Goal: Task Accomplishment & Management: Manage account settings

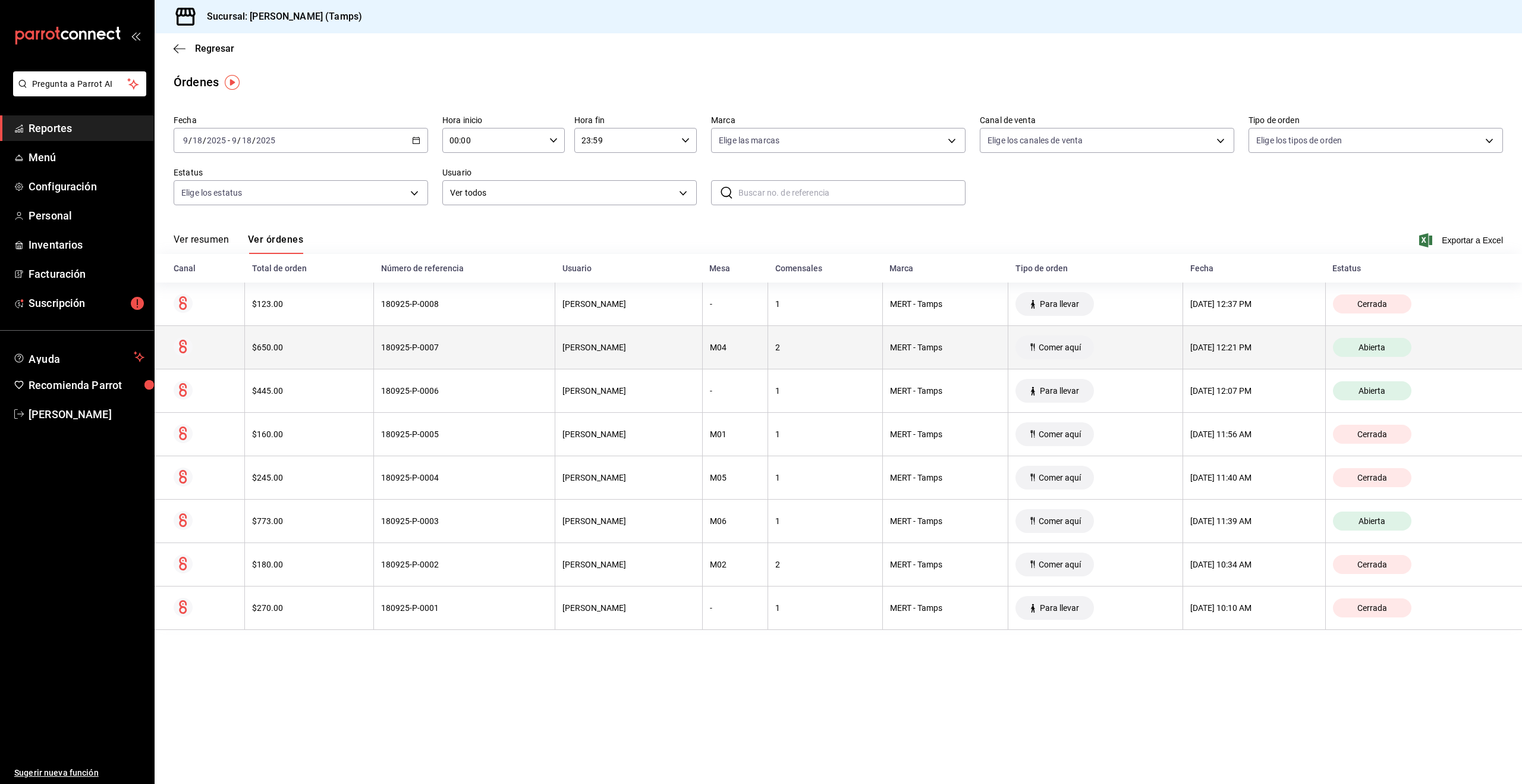
click at [456, 353] on th "180925-P-0007" at bounding box center [464, 347] width 182 height 43
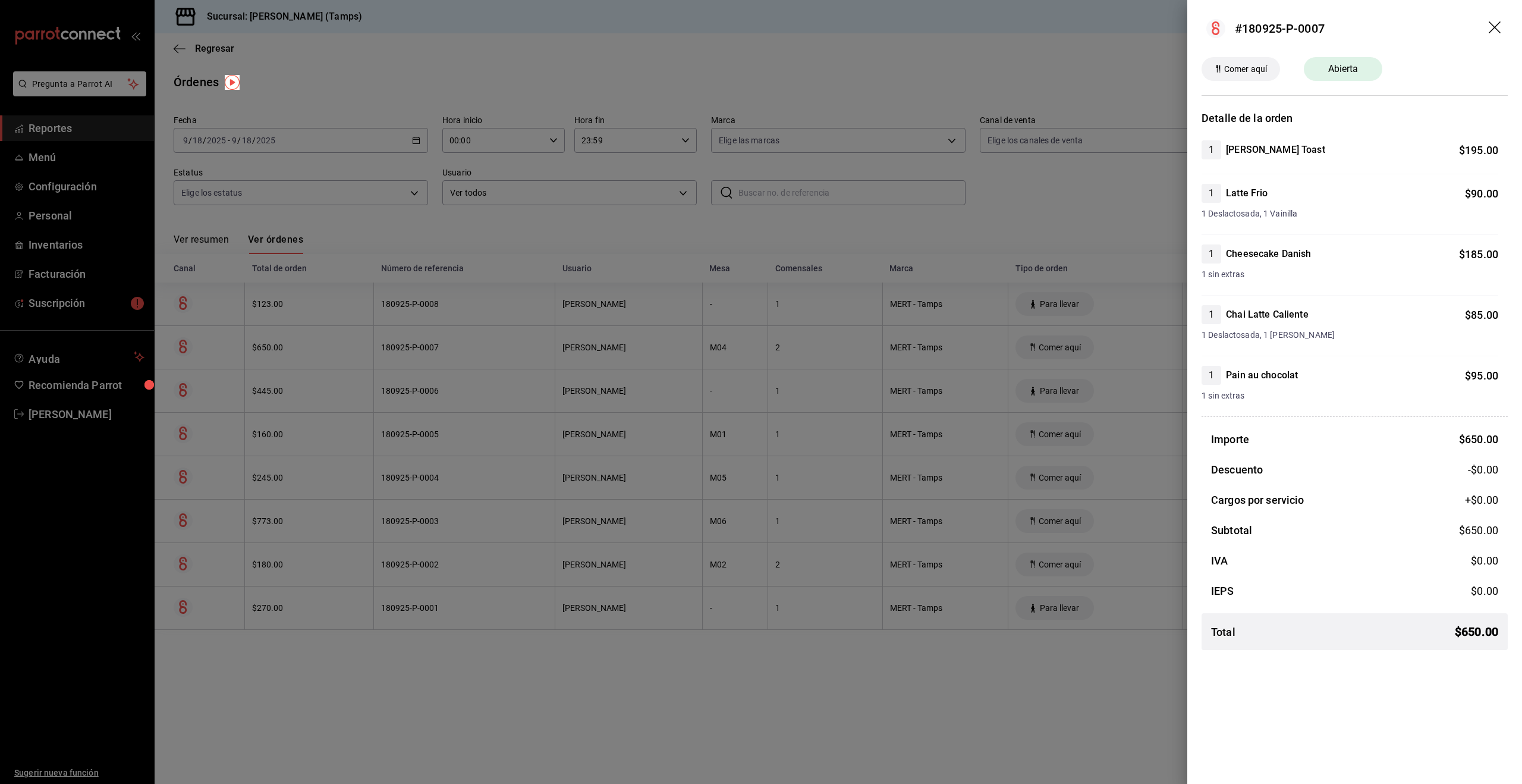
drag, startPoint x: 437, startPoint y: 378, endPoint x: 443, endPoint y: 378, distance: 6.0
click at [437, 378] on div at bounding box center [761, 392] width 1522 height 784
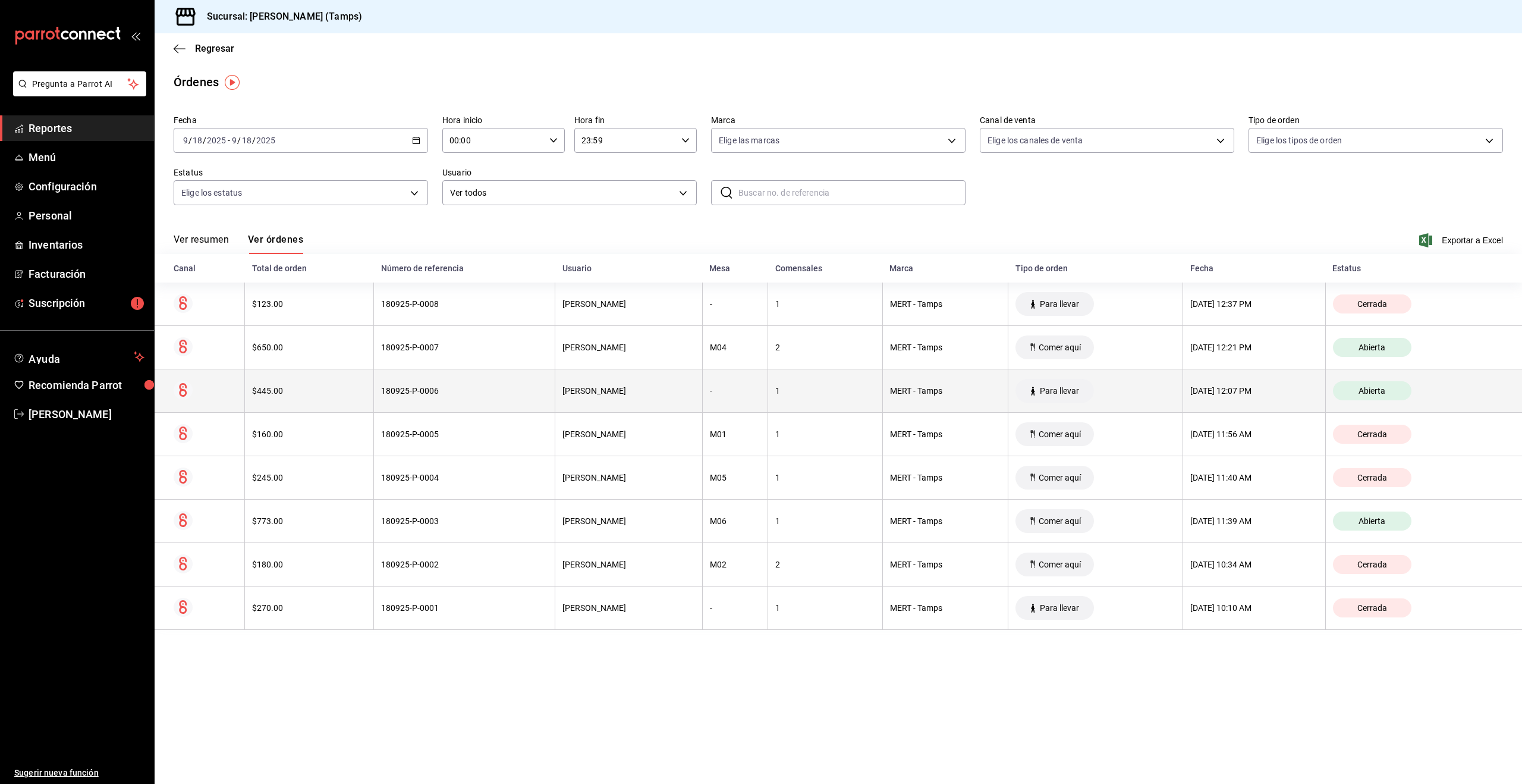
click at [489, 399] on th "180925-P-0006" at bounding box center [464, 391] width 182 height 43
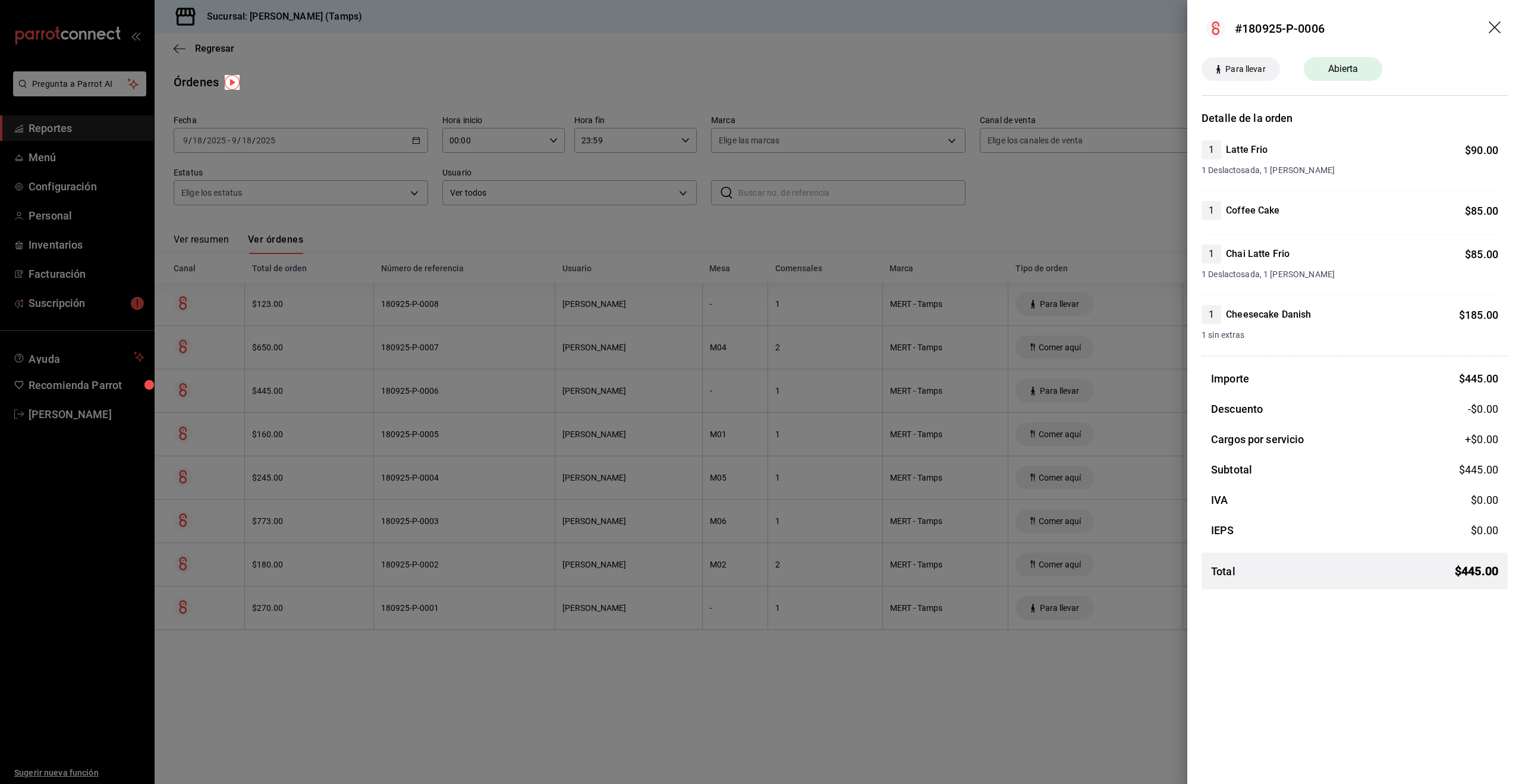
click at [489, 399] on div at bounding box center [761, 392] width 1522 height 784
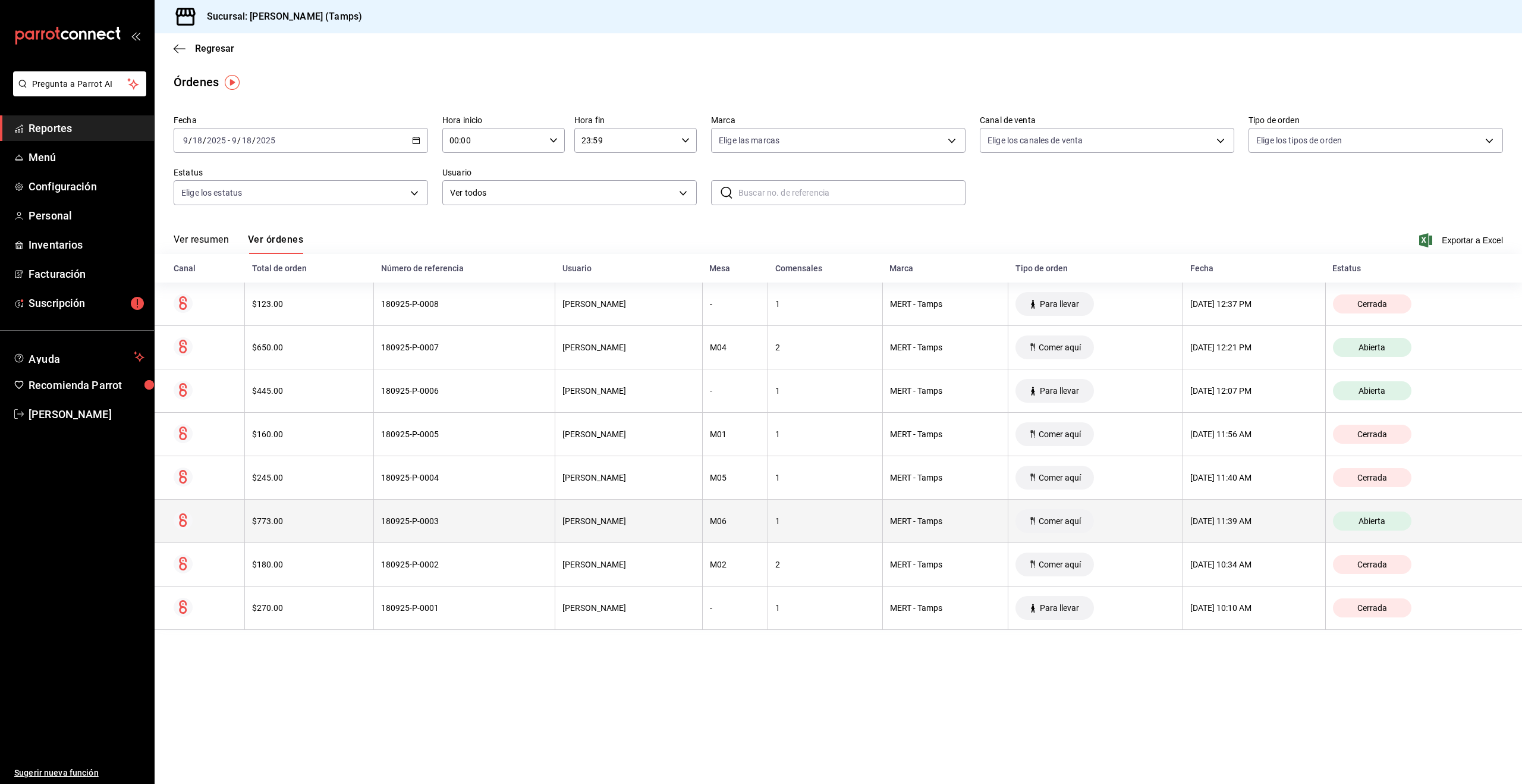
click at [505, 520] on div "180925-P-0003" at bounding box center [464, 520] width 167 height 9
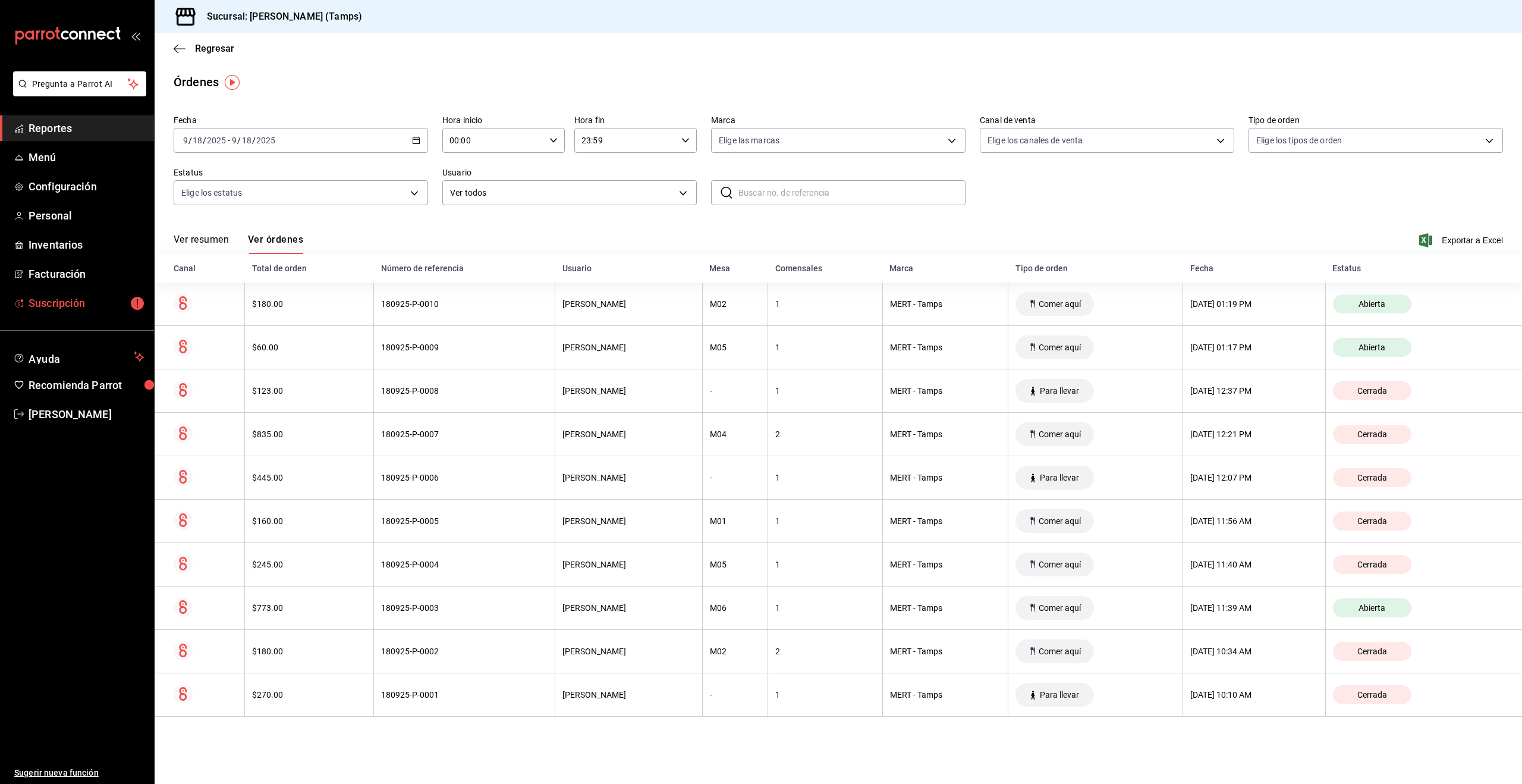
click at [74, 304] on span "Suscripción" at bounding box center [86, 302] width 116 height 16
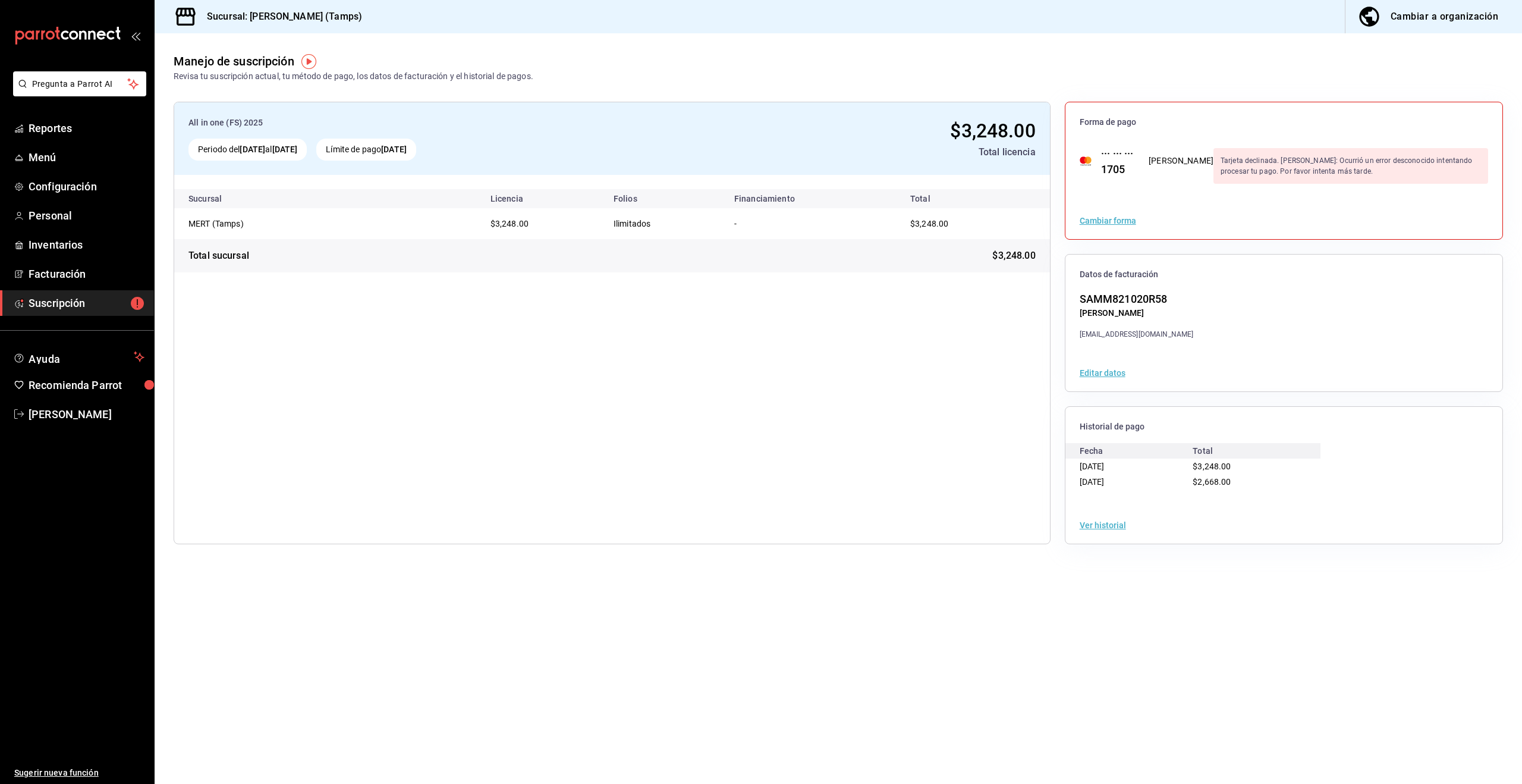
click at [1410, 14] on div "Cambiar a organización" at bounding box center [1444, 17] width 107 height 17
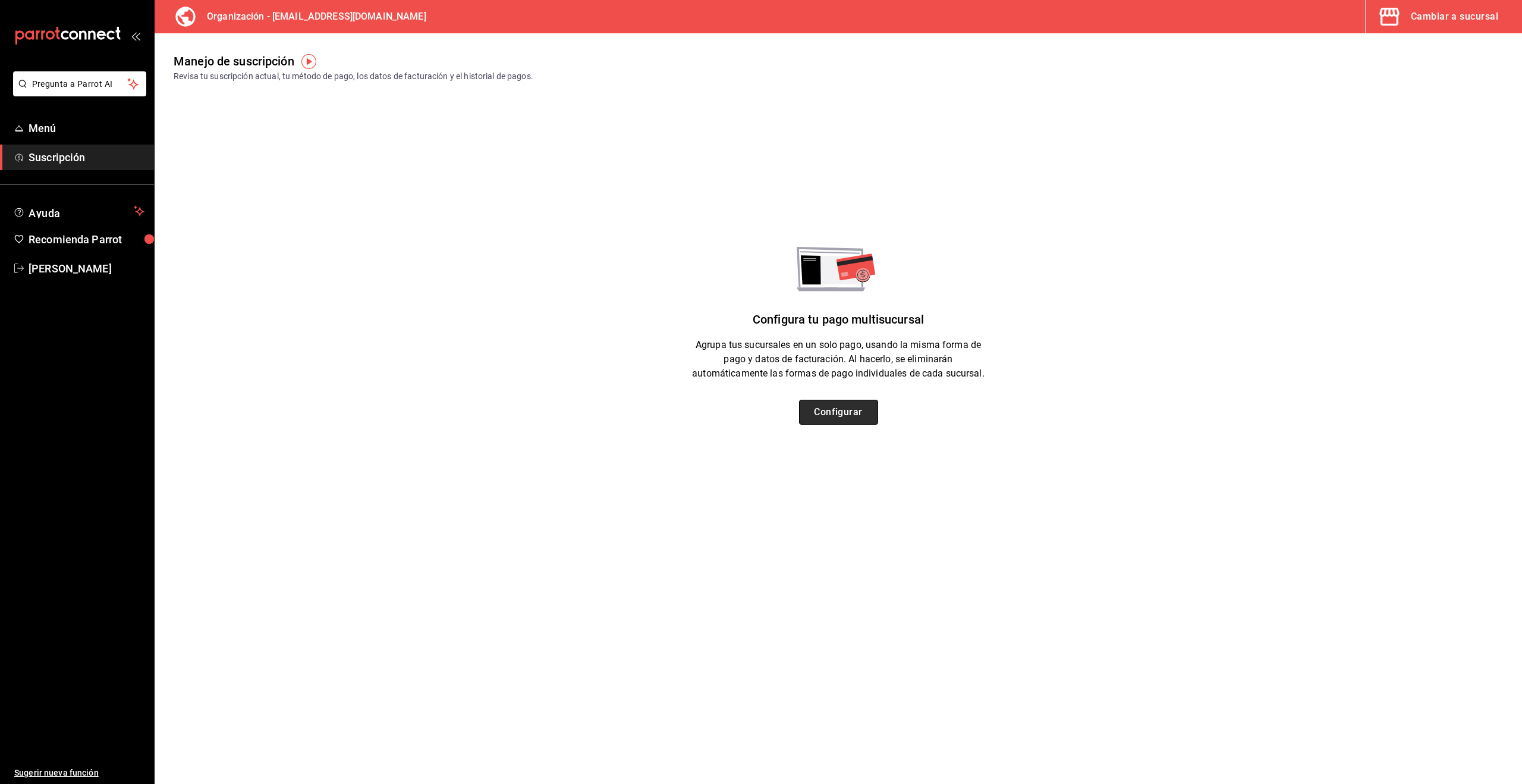
click at [831, 415] on button "Configurar" at bounding box center [839, 411] width 79 height 25
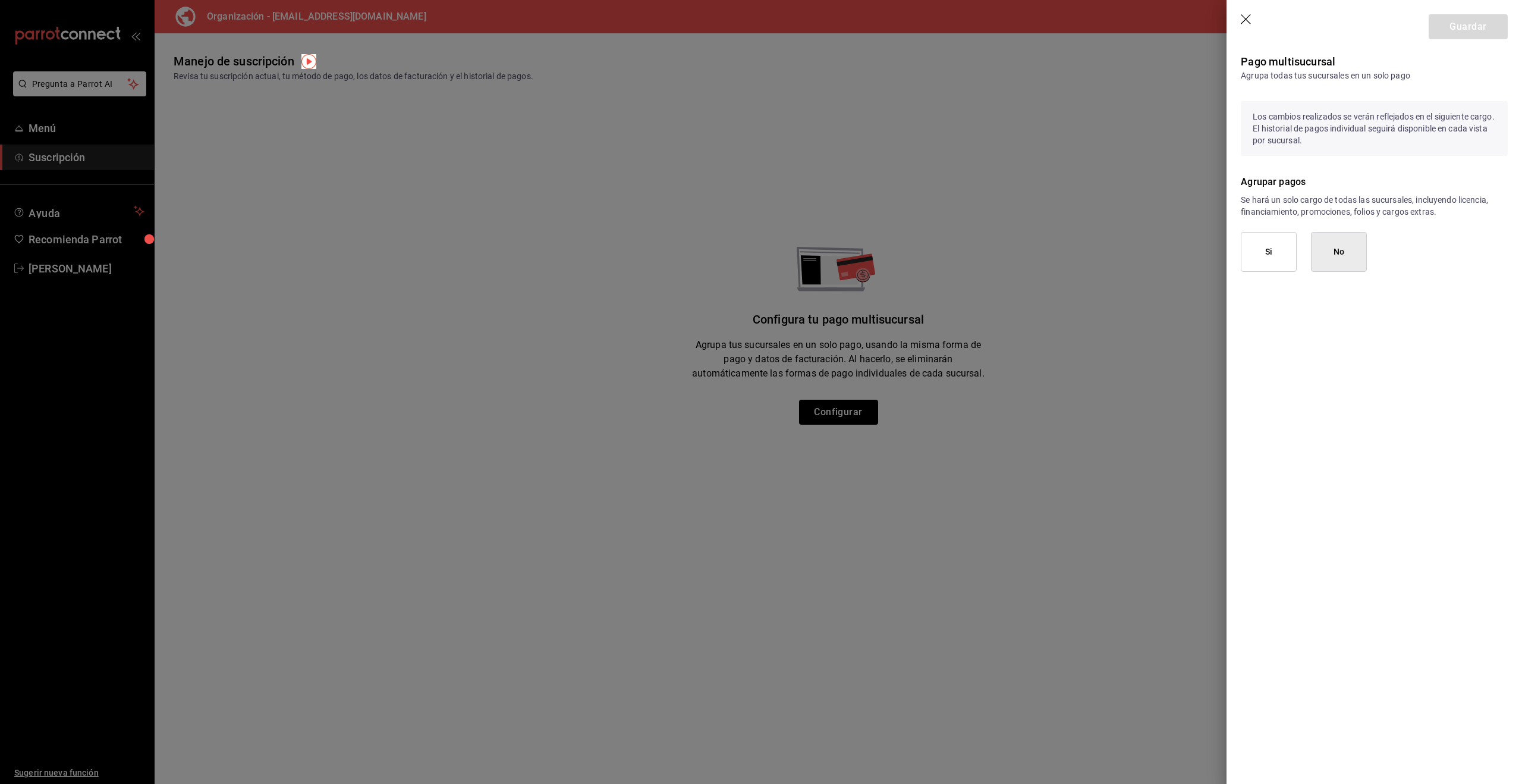
click at [1276, 247] on button "Si" at bounding box center [1268, 251] width 56 height 40
click at [1273, 343] on button "Si" at bounding box center [1268, 351] width 56 height 40
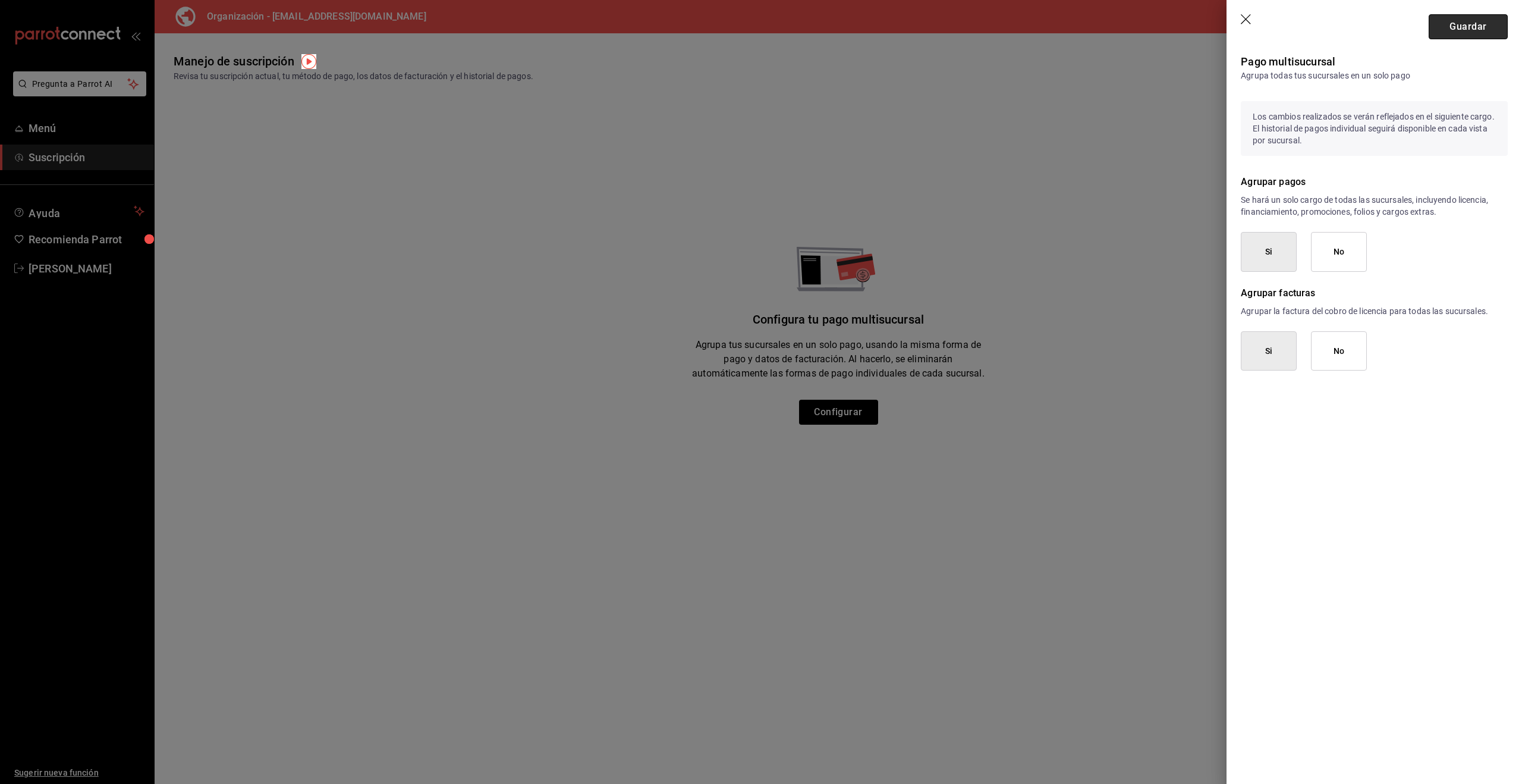
click at [1451, 36] on button "Guardar" at bounding box center [1468, 26] width 79 height 25
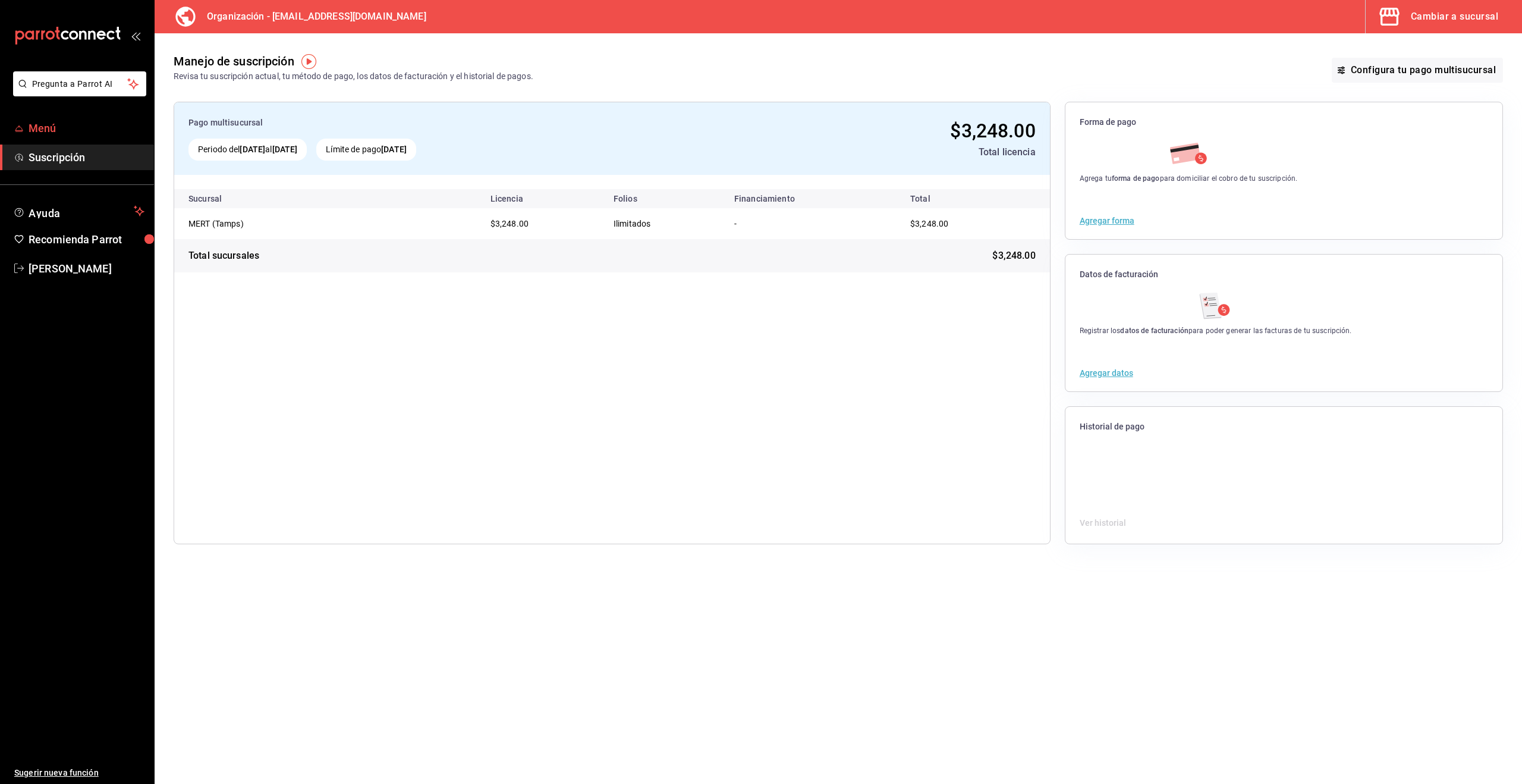
click at [60, 127] on span "Menú" at bounding box center [86, 128] width 116 height 16
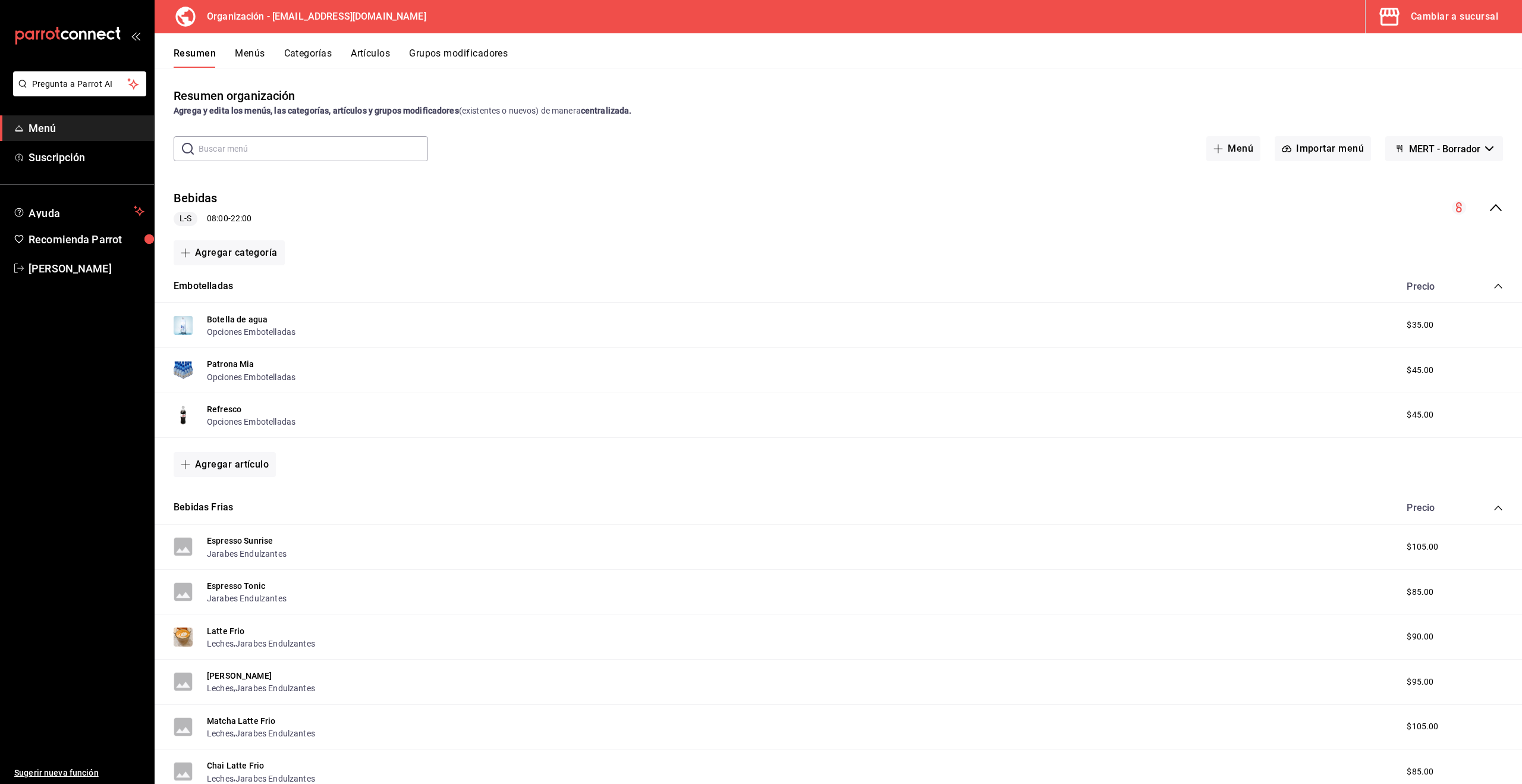
click at [1486, 8] on div "Cambiar a sucursal" at bounding box center [1454, 17] width 88 height 17
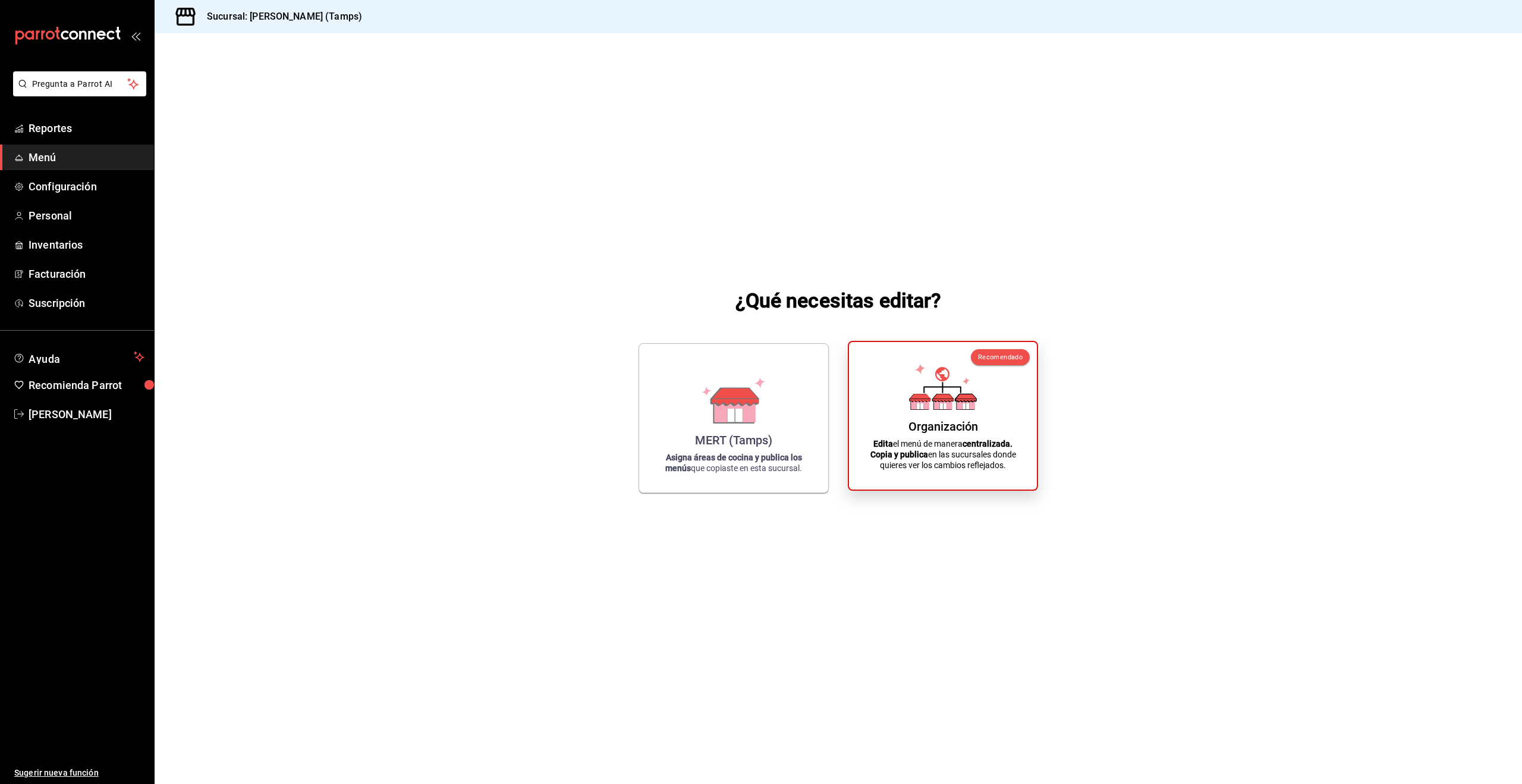
click at [956, 442] on p "Edita el menú de manera centralizada. Copia y publica en las sucursales donde q…" at bounding box center [942, 455] width 159 height 32
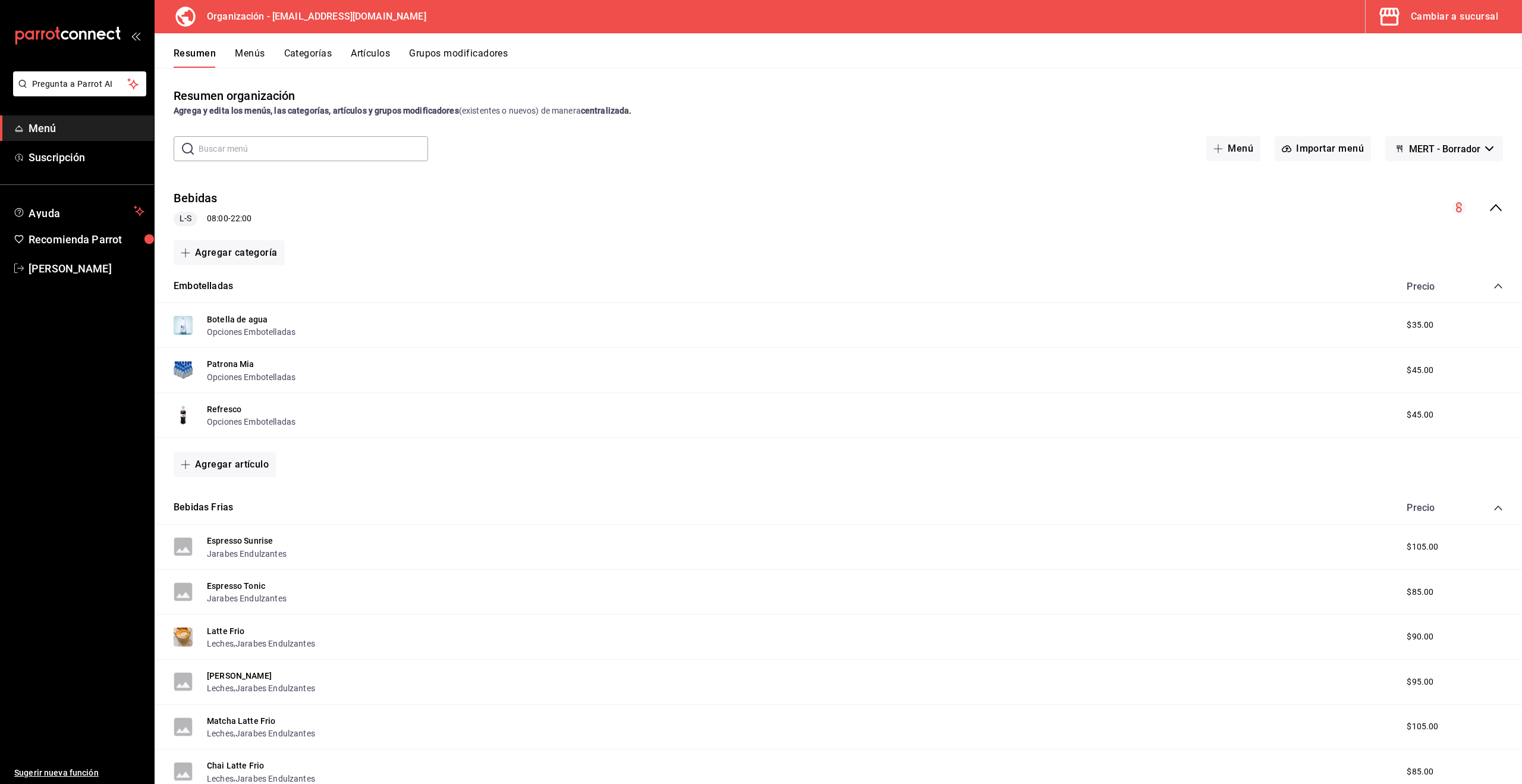
click at [258, 52] on button "Menús" at bounding box center [250, 57] width 30 height 20
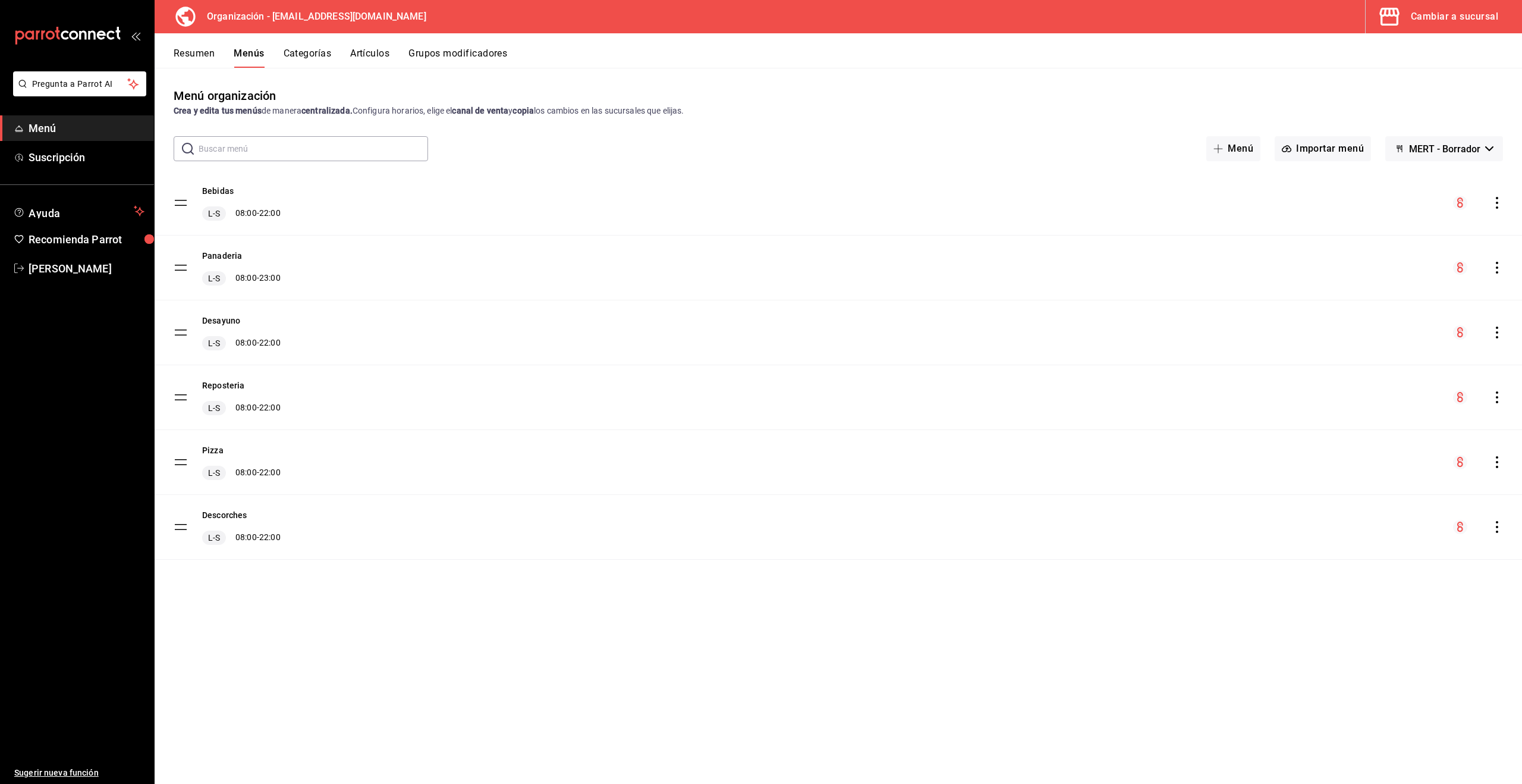
click at [1494, 461] on icon "actions" at bounding box center [1497, 461] width 12 height 12
click at [1378, 545] on li "Copiar en otra sucursal" at bounding box center [1392, 538] width 185 height 24
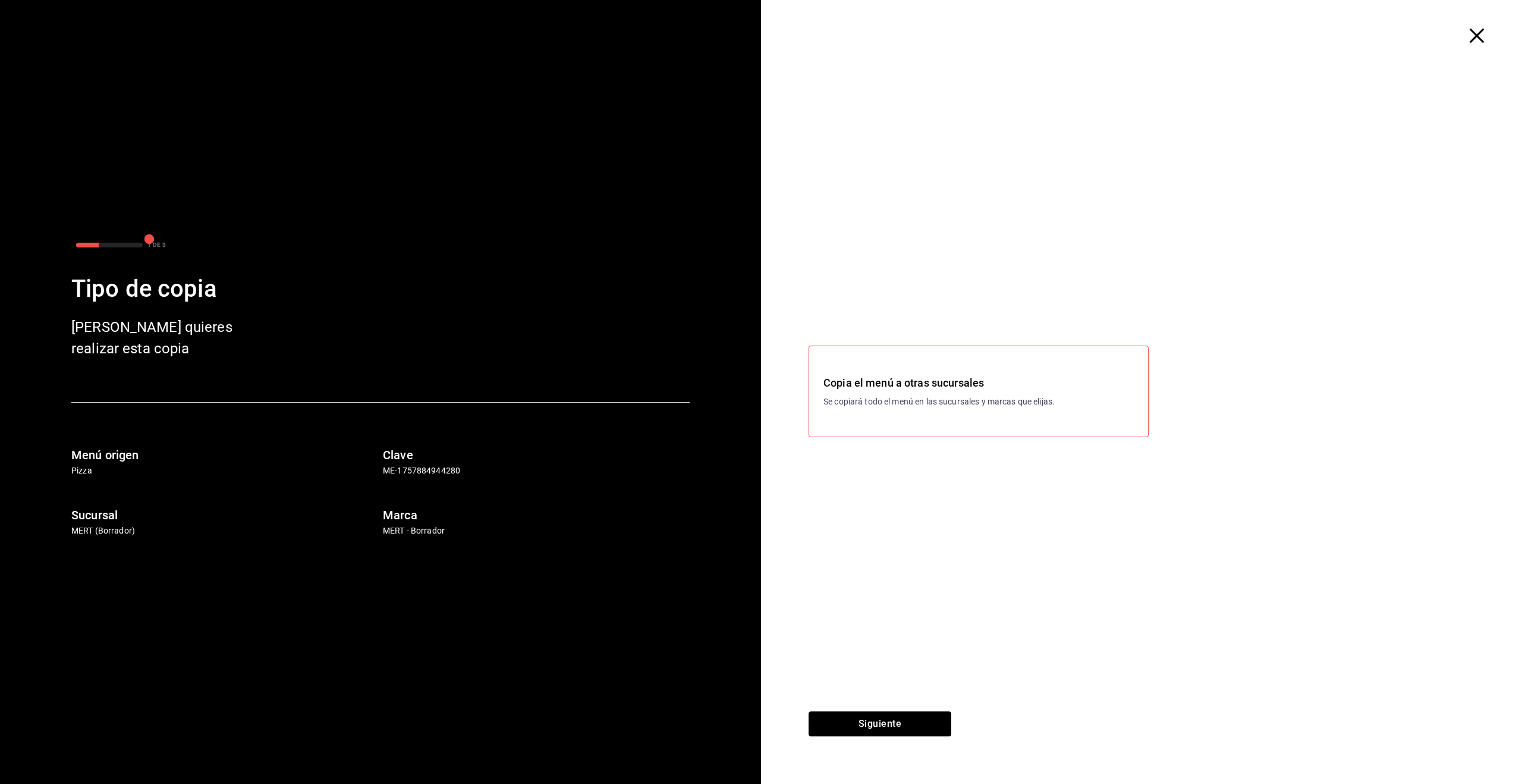
click at [888, 717] on button "Siguiente" at bounding box center [880, 723] width 143 height 25
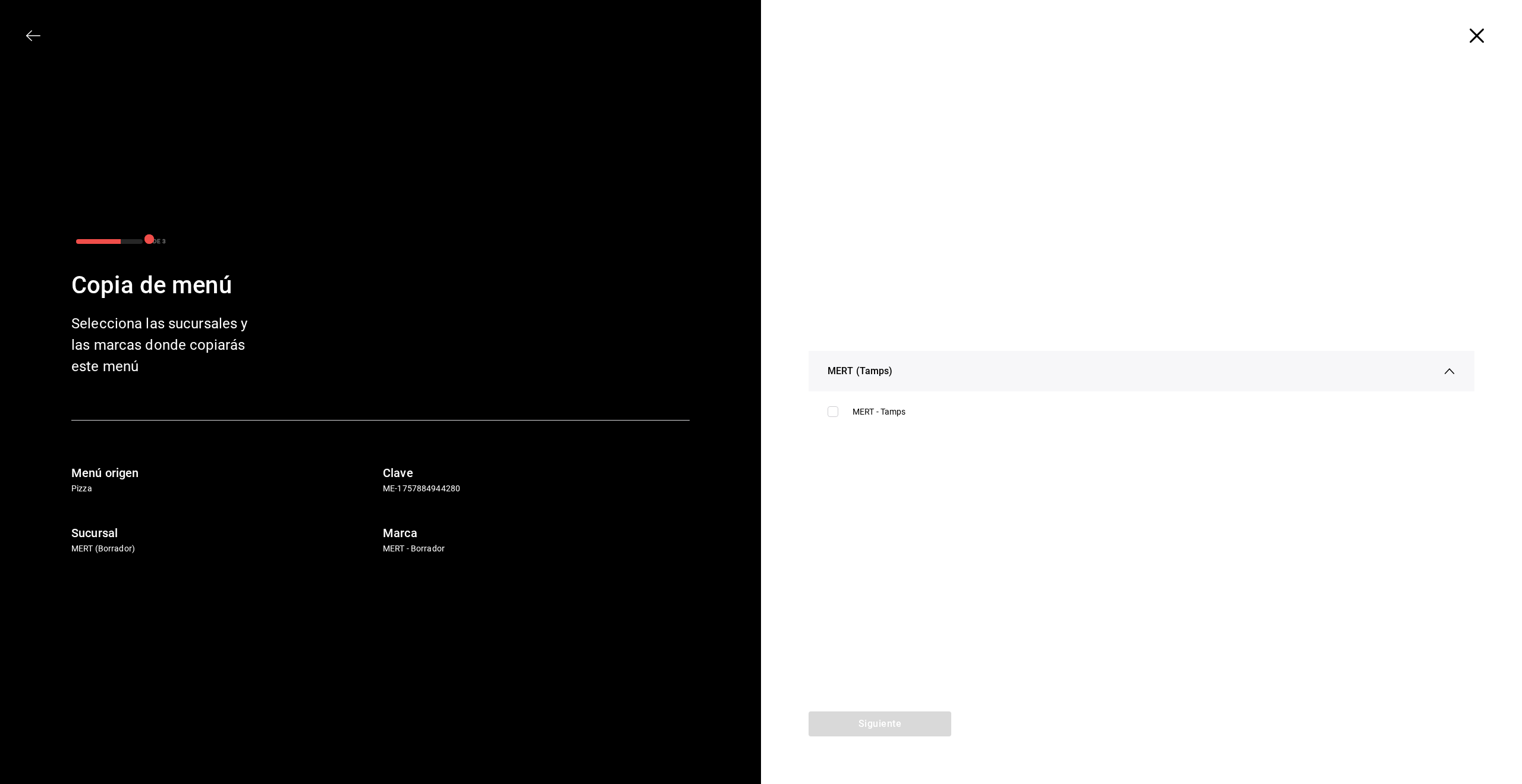
drag, startPoint x: 832, startPoint y: 414, endPoint x: 832, endPoint y: 426, distance: 12.0
click at [832, 414] on input "checkbox" at bounding box center [832, 410] width 10 height 10
checkbox input "true"
click at [899, 727] on button "Siguiente" at bounding box center [880, 723] width 143 height 25
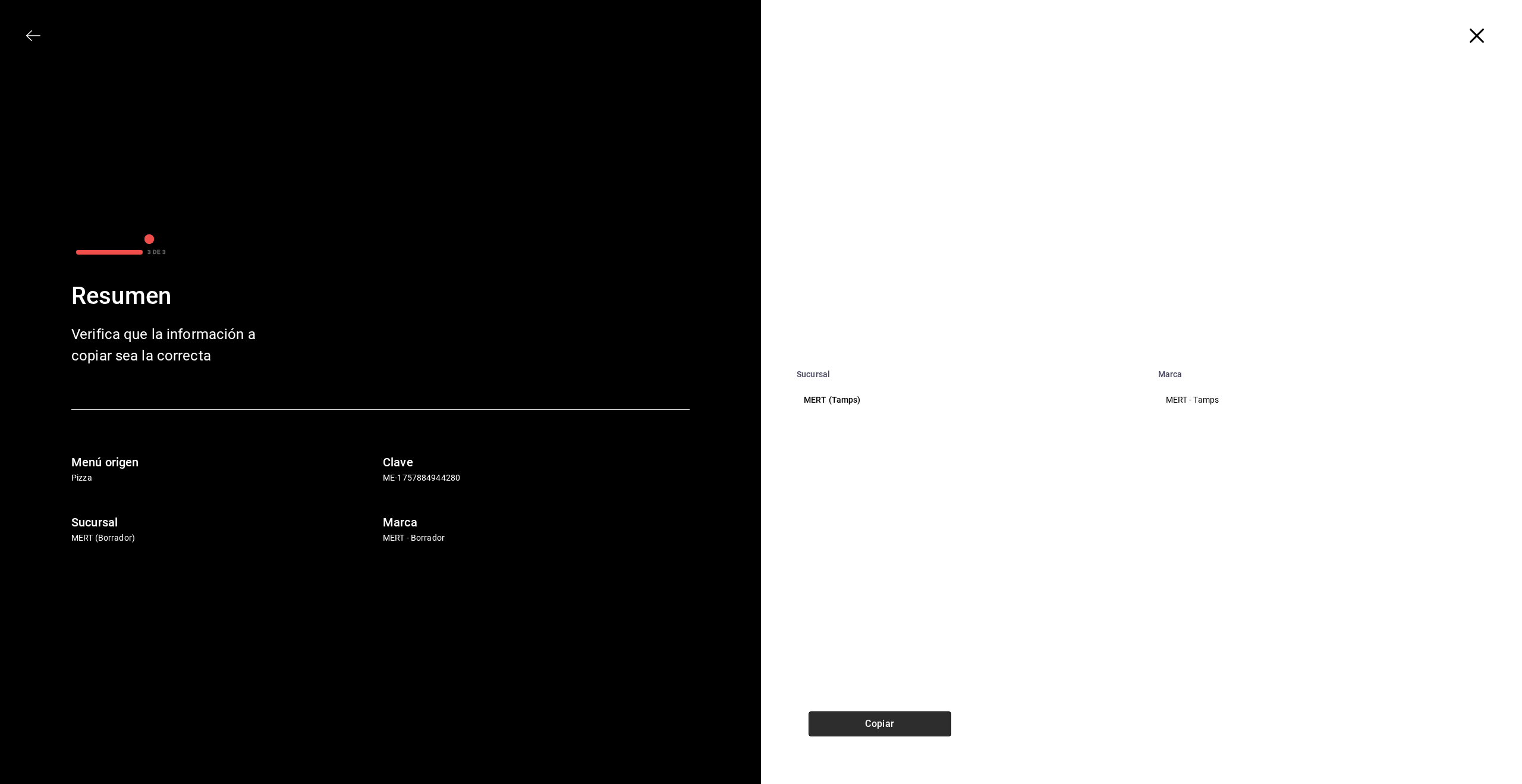
click at [881, 714] on button "Copiar" at bounding box center [880, 723] width 143 height 25
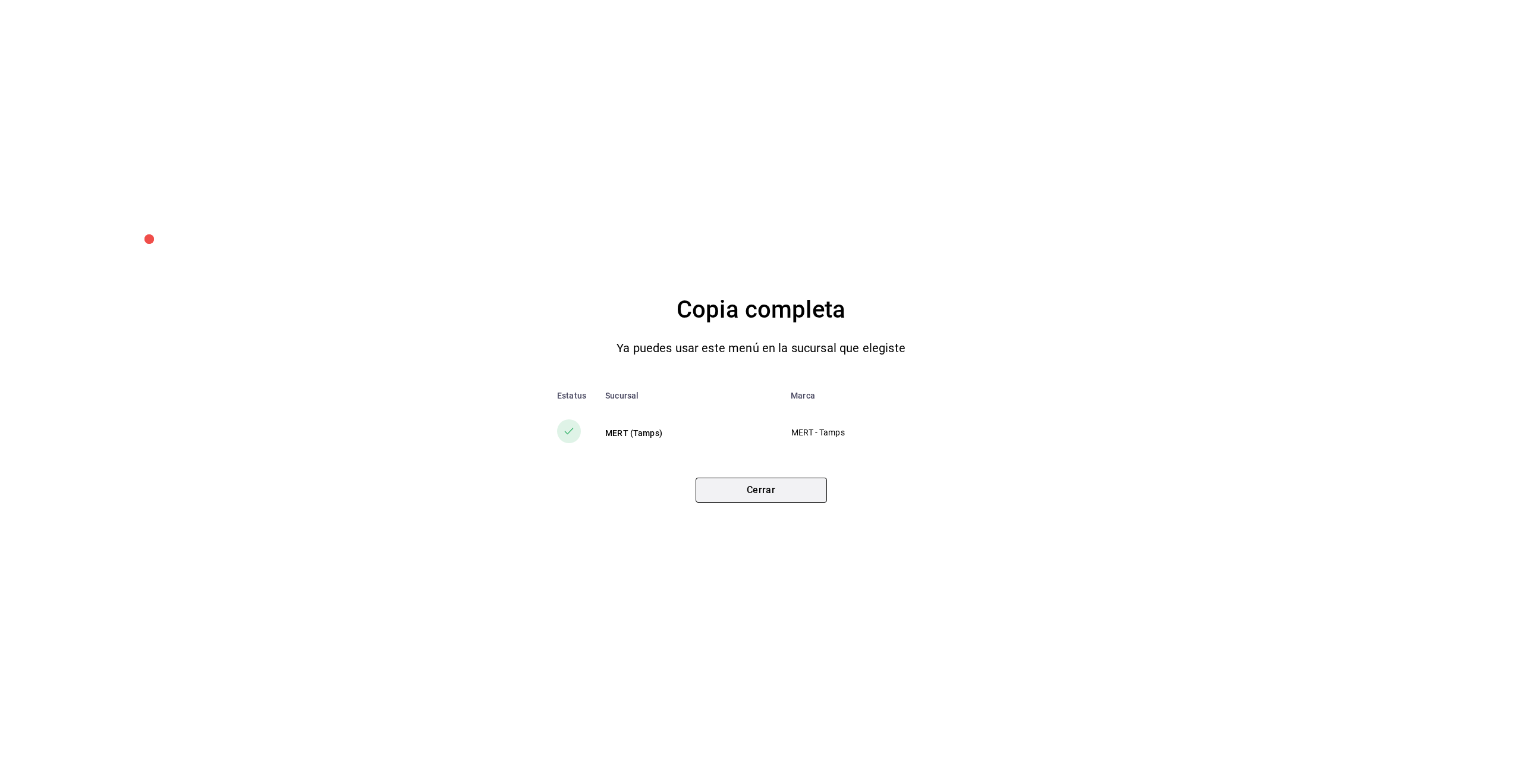
click at [778, 493] on button "Cerrar" at bounding box center [761, 489] width 132 height 25
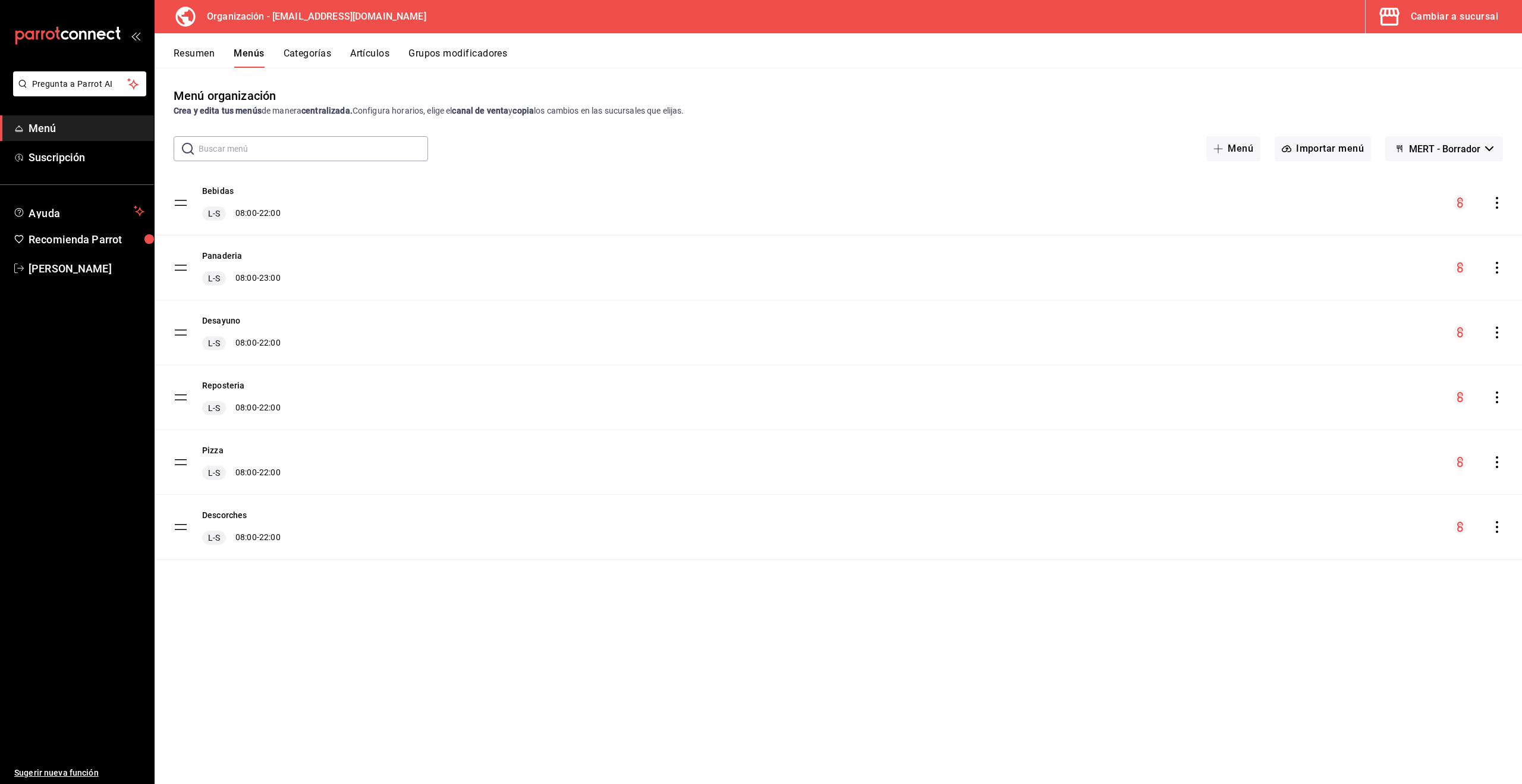
click at [380, 56] on button "Artículos" at bounding box center [370, 57] width 40 height 20
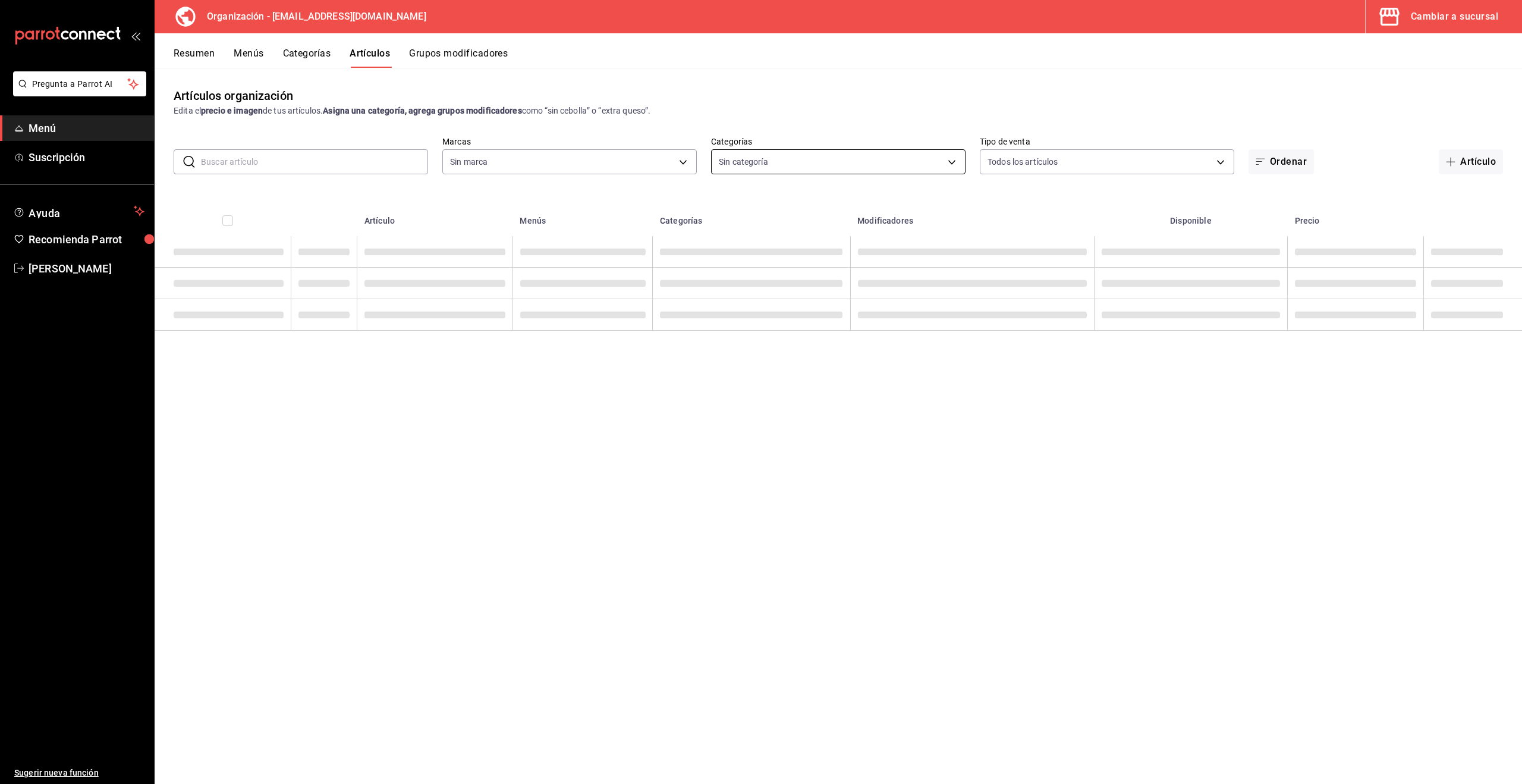
type input "2d7548d2-bd0d-4eb0-a8b7-e2fa92b56a8d"
type input "88da3791-a7bf-4ea6-b5e2-0432c8f19d00,7108e435-9ee4-4cd4-a41e-380965cfd117,b2087…"
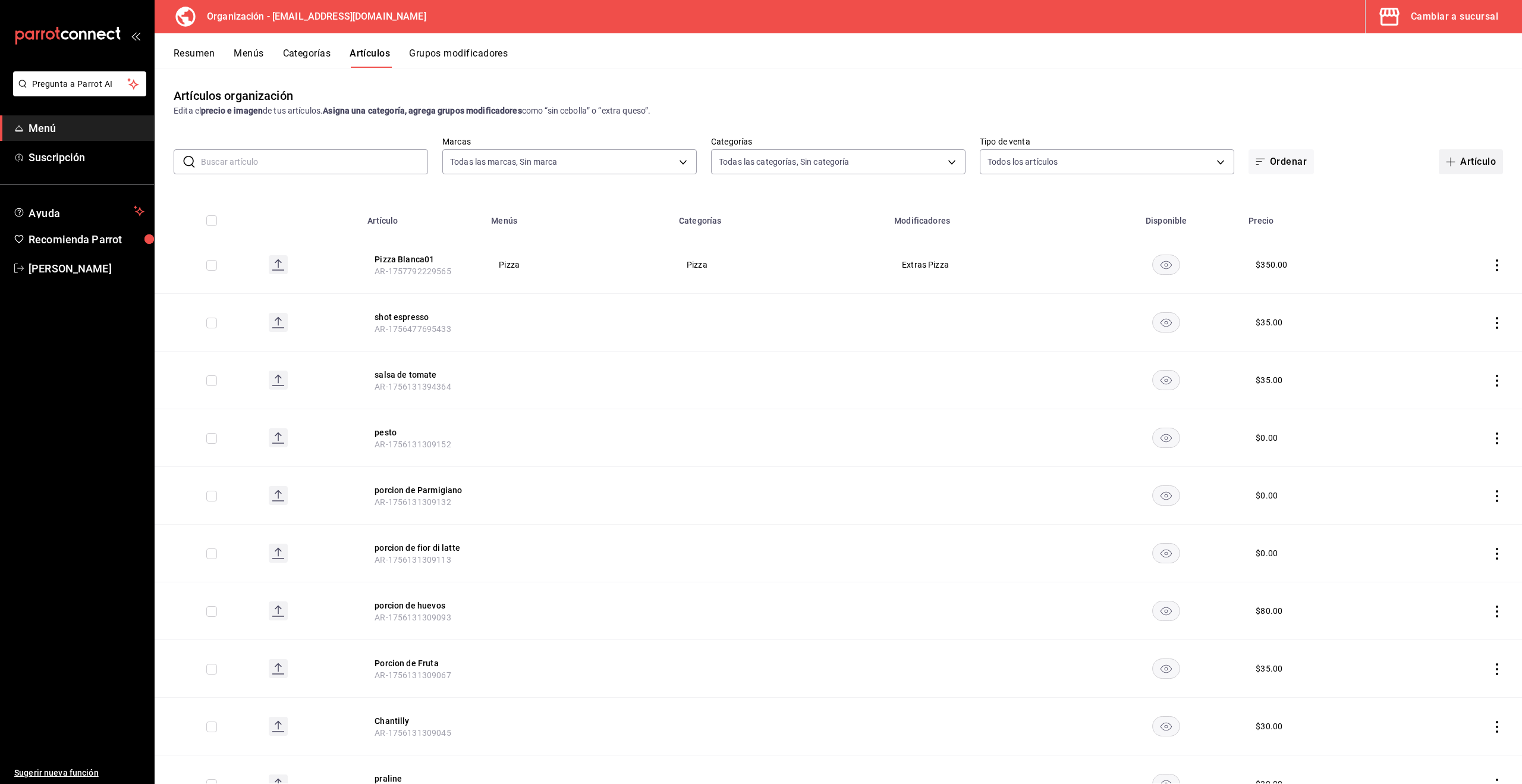
click at [1461, 162] on button "Artículo" at bounding box center [1471, 162] width 64 height 25
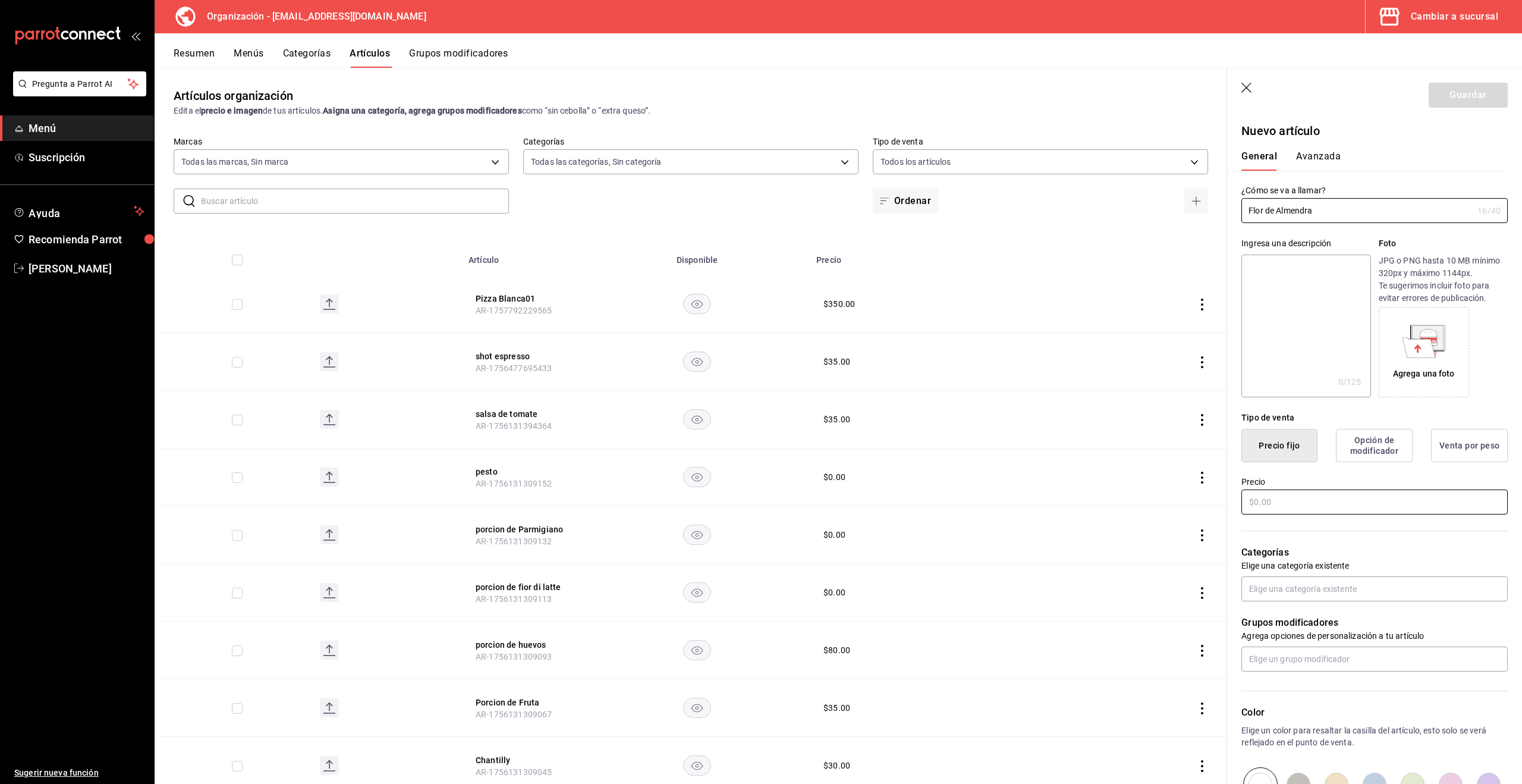
type input "Flor de Almendra"
click at [1289, 505] on input "text" at bounding box center [1374, 502] width 266 height 25
type input "$920.00"
click at [1333, 592] on input "text" at bounding box center [1374, 588] width 266 height 25
click at [1289, 556] on li "Viennoiserie" at bounding box center [1374, 561] width 266 height 20
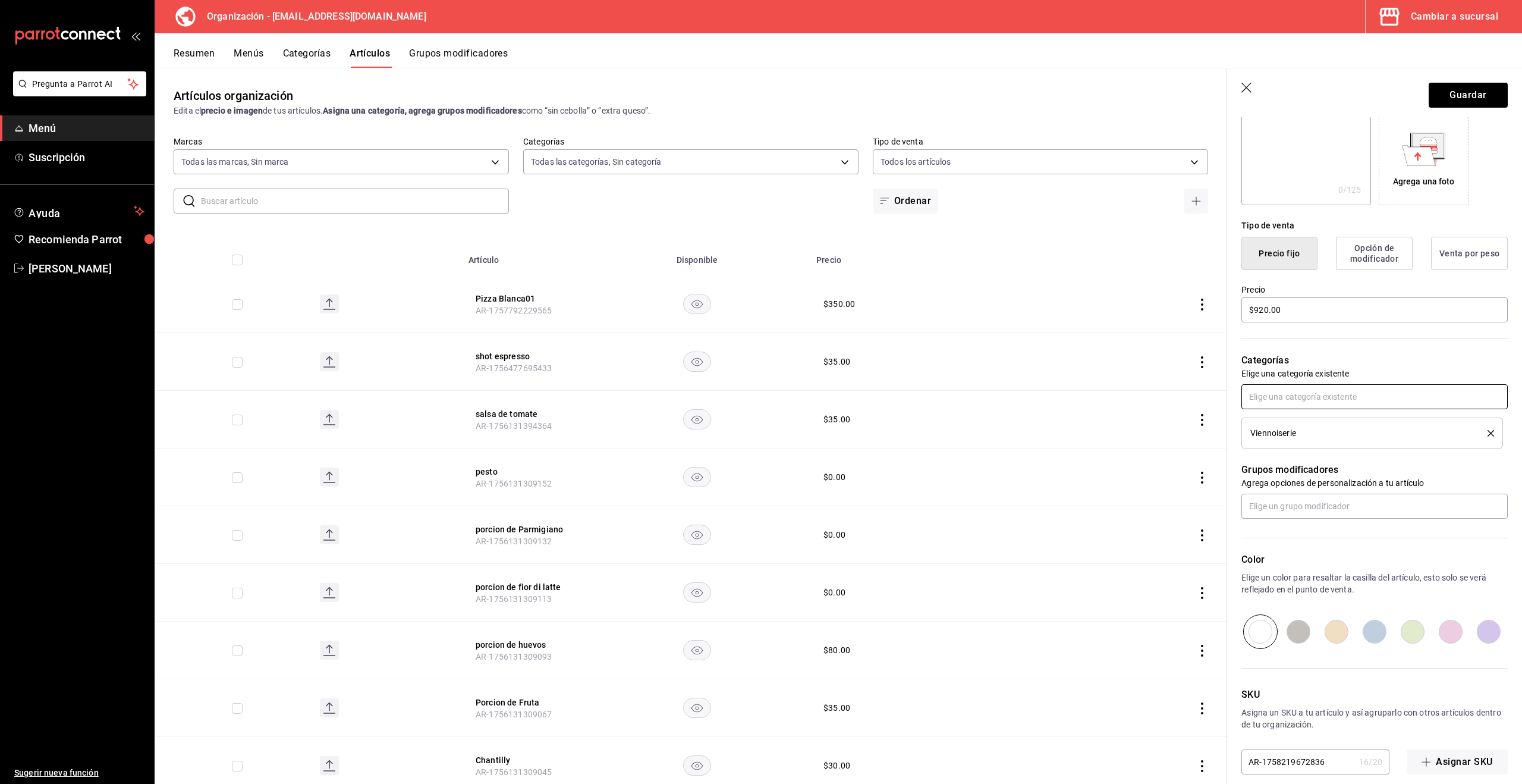
scroll to position [206, 0]
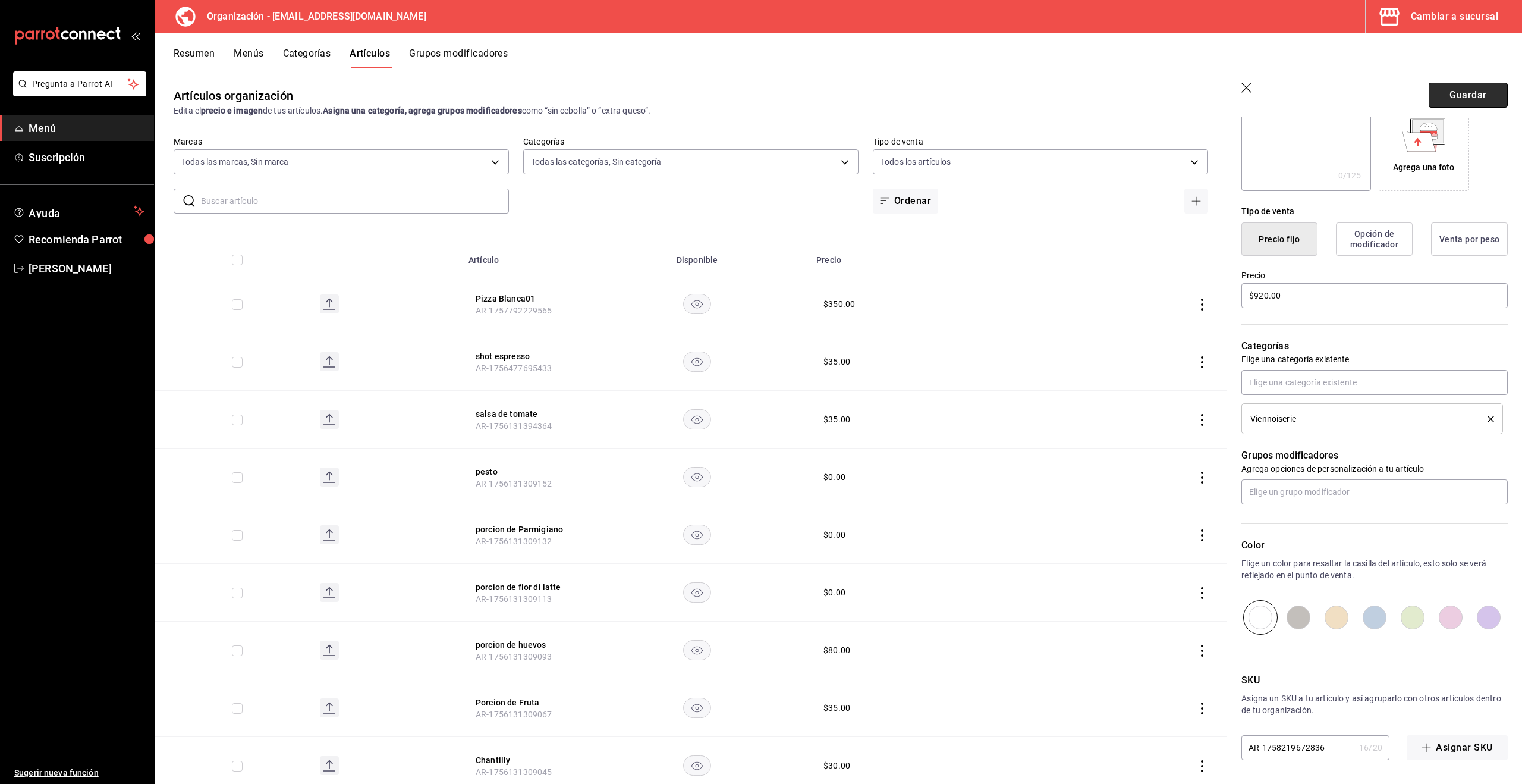
click at [1457, 93] on button "Guardar" at bounding box center [1468, 95] width 79 height 25
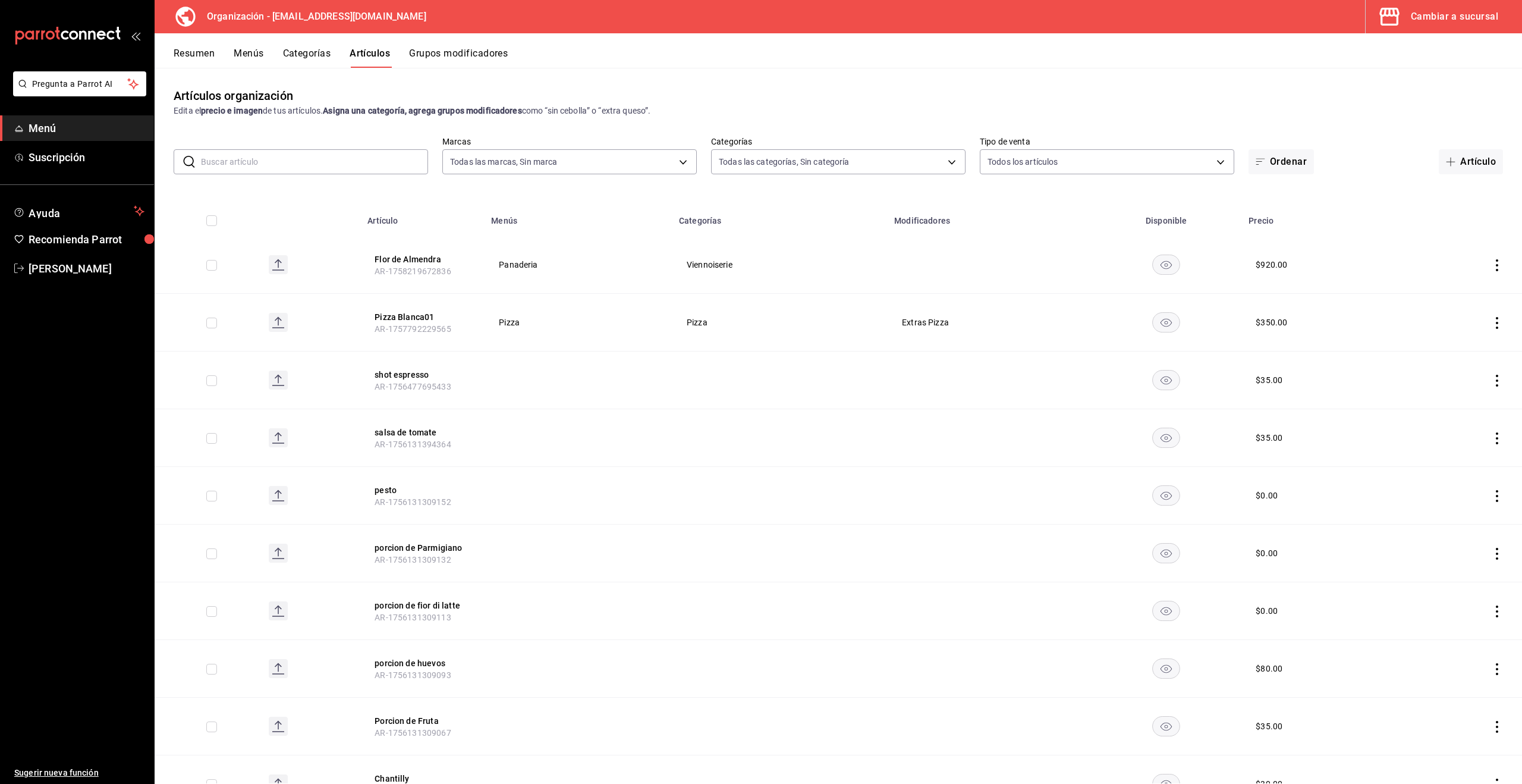
click at [1498, 267] on icon "actions" at bounding box center [1497, 264] width 12 height 12
click at [255, 56] on div at bounding box center [761, 392] width 1522 height 784
click at [252, 54] on button "Menús" at bounding box center [248, 57] width 30 height 20
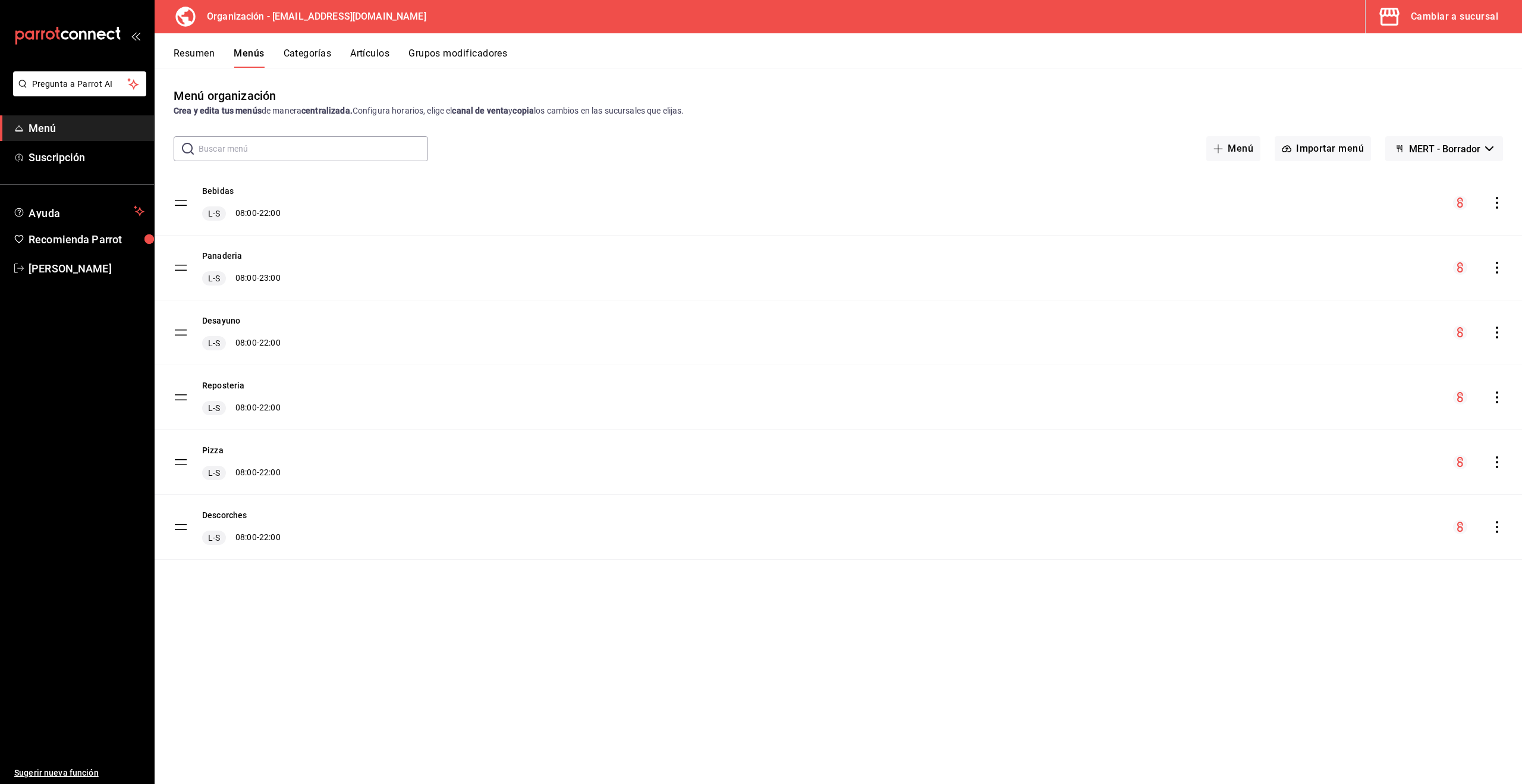
click at [1499, 265] on icon "actions" at bounding box center [1497, 267] width 12 height 12
click at [1392, 346] on span "Copiar en otra sucursal" at bounding box center [1403, 344] width 145 height 12
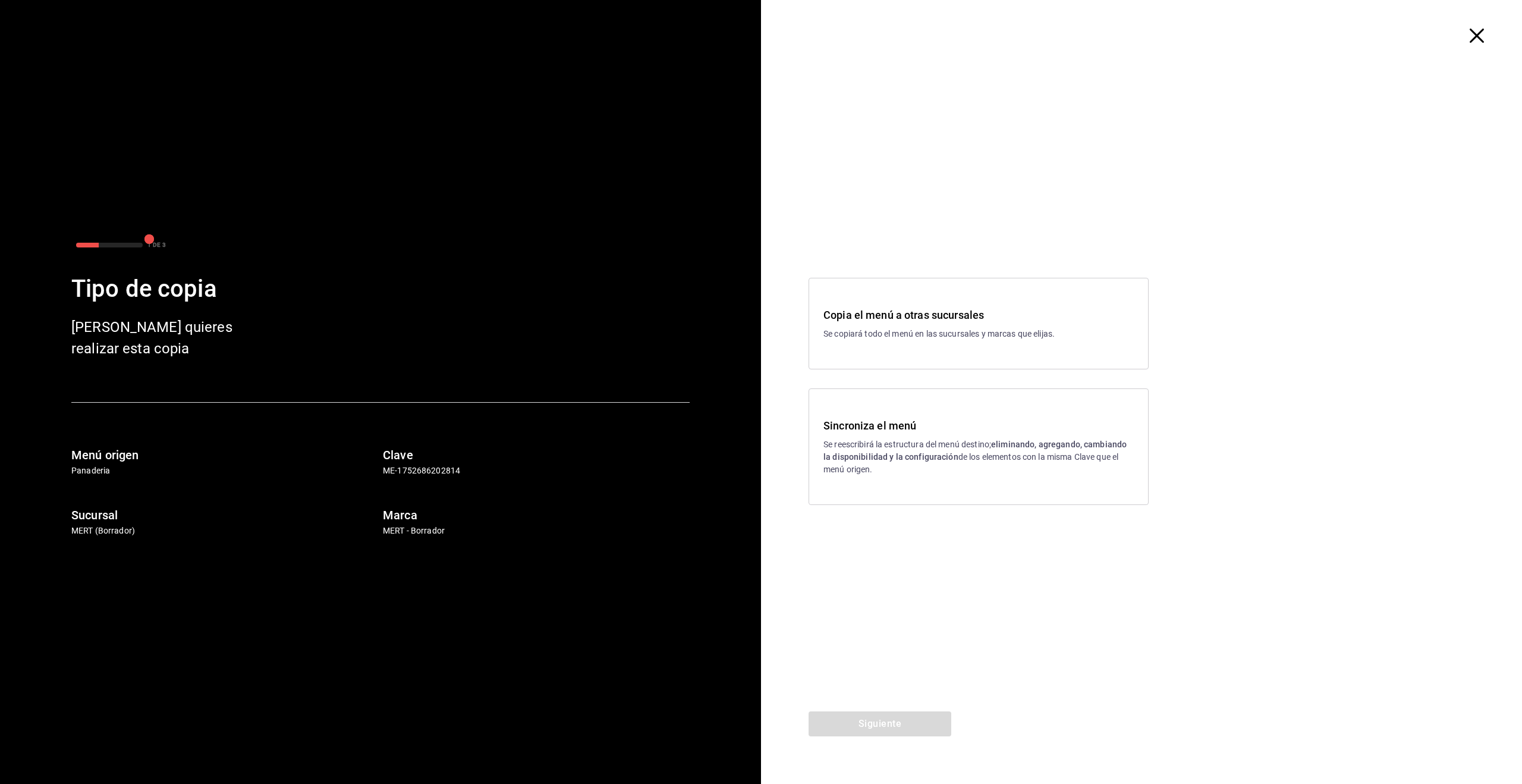
click at [897, 428] on h3 "Sincroniza el menú" at bounding box center [979, 424] width 311 height 16
click at [918, 721] on button "Siguiente" at bounding box center [880, 723] width 143 height 25
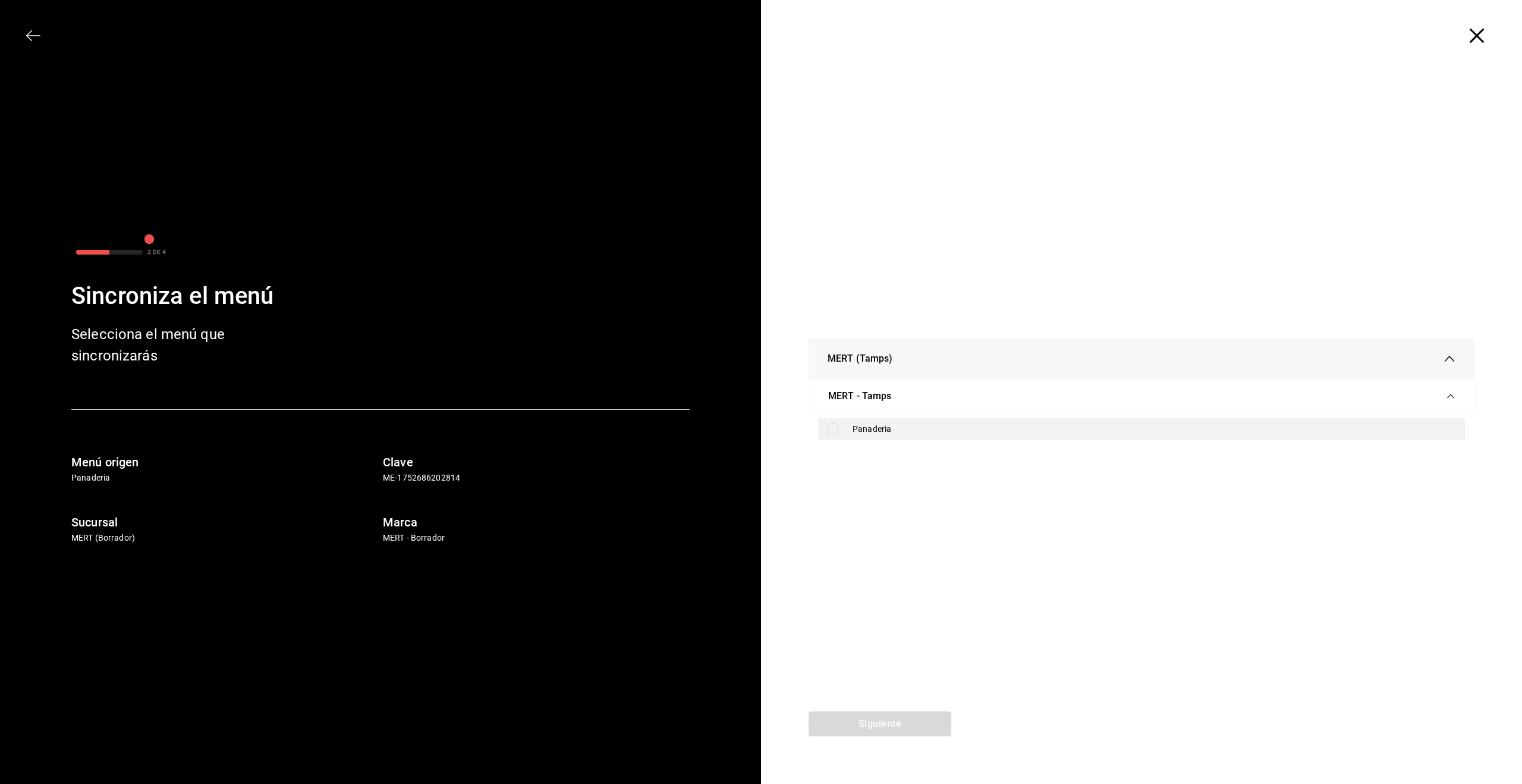
click at [832, 424] on input "checkbox" at bounding box center [832, 428] width 10 height 10
checkbox input "true"
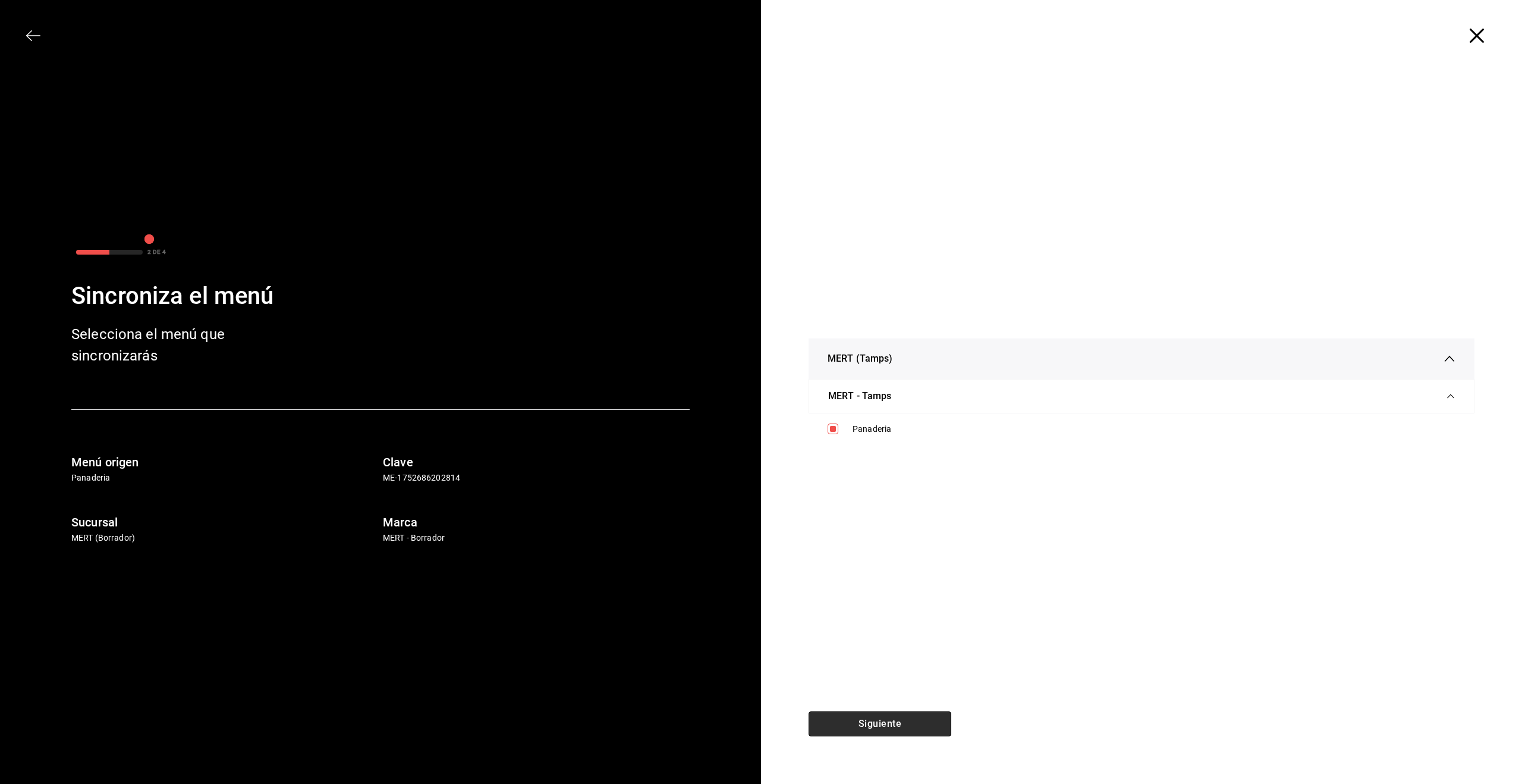
click at [906, 715] on button "Siguiente" at bounding box center [880, 723] width 143 height 25
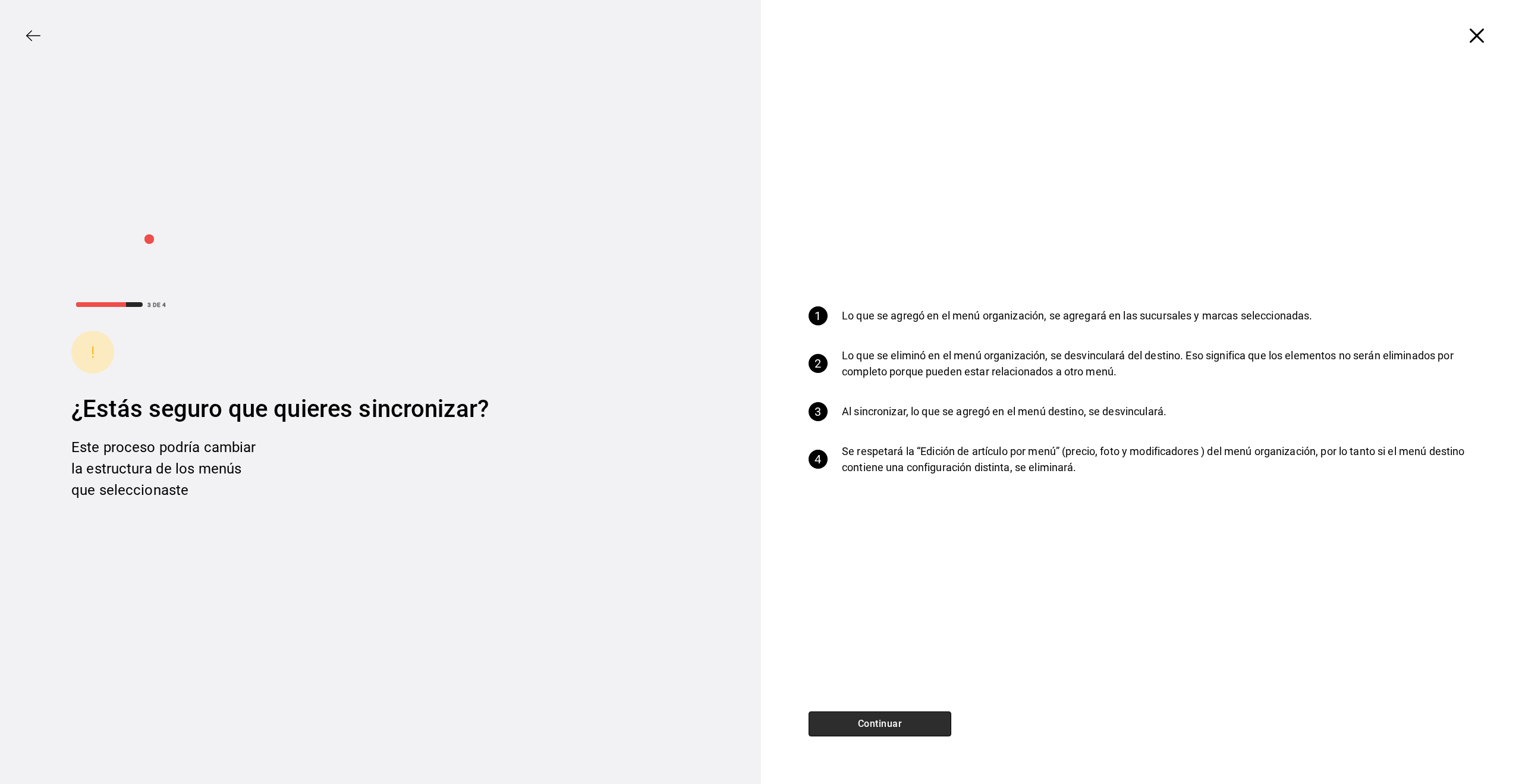
click at [911, 723] on button "Continuar" at bounding box center [880, 723] width 143 height 25
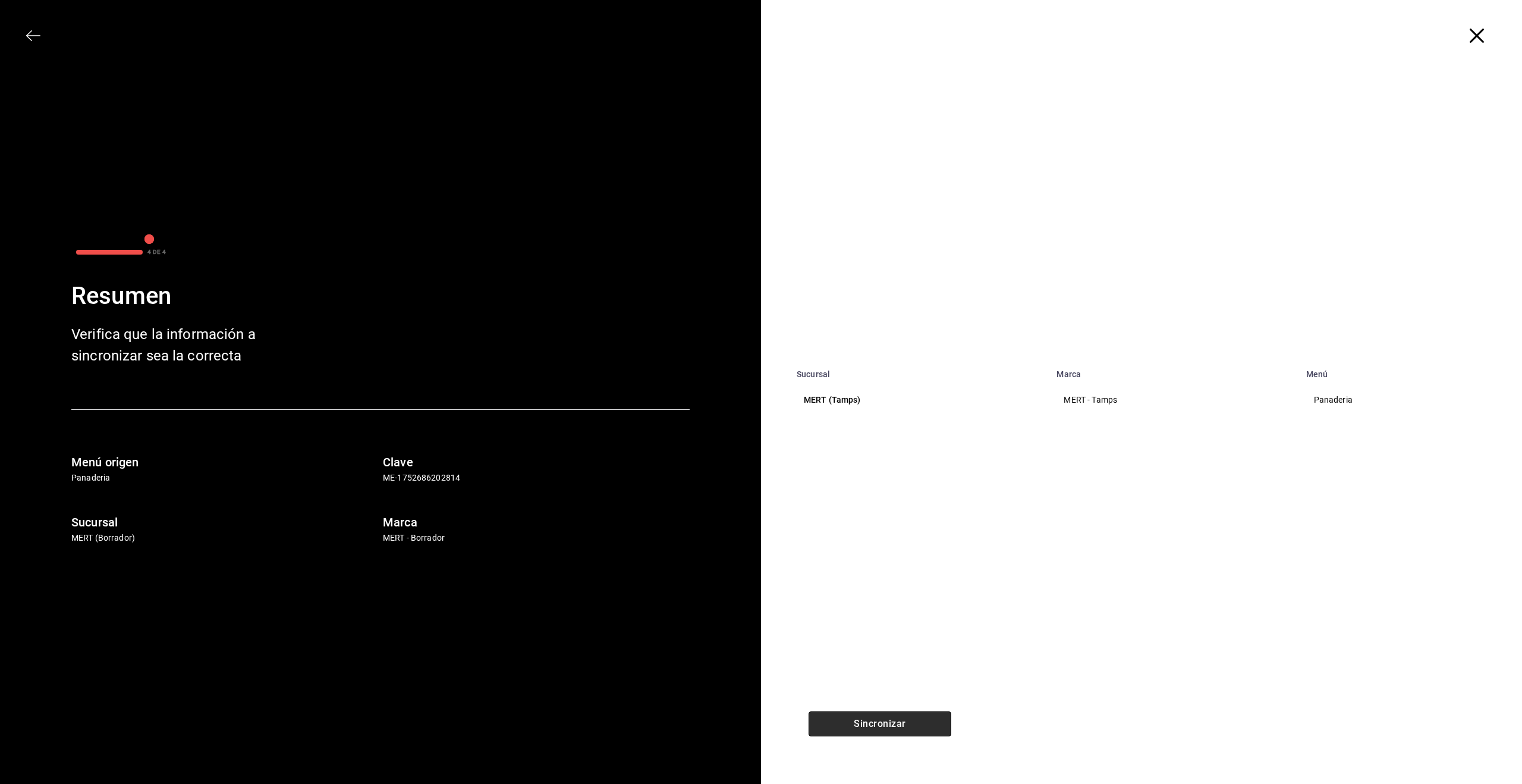
click at [910, 724] on button "Sincronizar" at bounding box center [880, 723] width 143 height 25
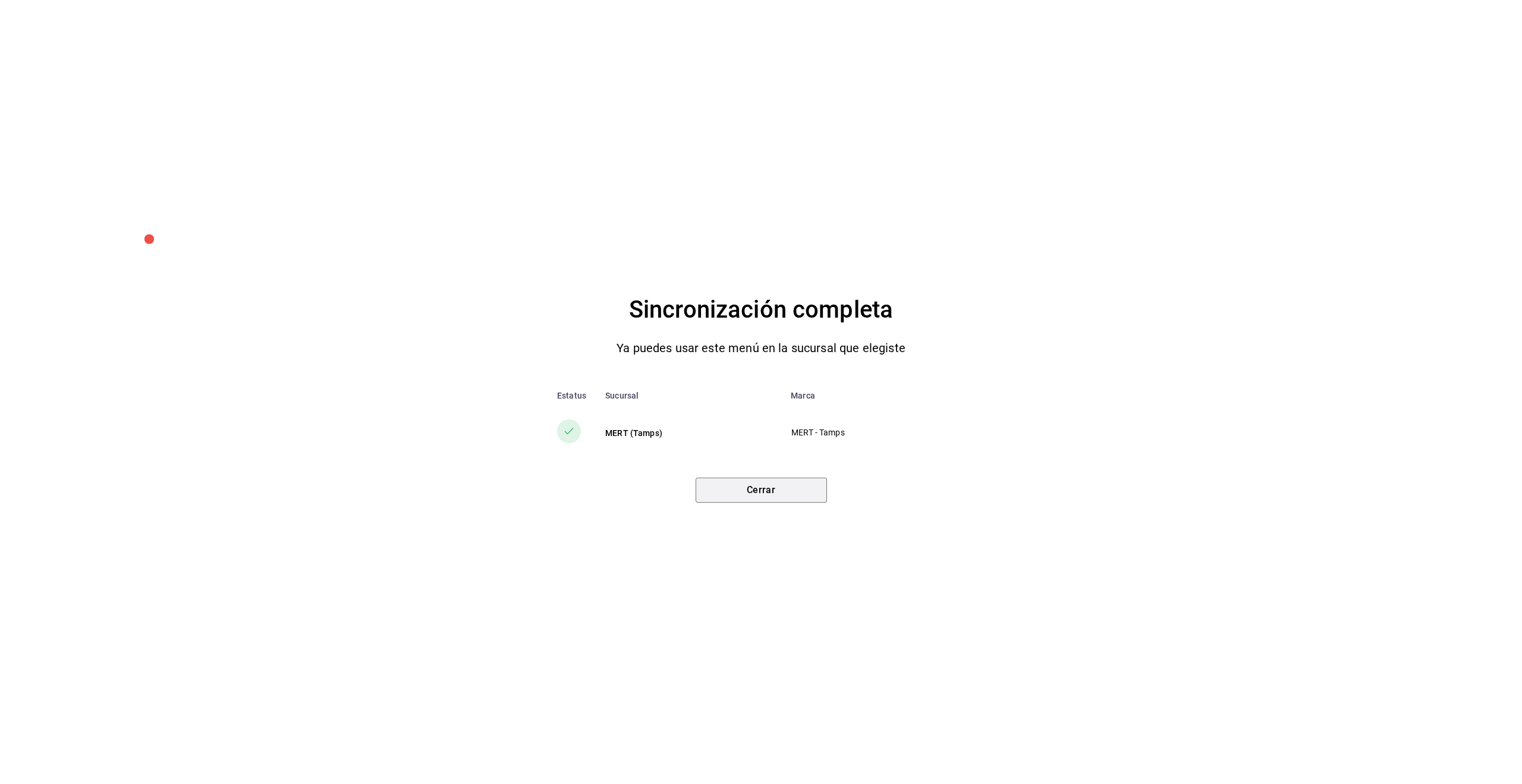
click at [767, 489] on button "Cerrar" at bounding box center [761, 489] width 132 height 25
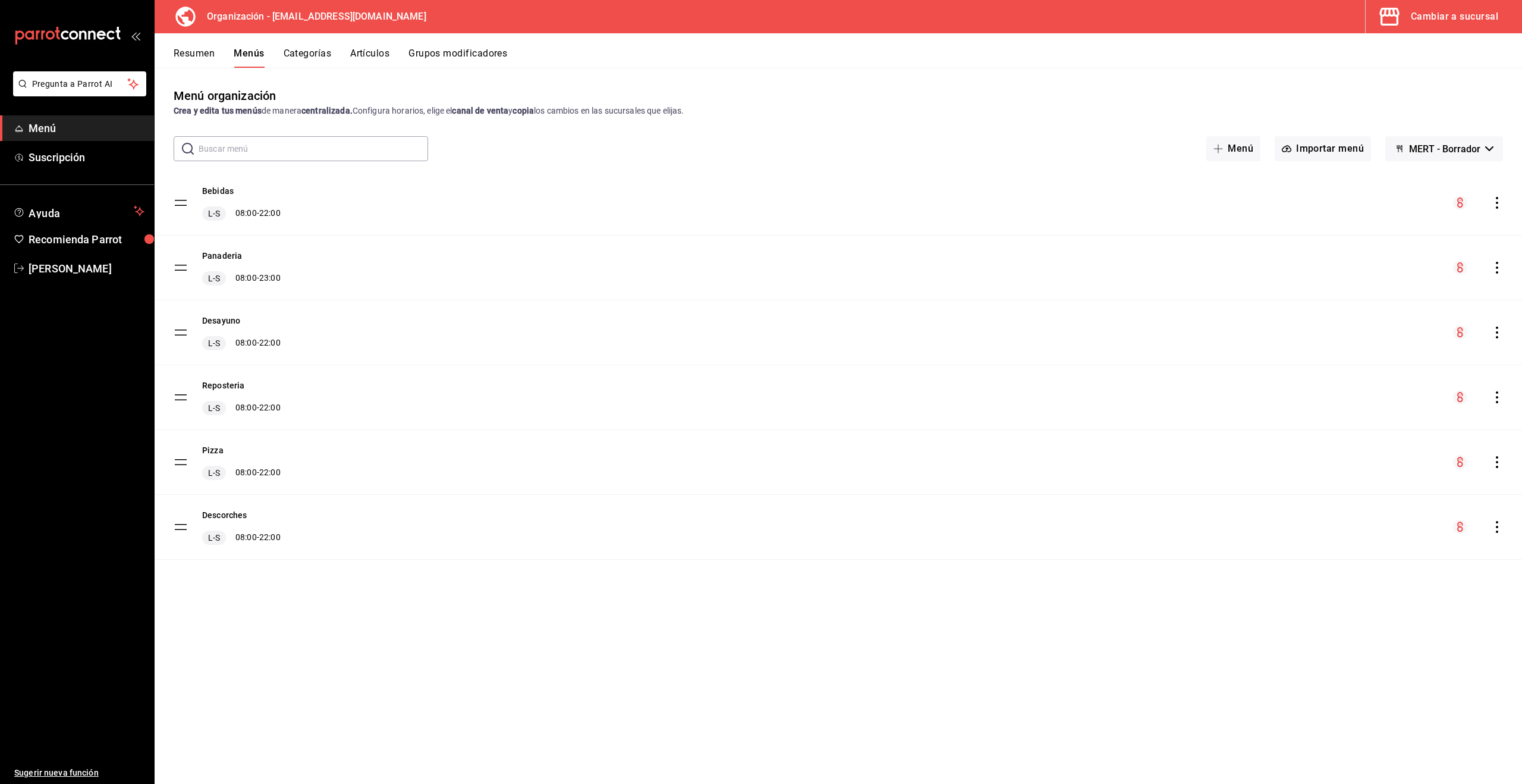
click at [1437, 8] on button "Cambiar a sucursal" at bounding box center [1439, 16] width 147 height 33
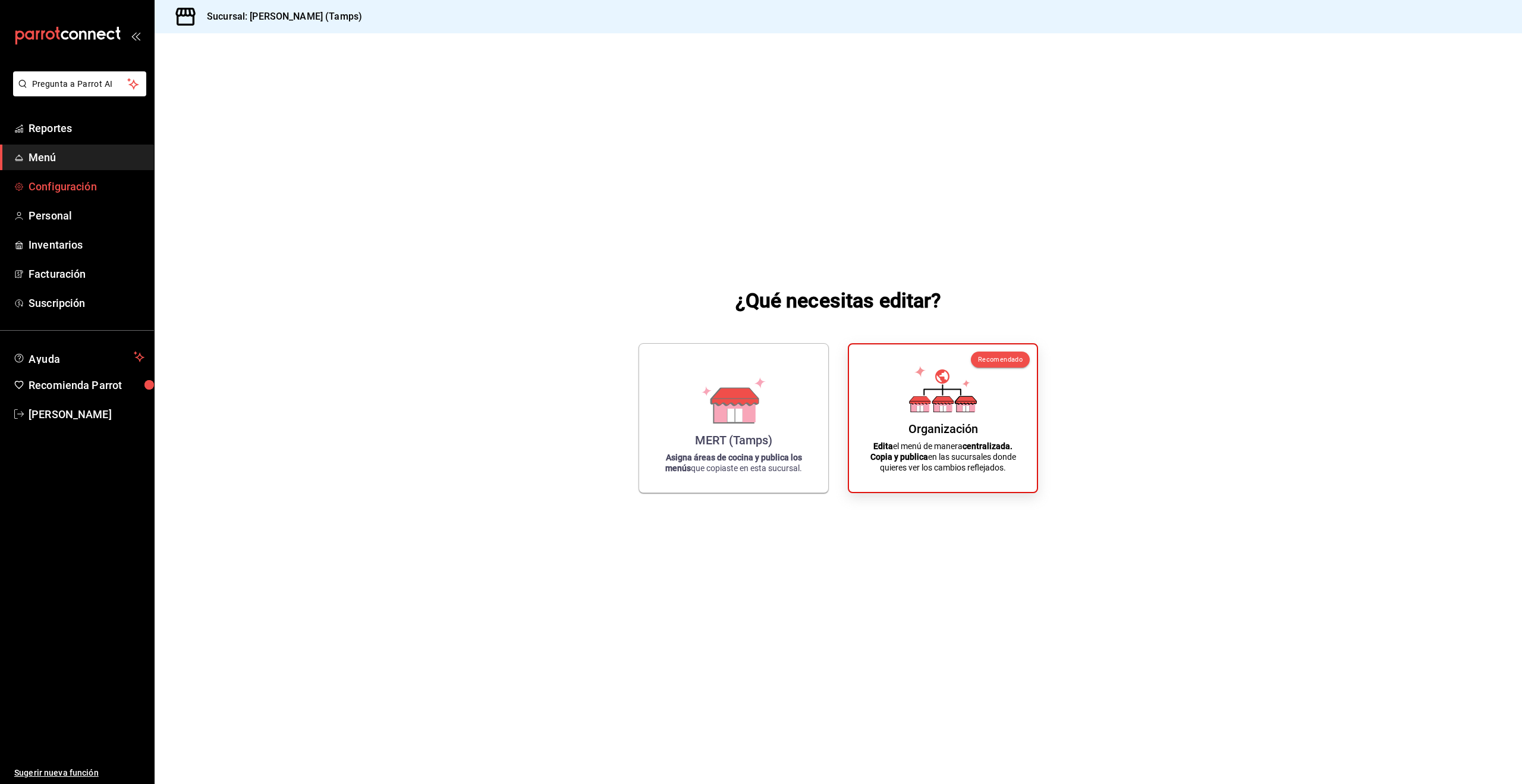
click at [41, 174] on link "Configuración" at bounding box center [77, 185] width 154 height 25
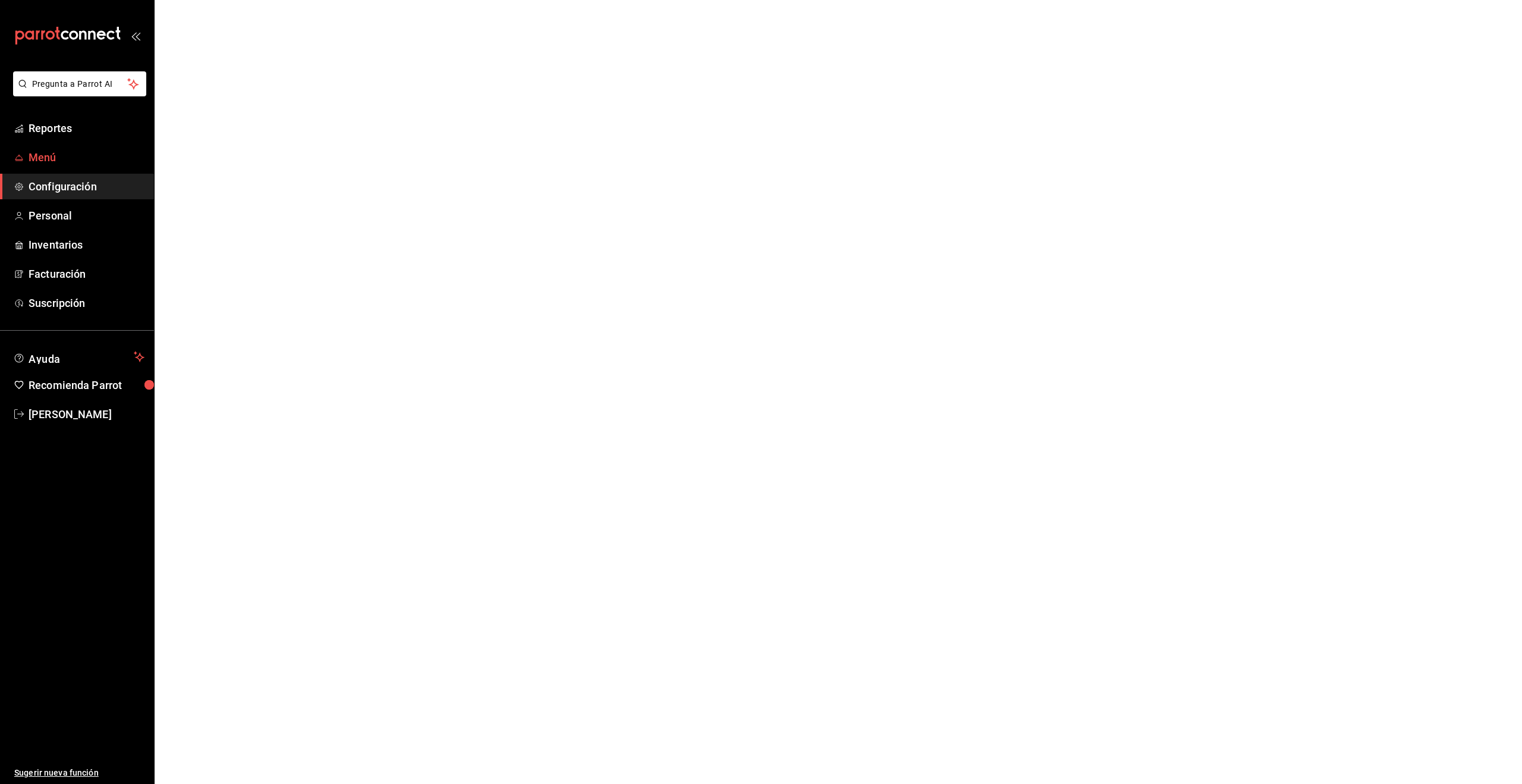
click at [43, 167] on link "Menú" at bounding box center [77, 156] width 154 height 25
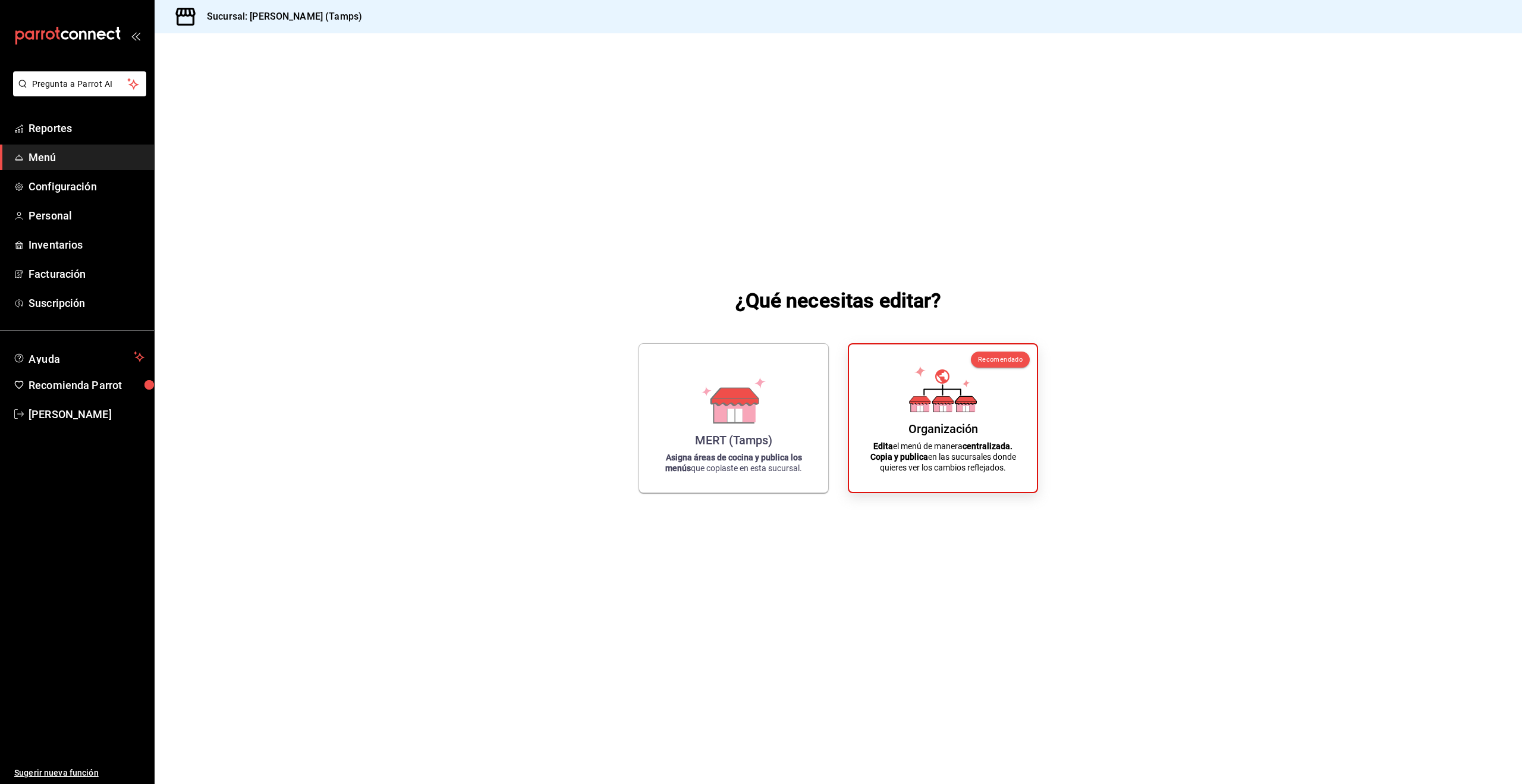
click at [38, 153] on span "Menú" at bounding box center [86, 157] width 116 height 16
click at [745, 414] on icon at bounding box center [735, 407] width 41 height 25
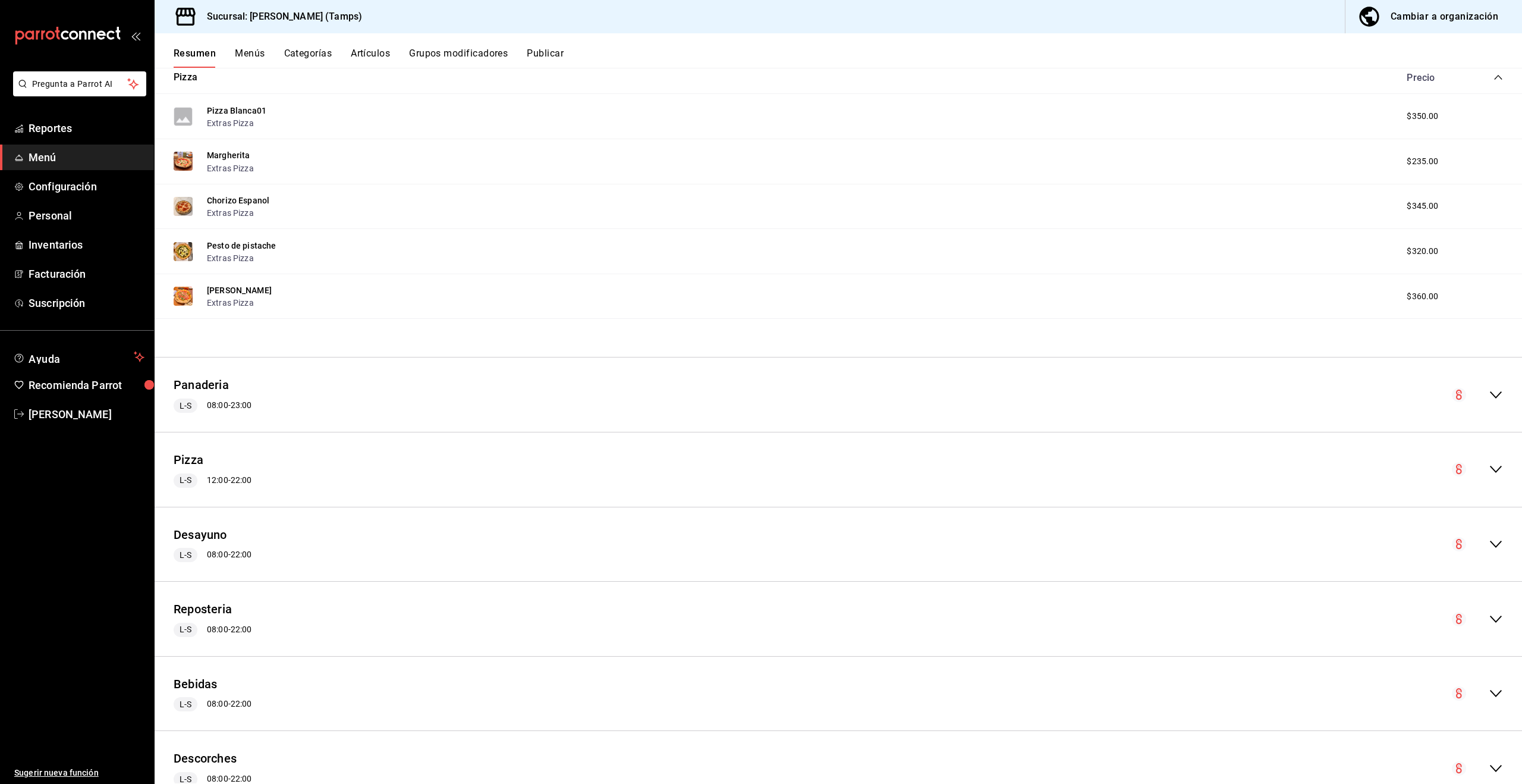
scroll to position [230, 0]
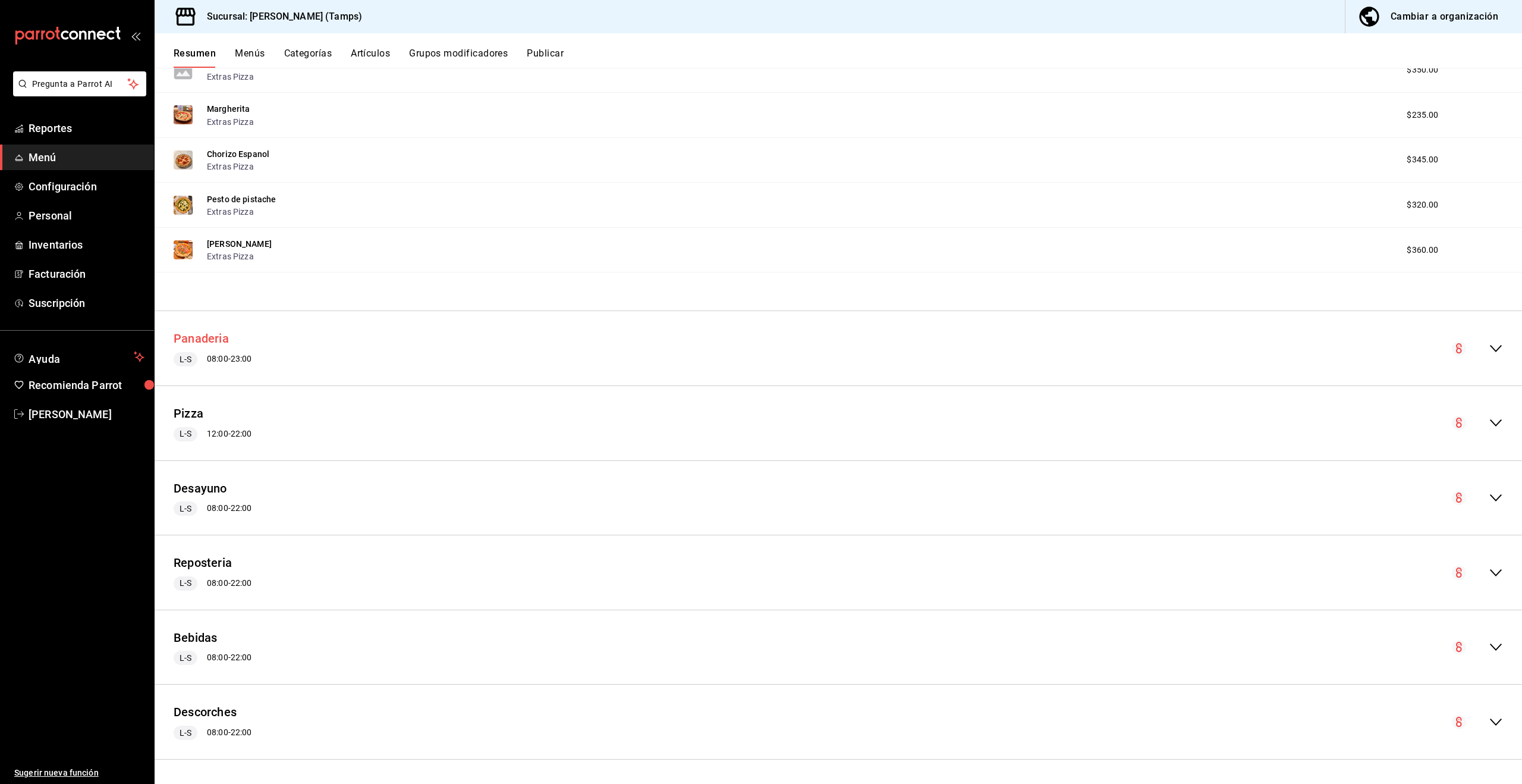
click at [204, 343] on button "Panaderia" at bounding box center [200, 339] width 56 height 17
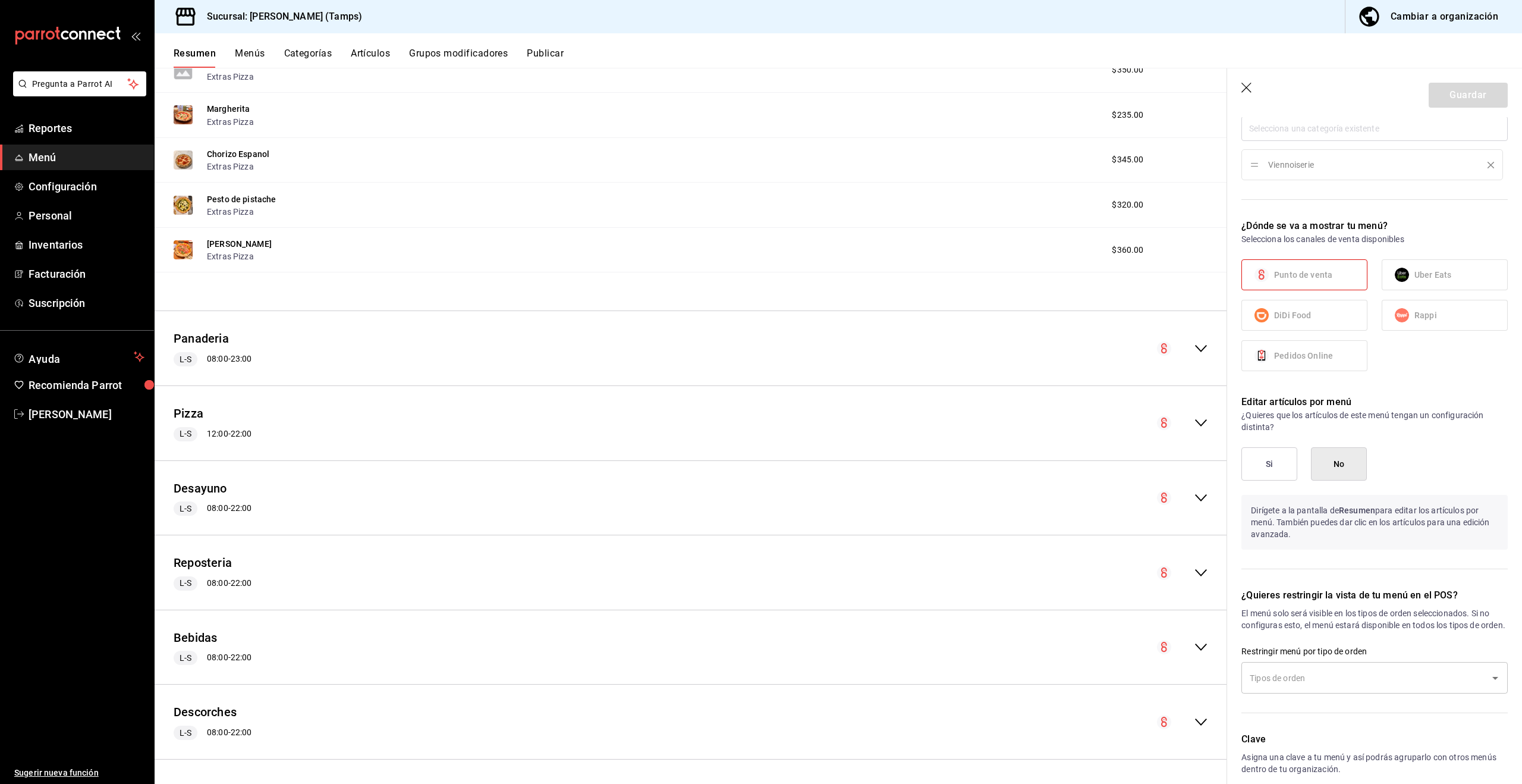
scroll to position [496, 0]
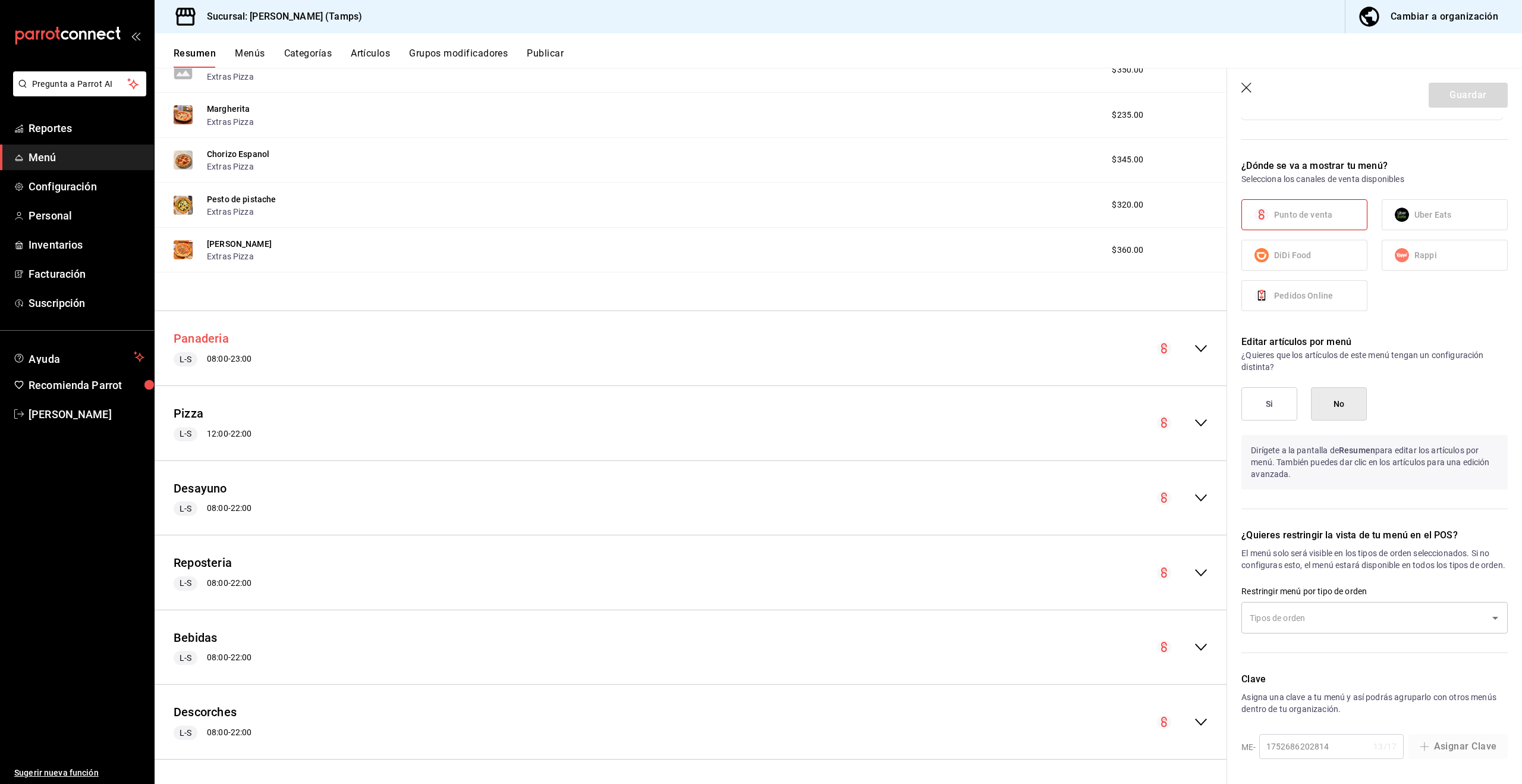
click at [218, 335] on button "Panaderia" at bounding box center [200, 339] width 56 height 17
click at [376, 53] on button "Artículos" at bounding box center [371, 57] width 40 height 20
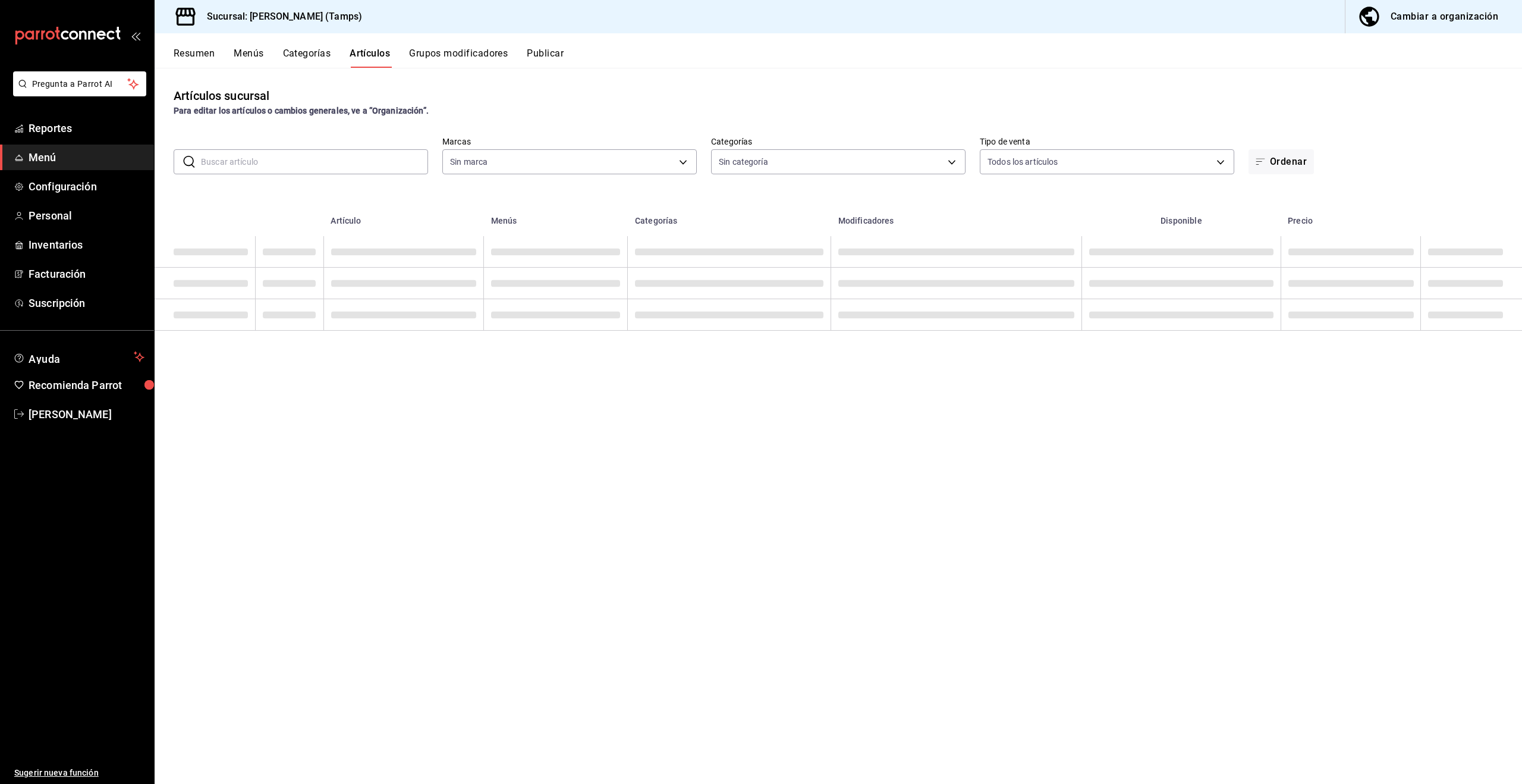
type input "d5ddb0b9-e0bd-4bcd-b21d-a3dd4e41f774,6b0b79f6-3d0a-4cfb-bc23-71ec5f40bf0c,10bfa…"
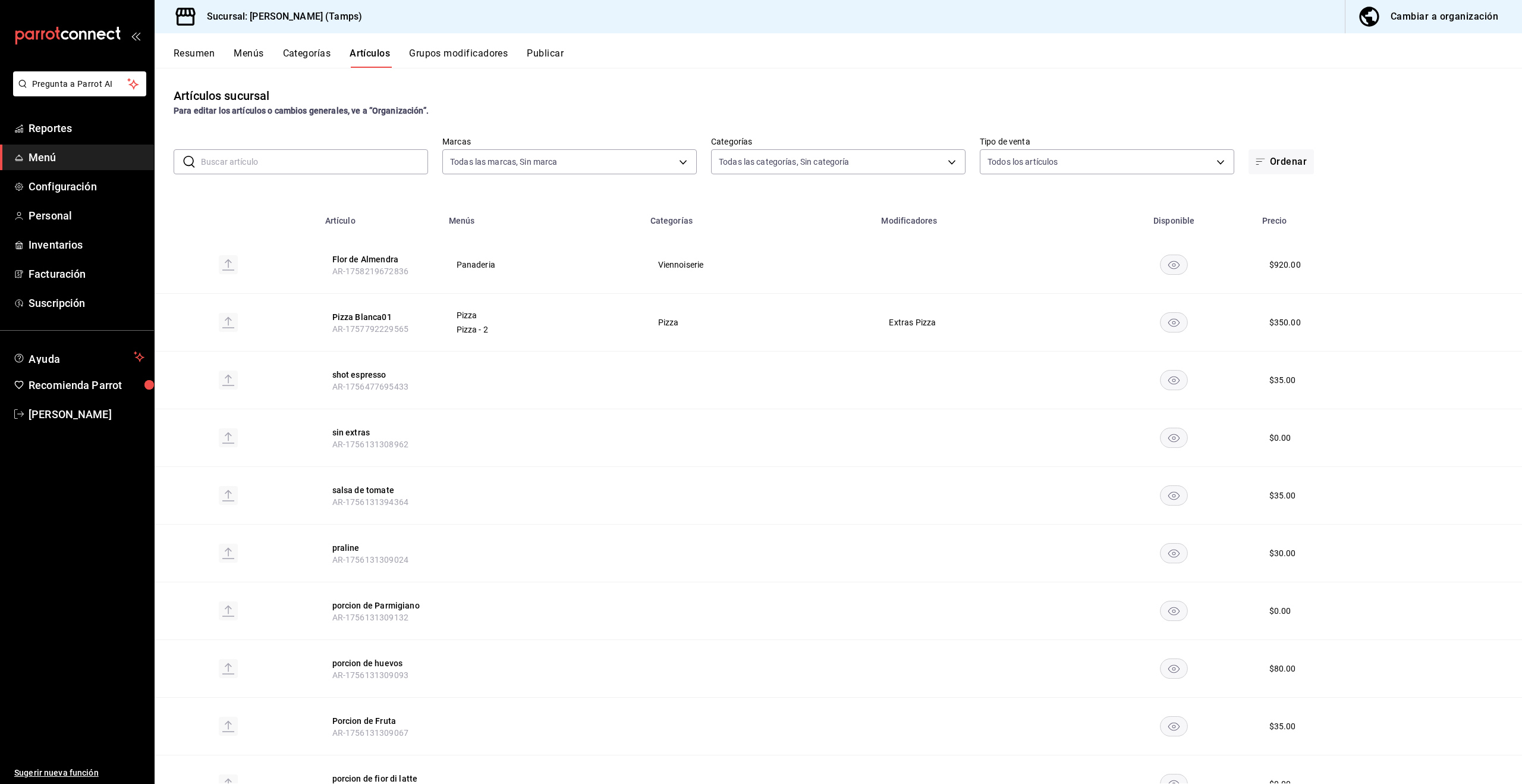
type input "aabb2f99-a08b-4925-a0d5-2645b0ebf612"
click at [1446, 19] on div "Cambiar a organización" at bounding box center [1444, 17] width 107 height 17
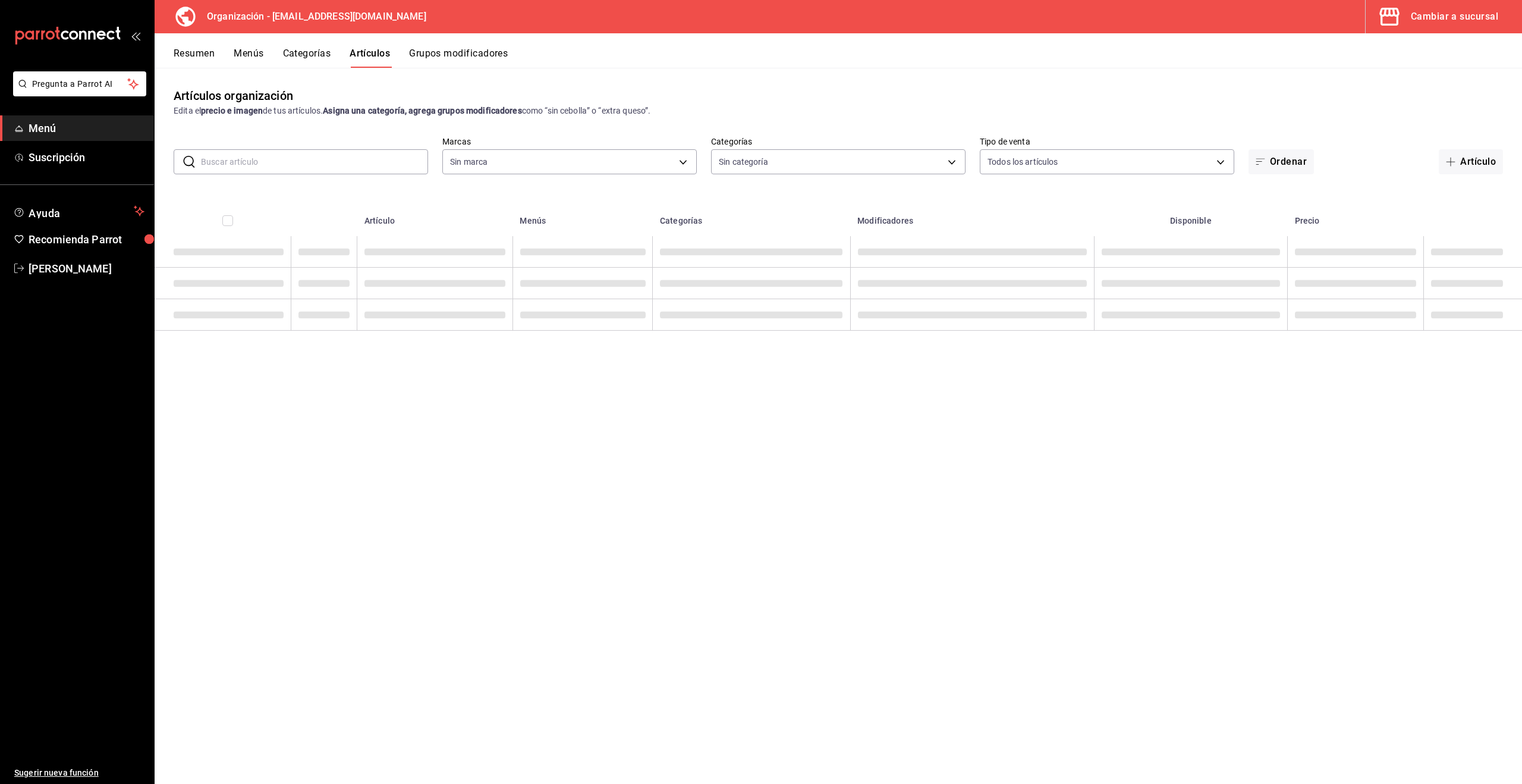
type input "88da3791-a7bf-4ea6-b5e2-0432c8f19d00,7108e435-9ee4-4cd4-a41e-380965cfd117,b2087…"
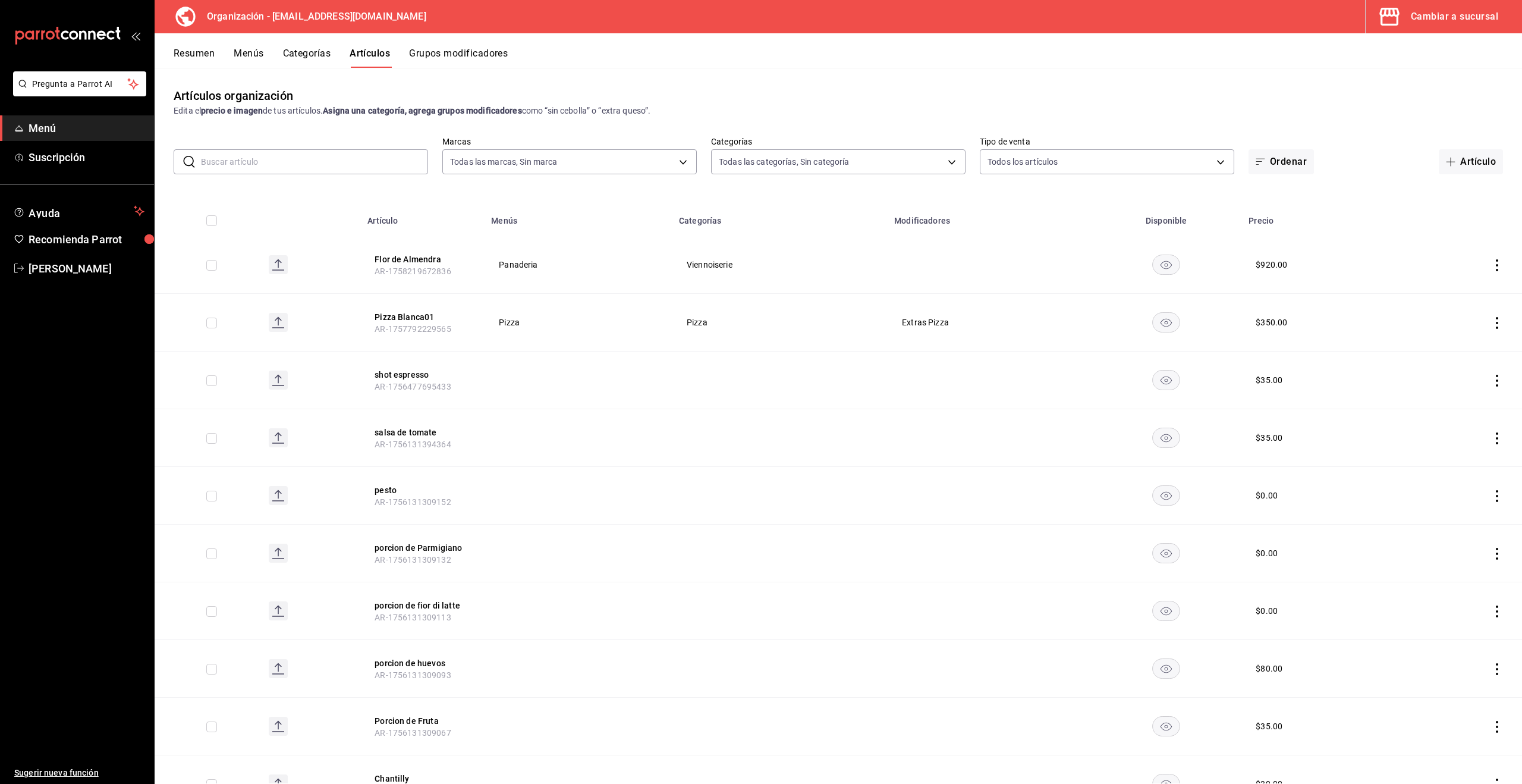
type input "2d7548d2-bd0d-4eb0-a8b7-e2fa92b56a8d"
click at [1498, 318] on icon "actions" at bounding box center [1497, 323] width 12 height 12
click at [1462, 394] on span "Eliminar" at bounding box center [1461, 399] width 30 height 9
click at [1446, 347] on button "Eliminar" at bounding box center [1445, 344] width 79 height 25
click at [252, 54] on button "Menús" at bounding box center [248, 57] width 30 height 20
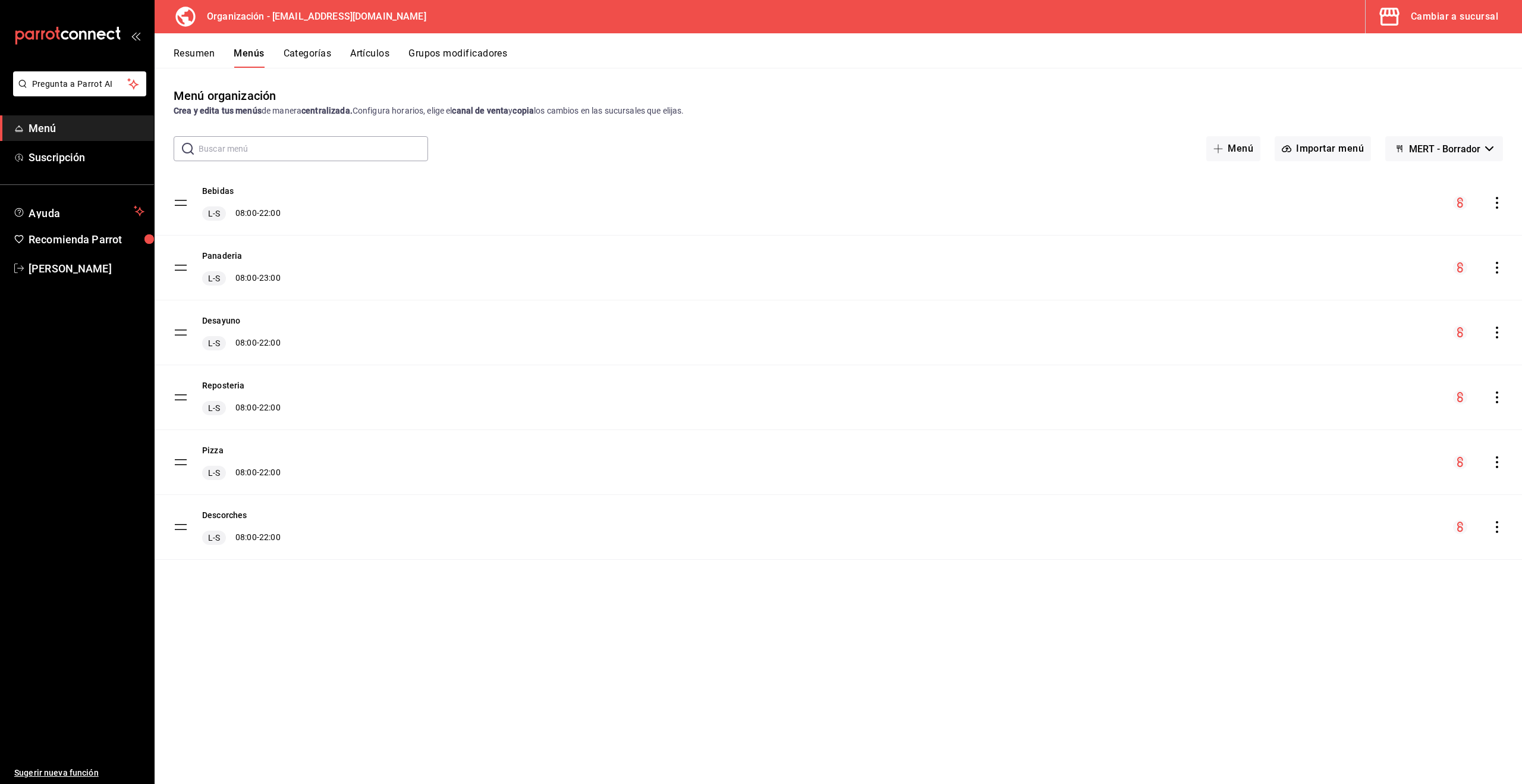
click at [1494, 462] on icon "actions" at bounding box center [1497, 461] width 12 height 12
click at [1415, 541] on span "Copiar en otra sucursal" at bounding box center [1403, 537] width 145 height 12
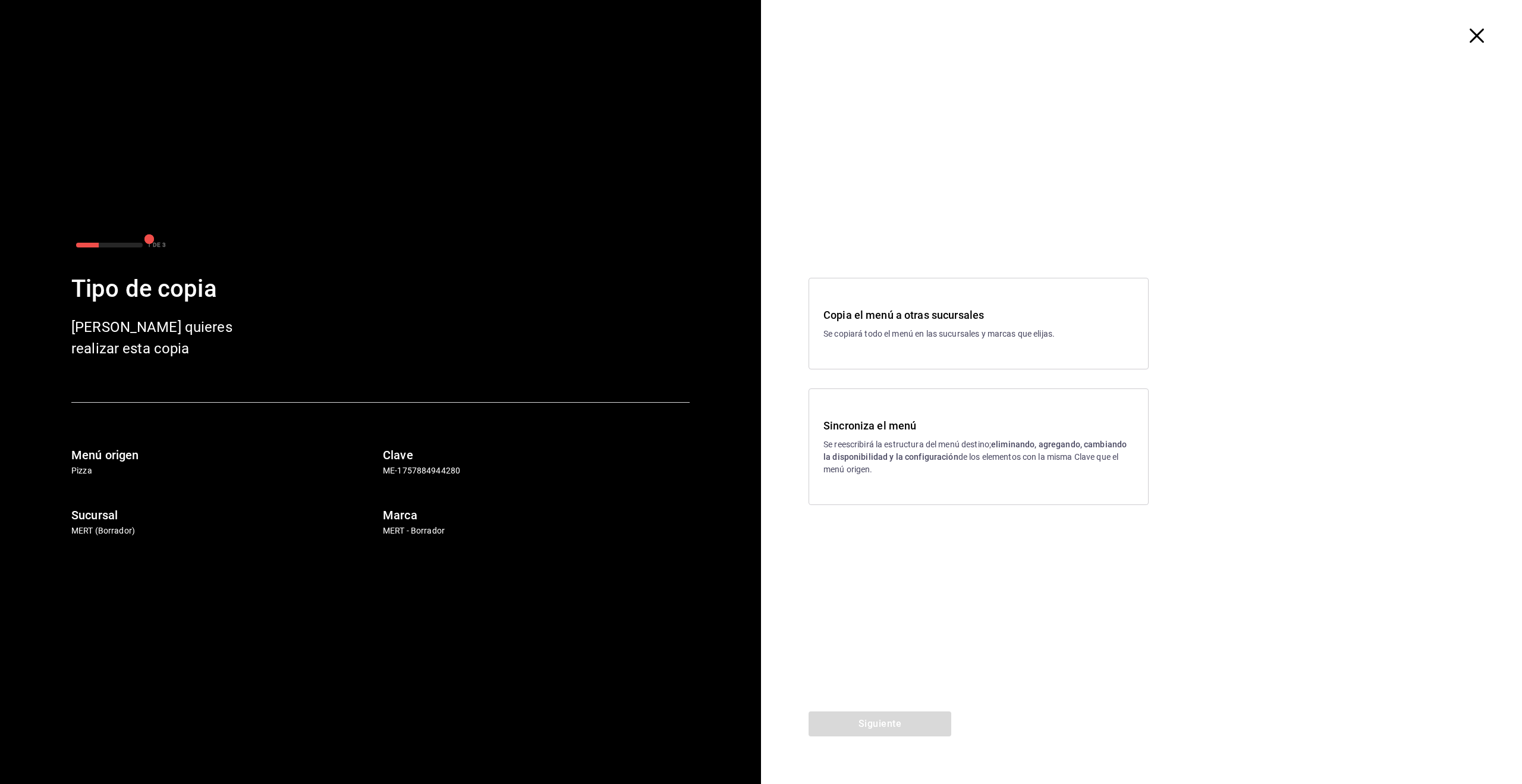
drag, startPoint x: 918, startPoint y: 448, endPoint x: 908, endPoint y: 488, distance: 41.2
click at [918, 448] on p "Se reescribirá la estructura del menú destino; eliminando, agregando, cambiando…" at bounding box center [979, 457] width 311 height 38
click at [917, 731] on button "Siguiente" at bounding box center [880, 723] width 143 height 25
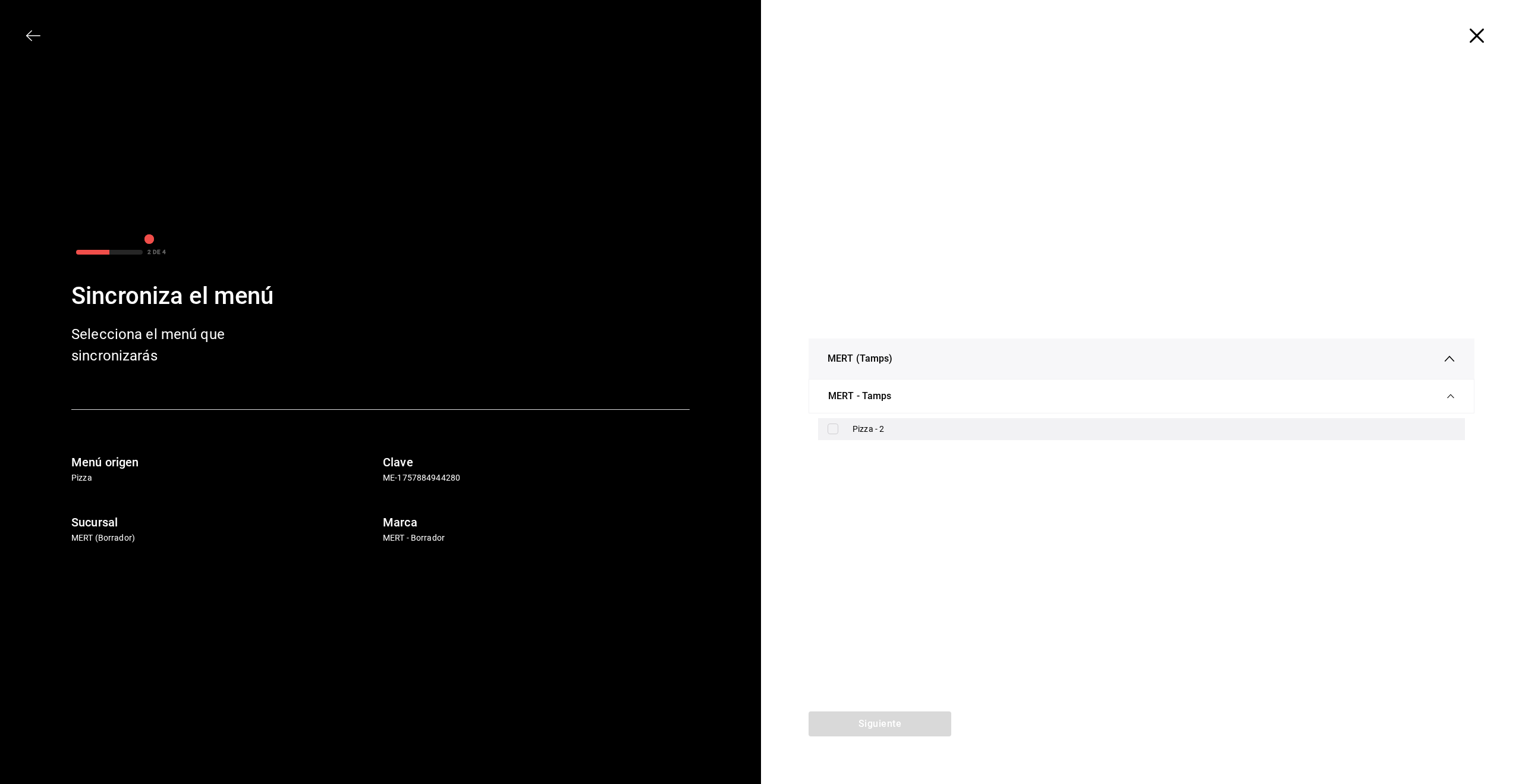
click at [870, 428] on div "Pizza - 2" at bounding box center [1154, 428] width 603 height 12
checkbox input "true"
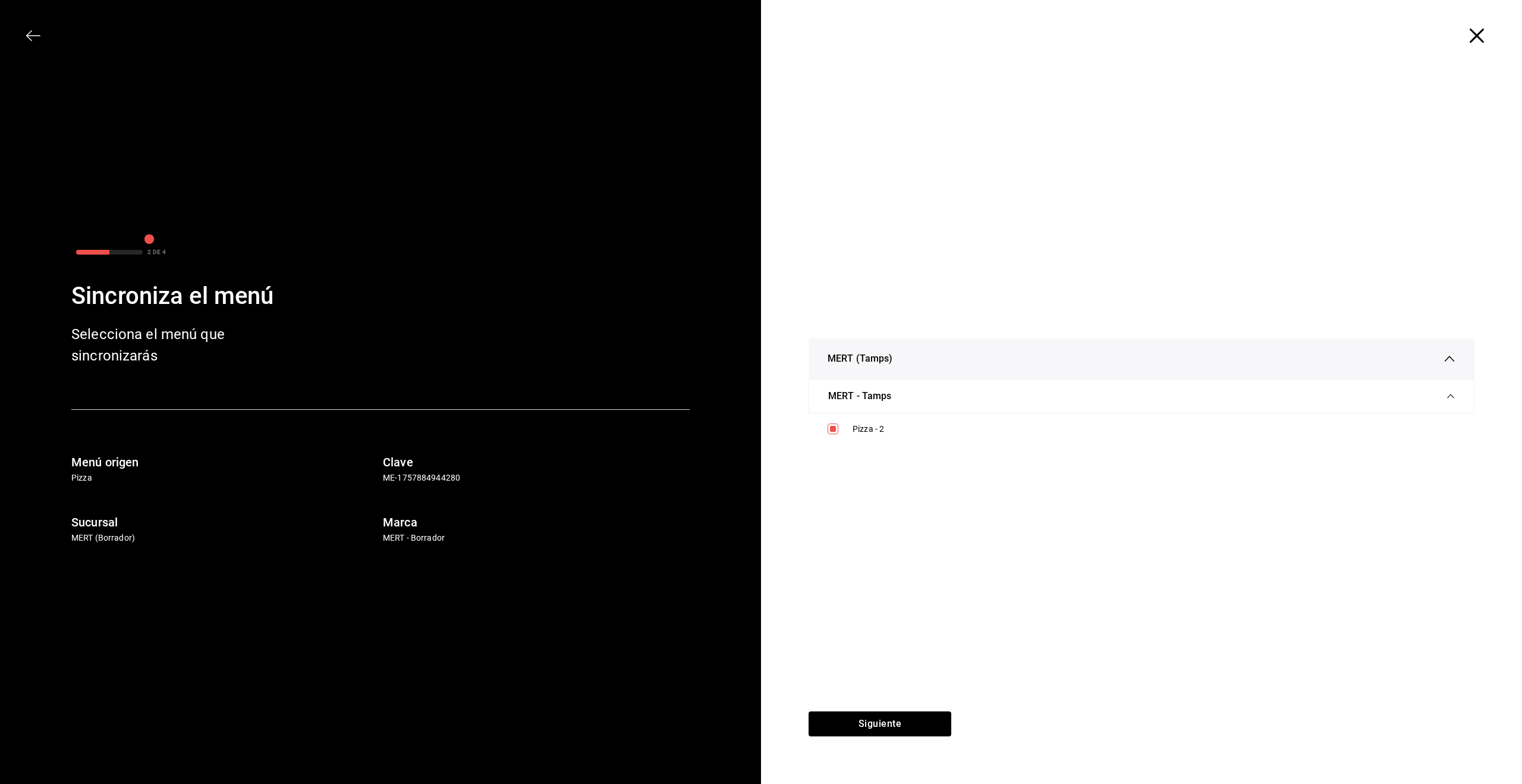
click at [1476, 39] on icon "button" at bounding box center [1476, 35] width 14 height 14
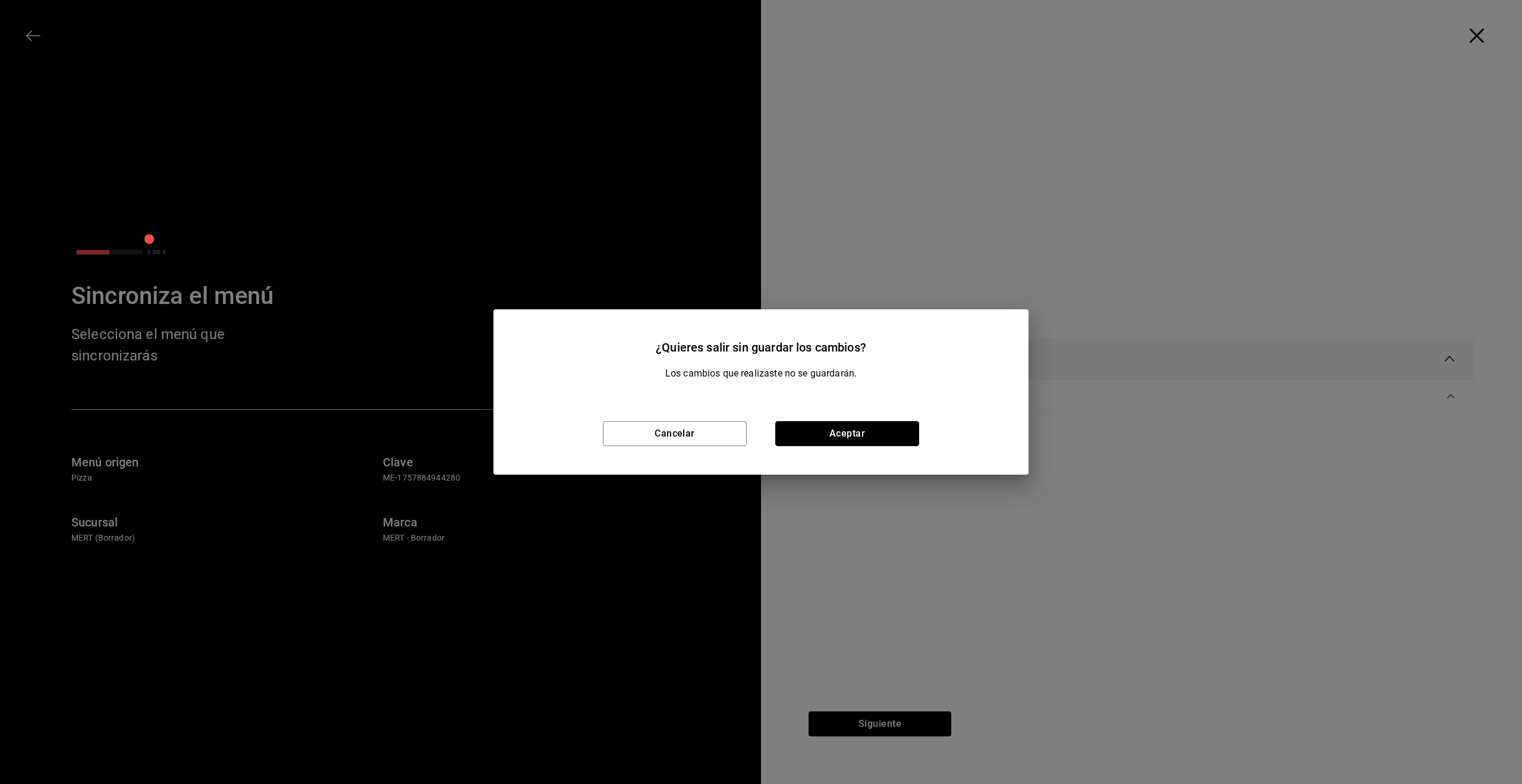
click at [864, 425] on button "Aceptar" at bounding box center [847, 433] width 144 height 25
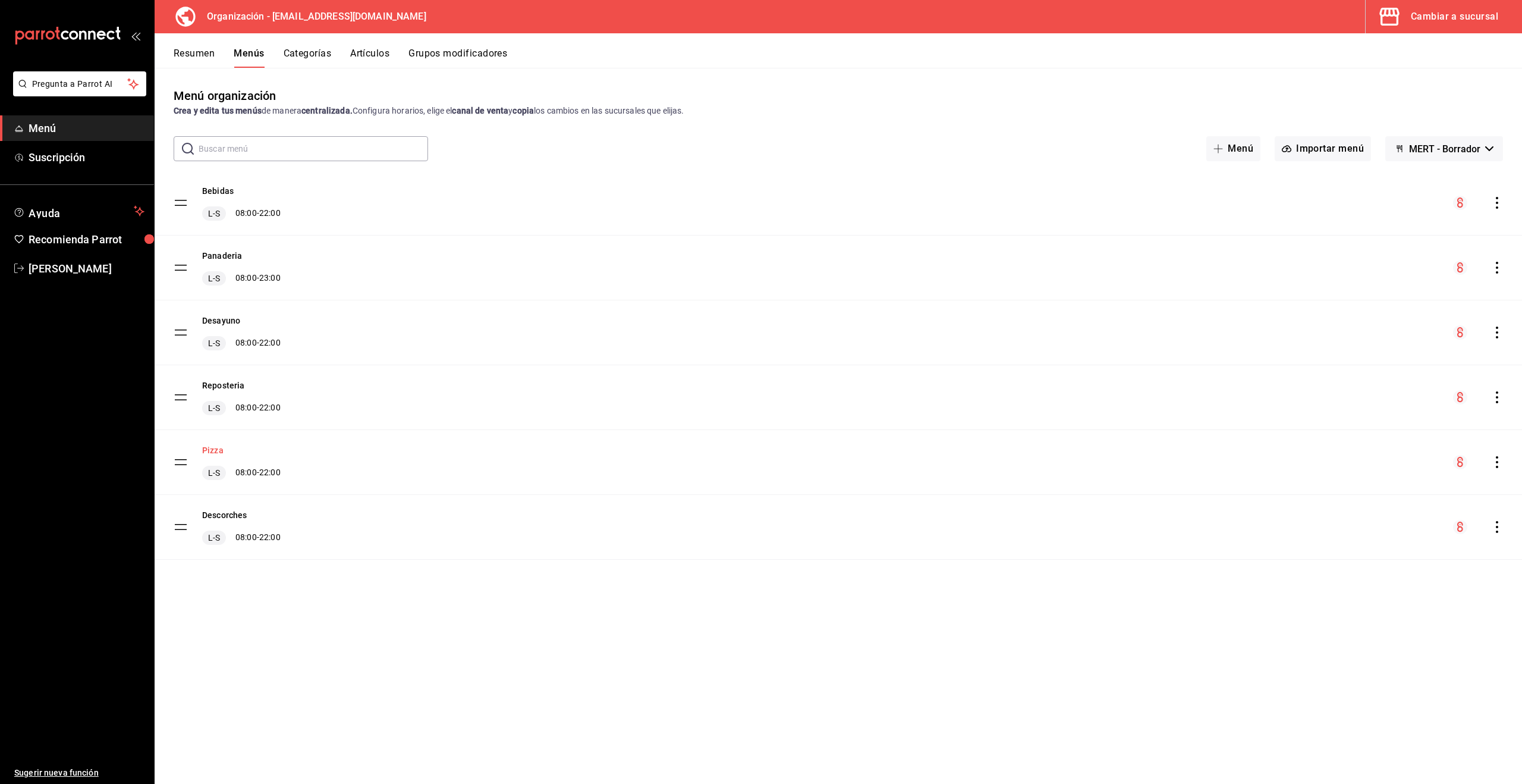
click at [215, 449] on button "Pizza" at bounding box center [213, 450] width 22 height 12
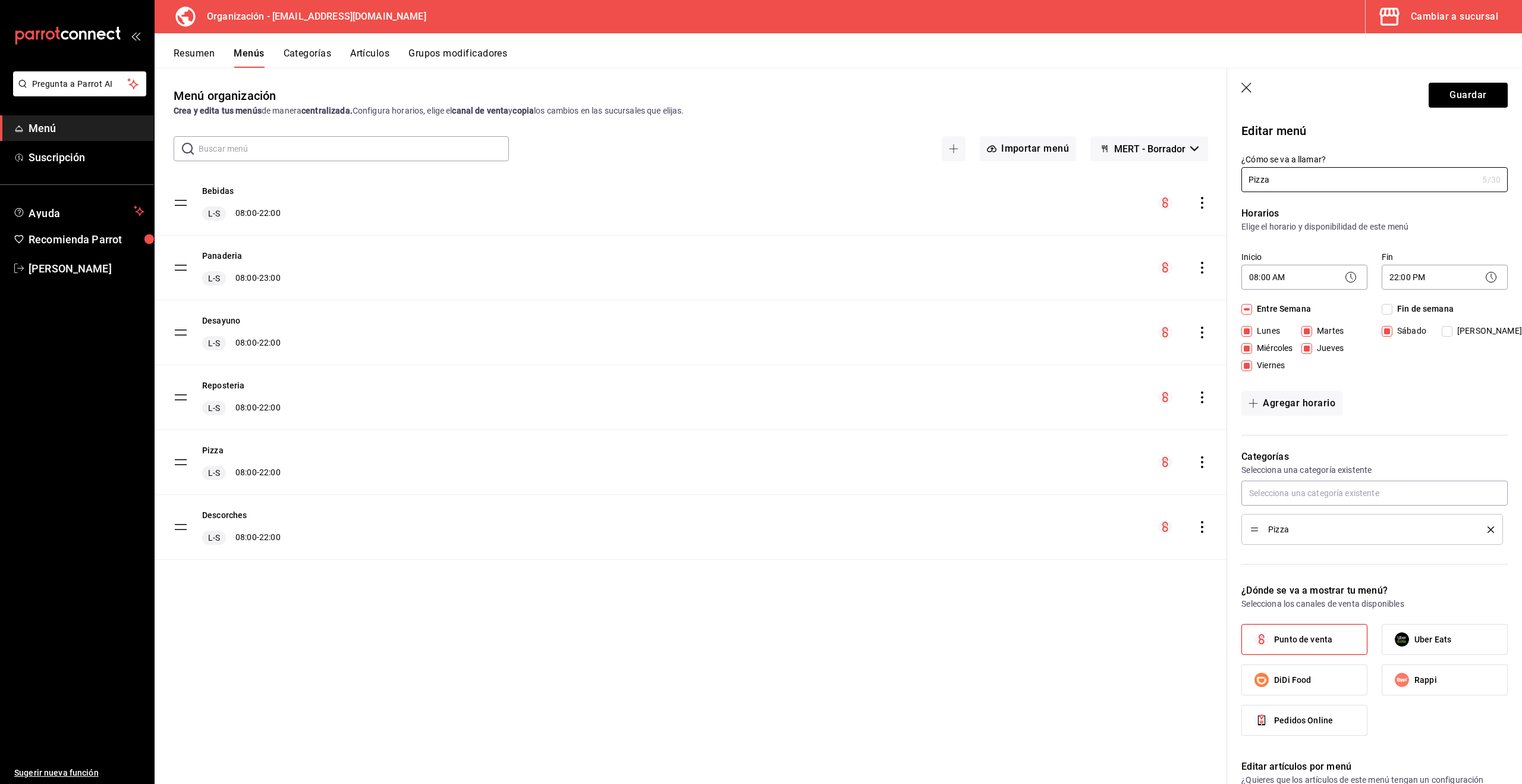
scroll to position [280, 0]
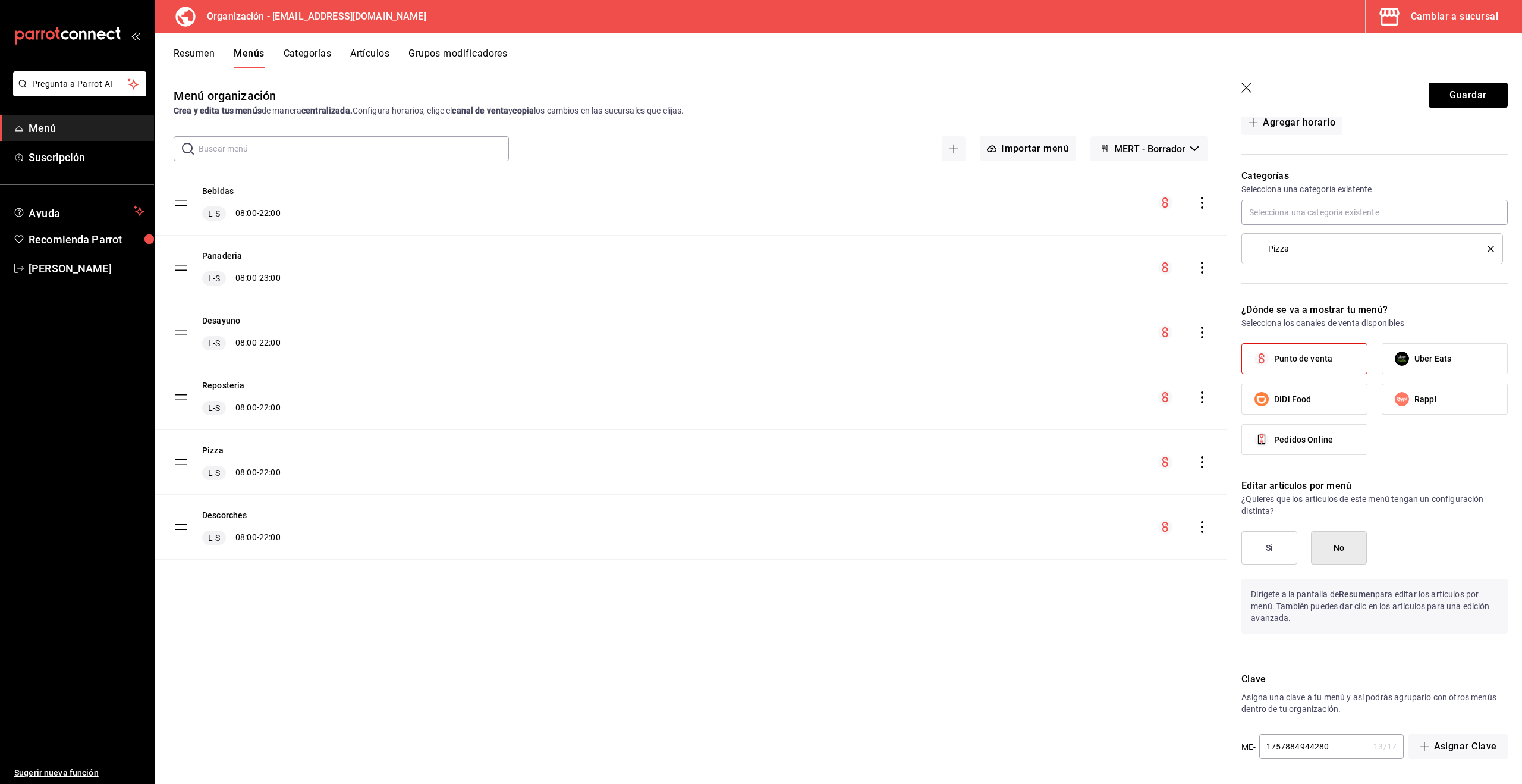
click at [319, 53] on button "Categorías" at bounding box center [307, 57] width 48 height 20
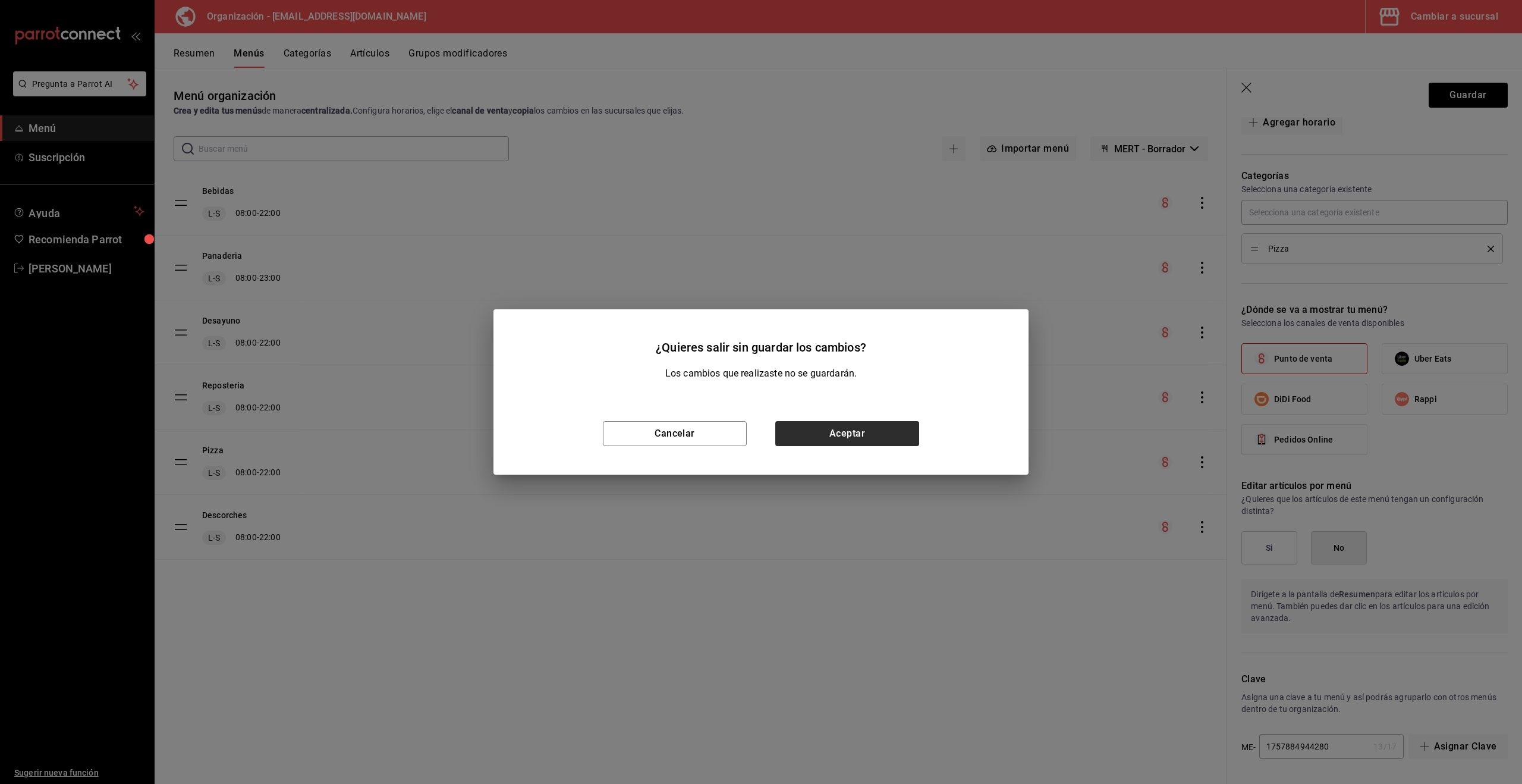
click at [827, 446] on div "Cancelar Aceptar" at bounding box center [761, 433] width 535 height 82
click at [831, 440] on button "Aceptar" at bounding box center [847, 433] width 144 height 25
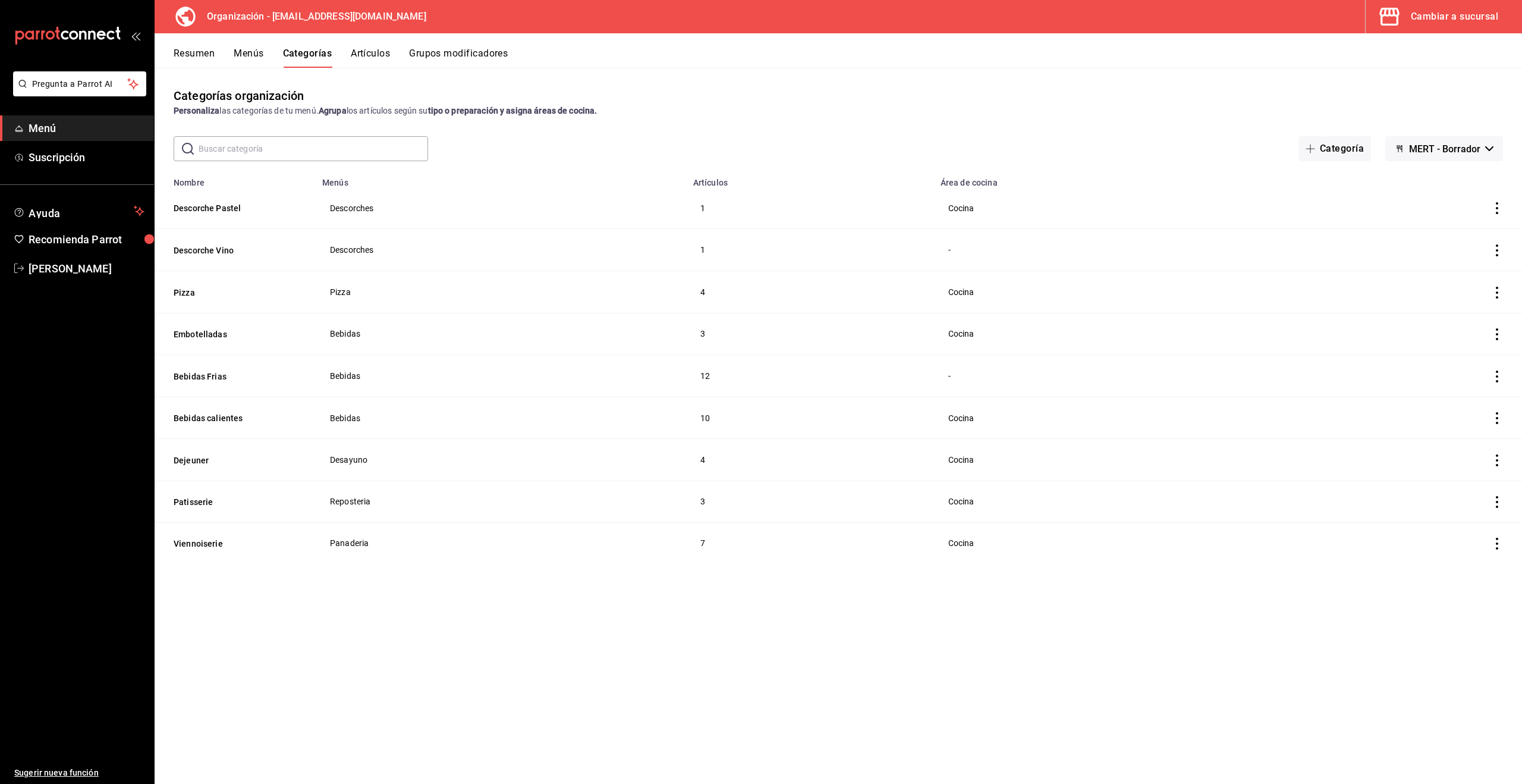
click at [372, 56] on button "Artículos" at bounding box center [371, 57] width 40 height 20
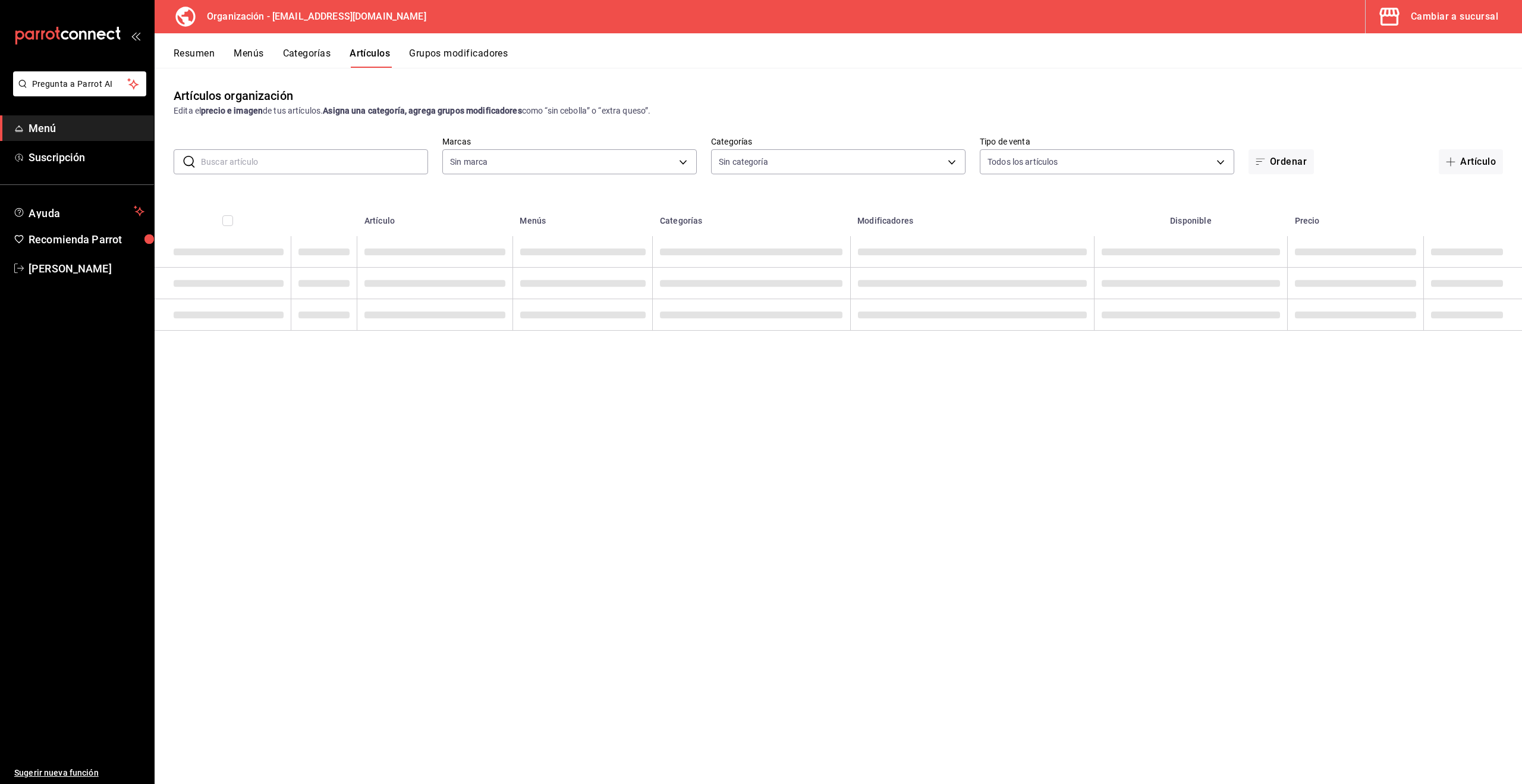
type input "2d7548d2-bd0d-4eb0-a8b7-e2fa92b56a8d"
type input "88da3791-a7bf-4ea6-b5e2-0432c8f19d00,7108e435-9ee4-4cd4-a41e-380965cfd117,b2087…"
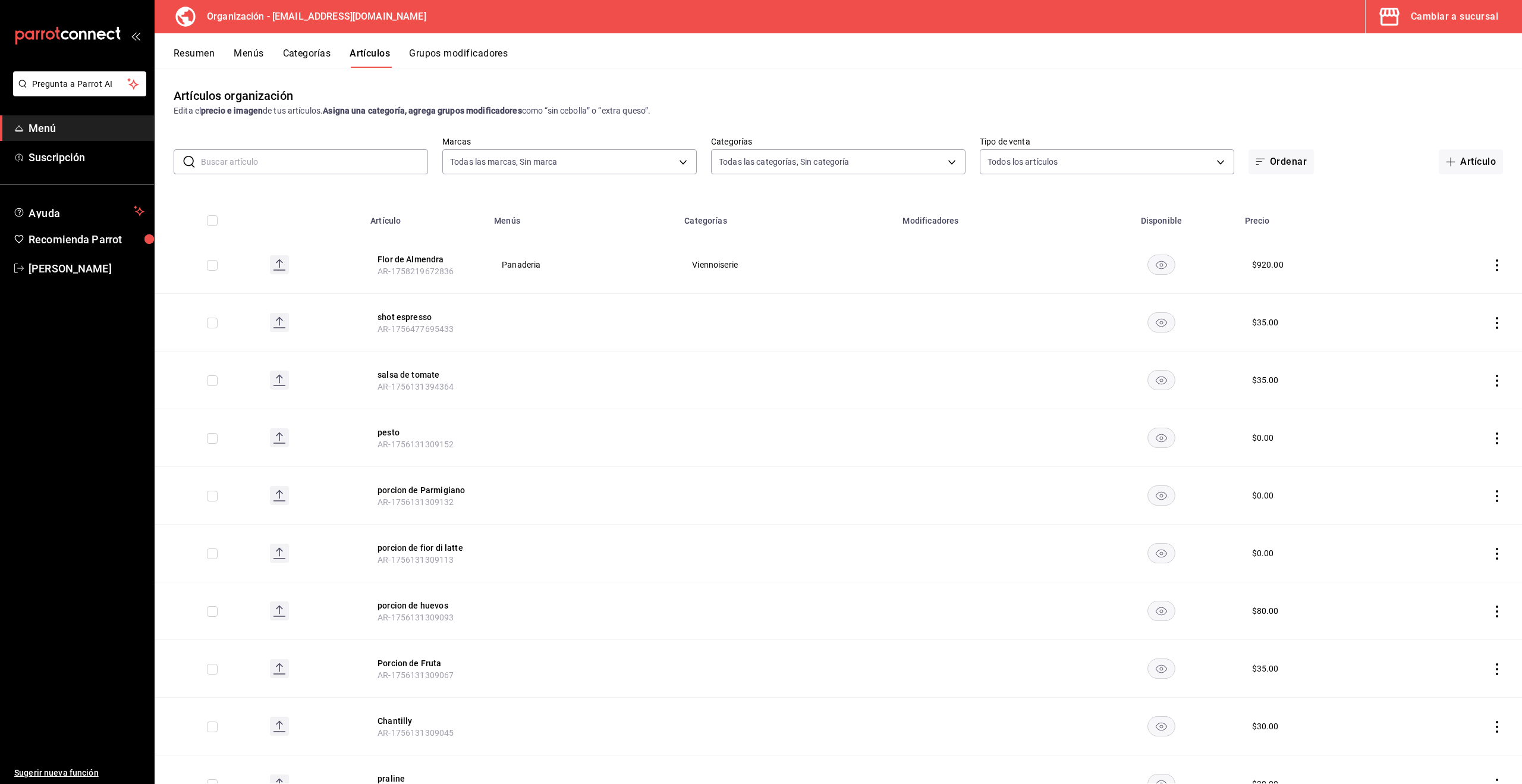
click at [287, 163] on input "text" at bounding box center [314, 161] width 227 height 24
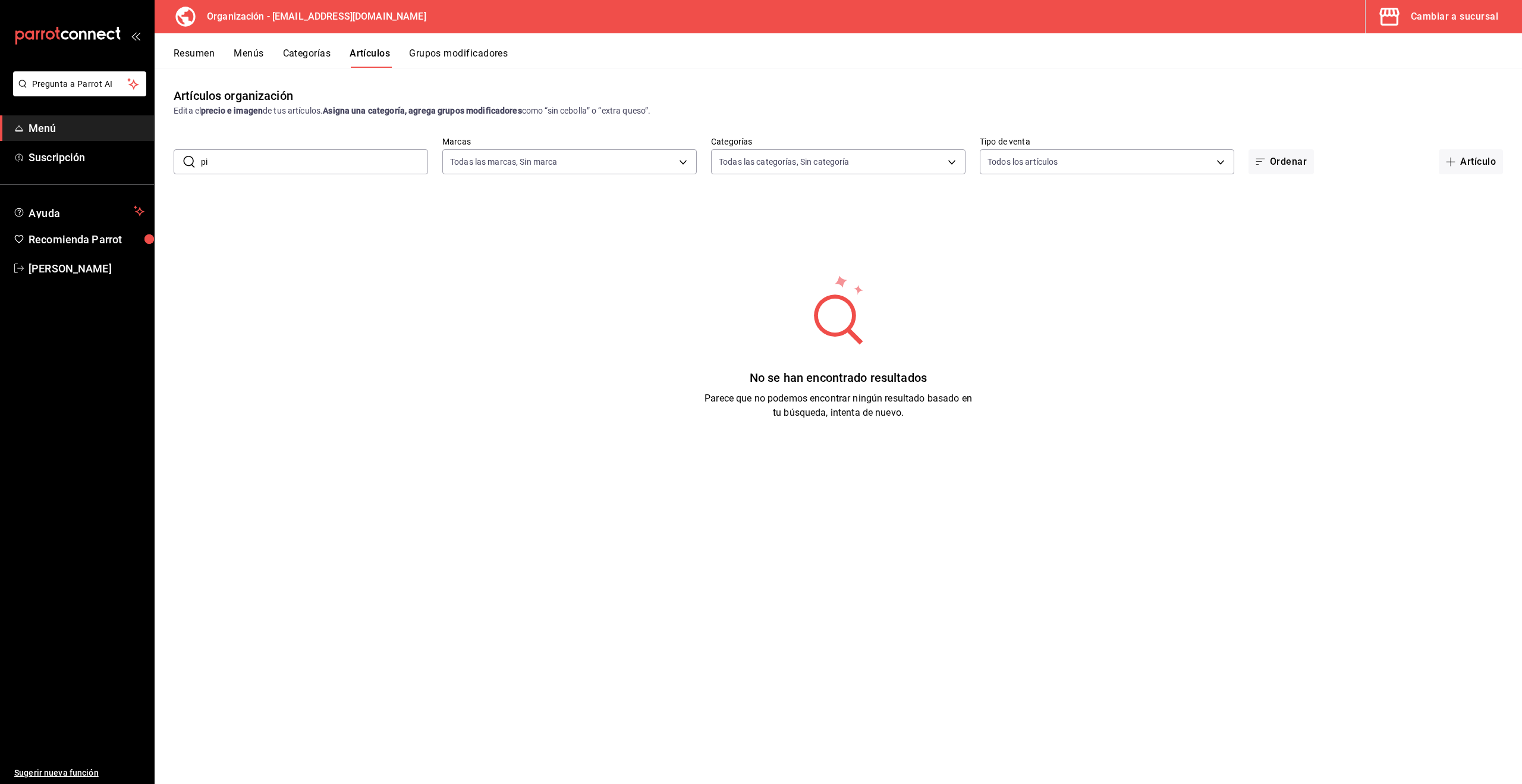
type input "p"
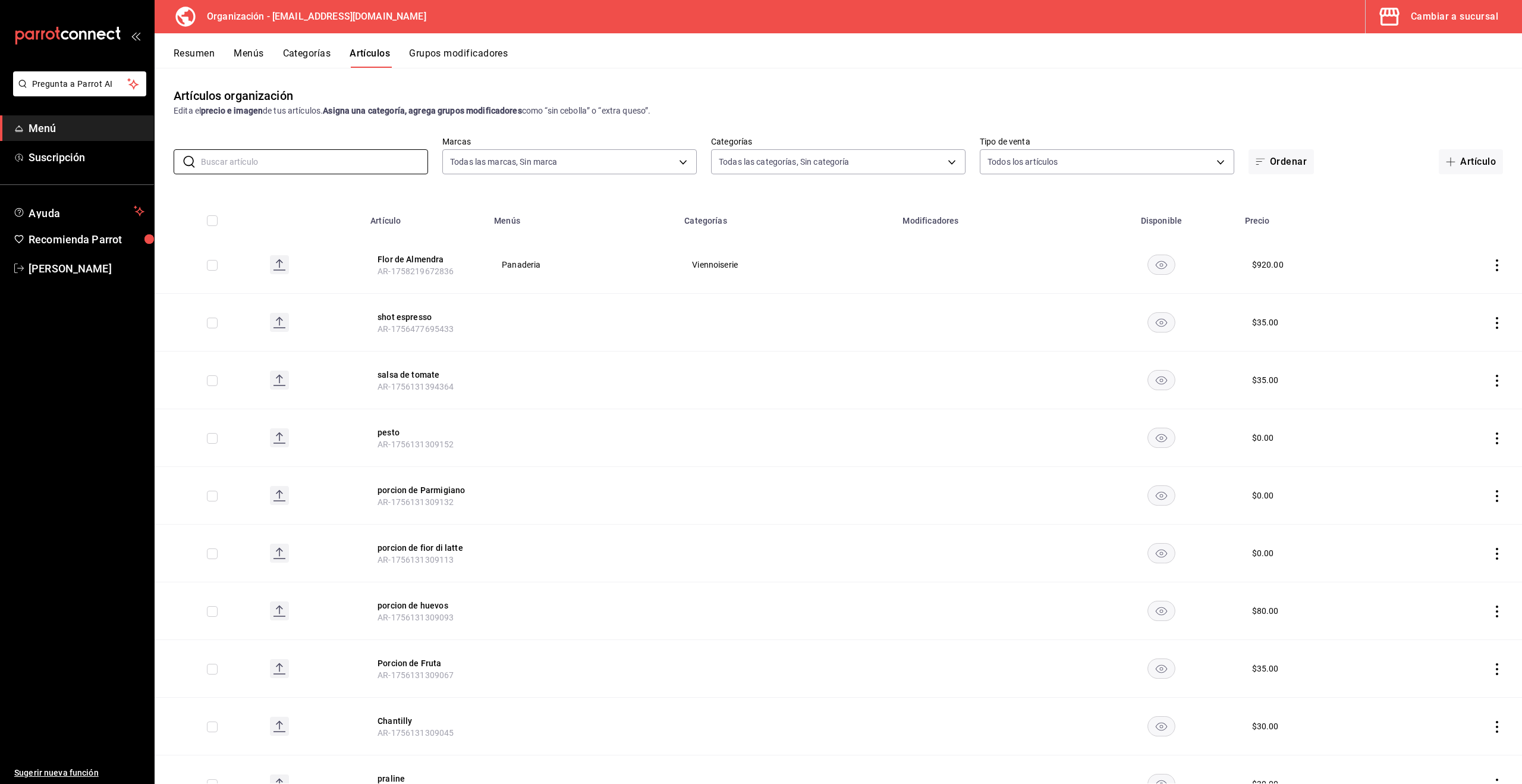
click at [325, 54] on button "Categorías" at bounding box center [307, 57] width 48 height 20
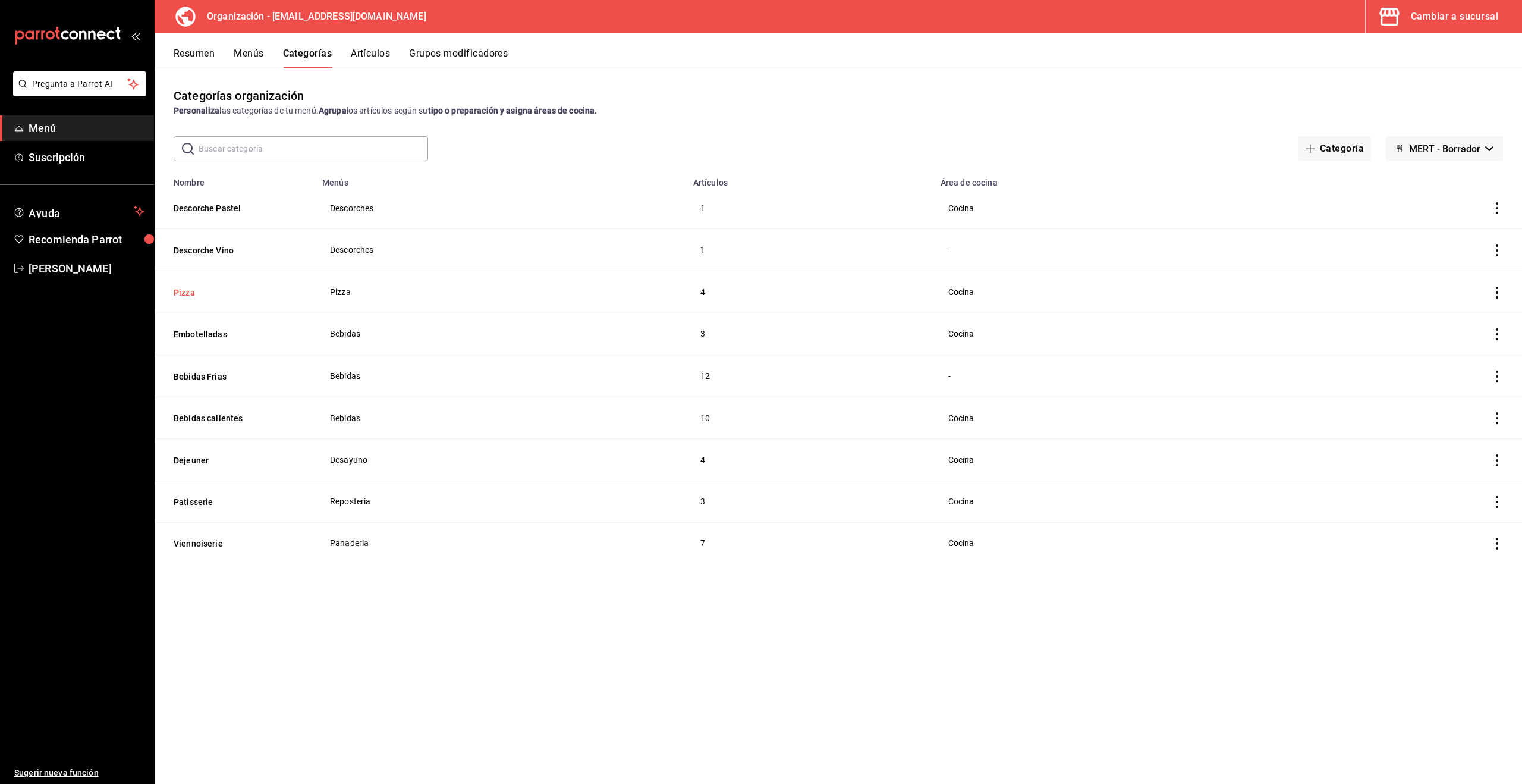
click at [189, 292] on button "Pizza" at bounding box center [232, 292] width 119 height 12
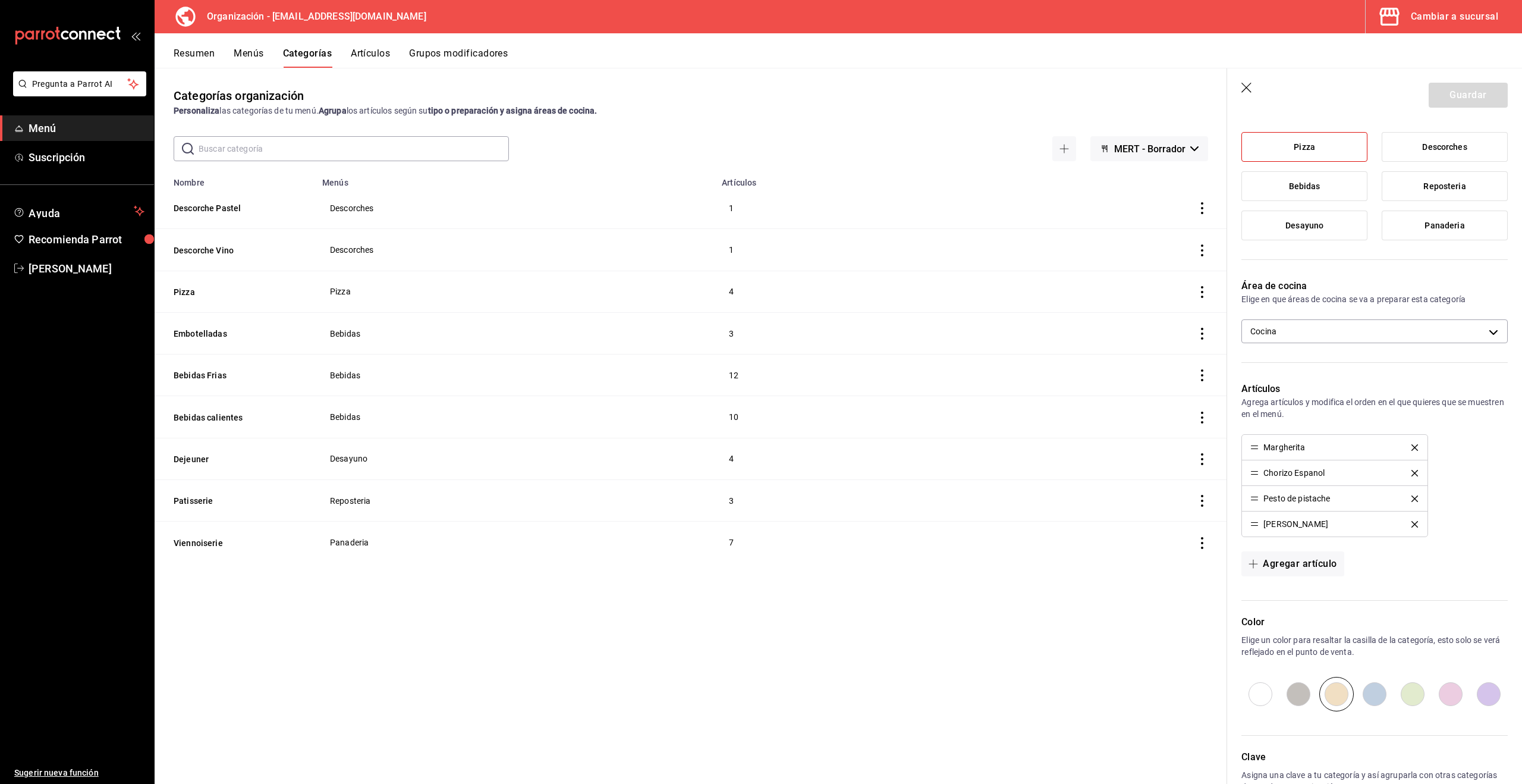
scroll to position [193, 0]
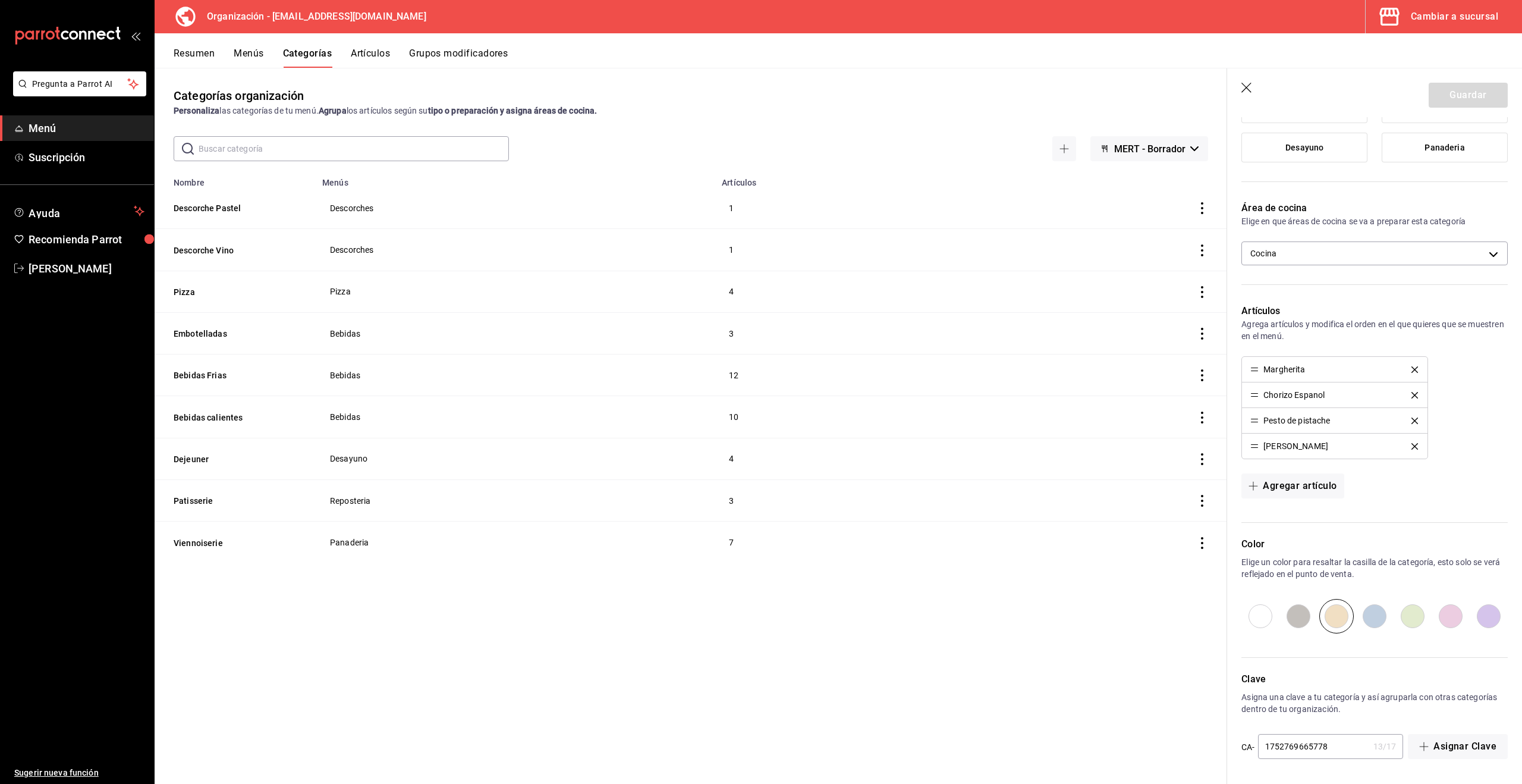
click at [1245, 87] on icon "button" at bounding box center [1246, 88] width 10 height 10
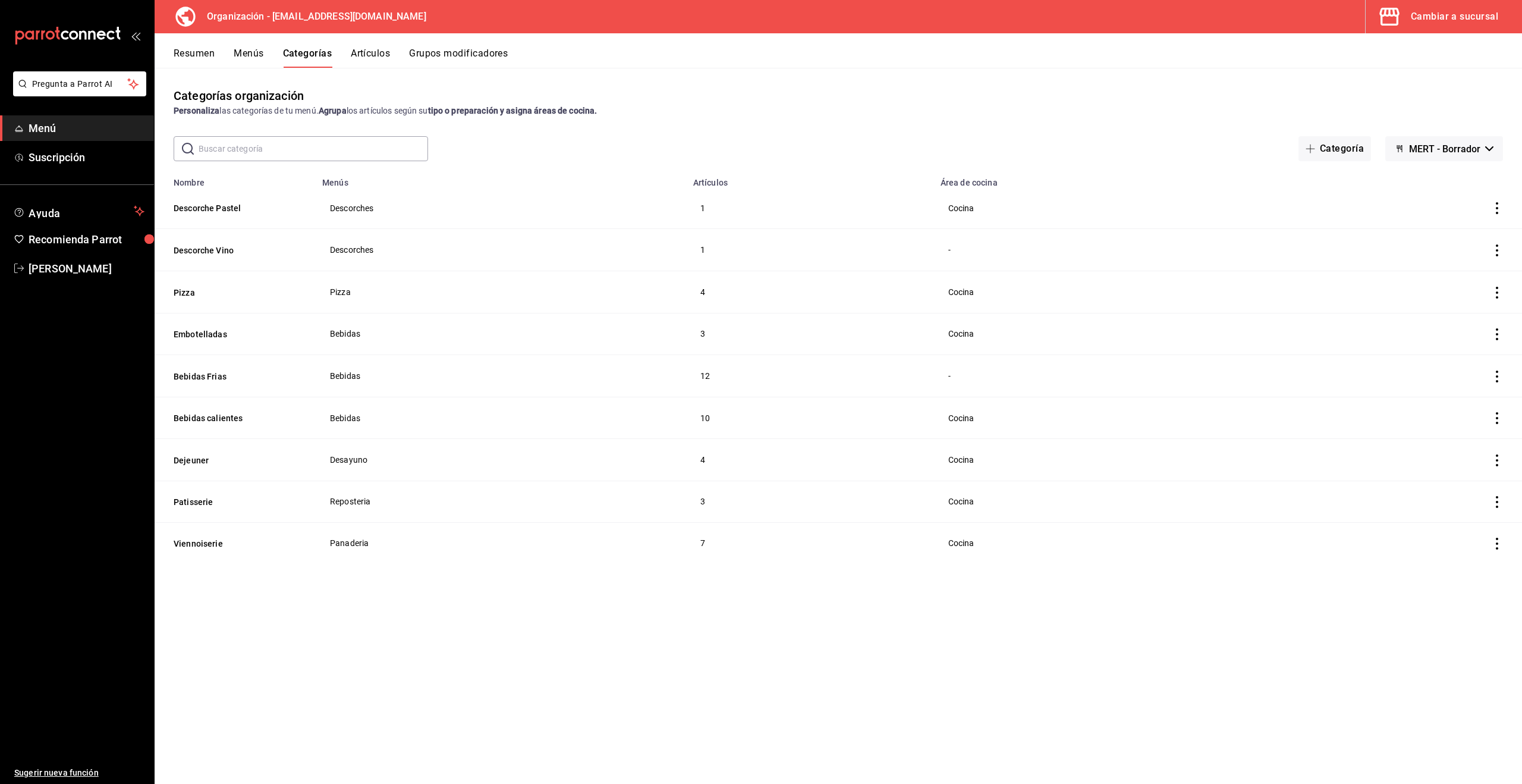
click at [253, 52] on button "Menús" at bounding box center [248, 57] width 30 height 20
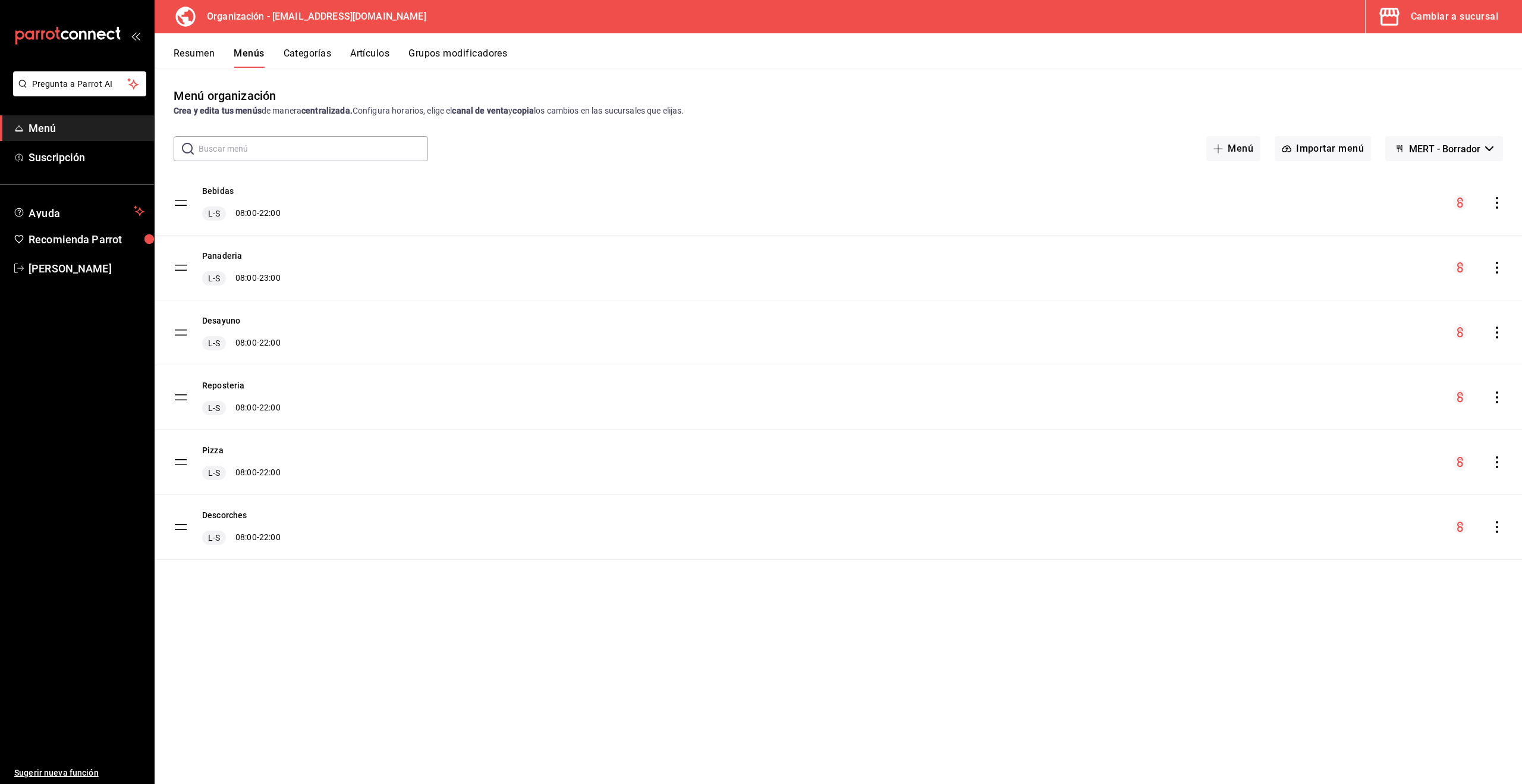
drag, startPoint x: 1497, startPoint y: 458, endPoint x: 1486, endPoint y: 461, distance: 11.4
click at [1497, 458] on icon "actions" at bounding box center [1497, 461] width 12 height 12
click at [1371, 534] on span "Copiar en otra sucursal" at bounding box center [1403, 537] width 145 height 12
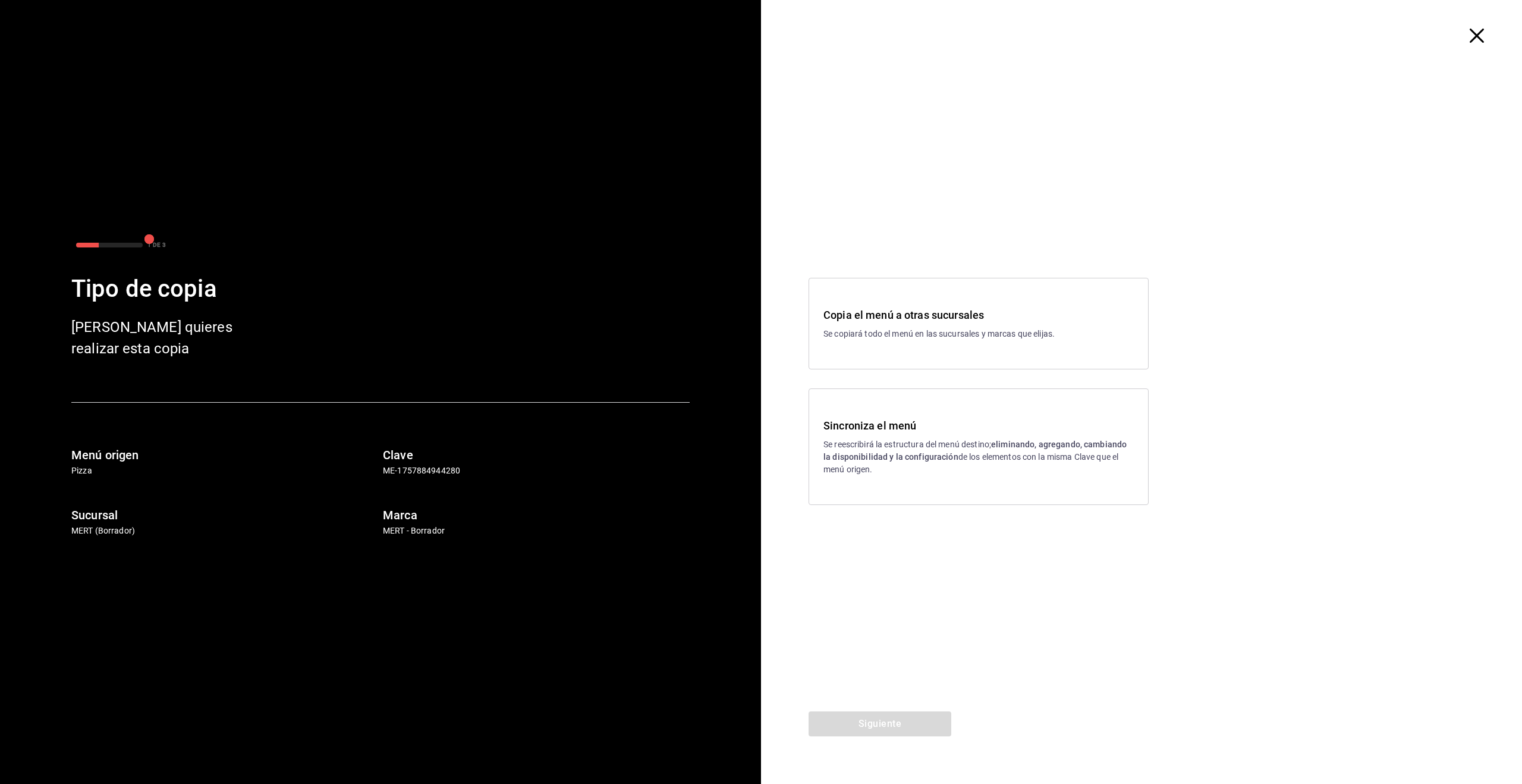
click at [852, 448] on p "Se reescribirá la estructura del menú destino; eliminando, agregando, cambiando…" at bounding box center [979, 457] width 311 height 38
click at [898, 725] on button "Siguiente" at bounding box center [880, 723] width 143 height 25
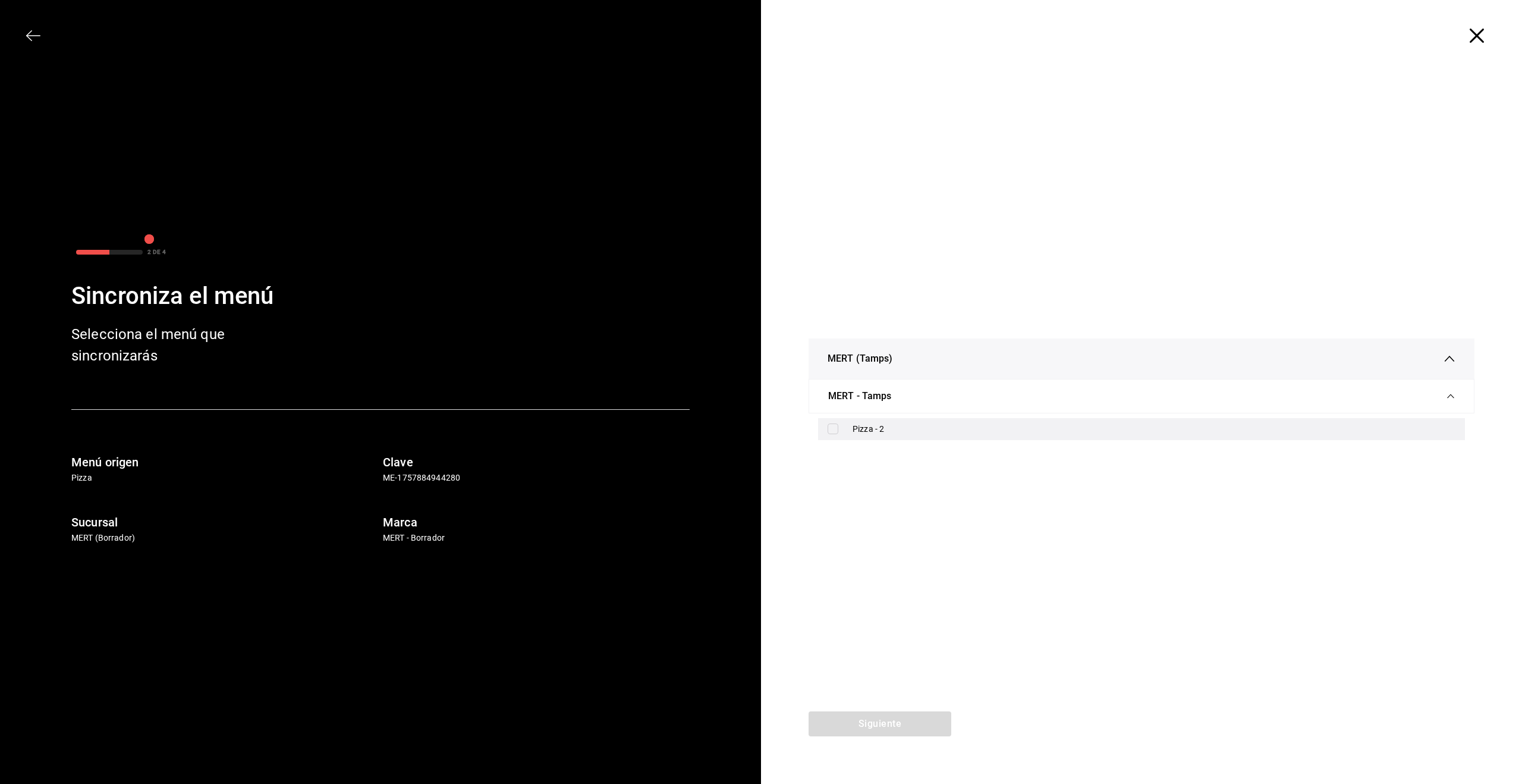
click at [839, 424] on label at bounding box center [835, 428] width 15 height 10
click at [839, 424] on input "checkbox" at bounding box center [832, 428] width 10 height 10
drag, startPoint x: 833, startPoint y: 427, endPoint x: 826, endPoint y: 487, distance: 60.4
click at [833, 427] on input "checkbox" at bounding box center [832, 428] width 10 height 10
checkbox input "true"
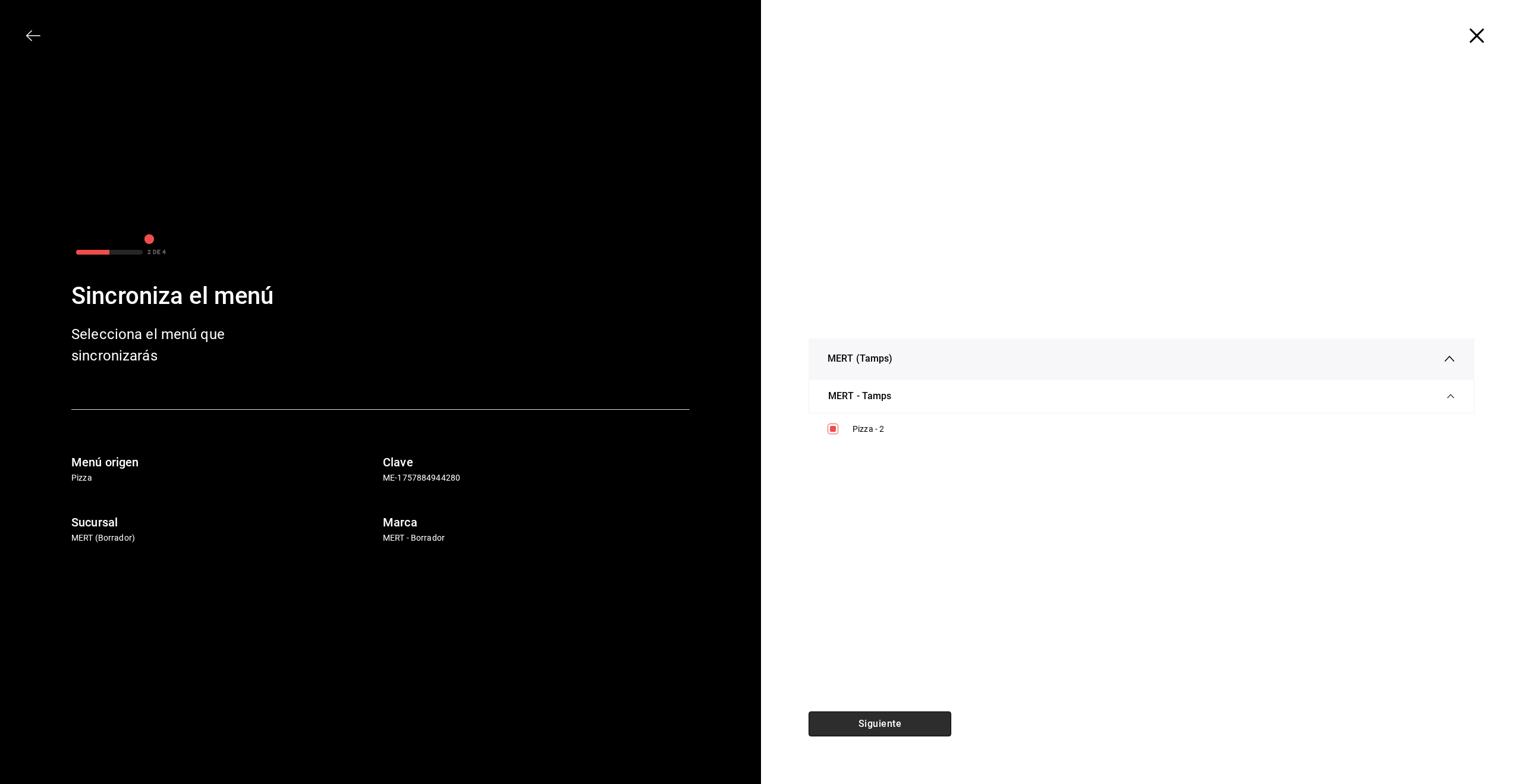
click at [899, 724] on button "Siguiente" at bounding box center [880, 723] width 143 height 25
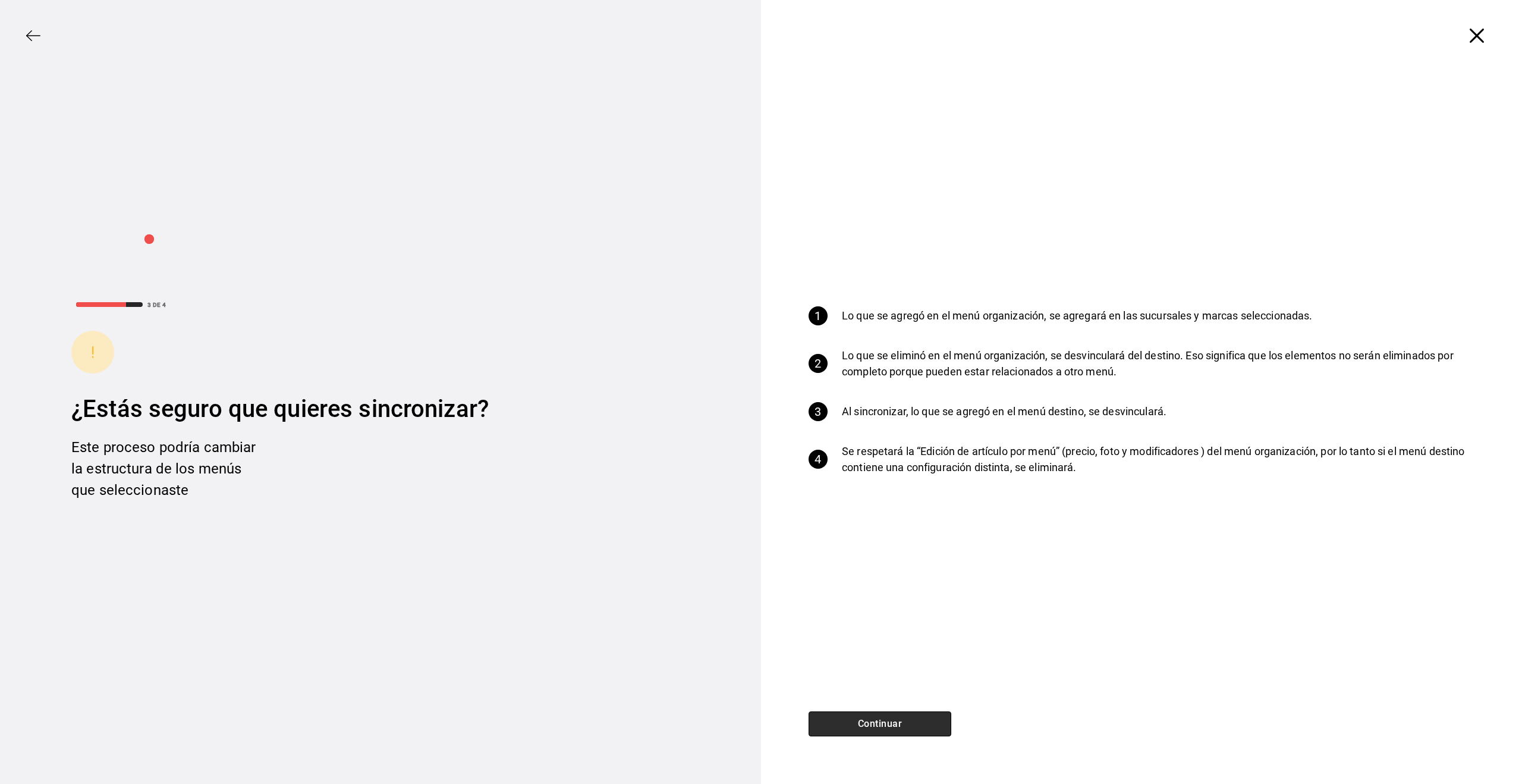
click at [898, 719] on button "Continuar" at bounding box center [880, 723] width 143 height 25
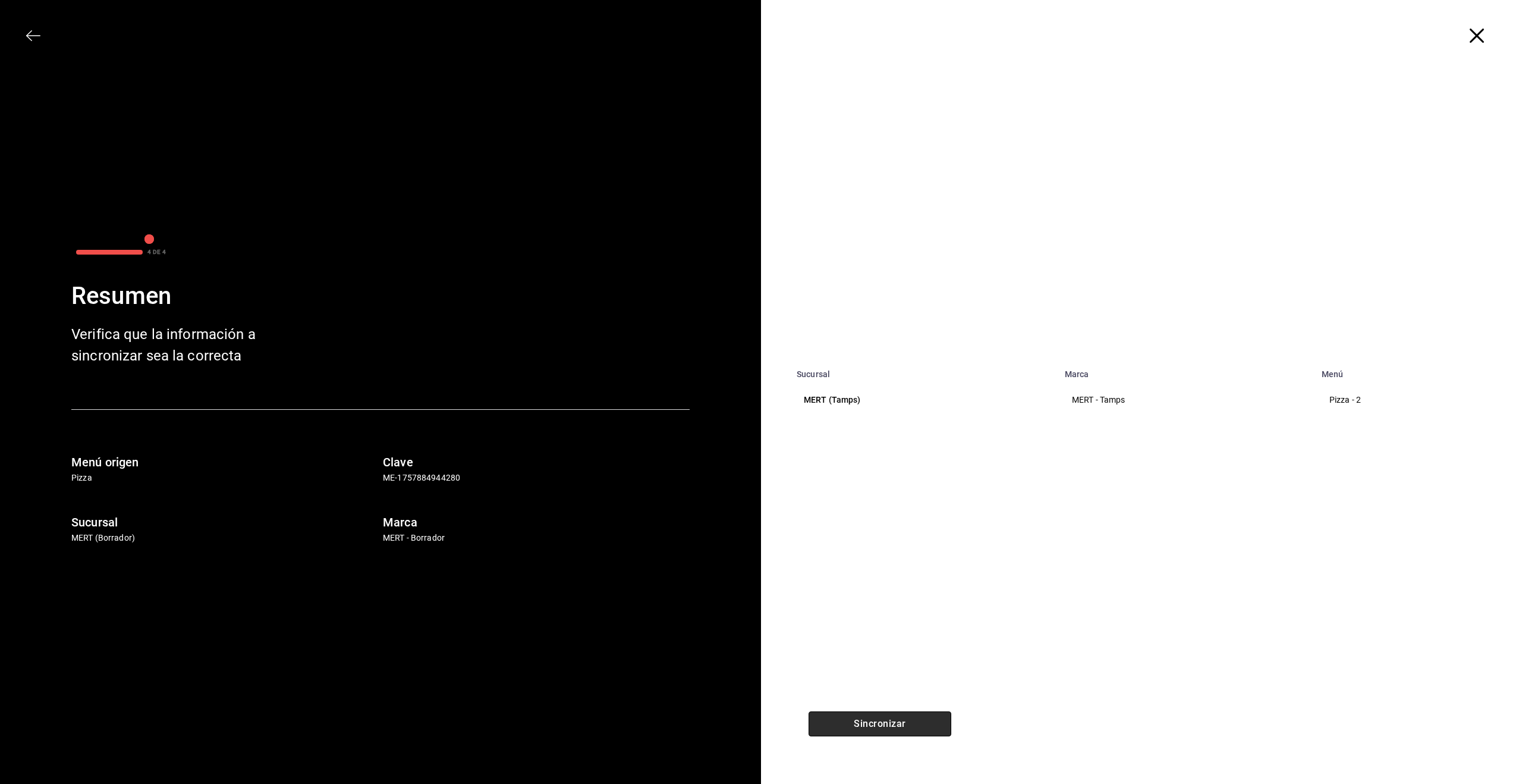
click at [899, 726] on button "Sincronizar" at bounding box center [880, 723] width 143 height 25
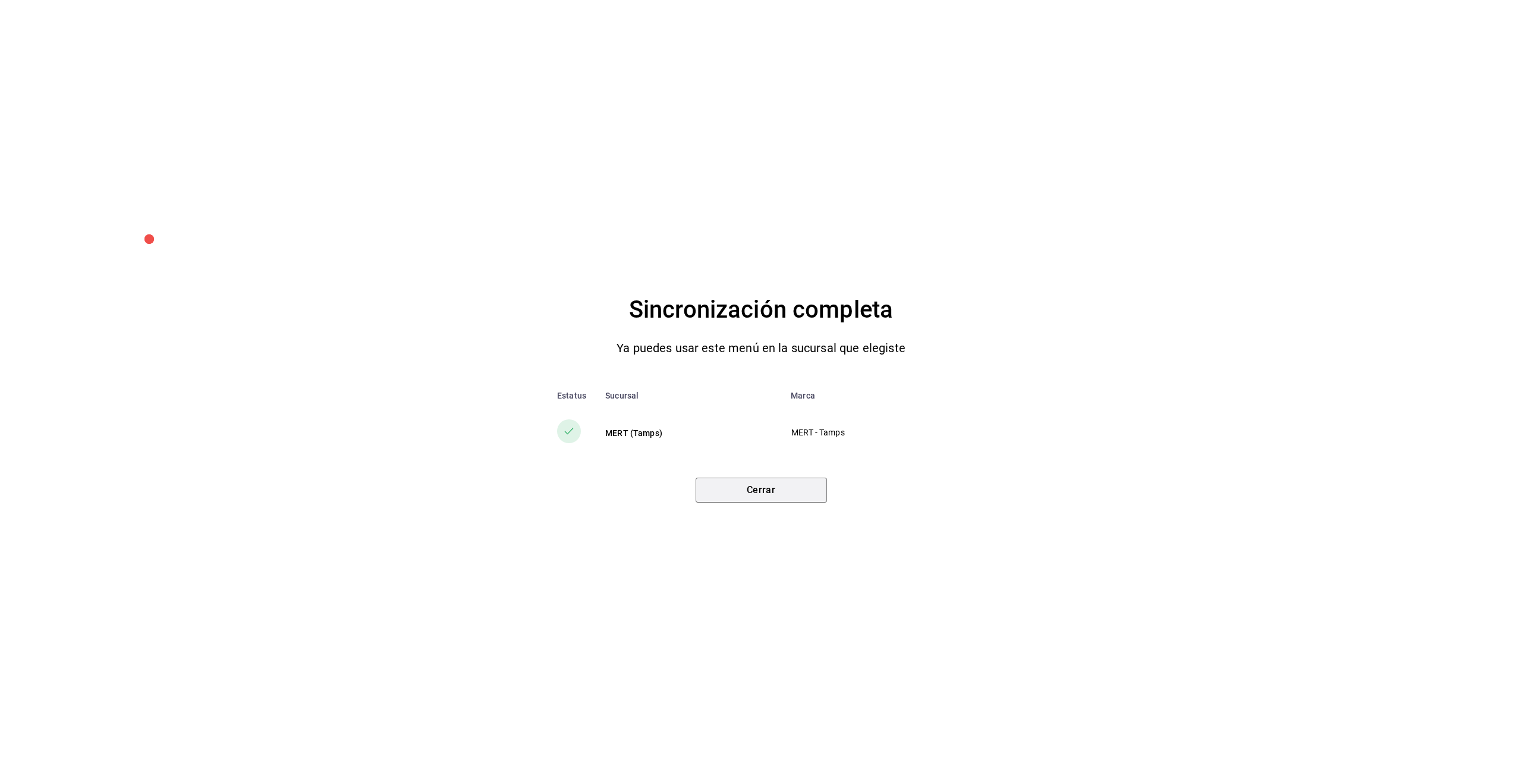
click at [751, 497] on button "Cerrar" at bounding box center [761, 489] width 132 height 25
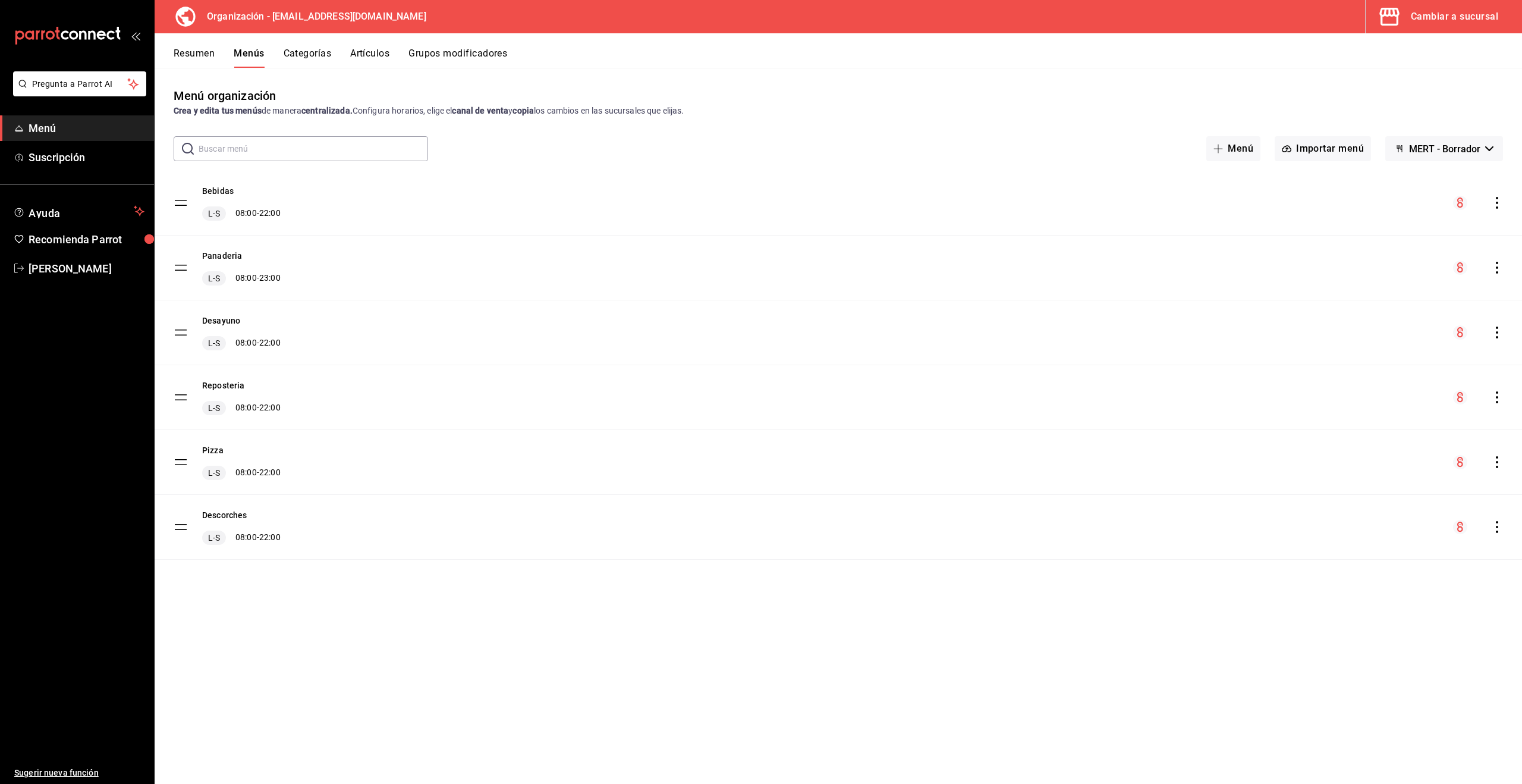
click at [40, 132] on span "Menú" at bounding box center [86, 128] width 116 height 16
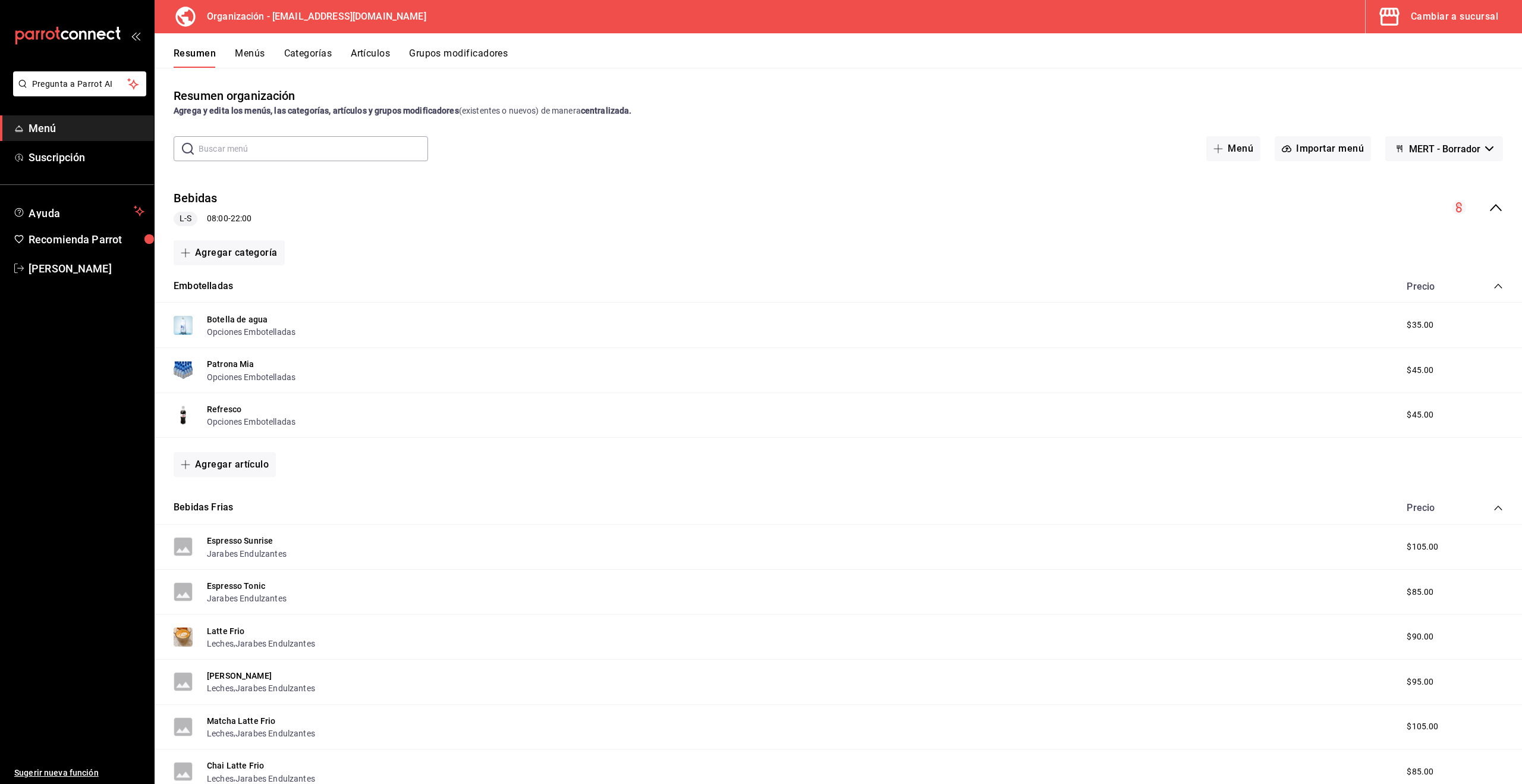
click at [256, 56] on button "Menús" at bounding box center [250, 57] width 30 height 20
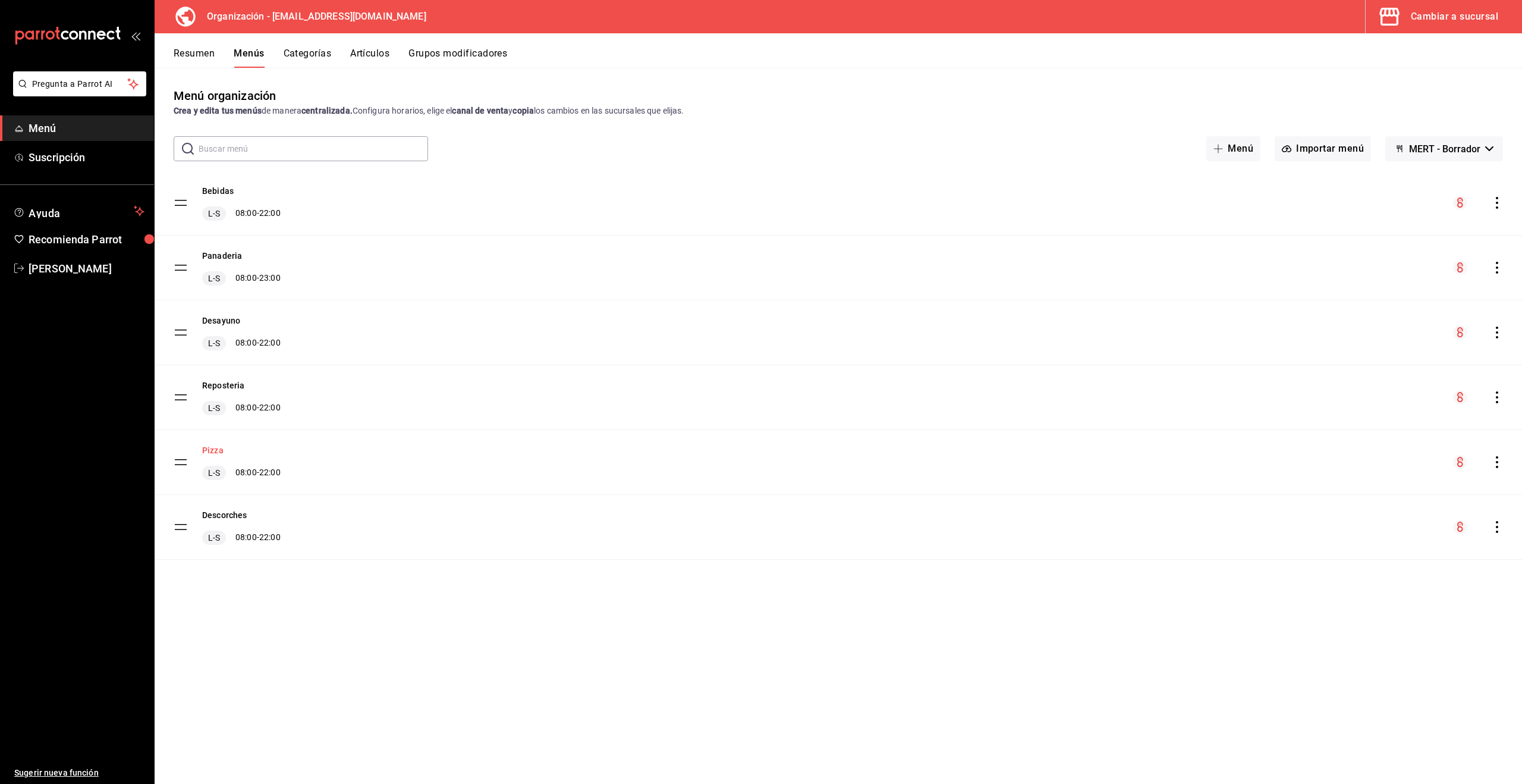
click at [212, 451] on button "Pizza" at bounding box center [213, 450] width 22 height 12
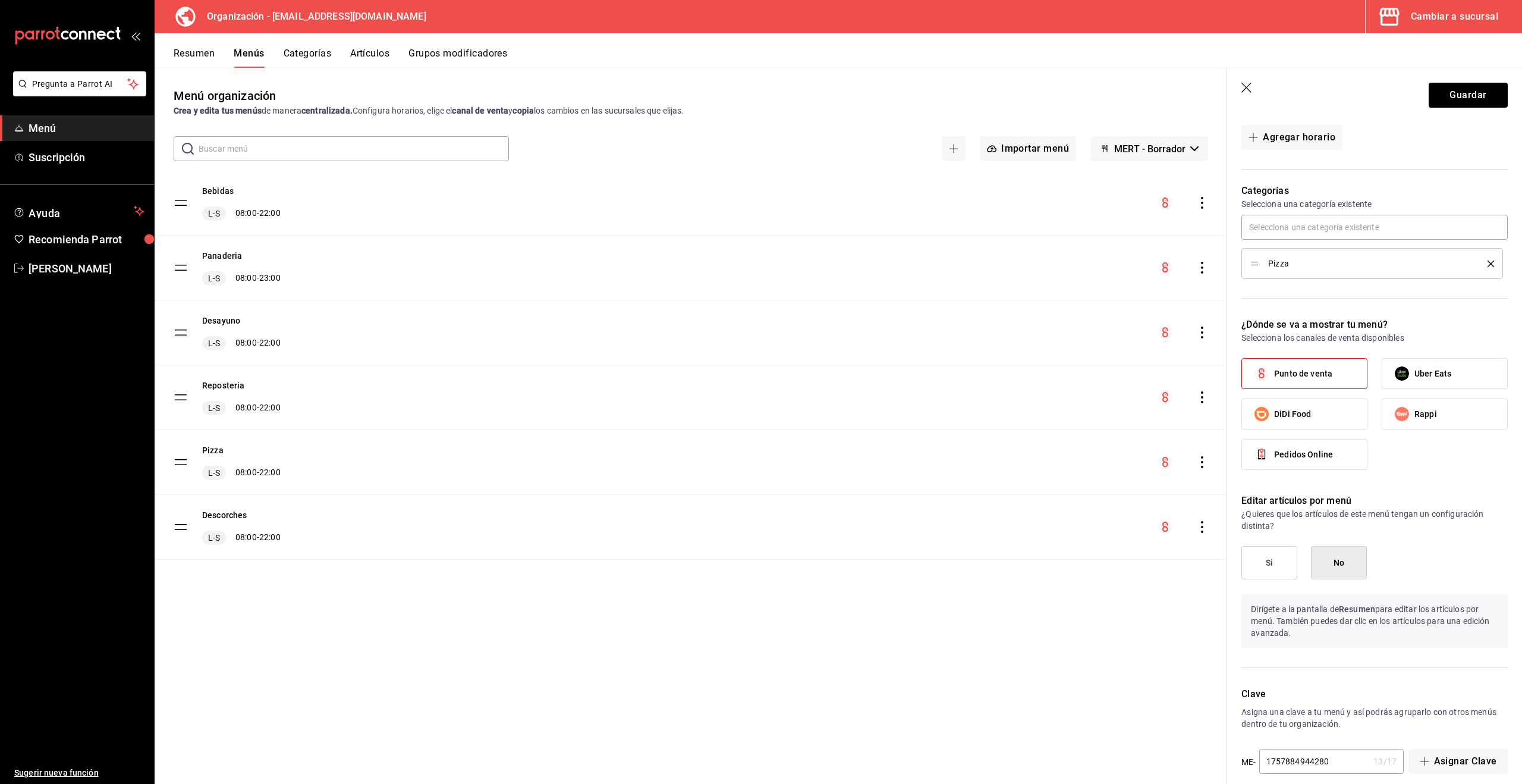
scroll to position [280, 0]
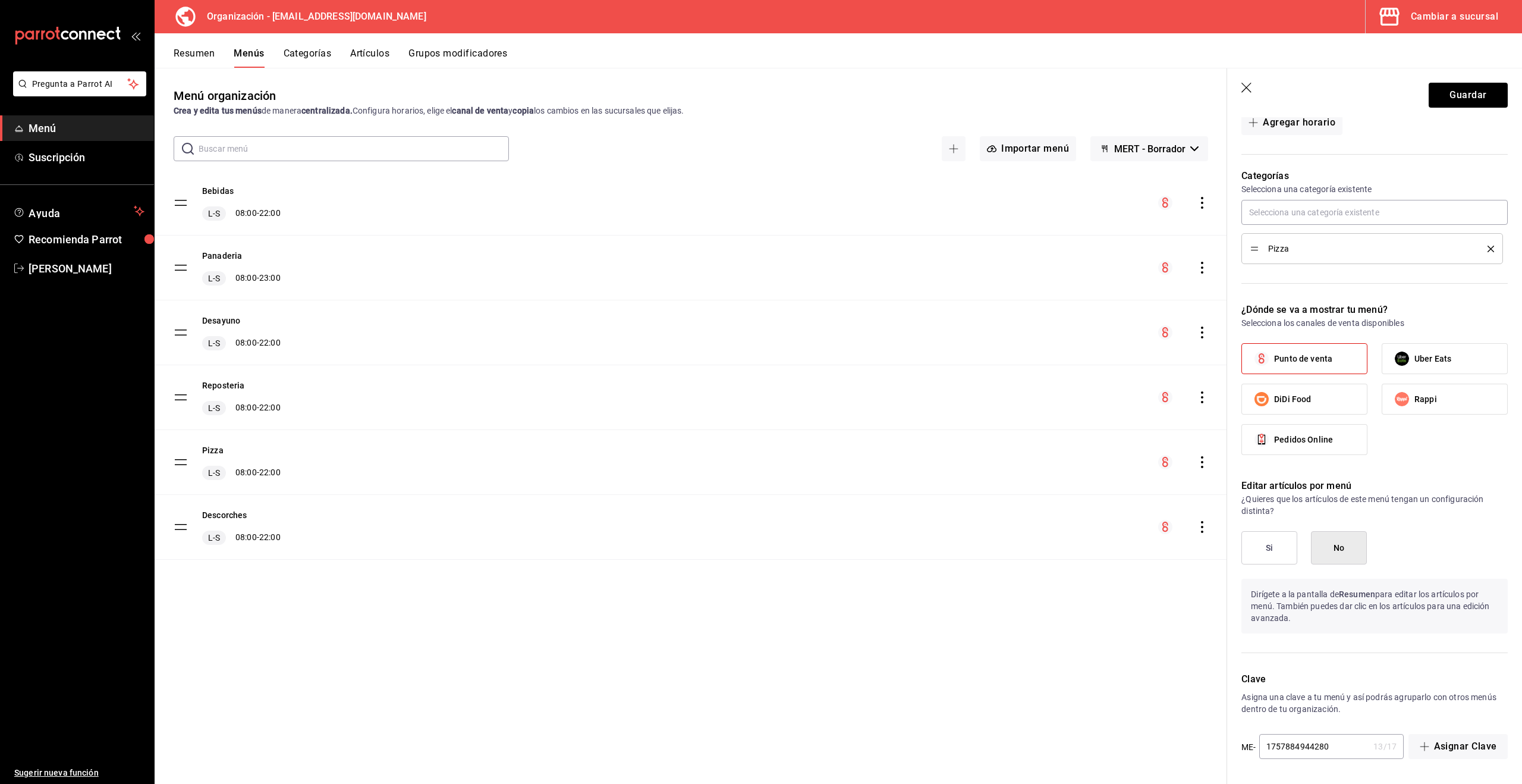
click at [312, 57] on button "Categorías" at bounding box center [307, 57] width 48 height 20
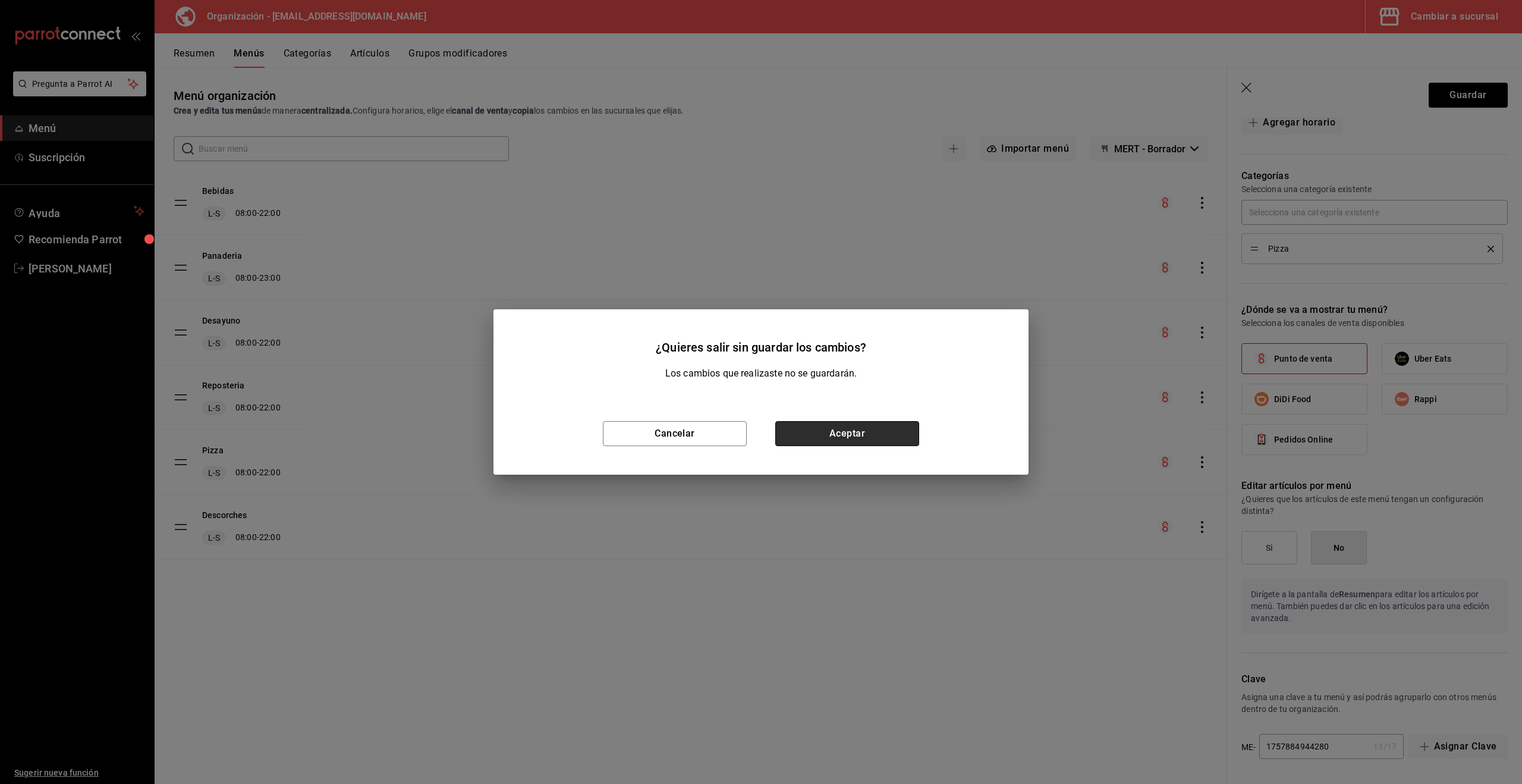
click at [834, 432] on button "Aceptar" at bounding box center [847, 433] width 144 height 25
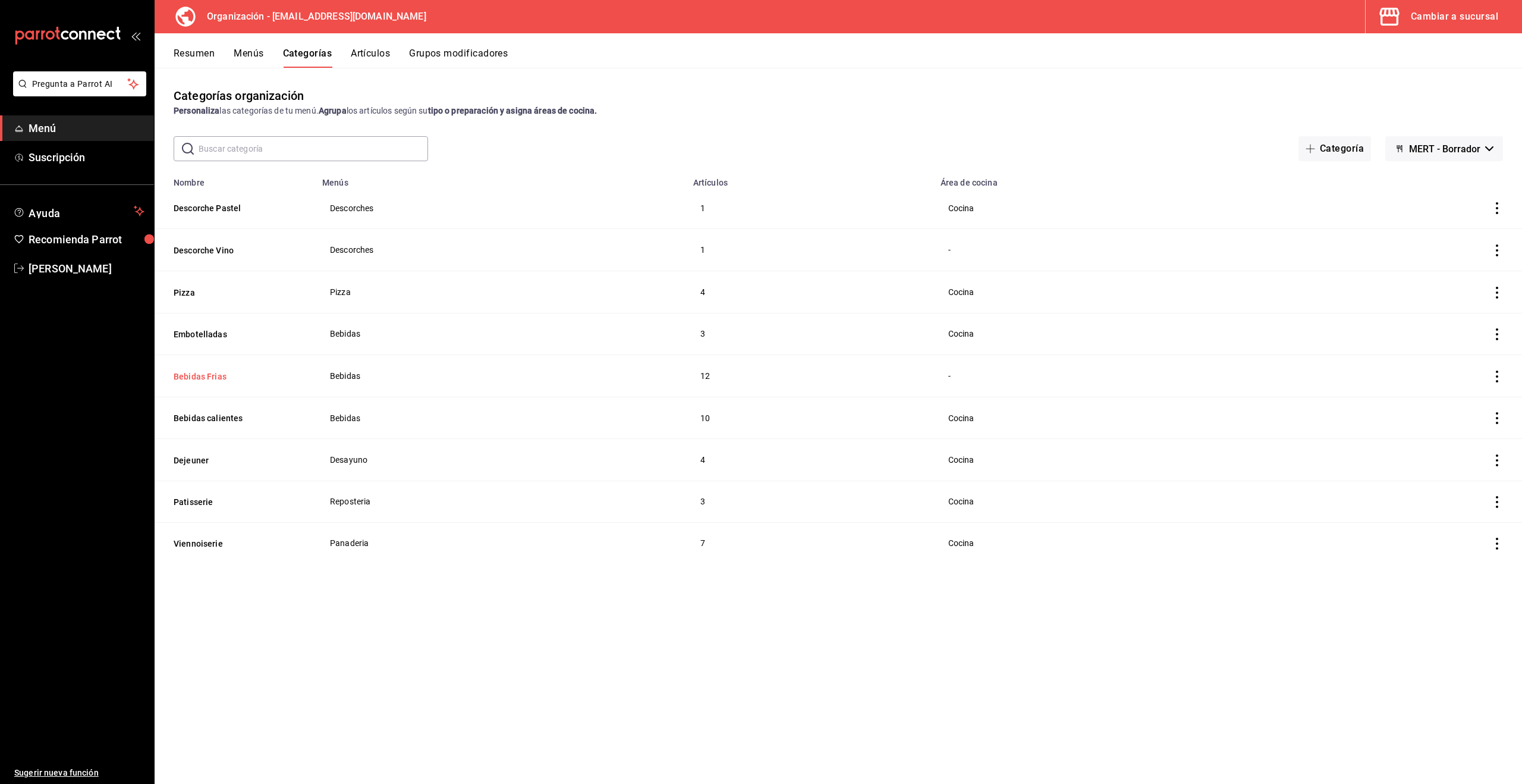
click at [201, 377] on button "Bebidas Frias" at bounding box center [232, 376] width 119 height 12
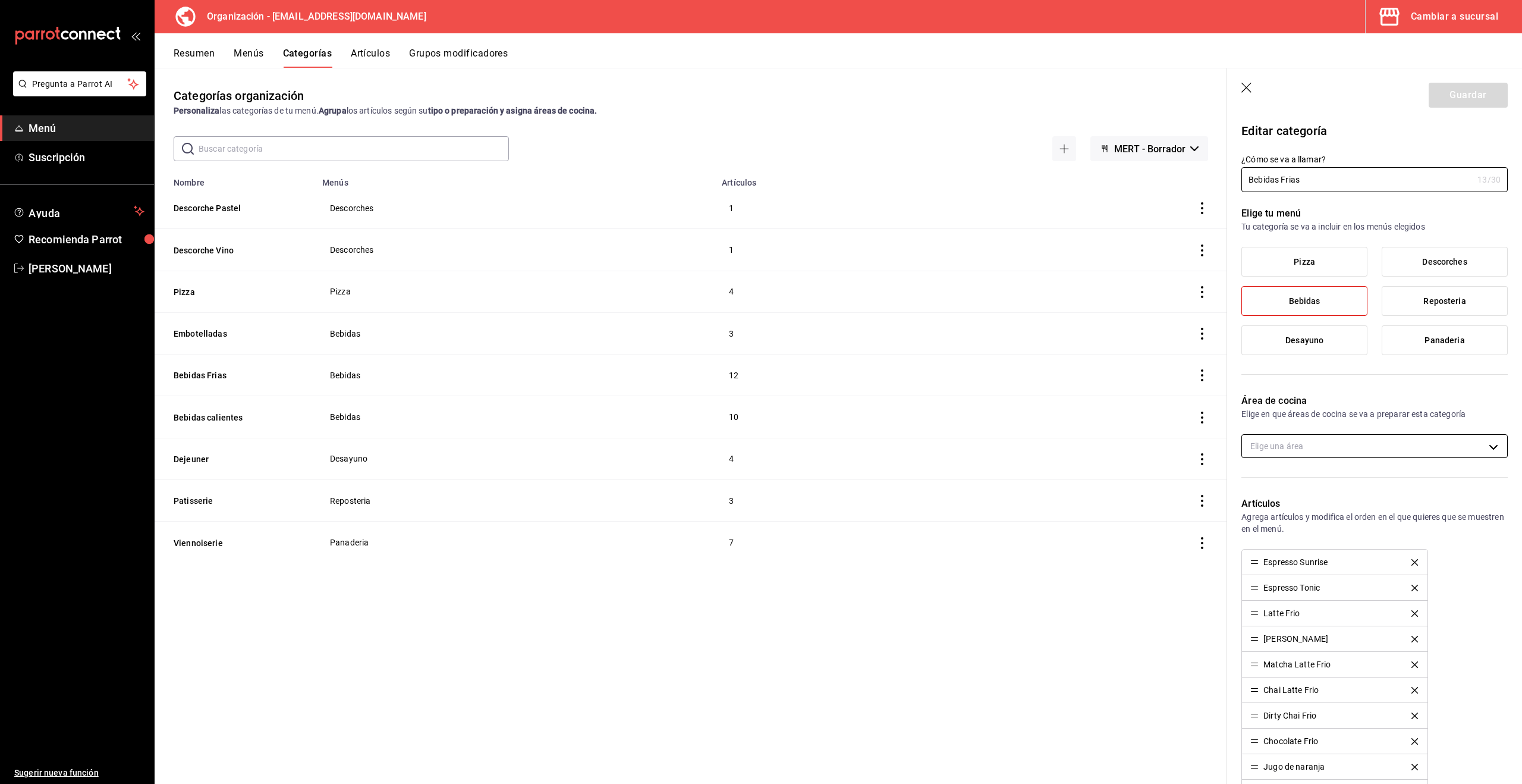
click at [1421, 448] on body "Pregunta a Parrot AI Menú Suscripción Ayuda Recomienda Parrot Alejandro Quintan…" at bounding box center [761, 392] width 1522 height 784
click at [1364, 391] on div at bounding box center [761, 392] width 1522 height 784
click at [25, 127] on link "Menú" at bounding box center [77, 128] width 154 height 25
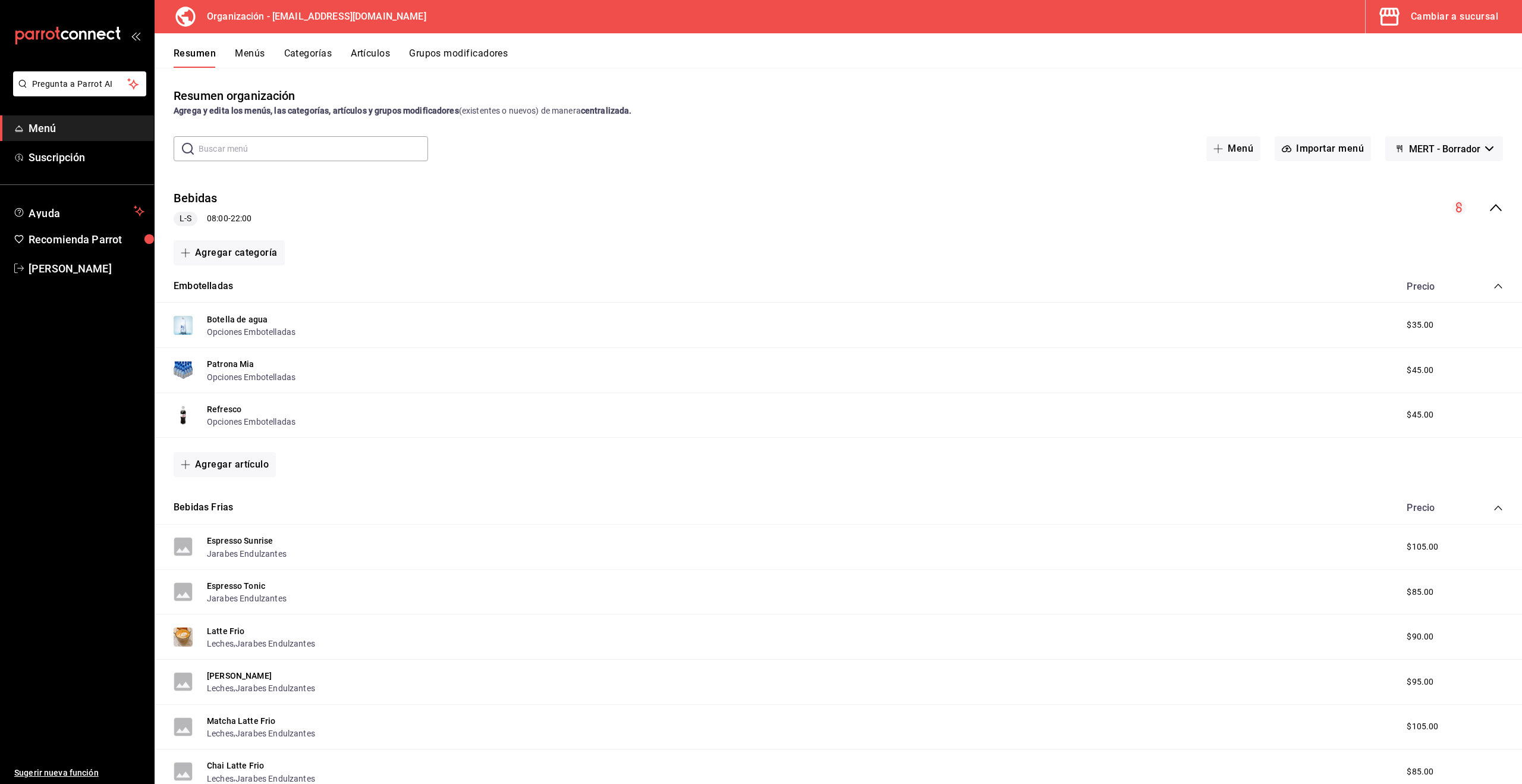
click at [1458, 19] on div "Cambiar a sucursal" at bounding box center [1454, 17] width 88 height 17
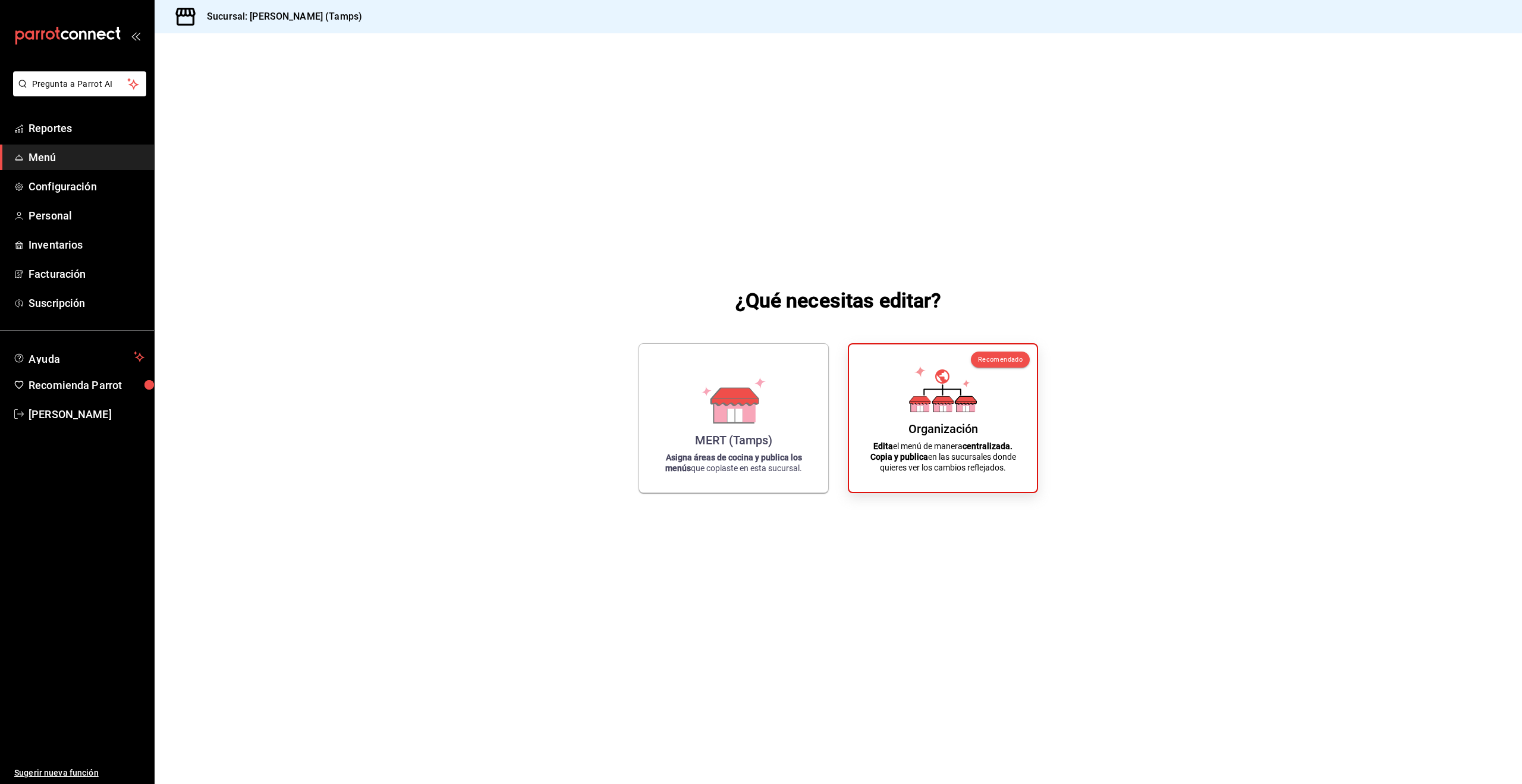
click at [46, 161] on span "Menú" at bounding box center [86, 157] width 116 height 16
click at [713, 412] on icon at bounding box center [733, 408] width 41 height 25
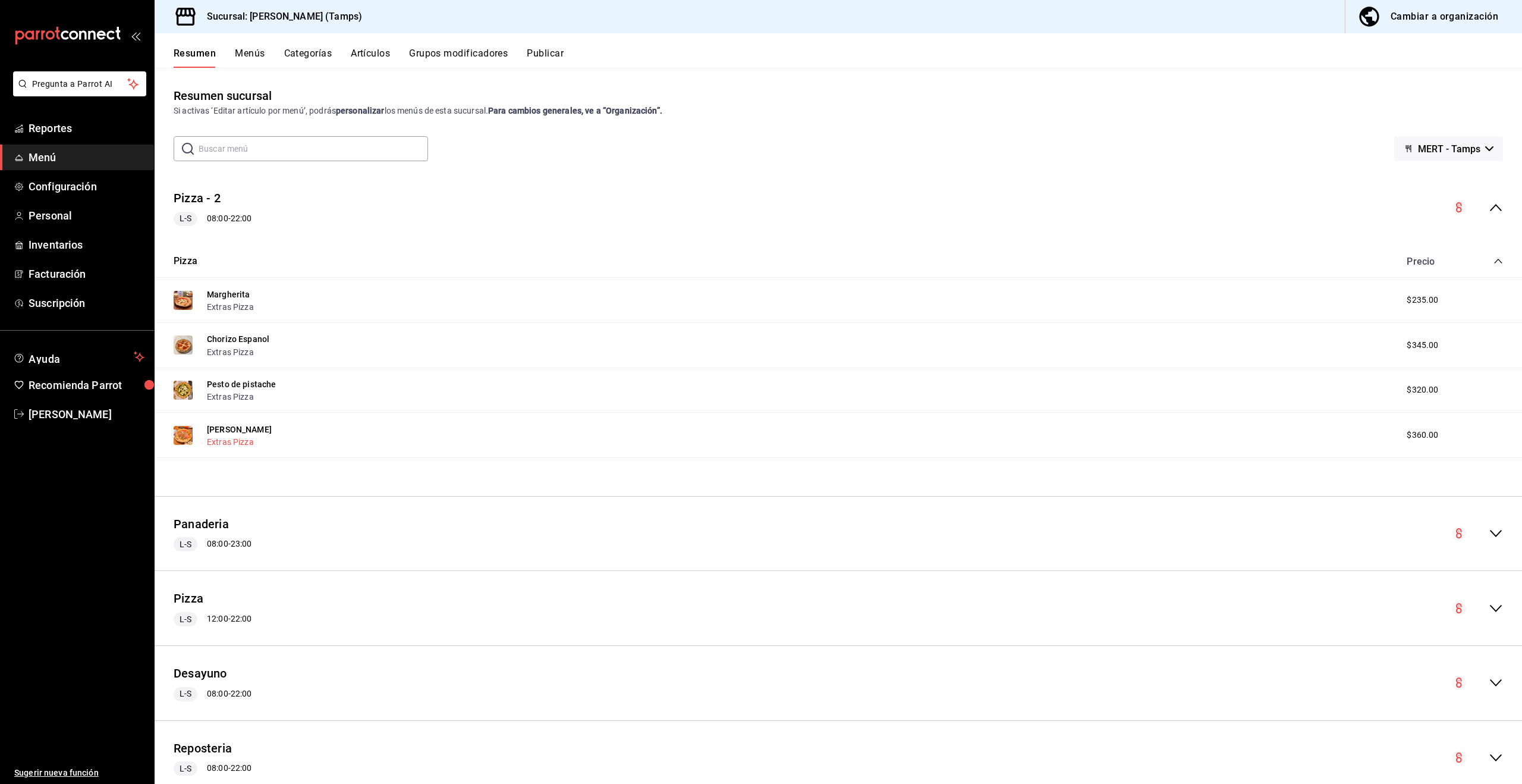
scroll to position [184, 0]
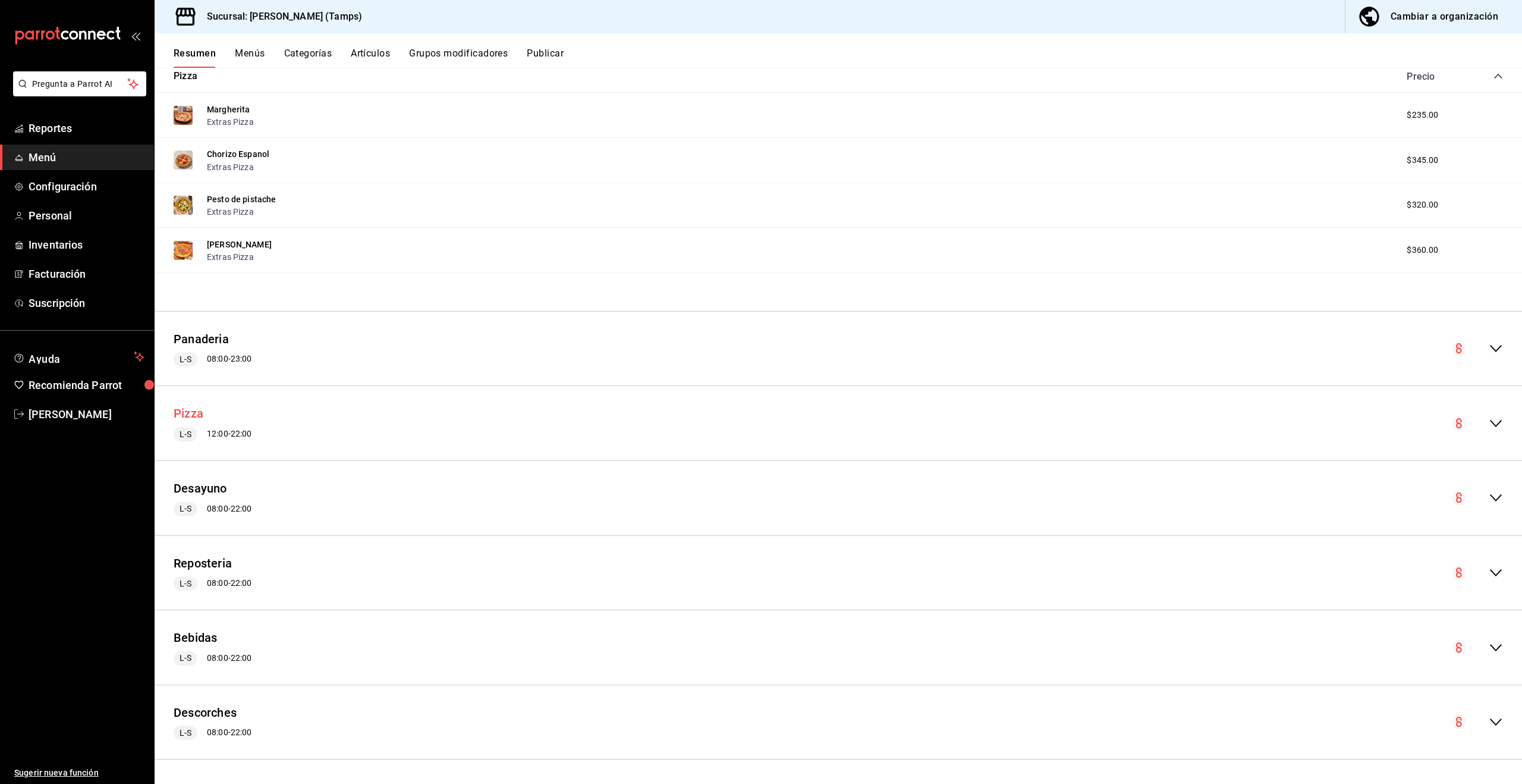
click at [200, 408] on button "Pizza" at bounding box center [188, 413] width 30 height 17
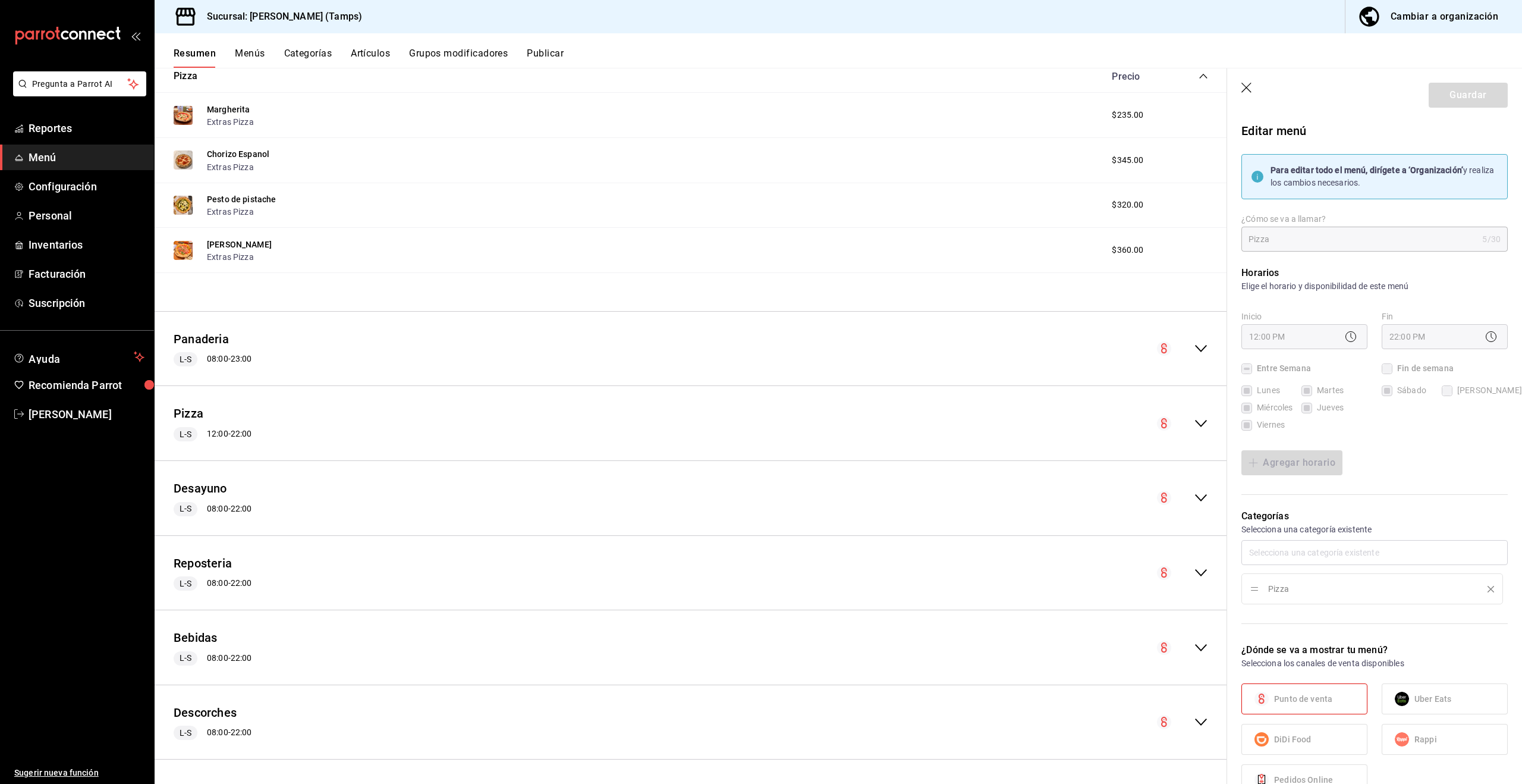
click at [1200, 421] on icon "collapse-menu-row" at bounding box center [1200, 423] width 14 height 14
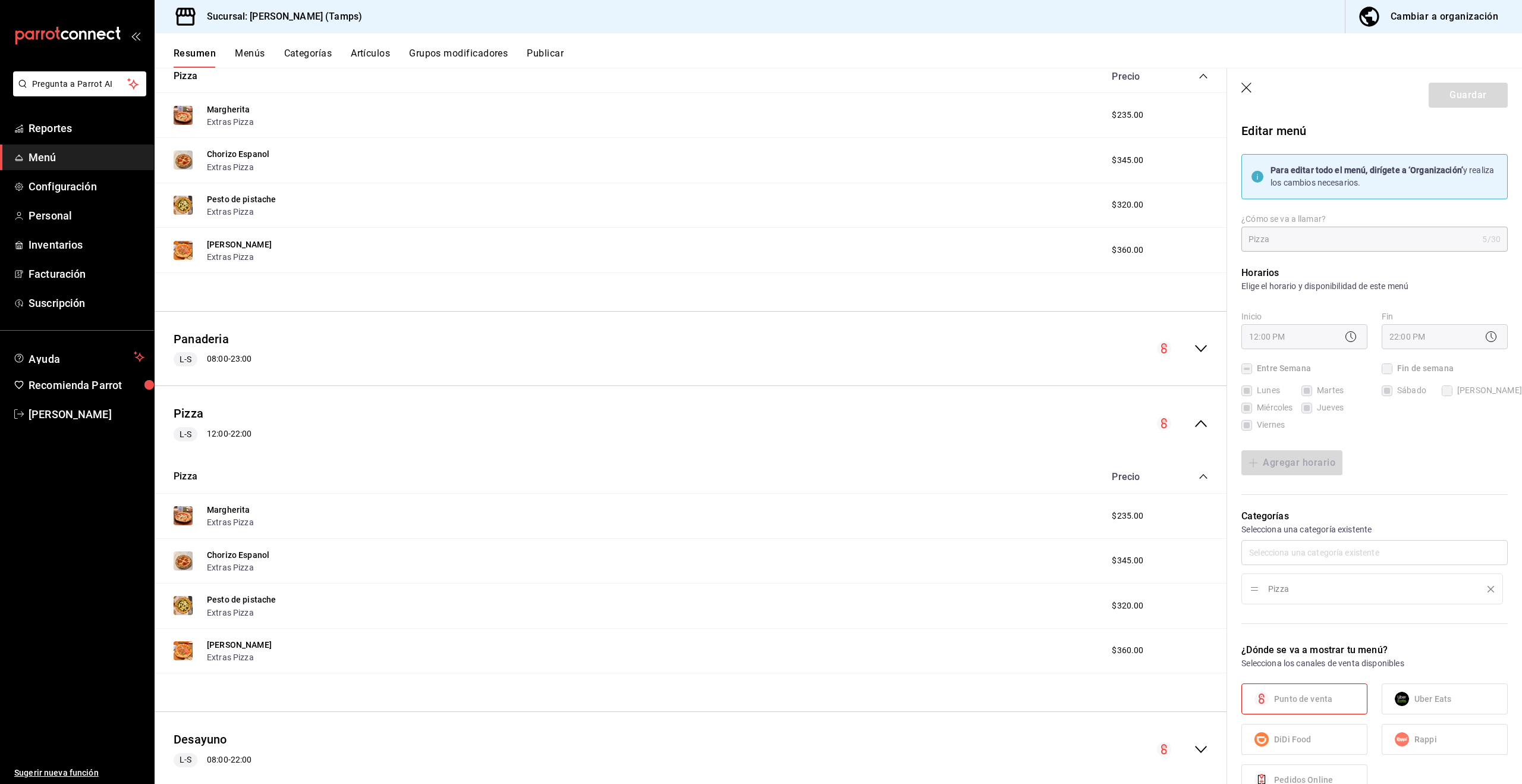
click at [1200, 420] on icon "collapse-menu-row" at bounding box center [1200, 423] width 14 height 14
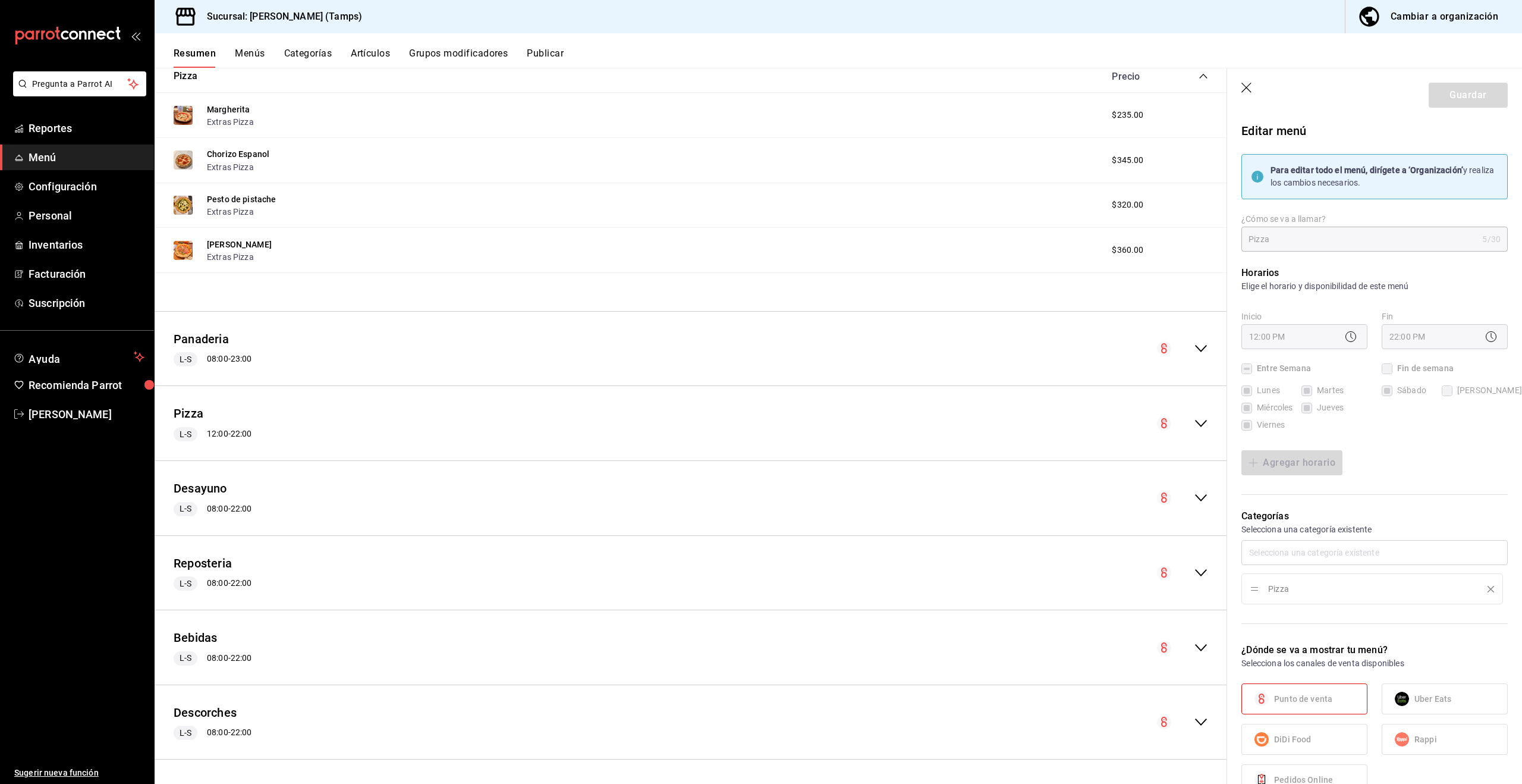
click at [166, 416] on div "Pizza L-S 12:00 - 22:00" at bounding box center [691, 423] width 1073 height 56
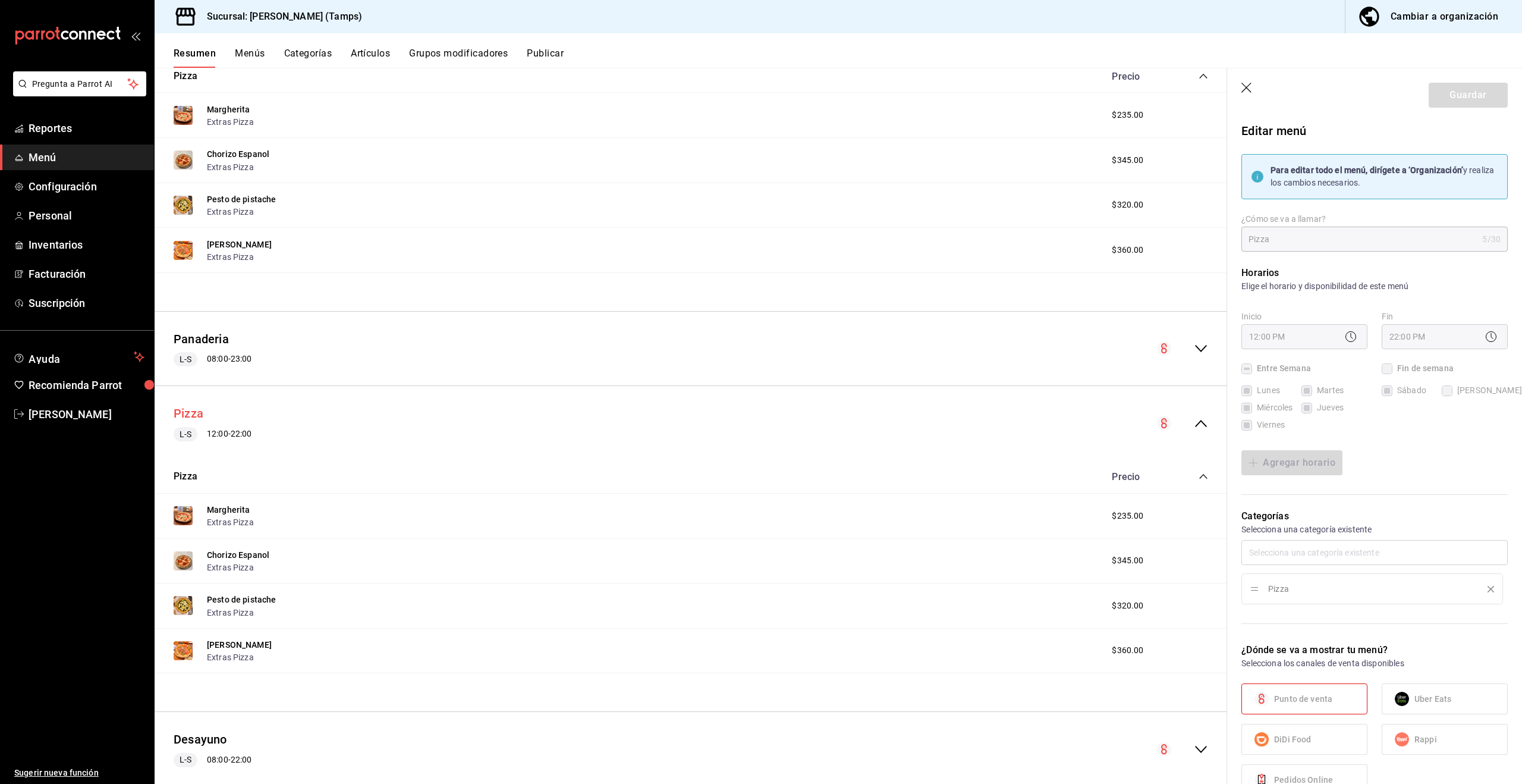
click at [178, 411] on button "Pizza" at bounding box center [188, 413] width 30 height 17
click at [1240, 82] on header "Guardar" at bounding box center [1374, 93] width 295 height 49
click at [1244, 85] on icon "button" at bounding box center [1246, 88] width 10 height 10
checkbox input "false"
type input "1758219930504"
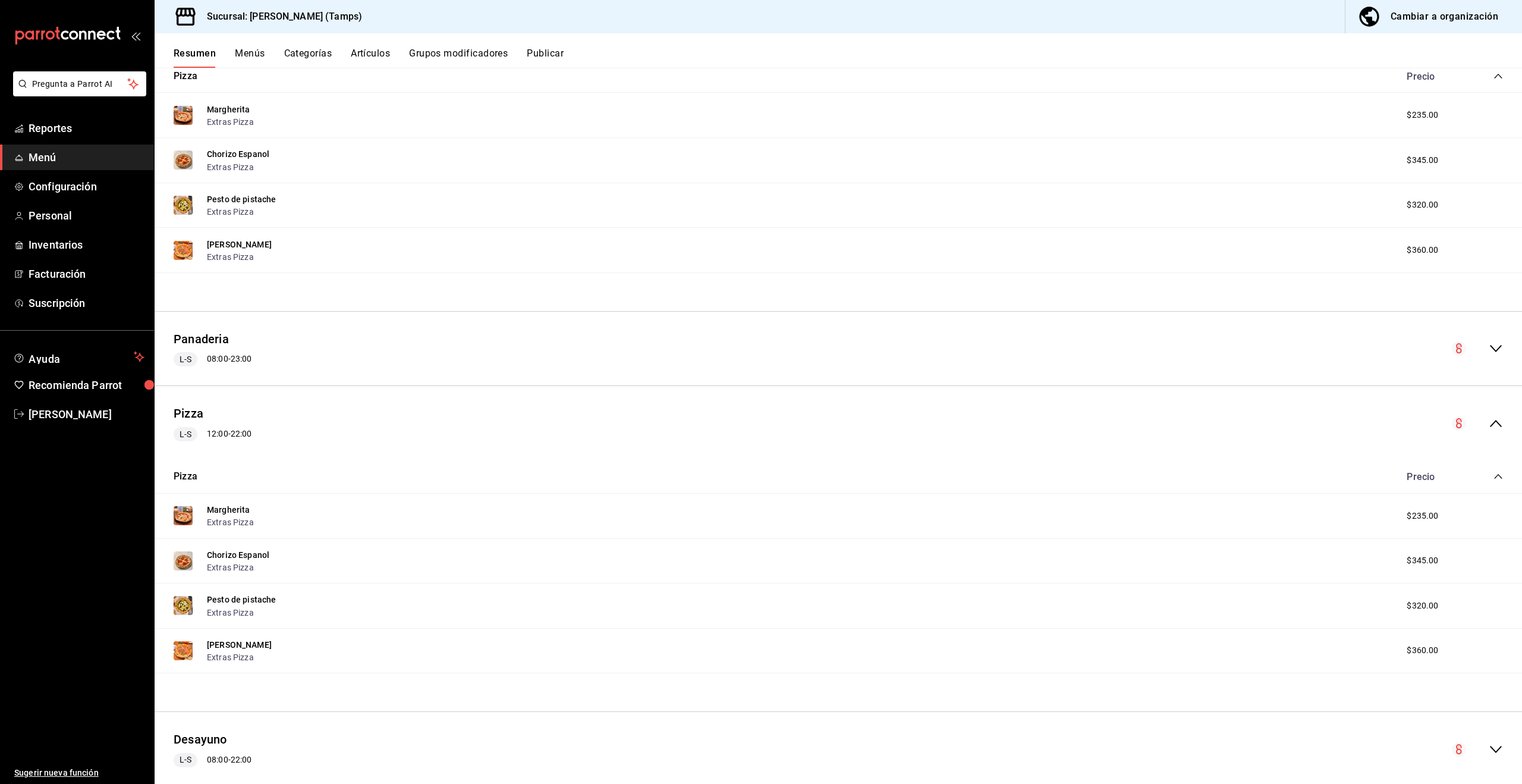
click at [1489, 344] on icon "collapse-menu-row" at bounding box center [1496, 348] width 14 height 14
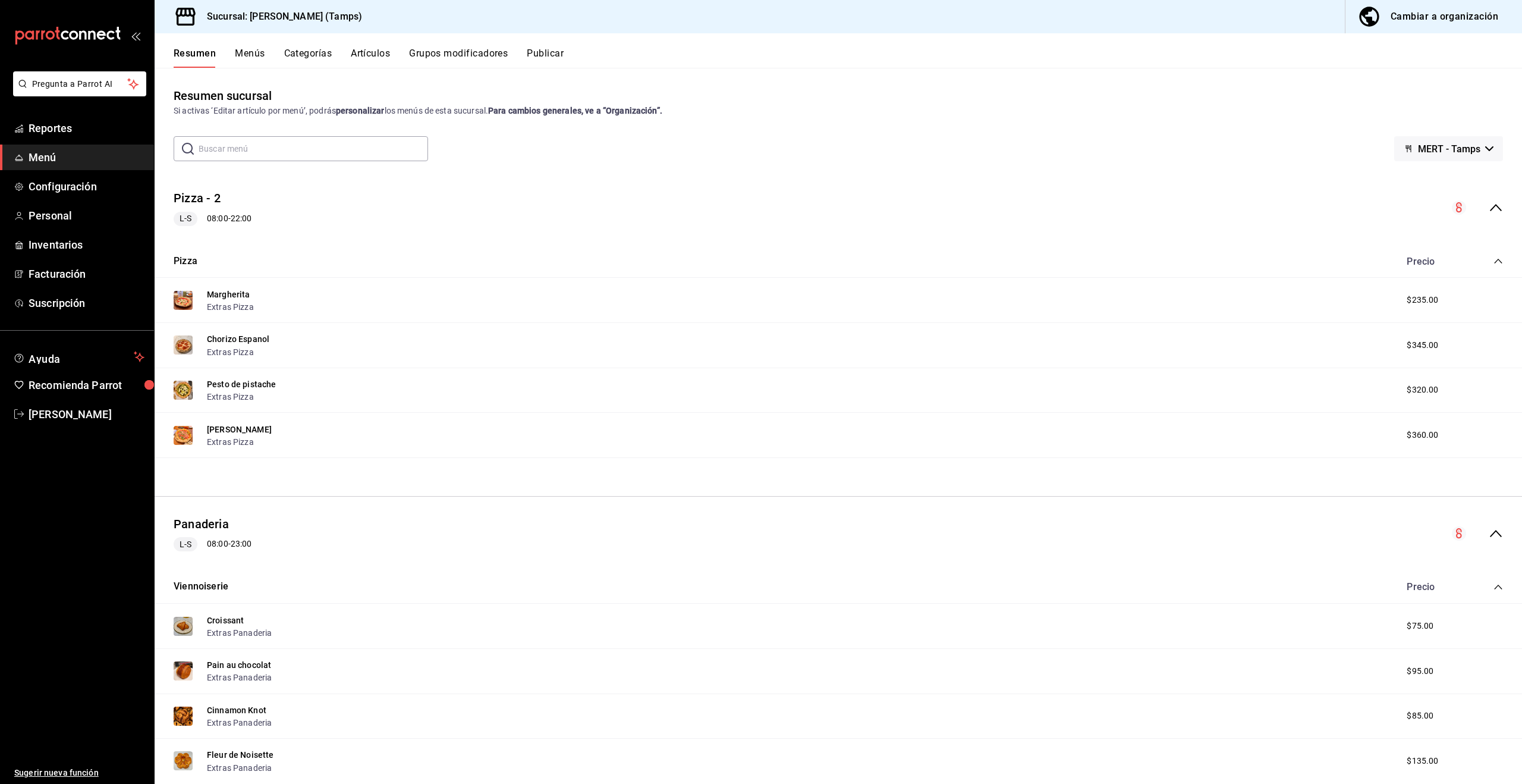
click at [1492, 202] on icon "collapse-menu-row" at bounding box center [1496, 207] width 14 height 14
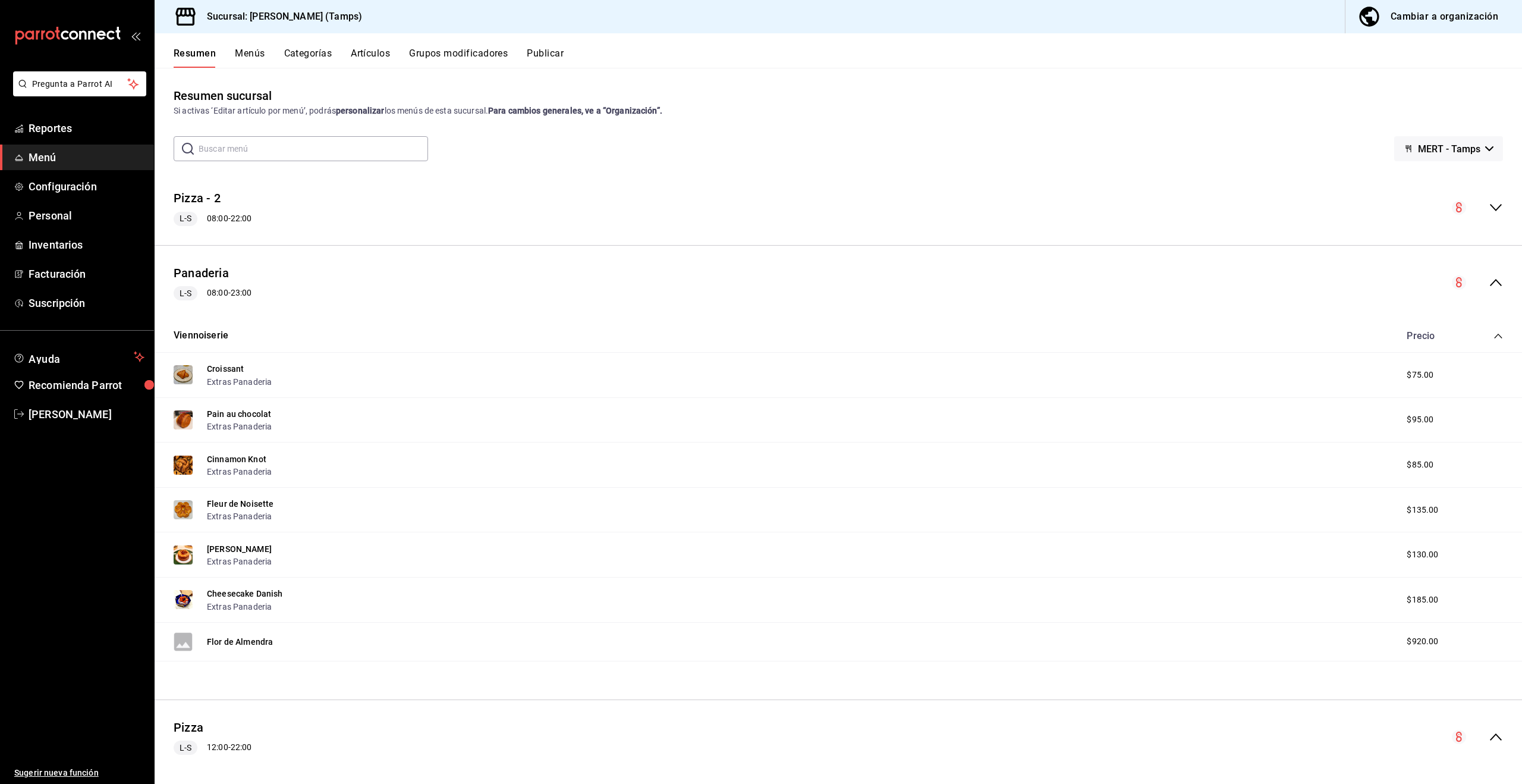
click at [1459, 206] on circle "collapse-menu-row" at bounding box center [1459, 207] width 14 height 14
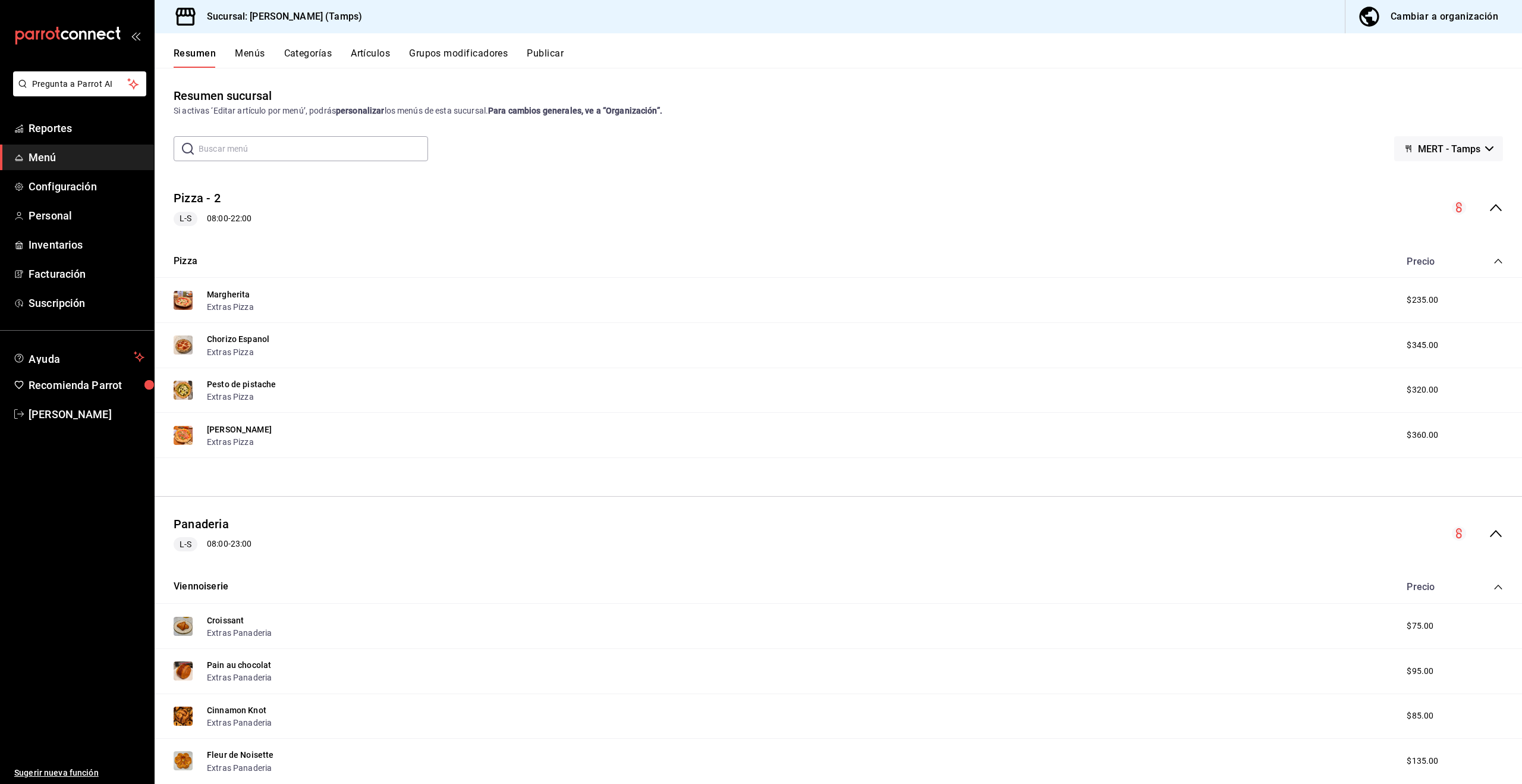
click at [1452, 202] on icon "collapse-menu-row" at bounding box center [1459, 207] width 14 height 14
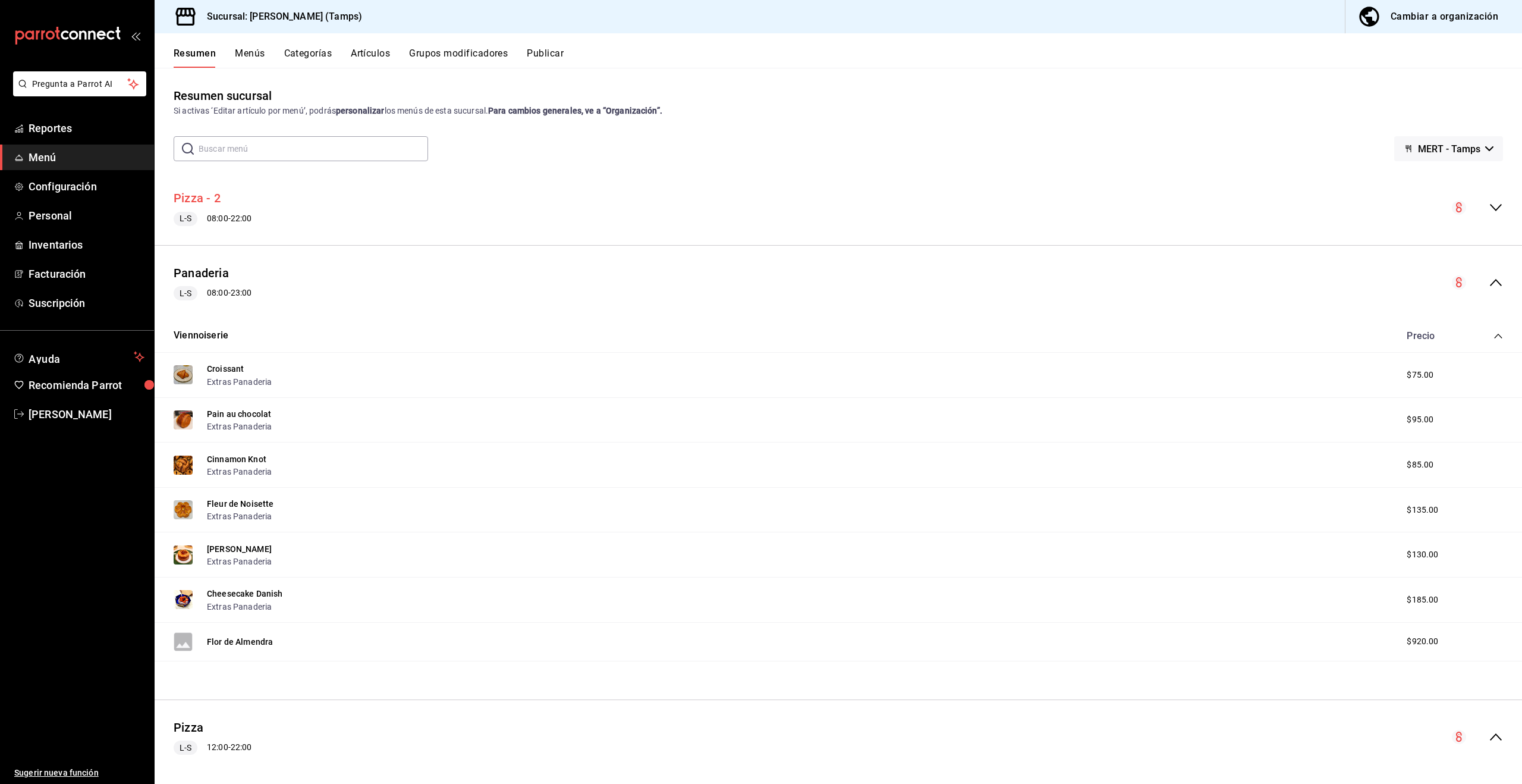
click at [204, 195] on button "Pizza - 2" at bounding box center [197, 199] width 47 height 17
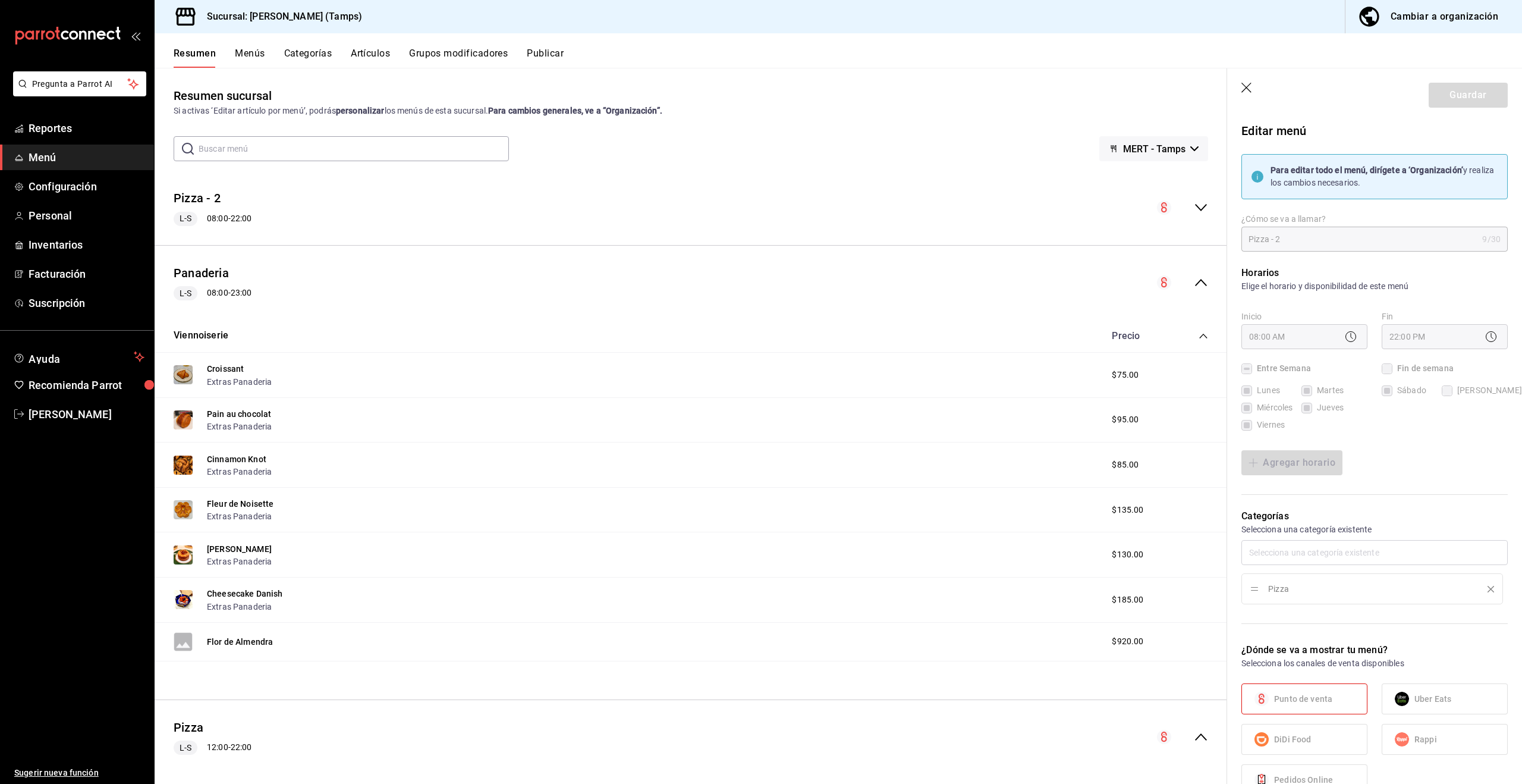
click at [247, 51] on button "Menús" at bounding box center [250, 57] width 30 height 20
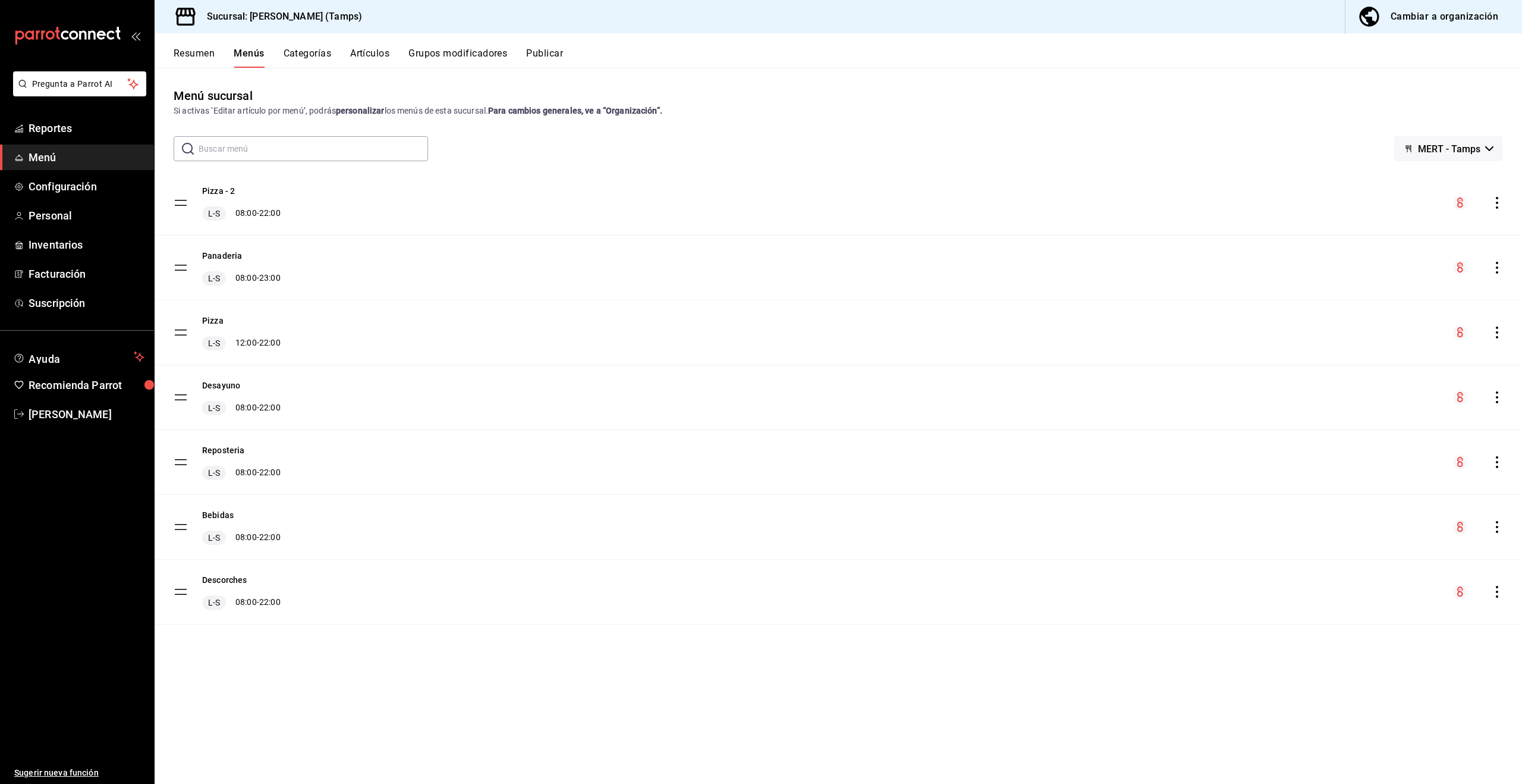
click at [1496, 202] on icon "actions" at bounding box center [1497, 202] width 3 height 12
click at [1385, 258] on span "Eliminar menú y contenido relacionado" at bounding box center [1403, 254] width 145 height 9
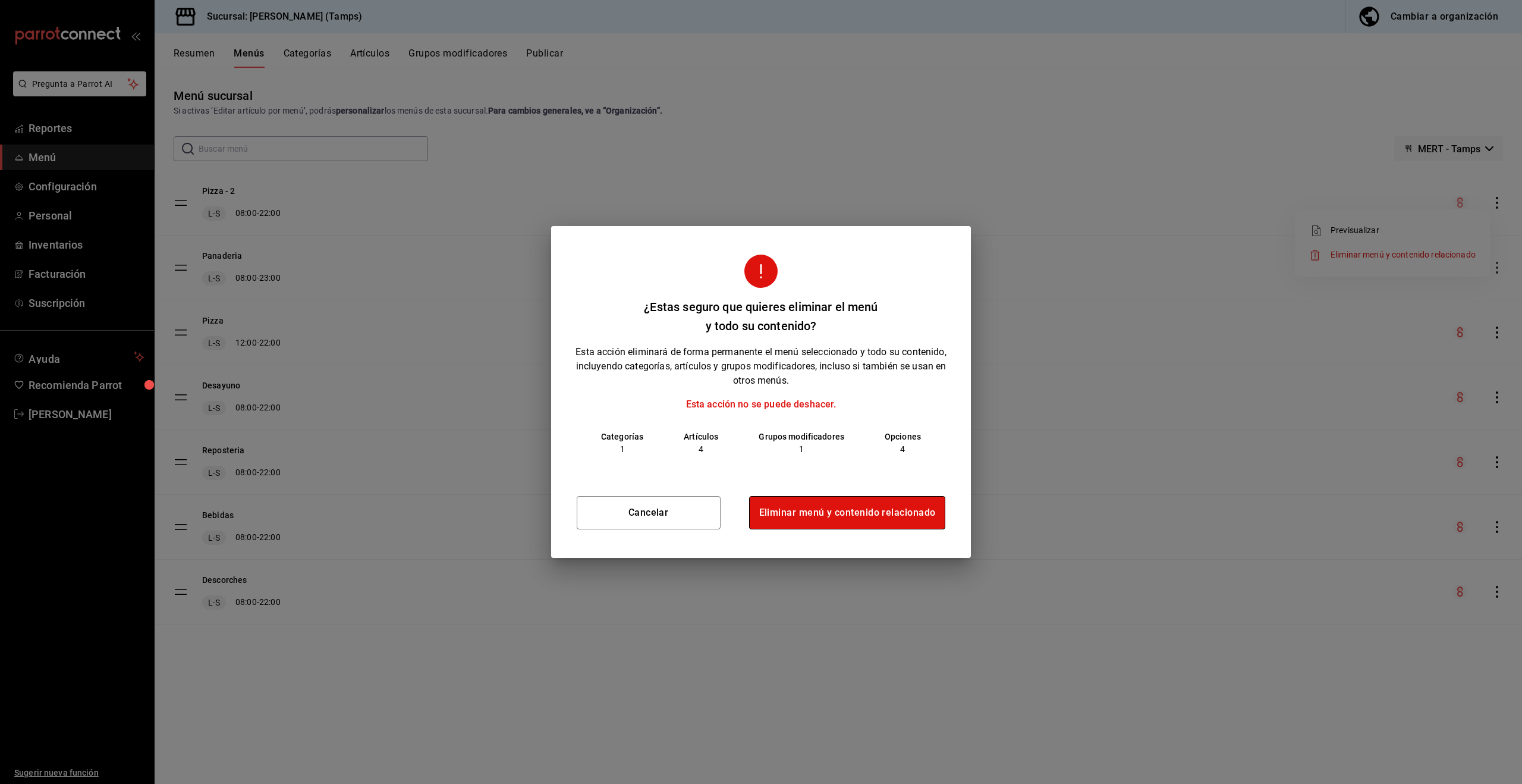
click at [814, 516] on button "Eliminar menú y contenido relacionado" at bounding box center [847, 512] width 197 height 33
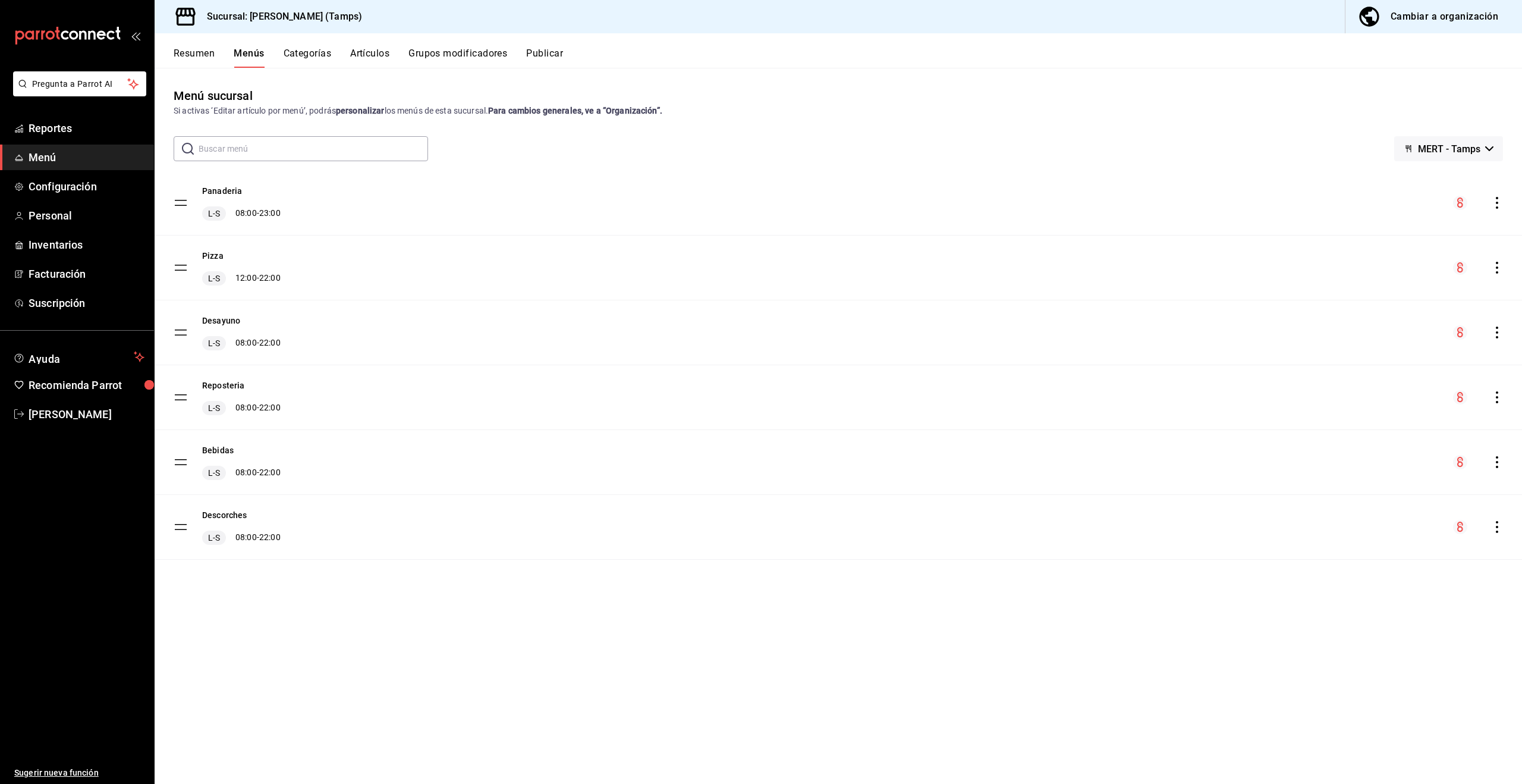
click at [1452, 17] on div "Cambiar a organización" at bounding box center [1444, 17] width 107 height 17
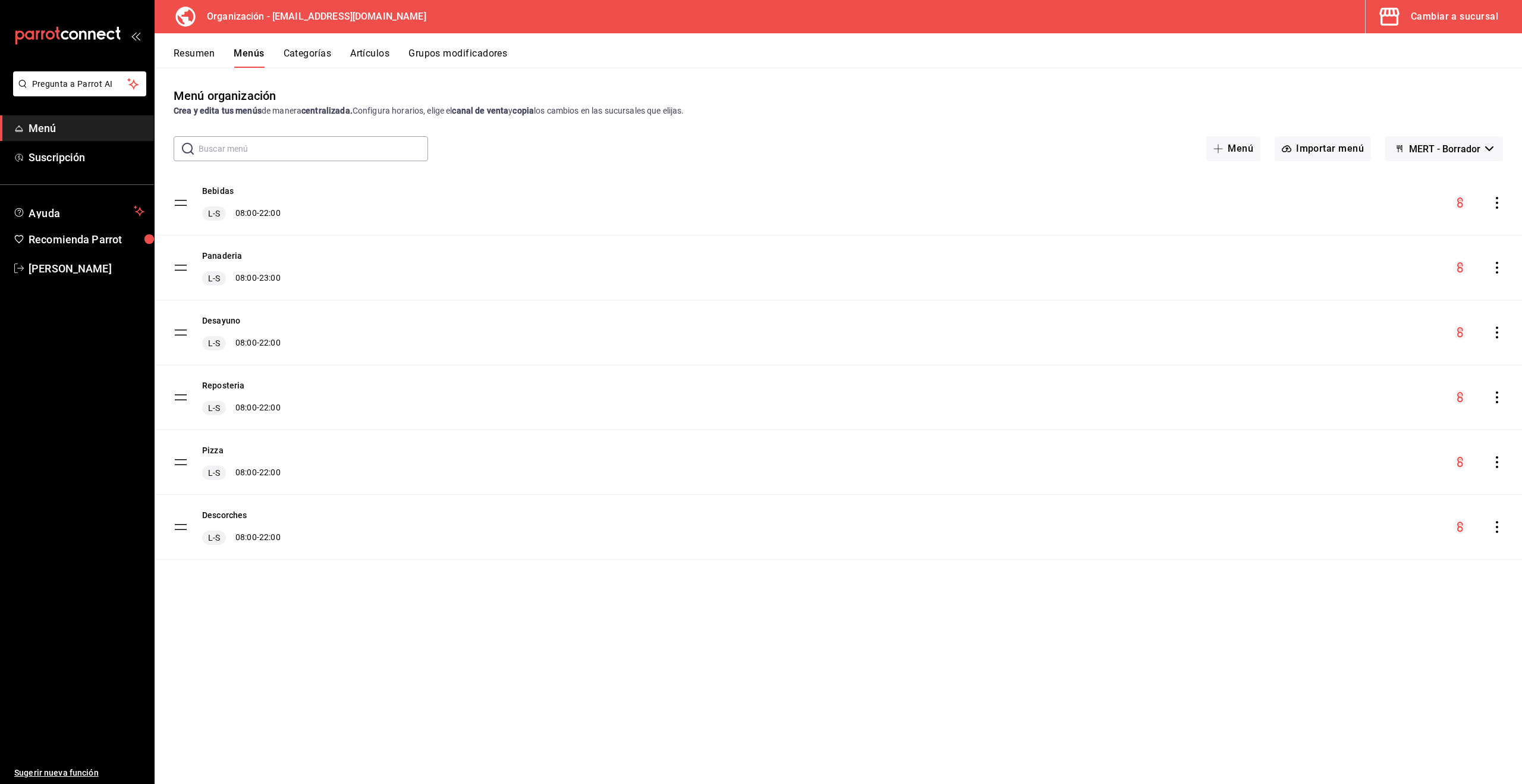
click at [1493, 459] on icon "actions" at bounding box center [1497, 461] width 12 height 12
click at [1397, 540] on span "Copiar en otra sucursal" at bounding box center [1403, 537] width 145 height 12
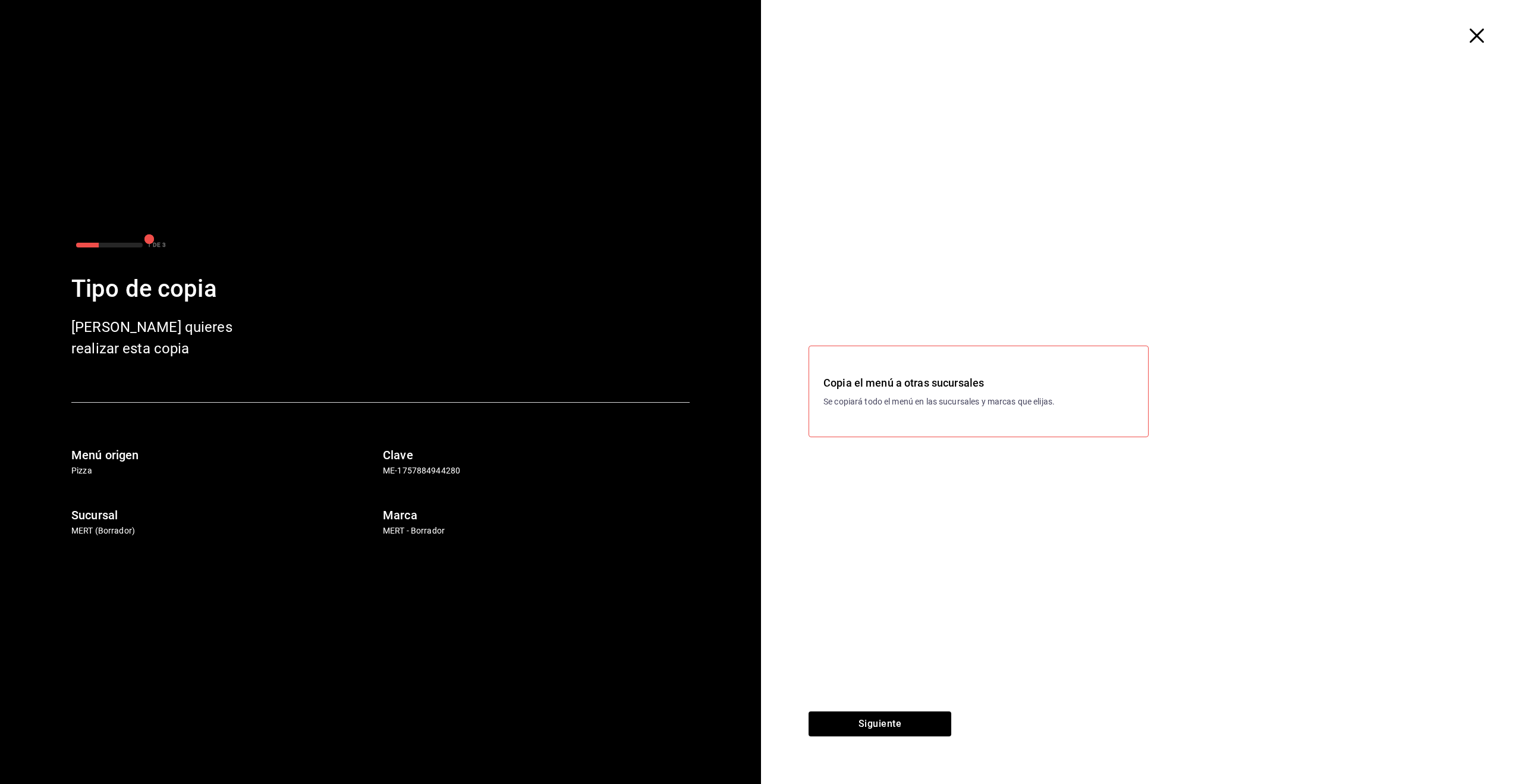
click at [915, 395] on p "Se copiará todo el menú en las sucursales y marcas que elijas." at bounding box center [979, 401] width 311 height 12
click at [914, 398] on p "Se copiará todo el menú en las sucursales y marcas que elijas." at bounding box center [979, 401] width 311 height 12
click at [897, 728] on button "Siguiente" at bounding box center [880, 723] width 143 height 25
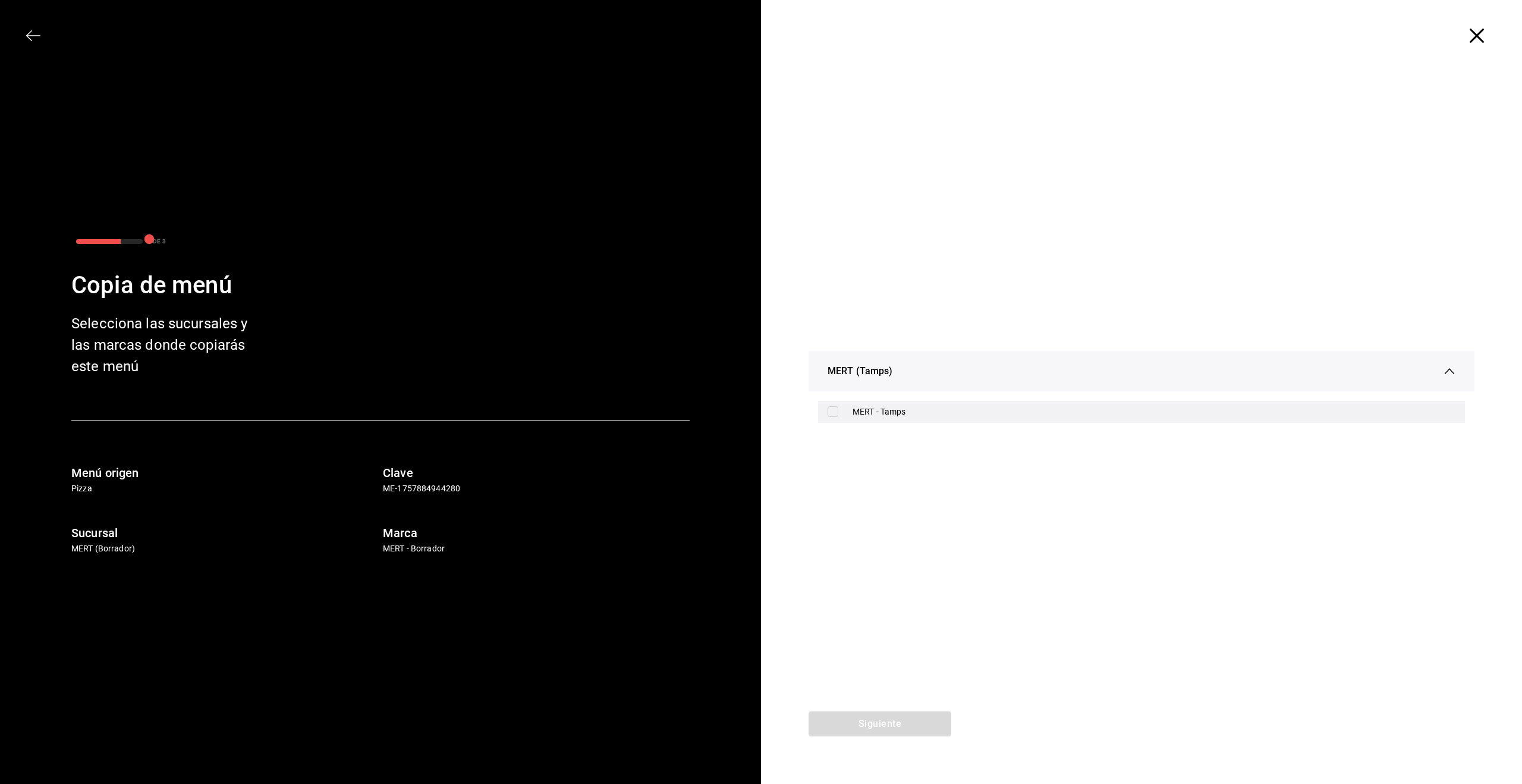
click at [839, 412] on label at bounding box center [835, 410] width 15 height 10
click at [839, 412] on input "checkbox" at bounding box center [832, 410] width 10 height 10
click at [832, 403] on div "MERT - Tamps" at bounding box center [1141, 411] width 647 height 22
checkbox input "true"
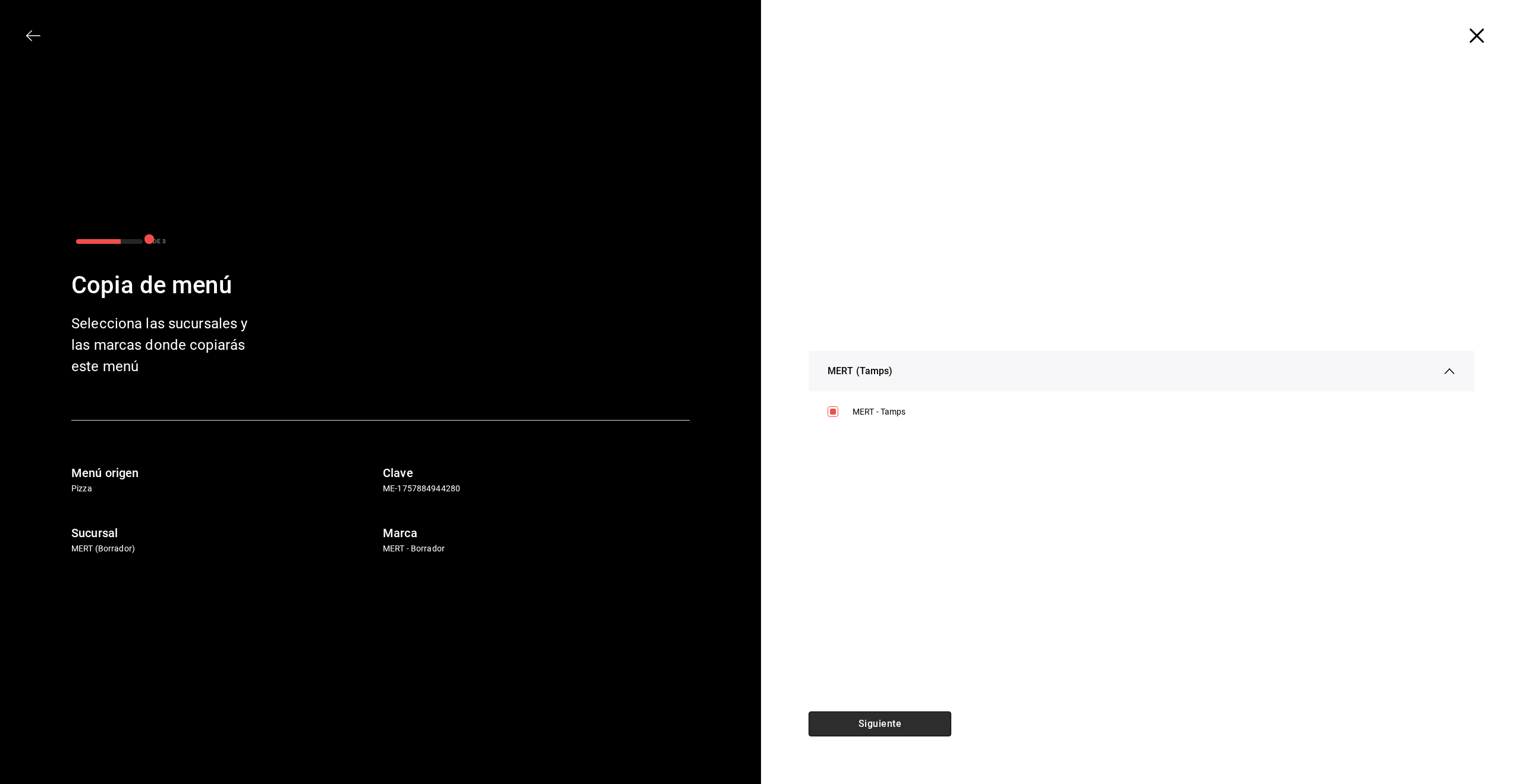
click at [893, 721] on button "Siguiente" at bounding box center [880, 723] width 143 height 25
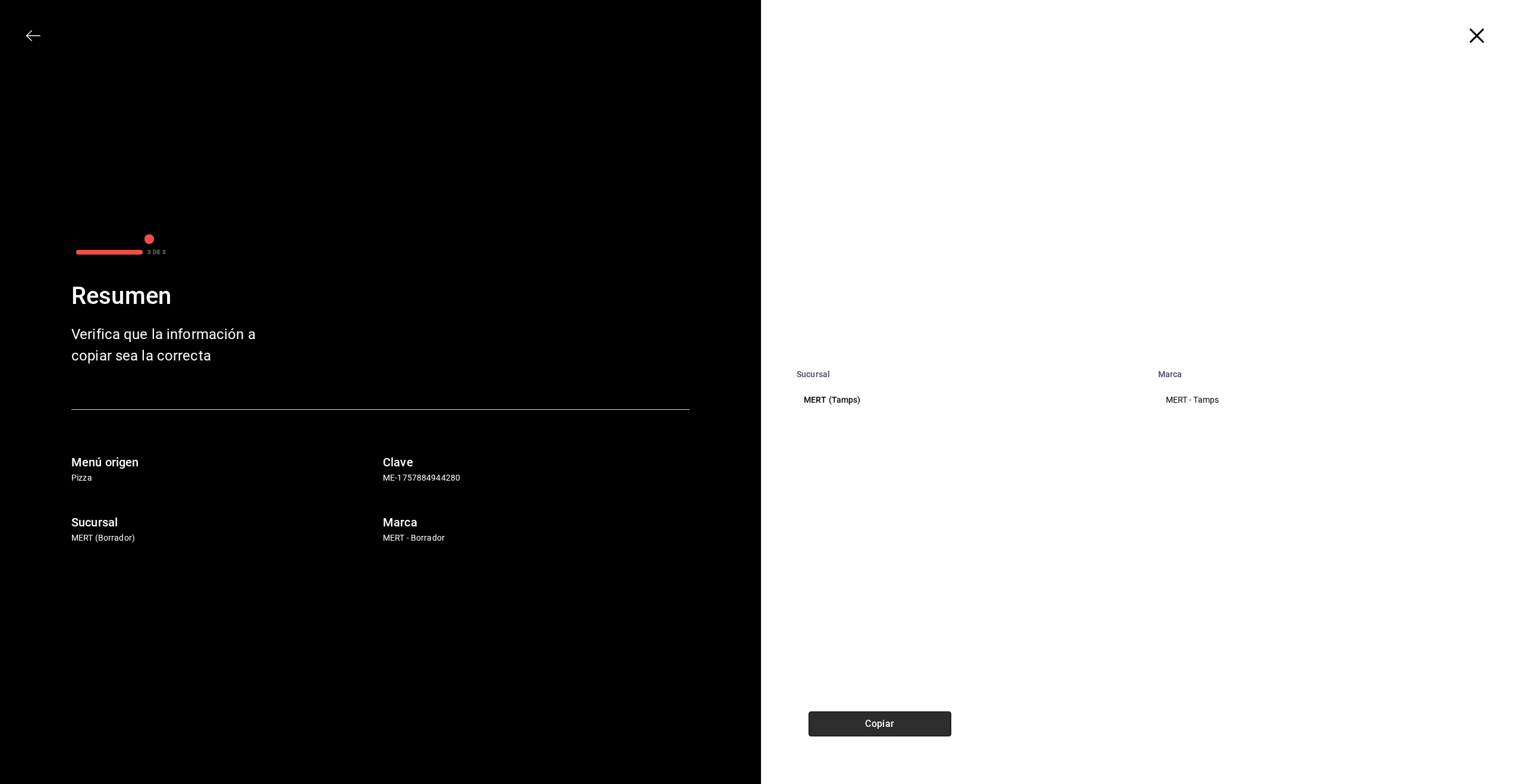
click at [900, 734] on button "Copiar" at bounding box center [880, 723] width 143 height 25
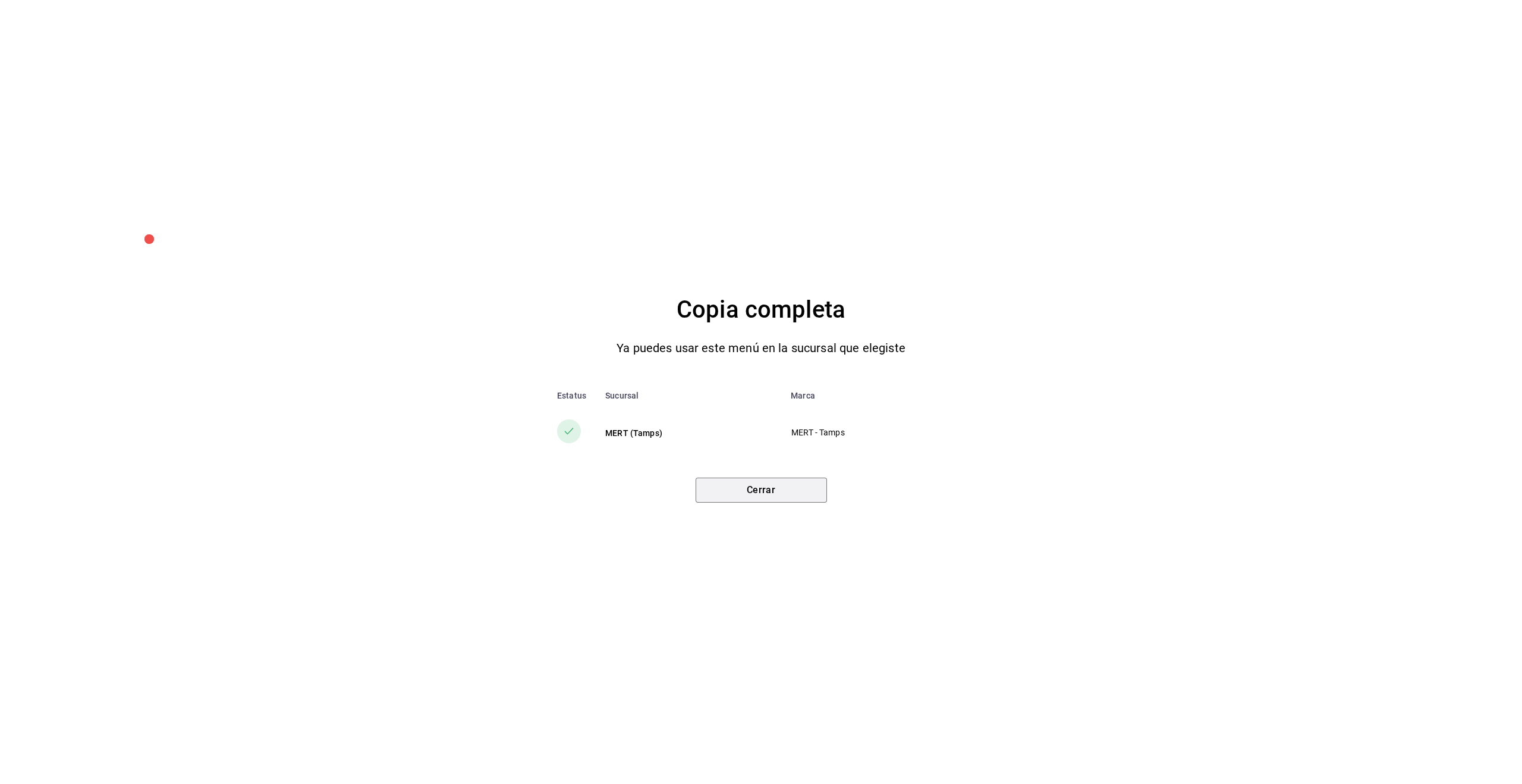
click at [769, 491] on button "Cerrar" at bounding box center [761, 489] width 132 height 25
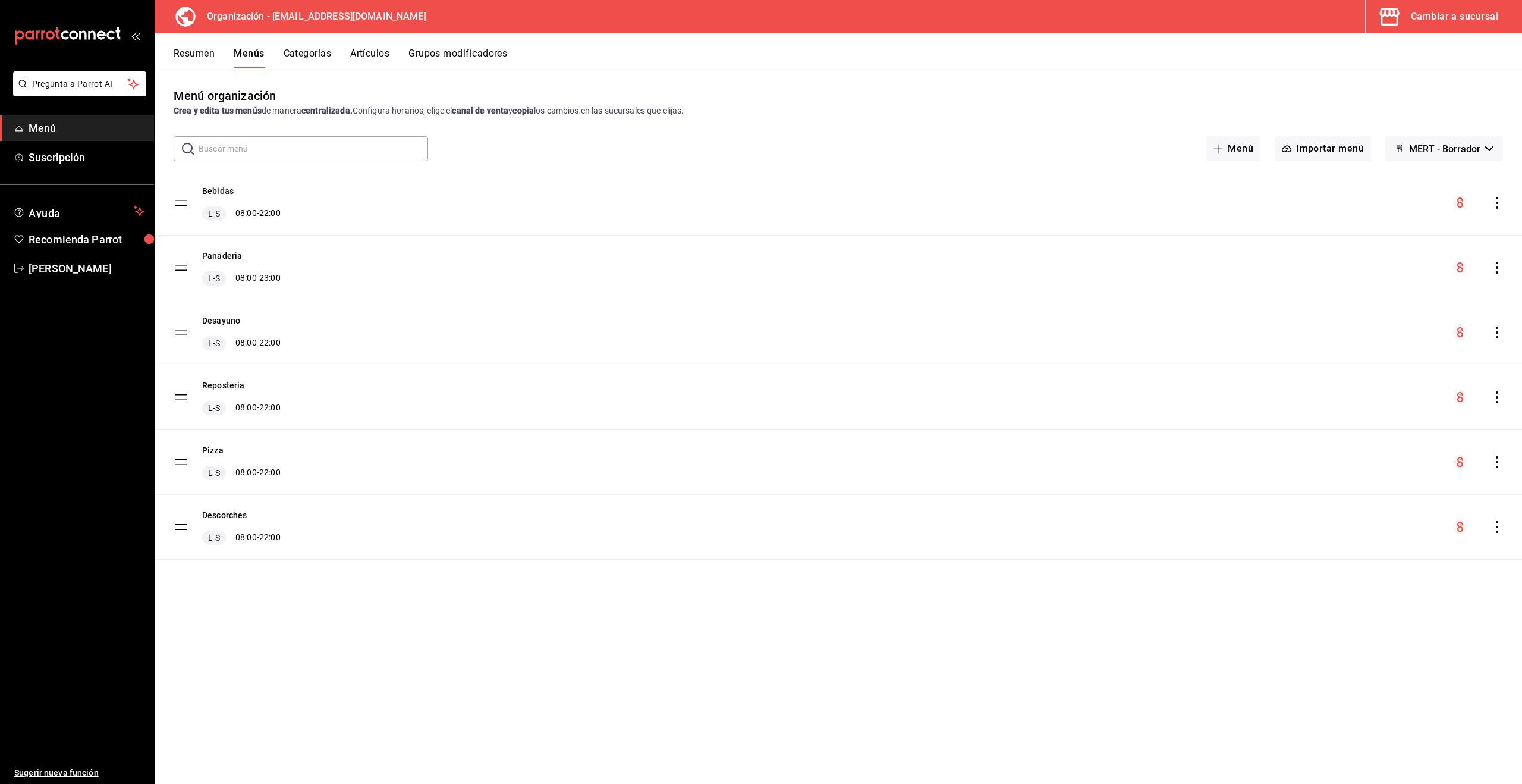
click at [1460, 8] on button "Cambiar a sucursal" at bounding box center [1439, 16] width 147 height 33
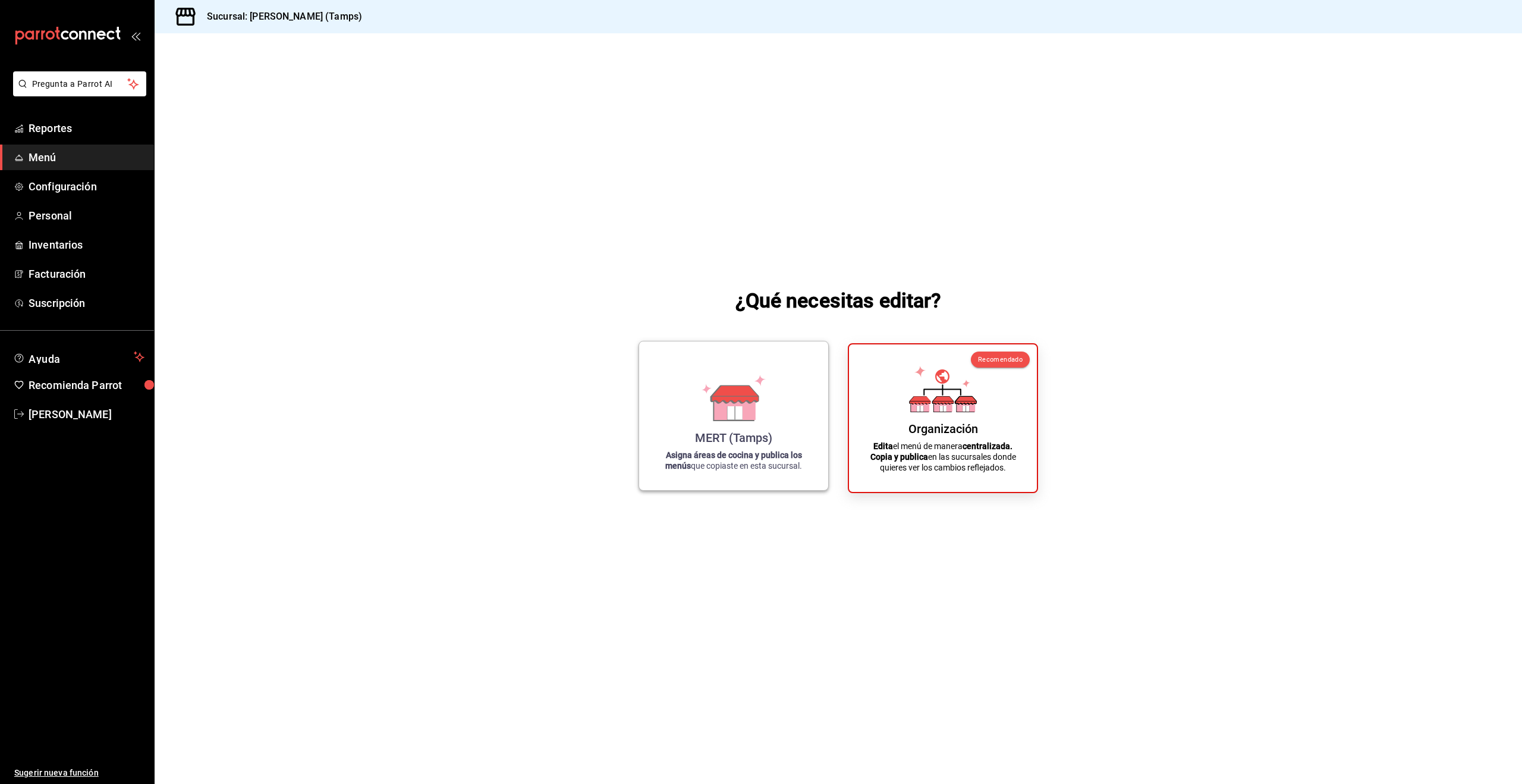
click at [753, 422] on div "MERT (Tamps) Asigna áreas de cocina y publica los menús que copiaste en esta su…" at bounding box center [733, 416] width 161 height 130
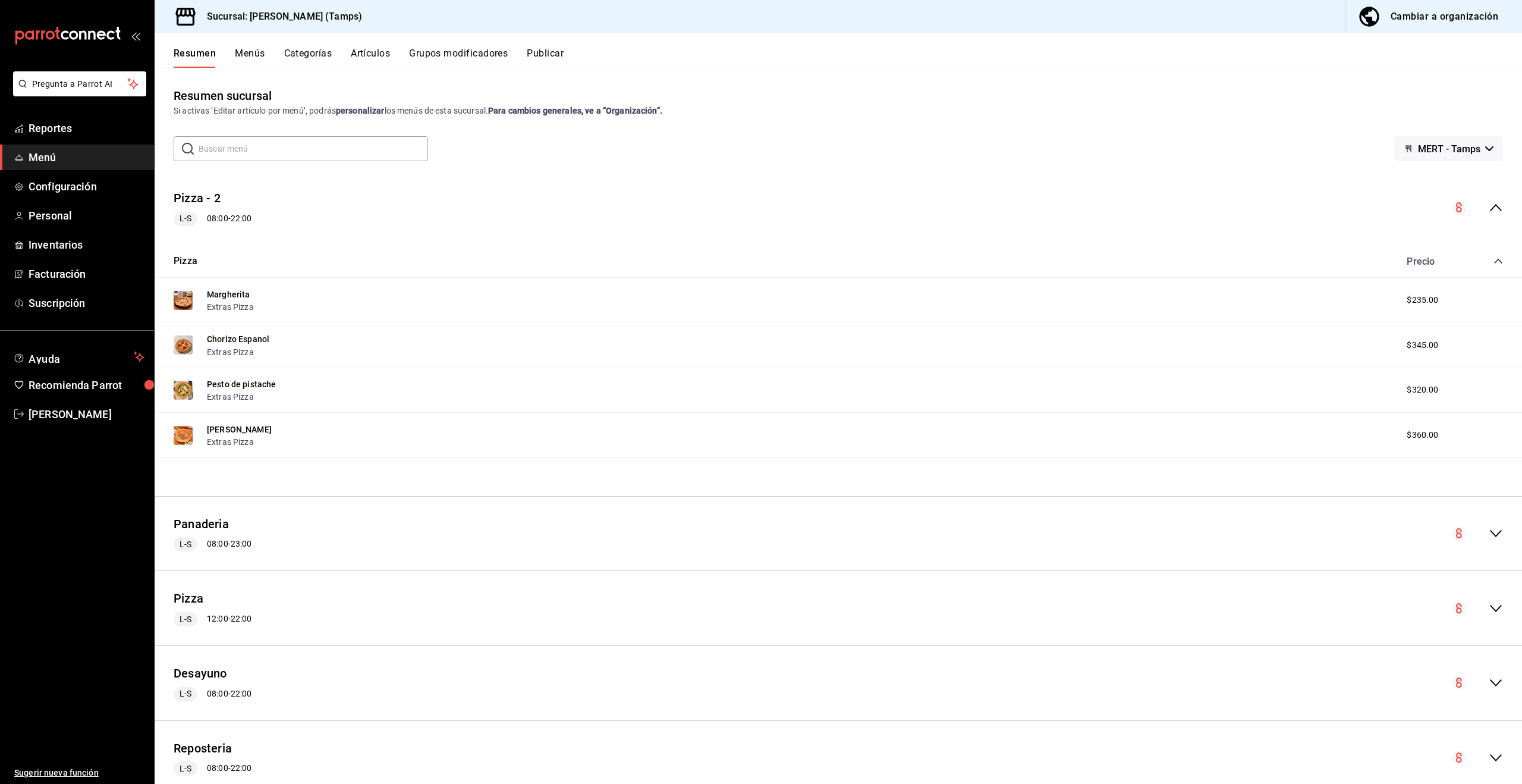
click at [249, 54] on button "Menús" at bounding box center [250, 57] width 30 height 20
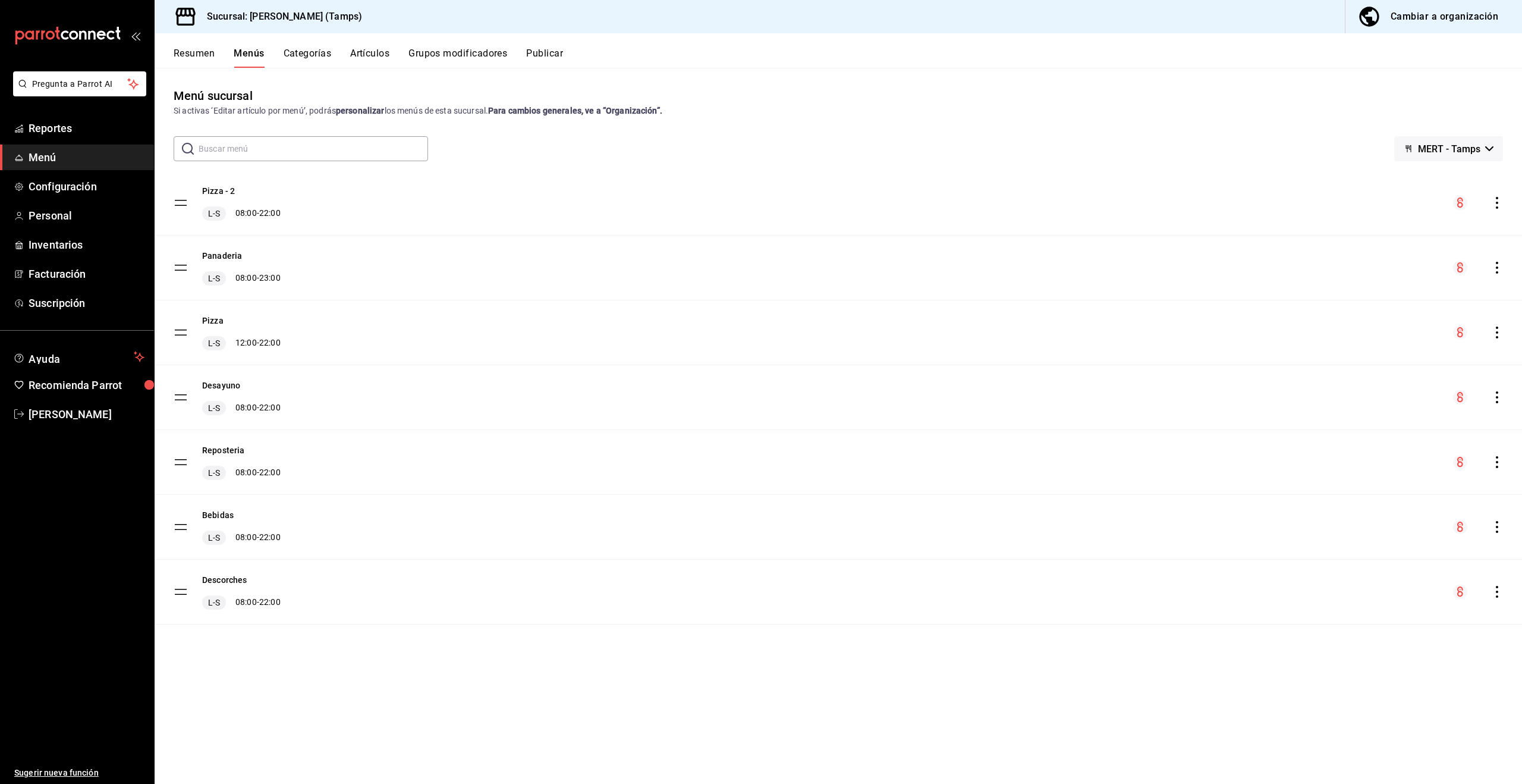
click at [1494, 333] on icon "actions" at bounding box center [1497, 332] width 12 height 12
click at [1488, 198] on div at bounding box center [761, 392] width 1522 height 784
click at [1496, 200] on icon "actions" at bounding box center [1497, 202] width 12 height 12
click at [1426, 252] on span "Eliminar menú y contenido relacionado" at bounding box center [1403, 254] width 145 height 9
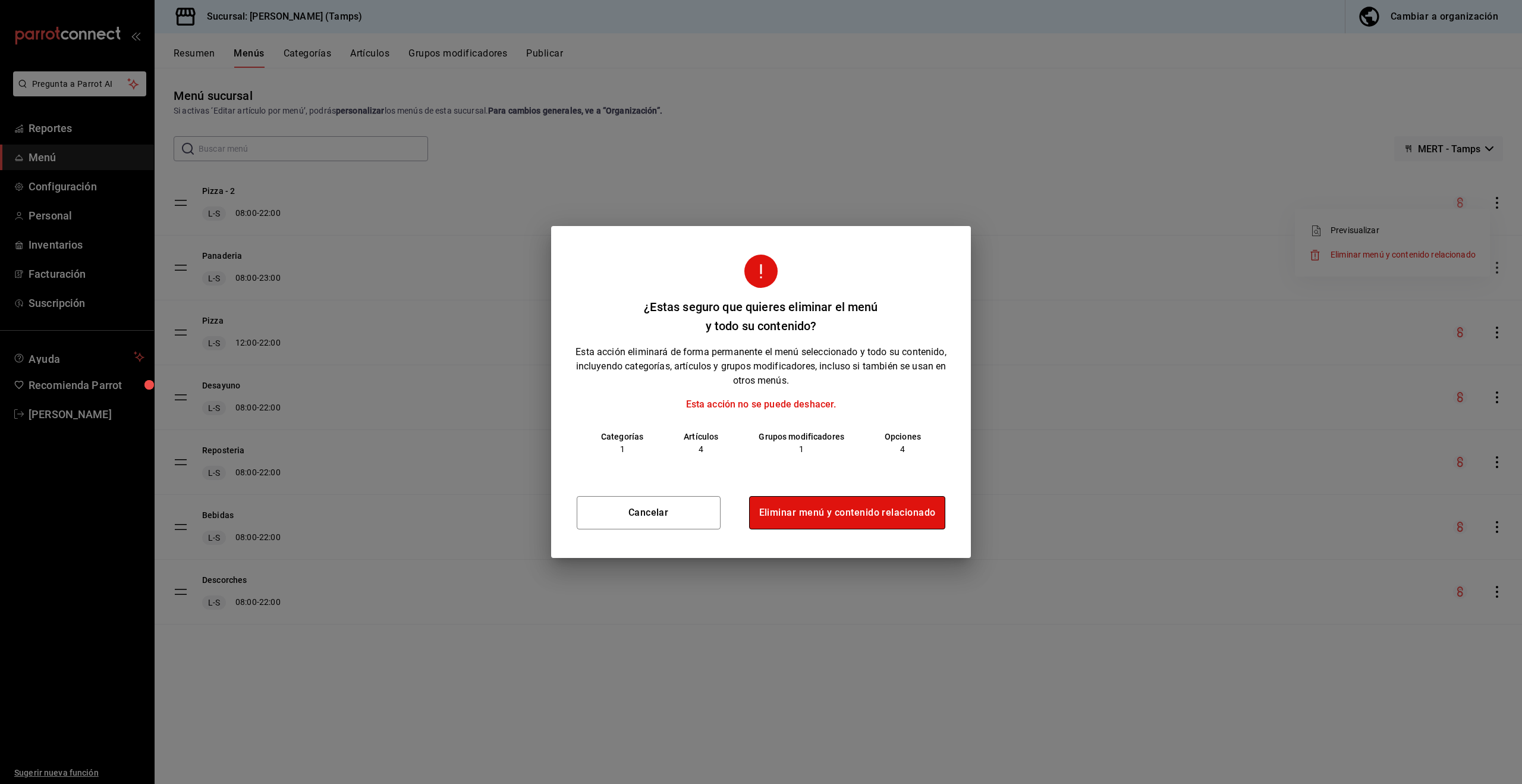
click at [844, 520] on button "Eliminar menú y contenido relacionado" at bounding box center [847, 512] width 197 height 33
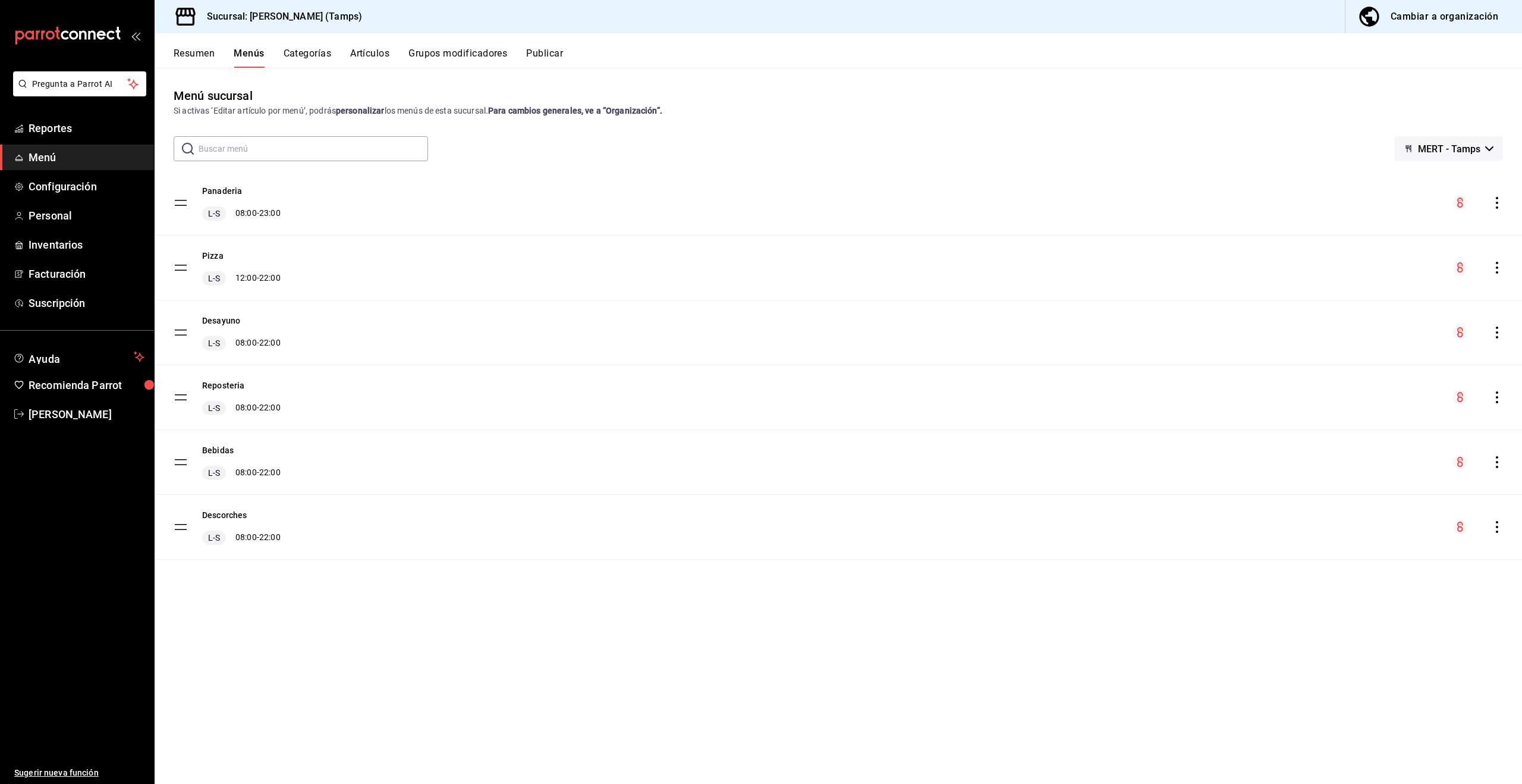
click at [1496, 266] on icon "actions" at bounding box center [1497, 267] width 12 height 12
click at [1366, 294] on span "Previsualizar" at bounding box center [1403, 295] width 145 height 12
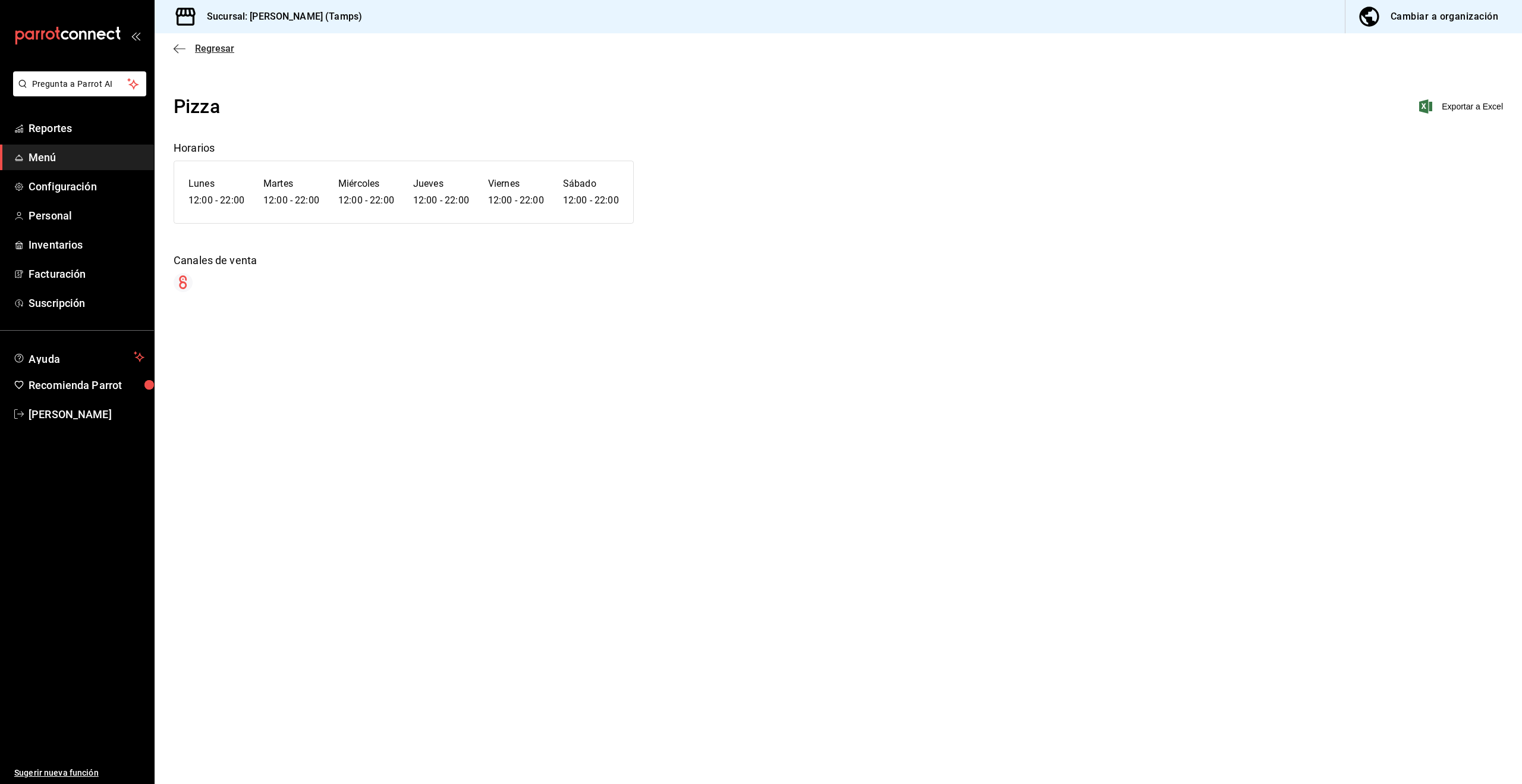
click at [175, 44] on icon "button" at bounding box center [179, 48] width 12 height 10
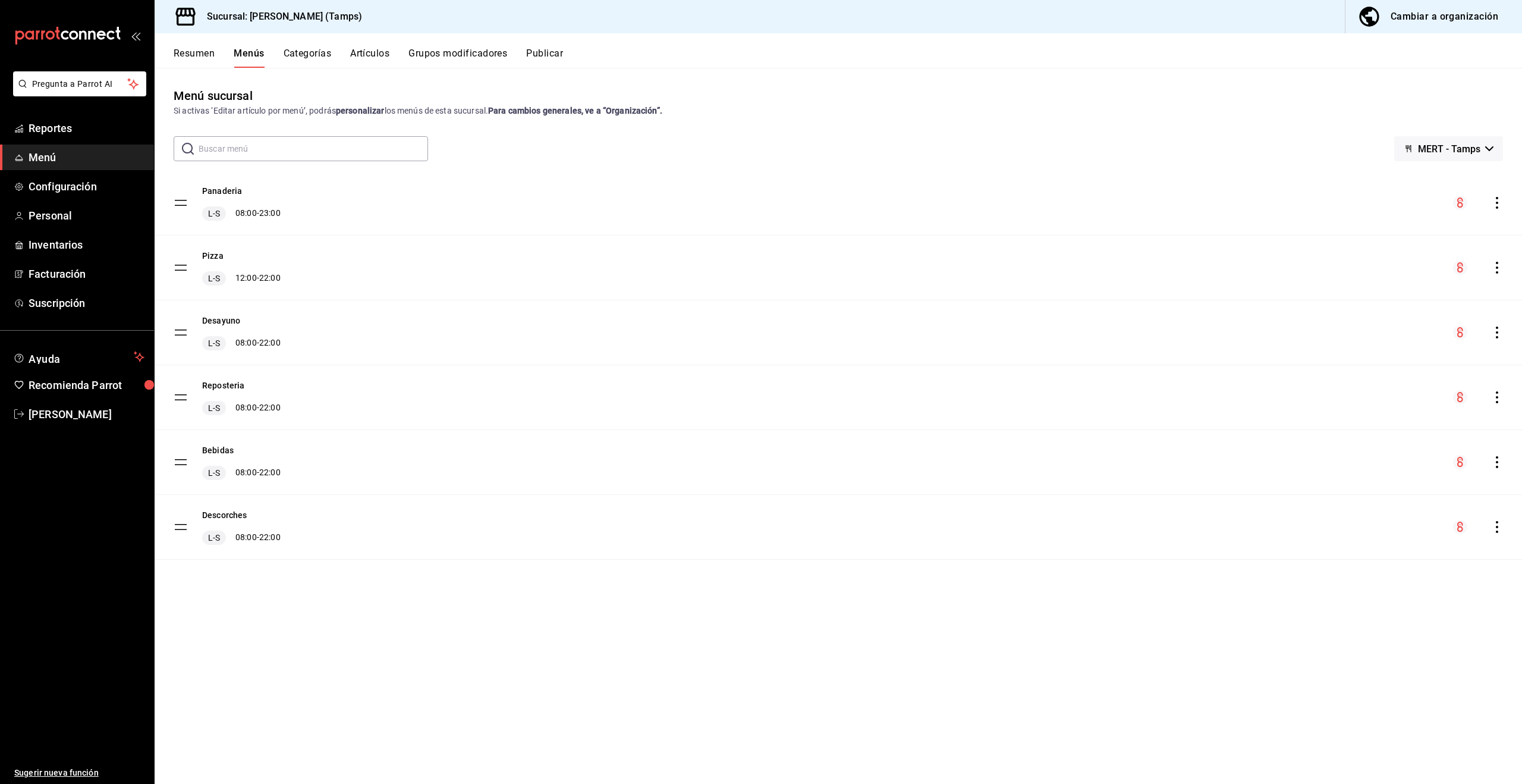
click at [1495, 333] on icon "actions" at bounding box center [1497, 332] width 12 height 12
click at [1423, 354] on span "Previsualizar" at bounding box center [1403, 360] width 145 height 12
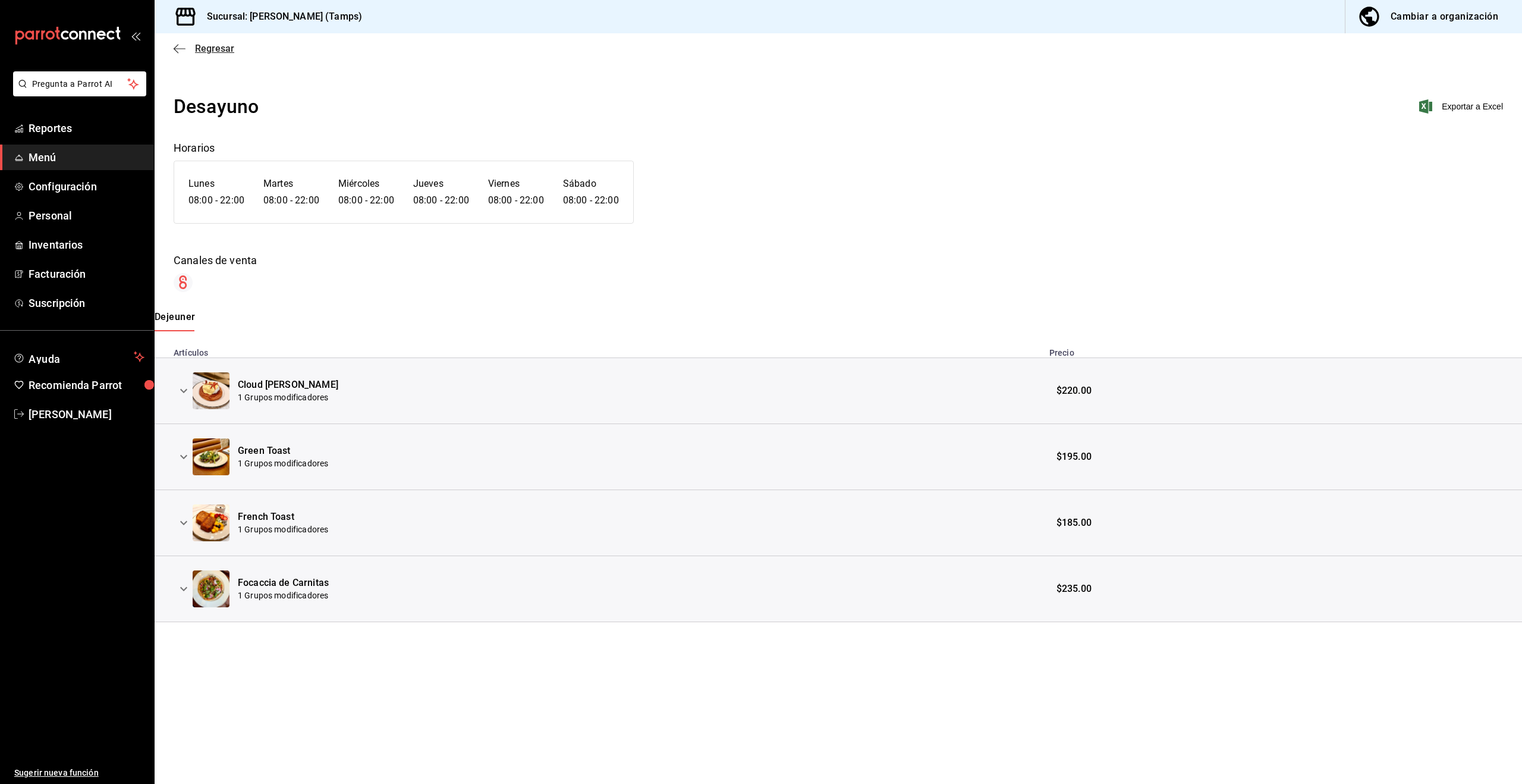
click at [177, 51] on icon "button" at bounding box center [179, 48] width 12 height 10
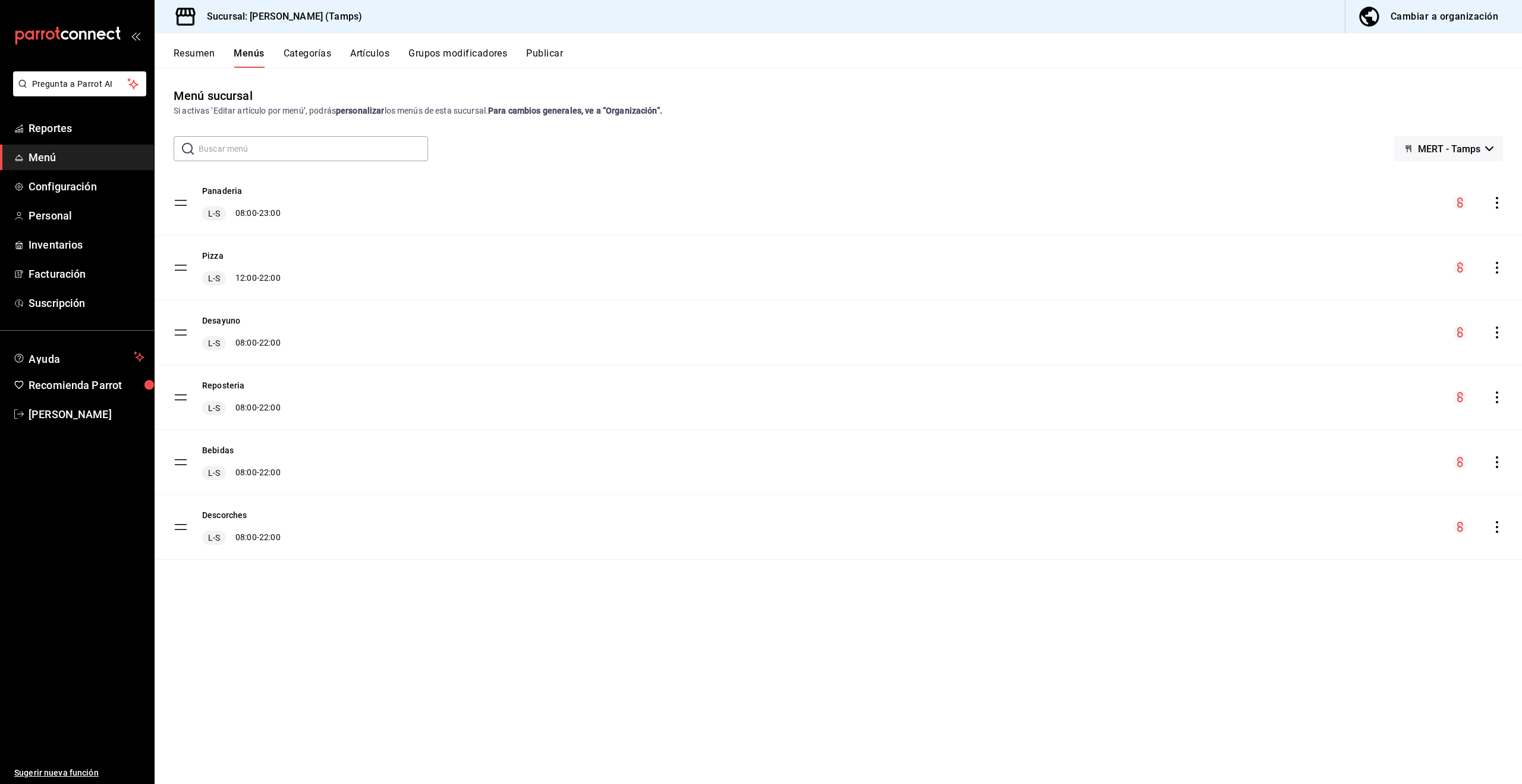
click at [1498, 267] on icon "actions" at bounding box center [1497, 267] width 12 height 12
click at [1389, 322] on span "Eliminar menú y contenido relacionado" at bounding box center [1403, 319] width 145 height 9
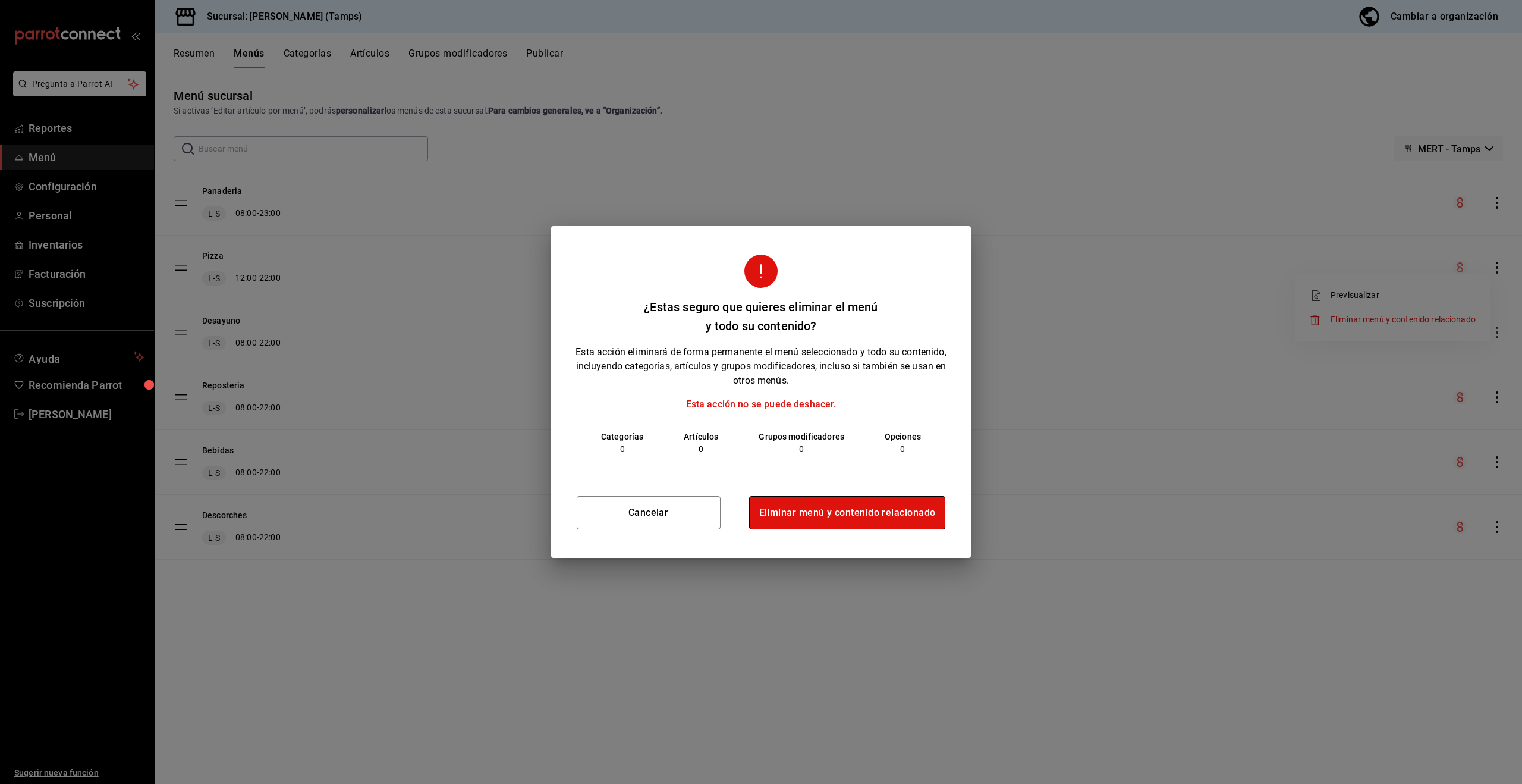
click at [816, 499] on button "Eliminar menú y contenido relacionado" at bounding box center [847, 512] width 197 height 33
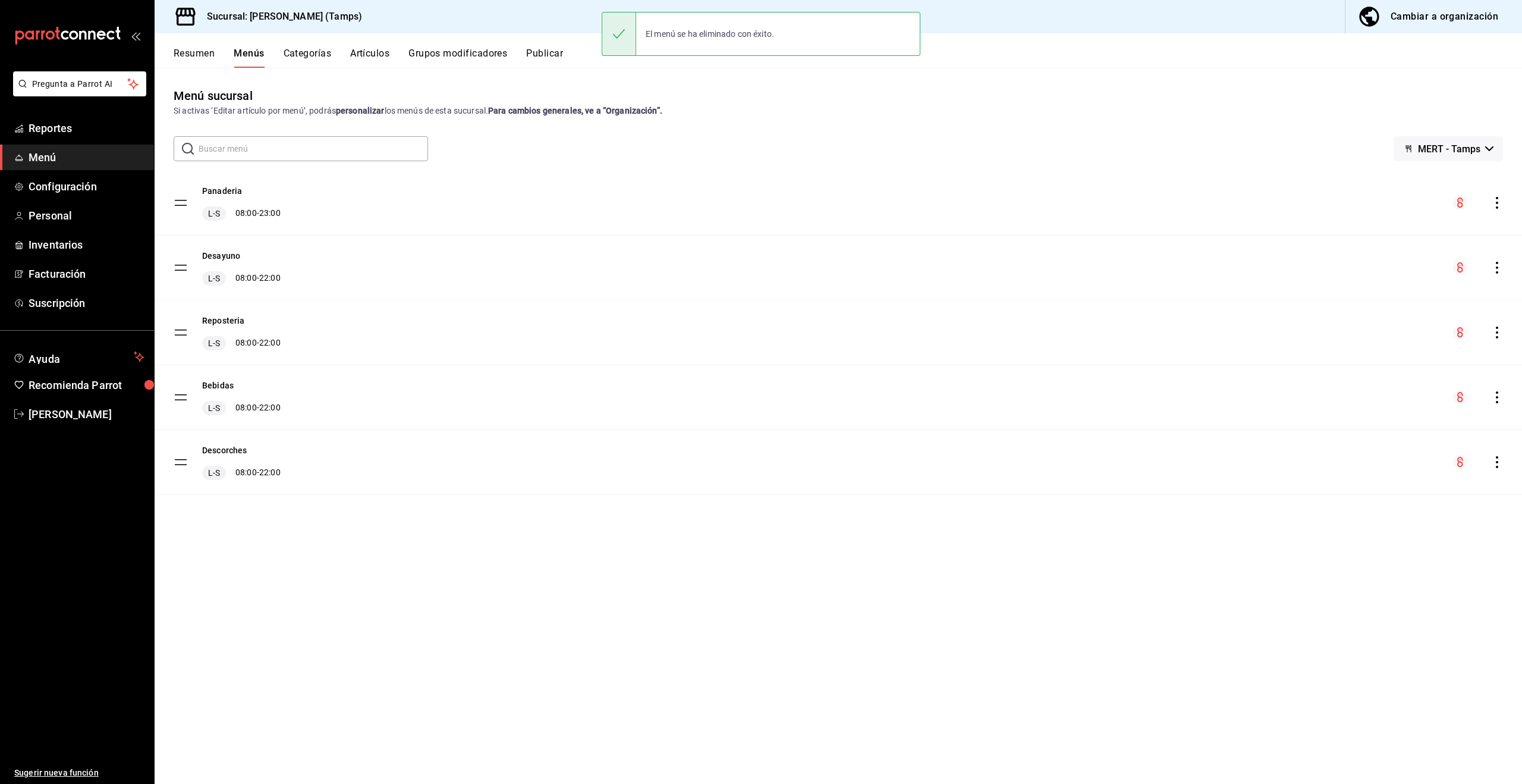
click at [1441, 15] on div "Cambiar a organización" at bounding box center [1444, 17] width 107 height 17
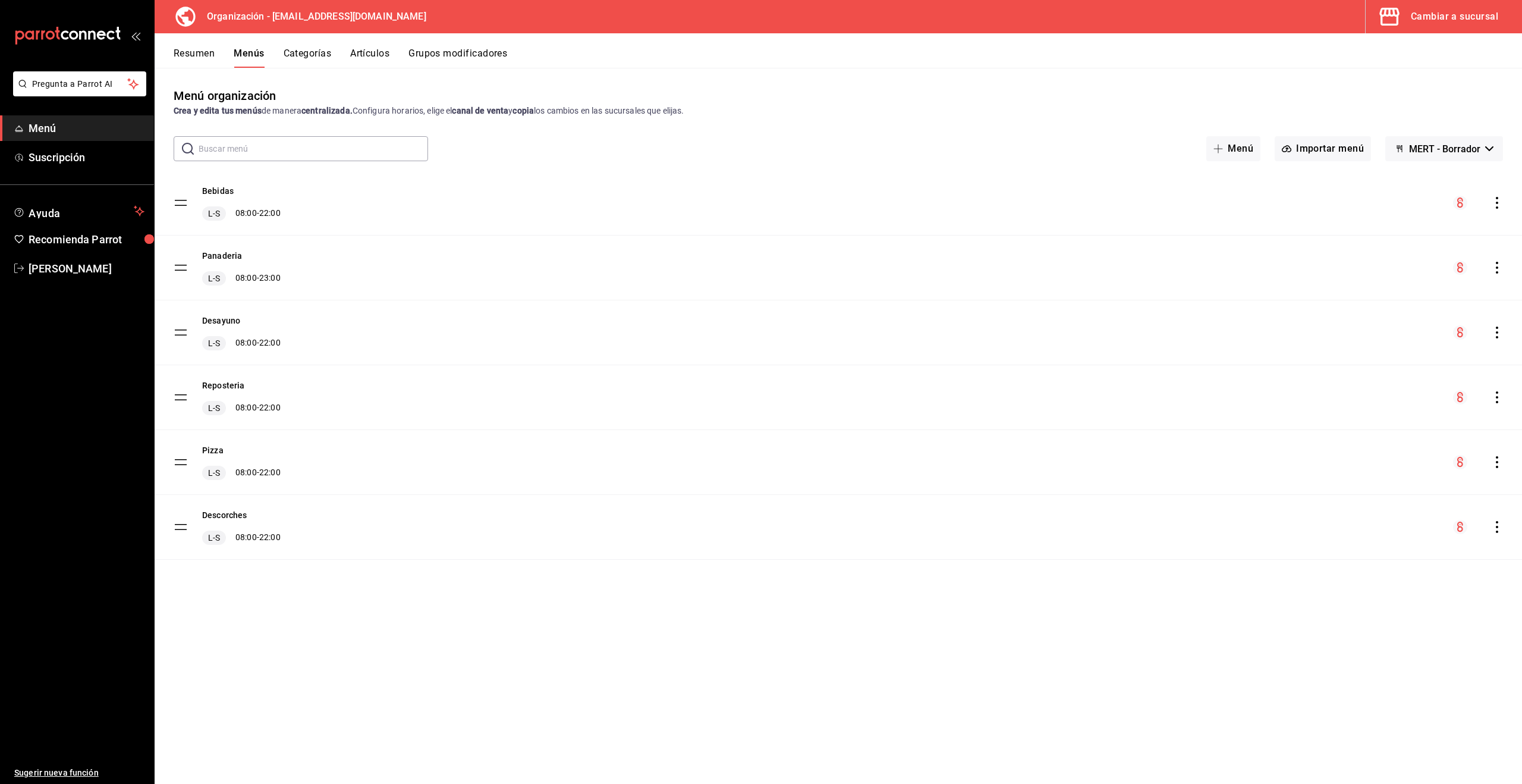
click at [1495, 461] on icon "actions" at bounding box center [1497, 461] width 12 height 12
click at [1363, 491] on span "Editar" at bounding box center [1403, 489] width 145 height 12
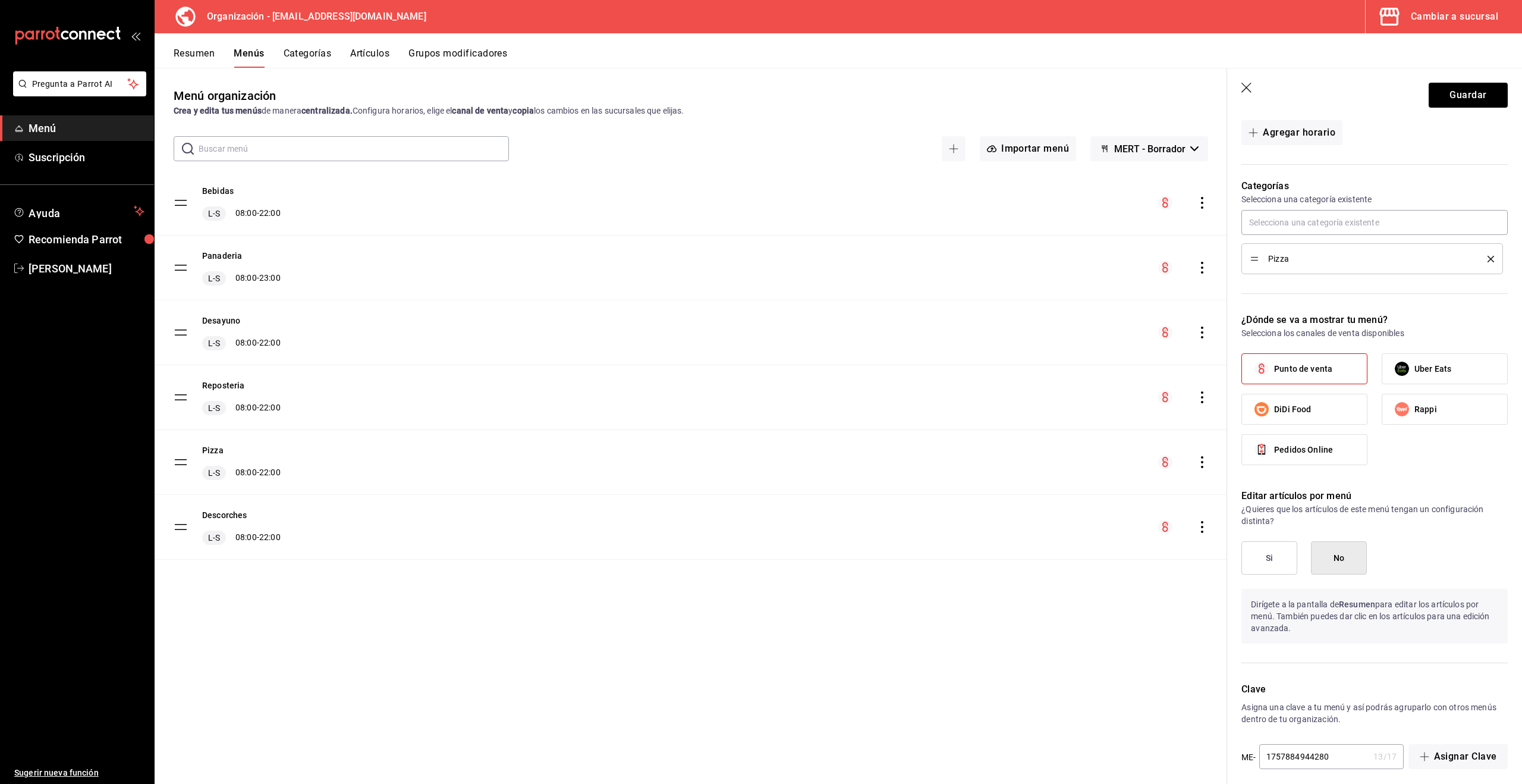
scroll to position [280, 0]
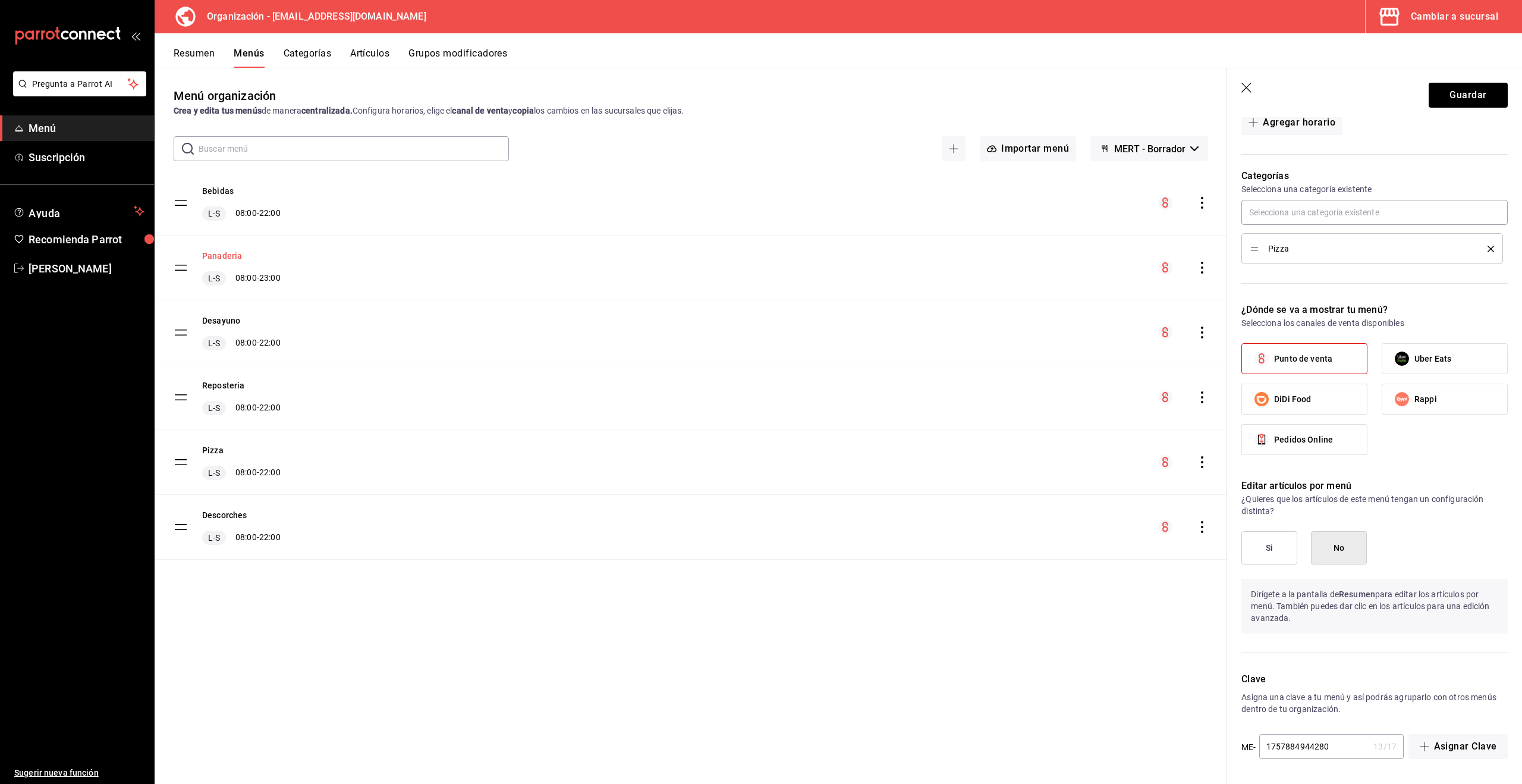
click at [229, 259] on button "Panaderia" at bounding box center [222, 255] width 40 height 12
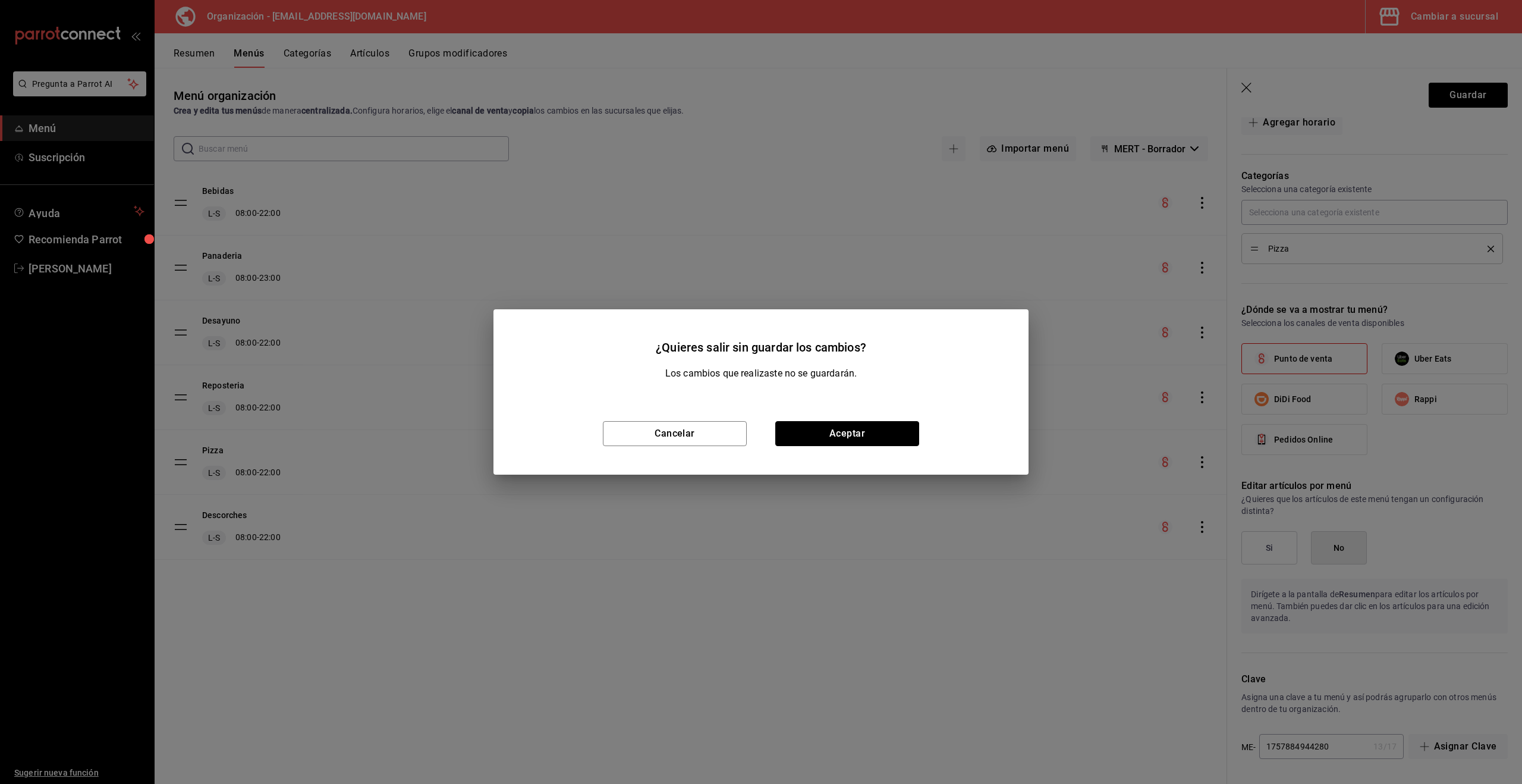
click at [832, 435] on button "Aceptar" at bounding box center [847, 433] width 144 height 25
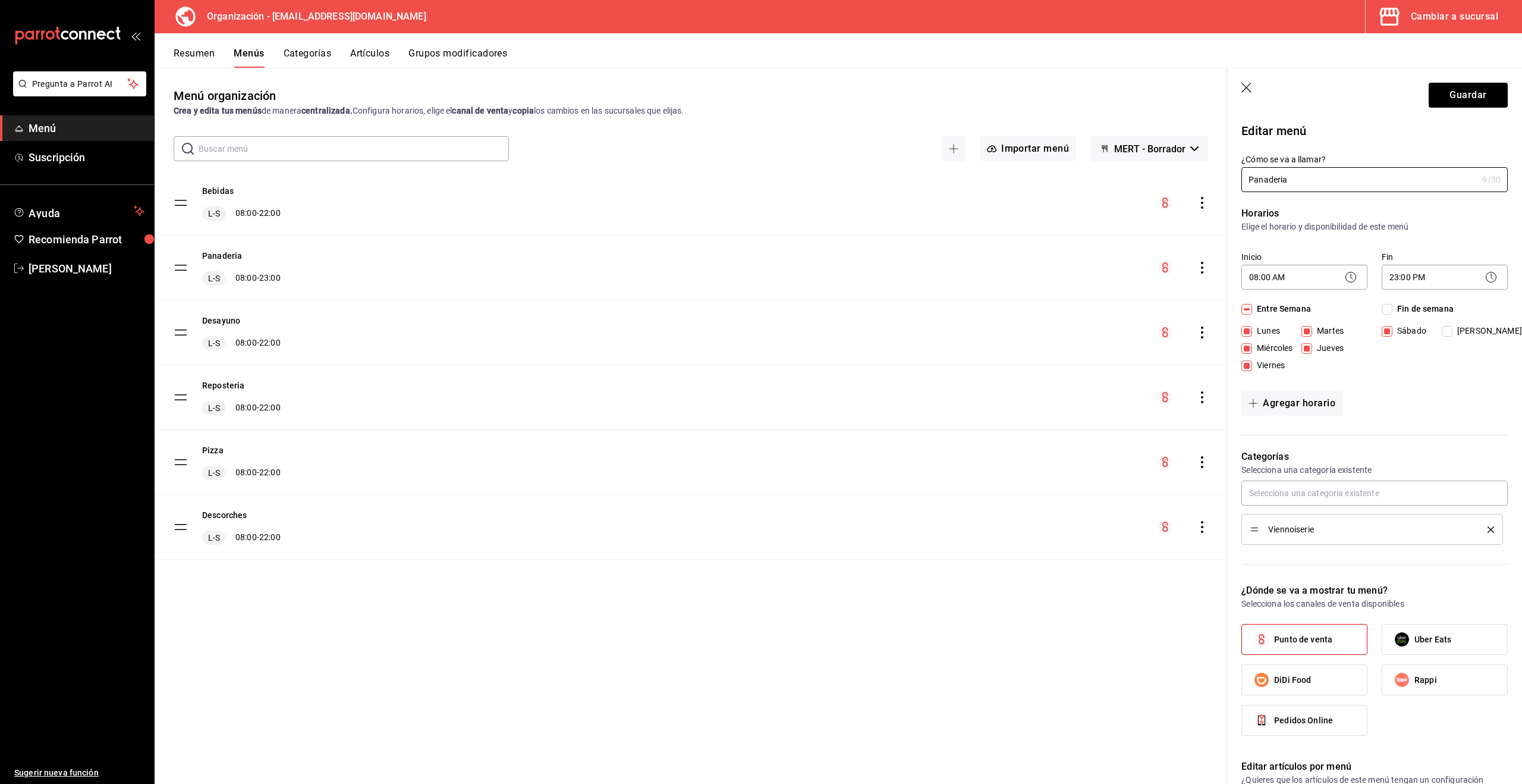
click at [362, 53] on button "Artículos" at bounding box center [370, 57] width 40 height 20
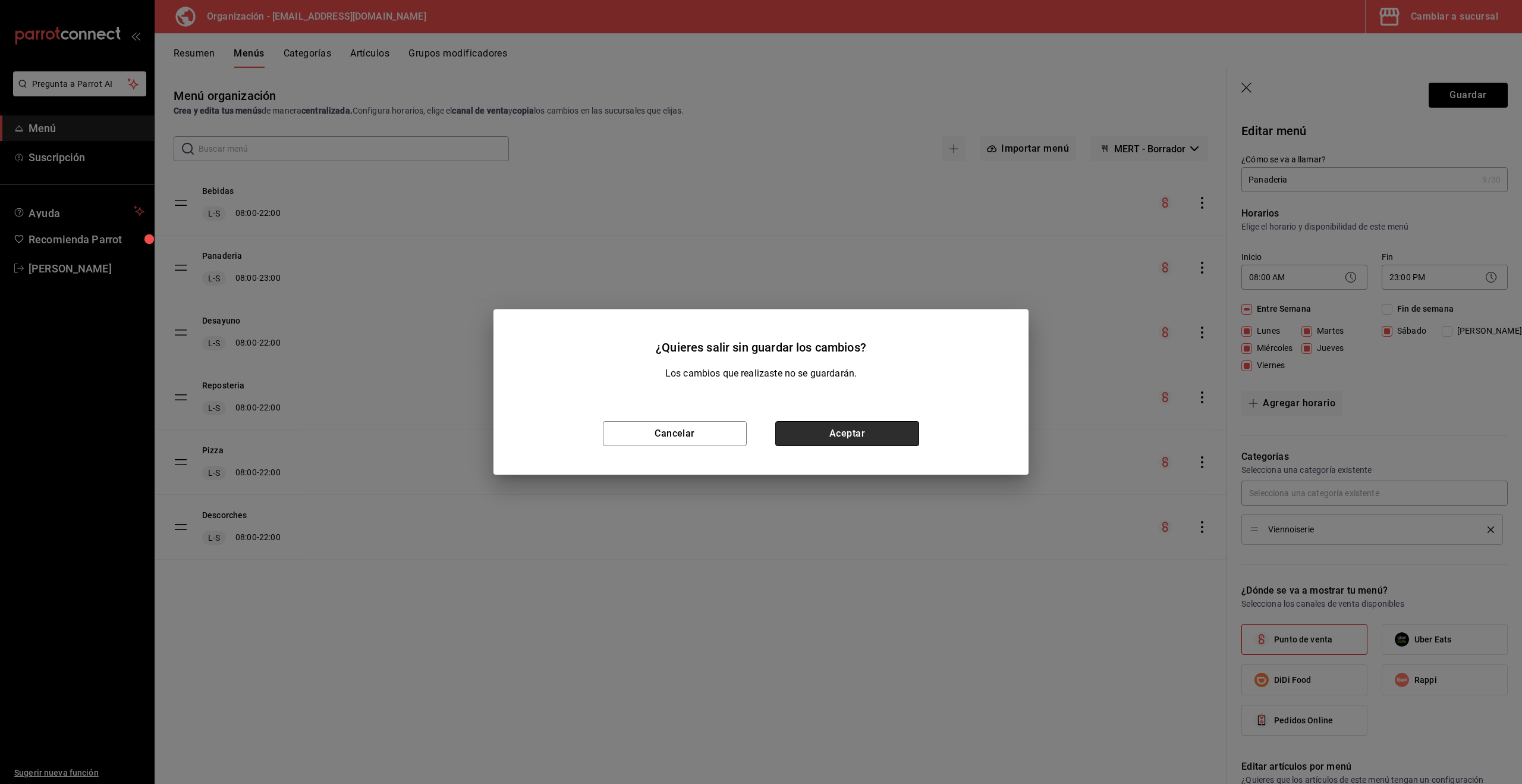
click at [860, 431] on button "Aceptar" at bounding box center [847, 433] width 144 height 25
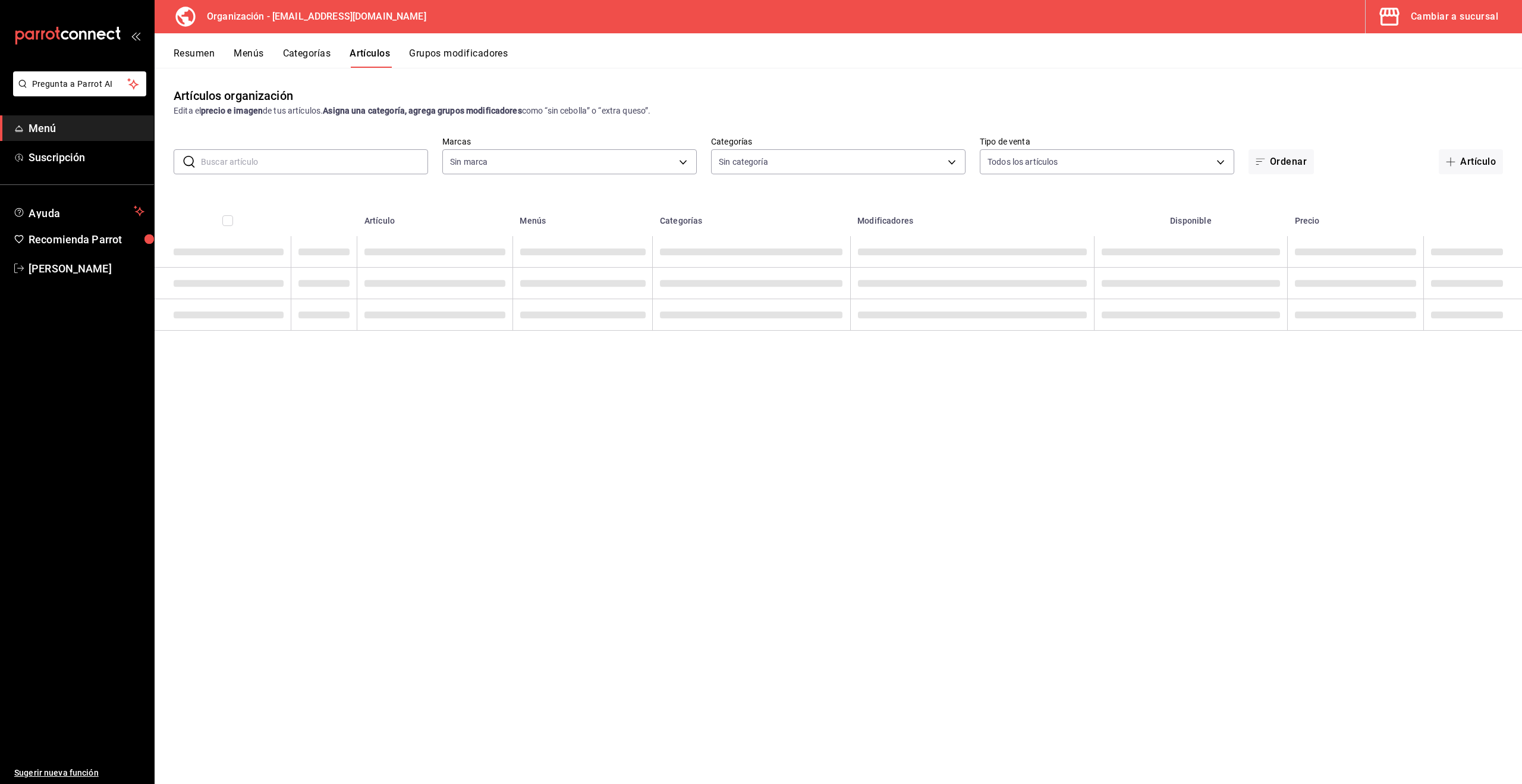
type input "2d7548d2-bd0d-4eb0-a8b7-e2fa92b56a8d"
type input "88da3791-a7bf-4ea6-b5e2-0432c8f19d00,7108e435-9ee4-4cd4-a41e-380965cfd117,b2087…"
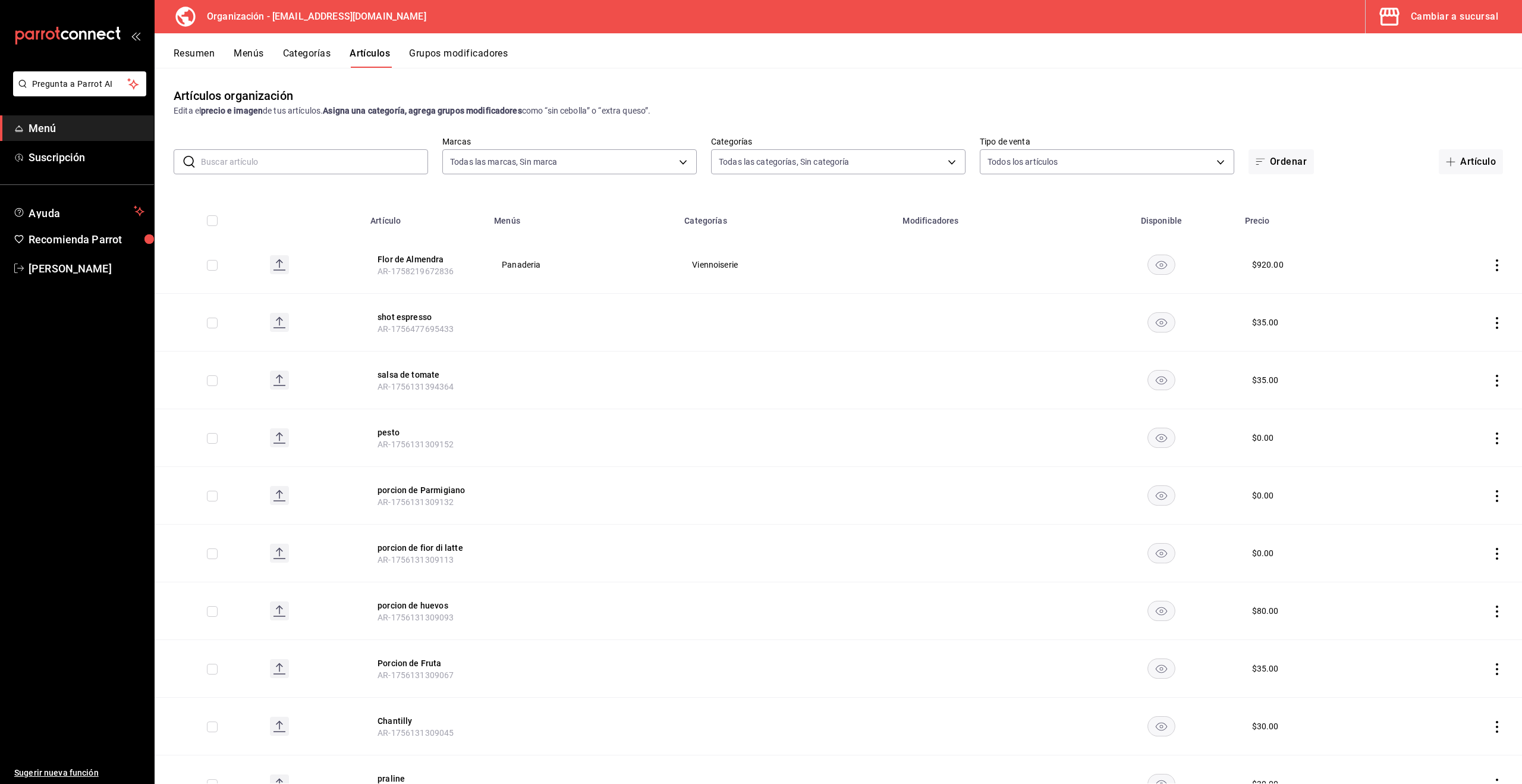
click at [334, 163] on input "text" at bounding box center [314, 161] width 227 height 24
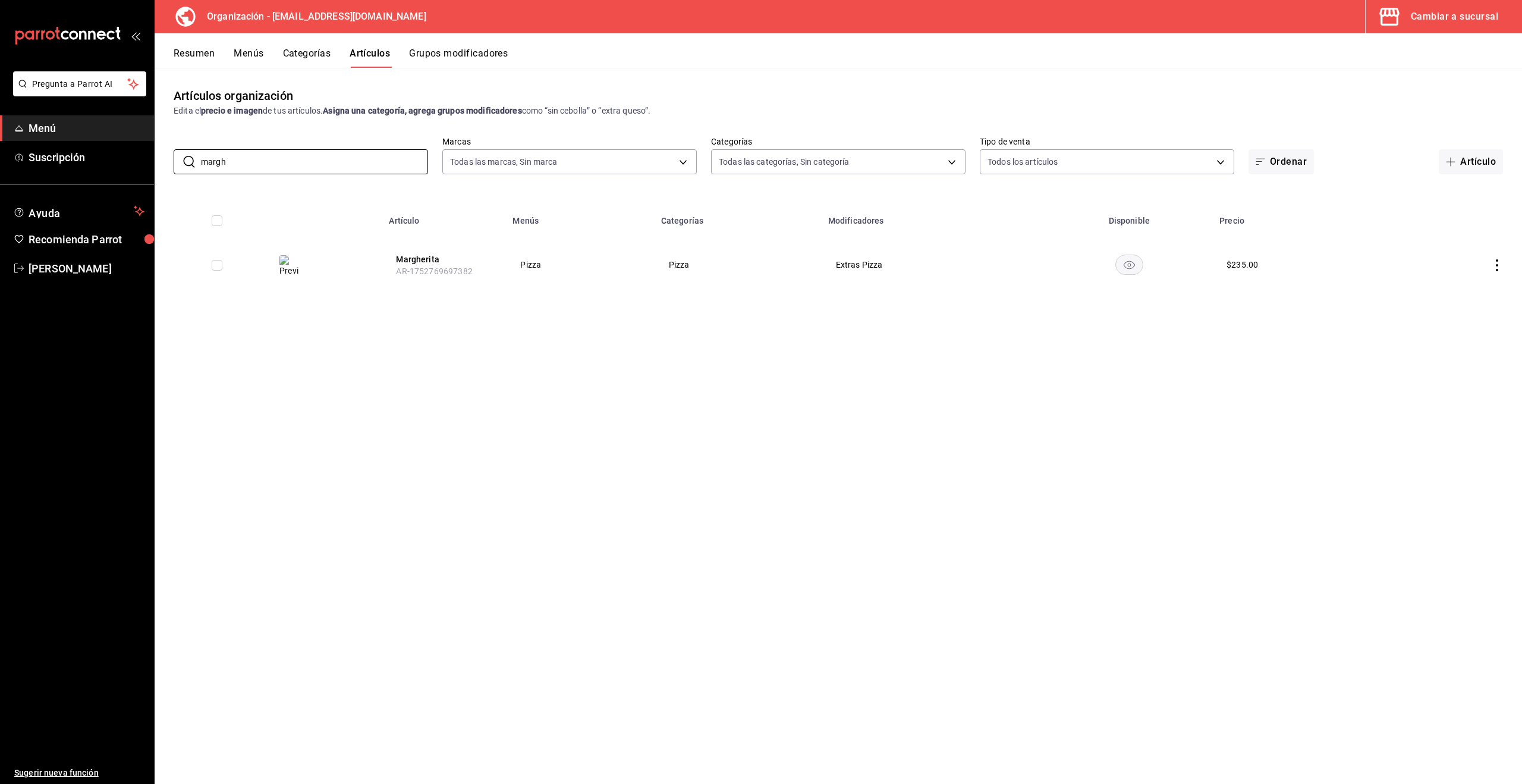
type input "margh"
click at [1498, 265] on icon "actions" at bounding box center [1497, 264] width 12 height 12
click at [1260, 291] on div at bounding box center [761, 392] width 1522 height 784
drag, startPoint x: 1495, startPoint y: 265, endPoint x: 1482, endPoint y: 274, distance: 15.8
click at [1495, 265] on icon "actions" at bounding box center [1497, 264] width 12 height 12
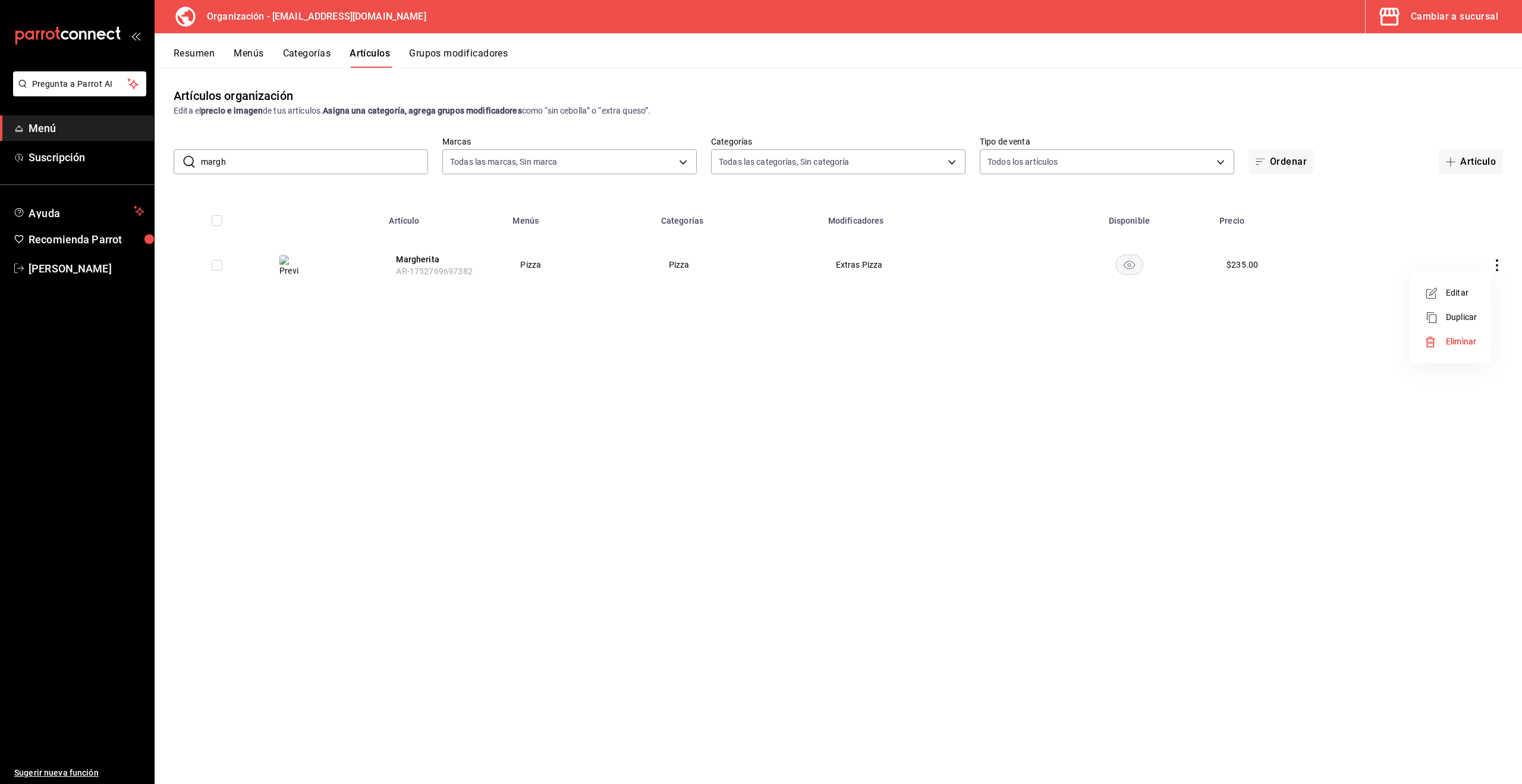
click at [1464, 290] on span "Editar" at bounding box center [1461, 292] width 31 height 12
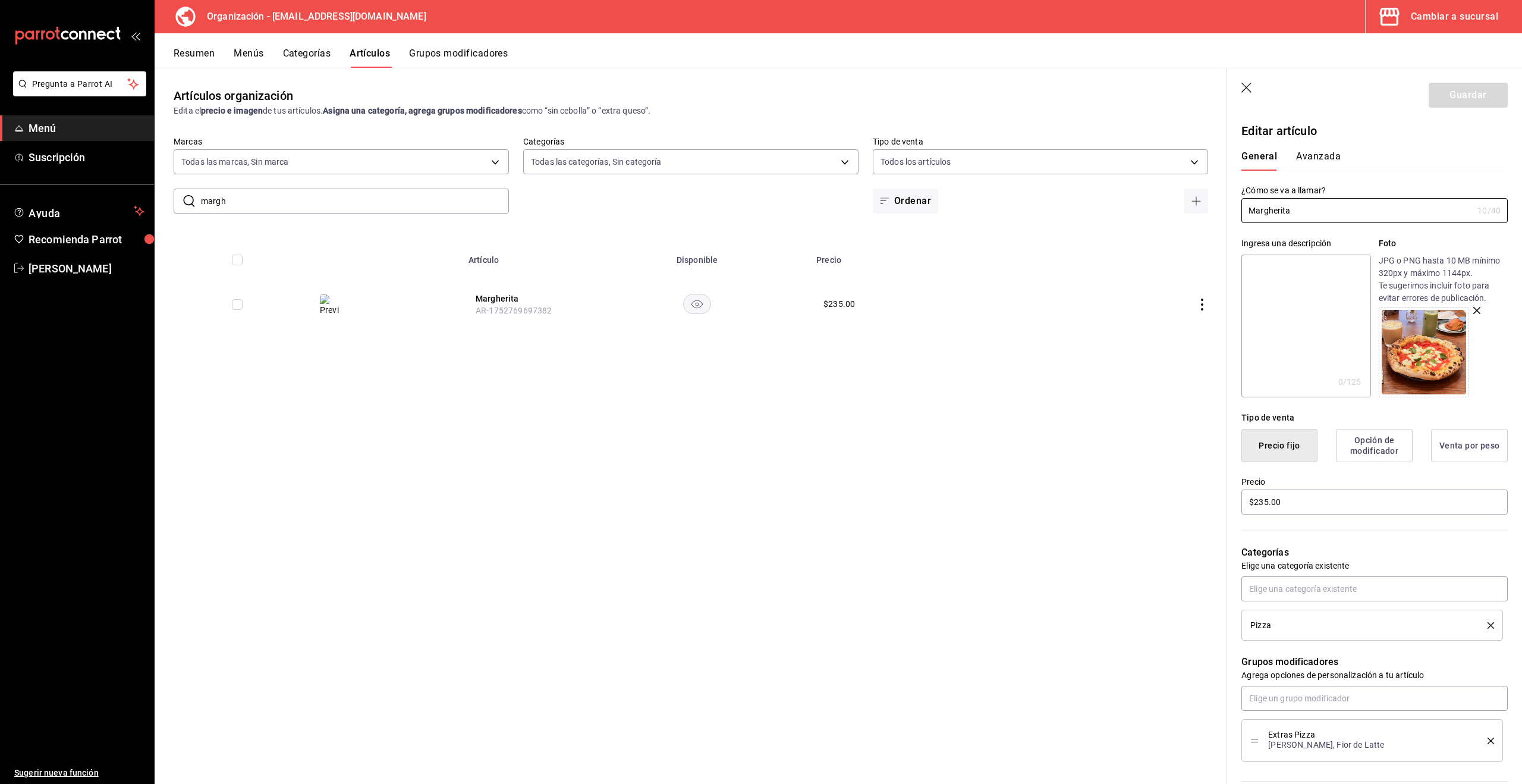
click at [1300, 625] on div "Pizza" at bounding box center [1359, 624] width 219 height 8
click at [1351, 442] on button "Opción de modificador" at bounding box center [1373, 444] width 76 height 33
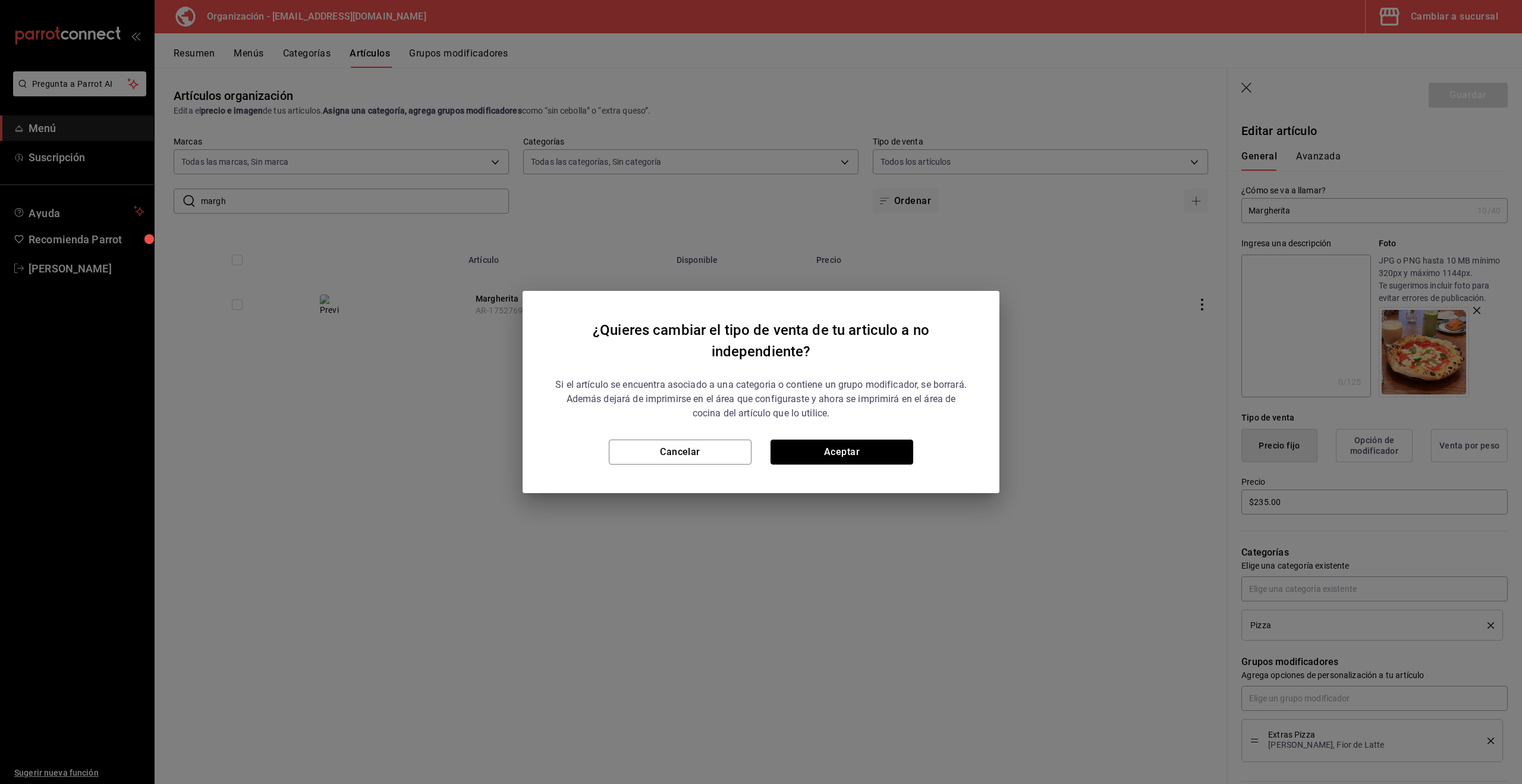
click at [800, 451] on button "Aceptar" at bounding box center [842, 452] width 143 height 25
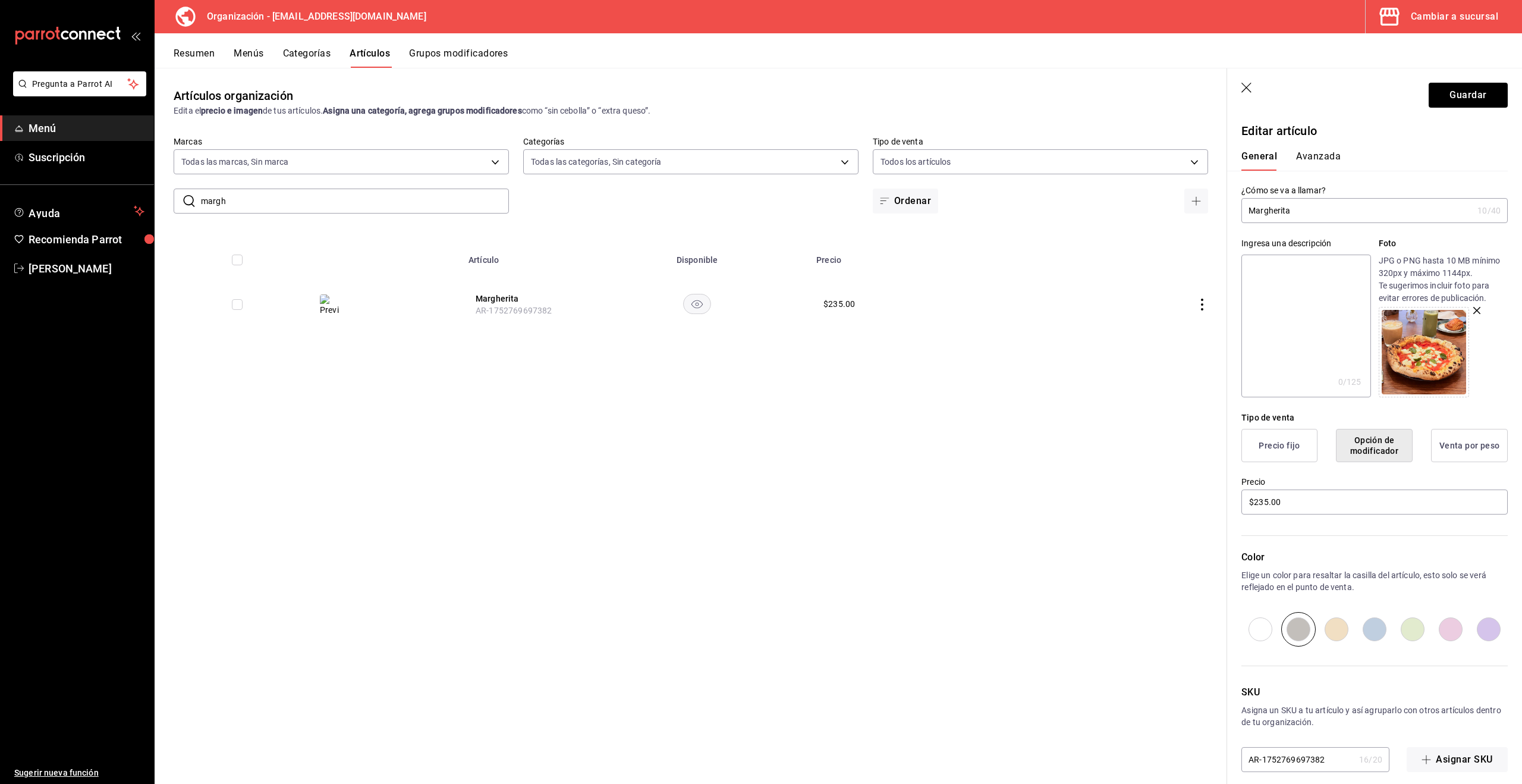
click at [1326, 155] on button "Avanzada" at bounding box center [1318, 160] width 44 height 20
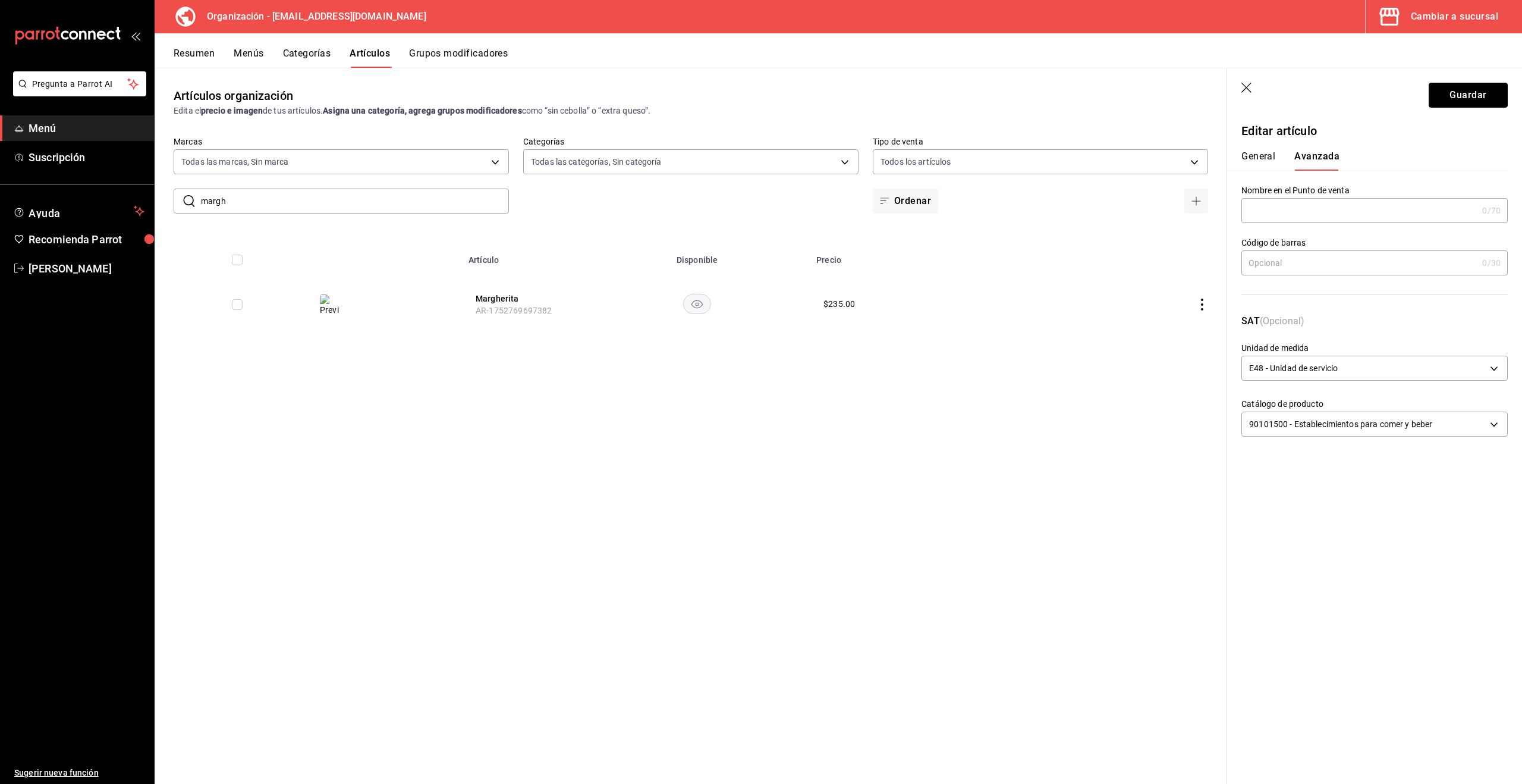
click at [1475, 97] on button "Guardar" at bounding box center [1468, 95] width 79 height 25
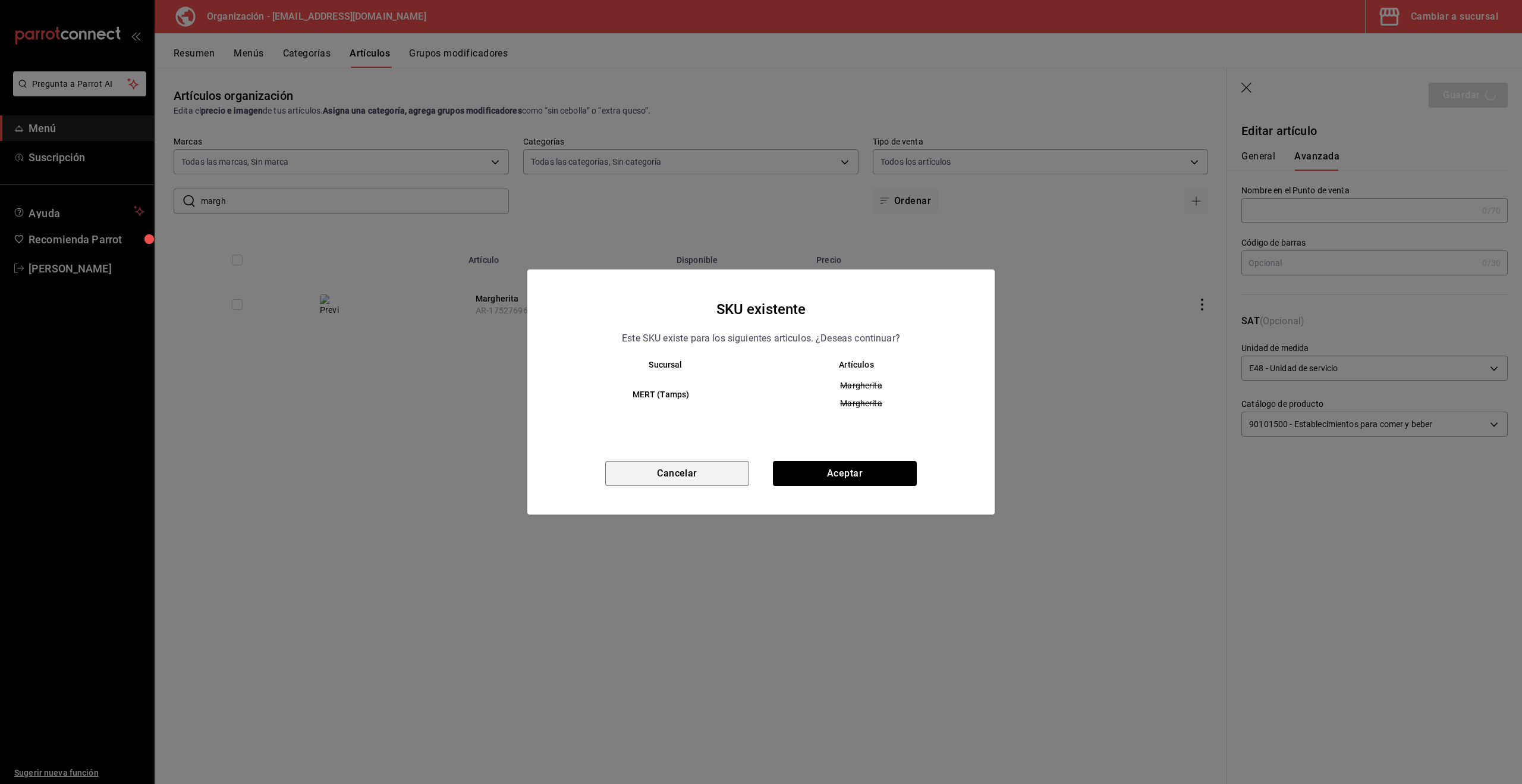
click at [681, 466] on button "Cancelar" at bounding box center [677, 473] width 144 height 25
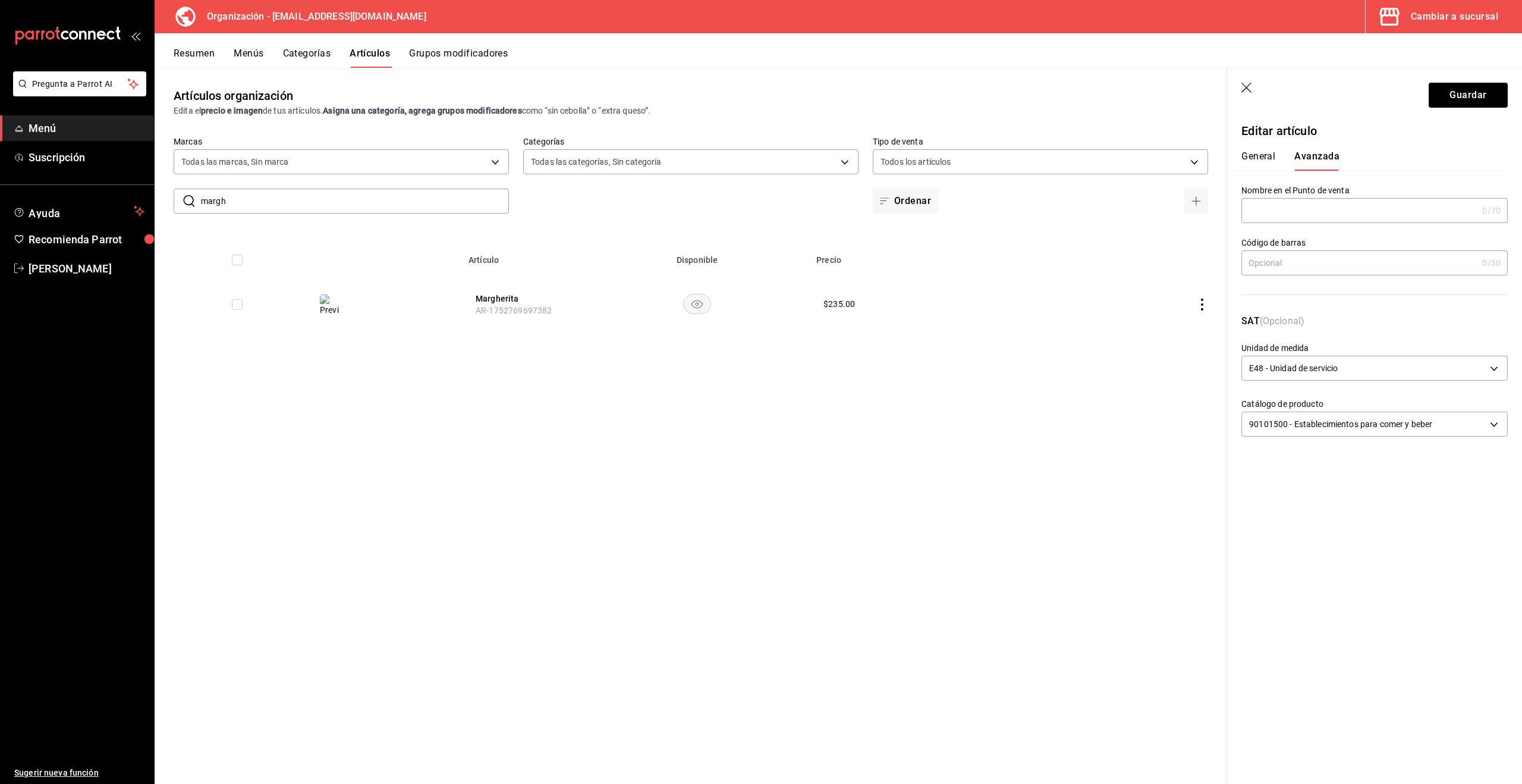
click at [1244, 84] on icon "button" at bounding box center [1247, 88] width 12 height 12
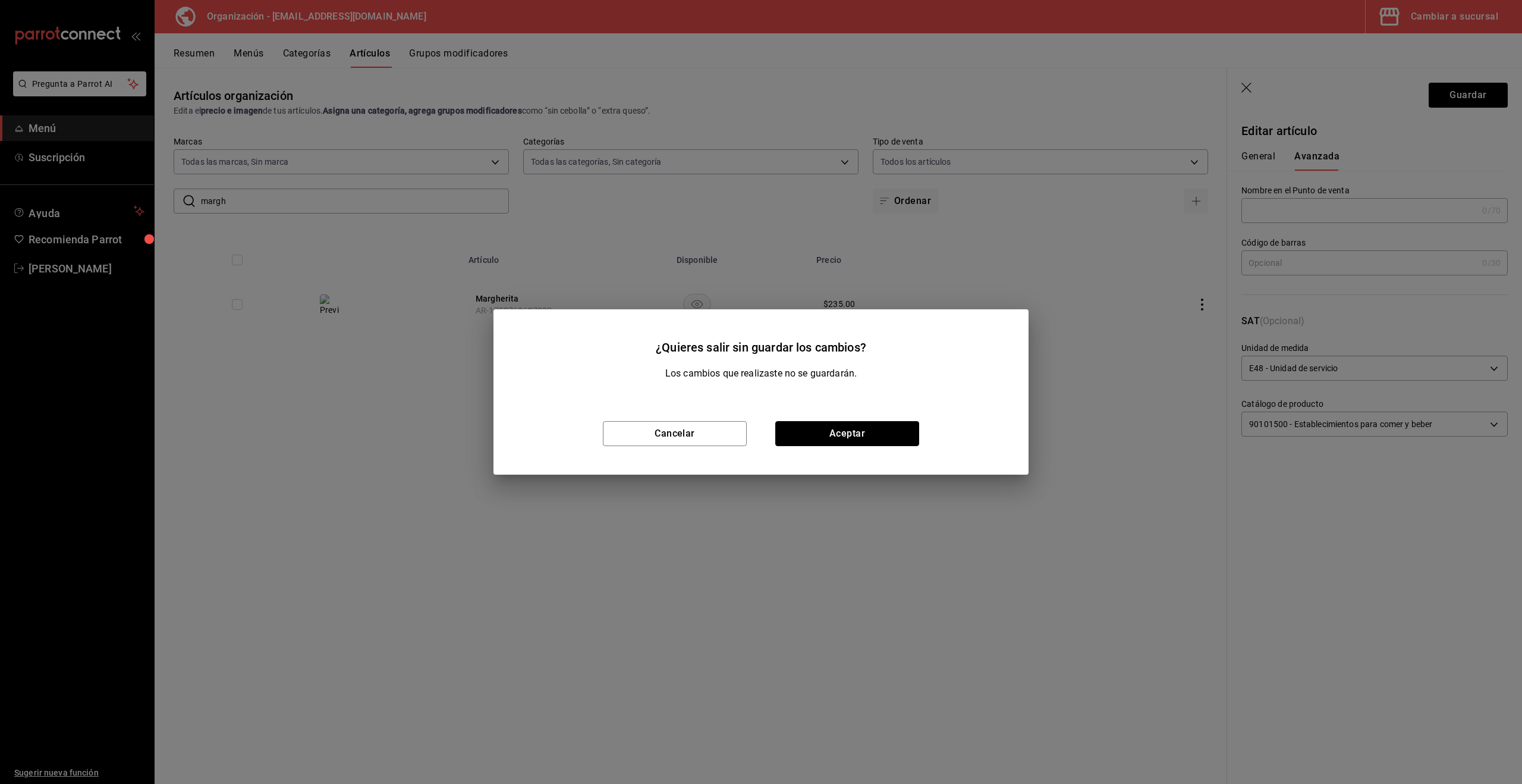
click at [889, 431] on button "Aceptar" at bounding box center [847, 433] width 144 height 25
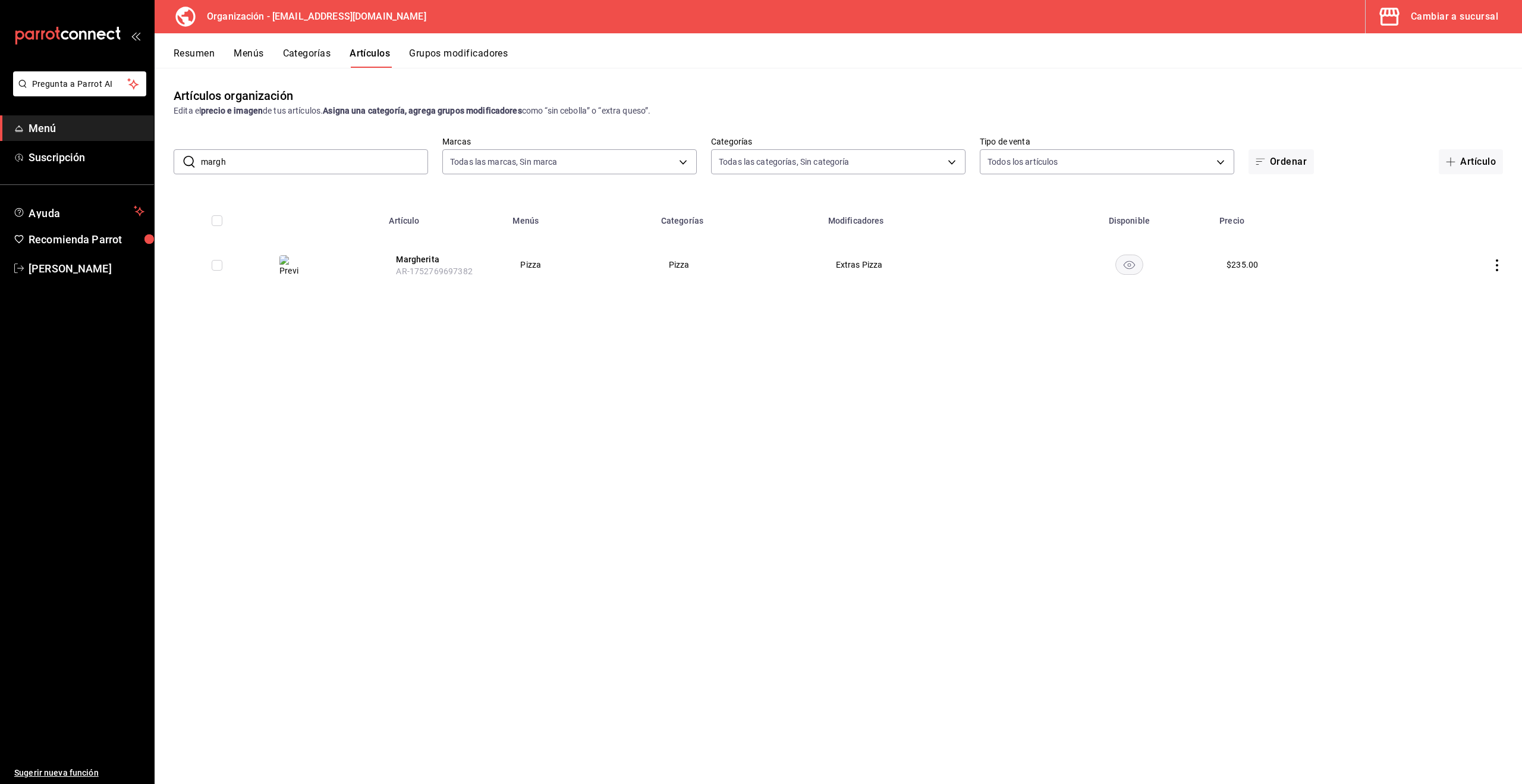
click at [249, 53] on button "Menús" at bounding box center [248, 57] width 30 height 20
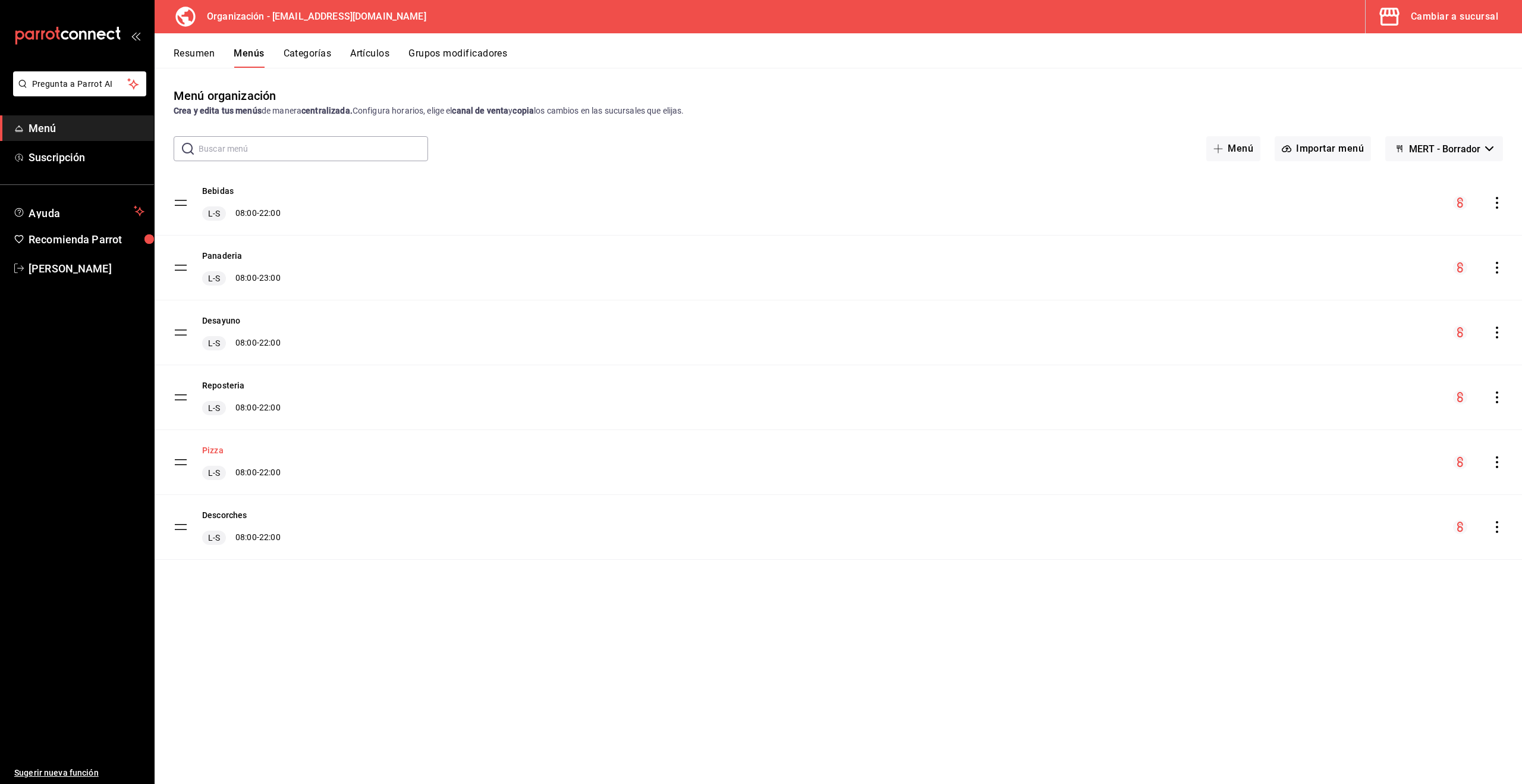
click at [209, 451] on button "Pizza" at bounding box center [213, 450] width 22 height 12
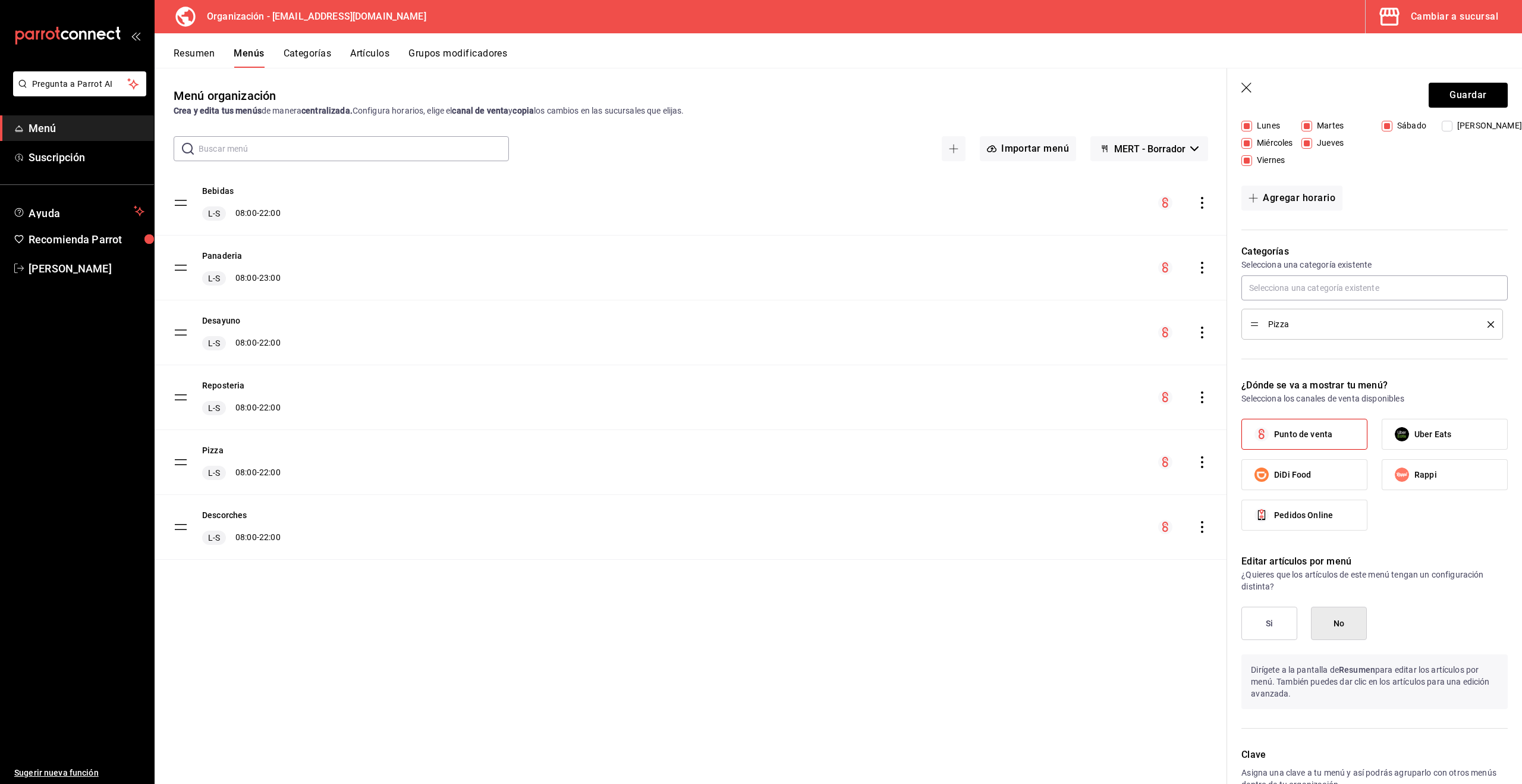
scroll to position [280, 0]
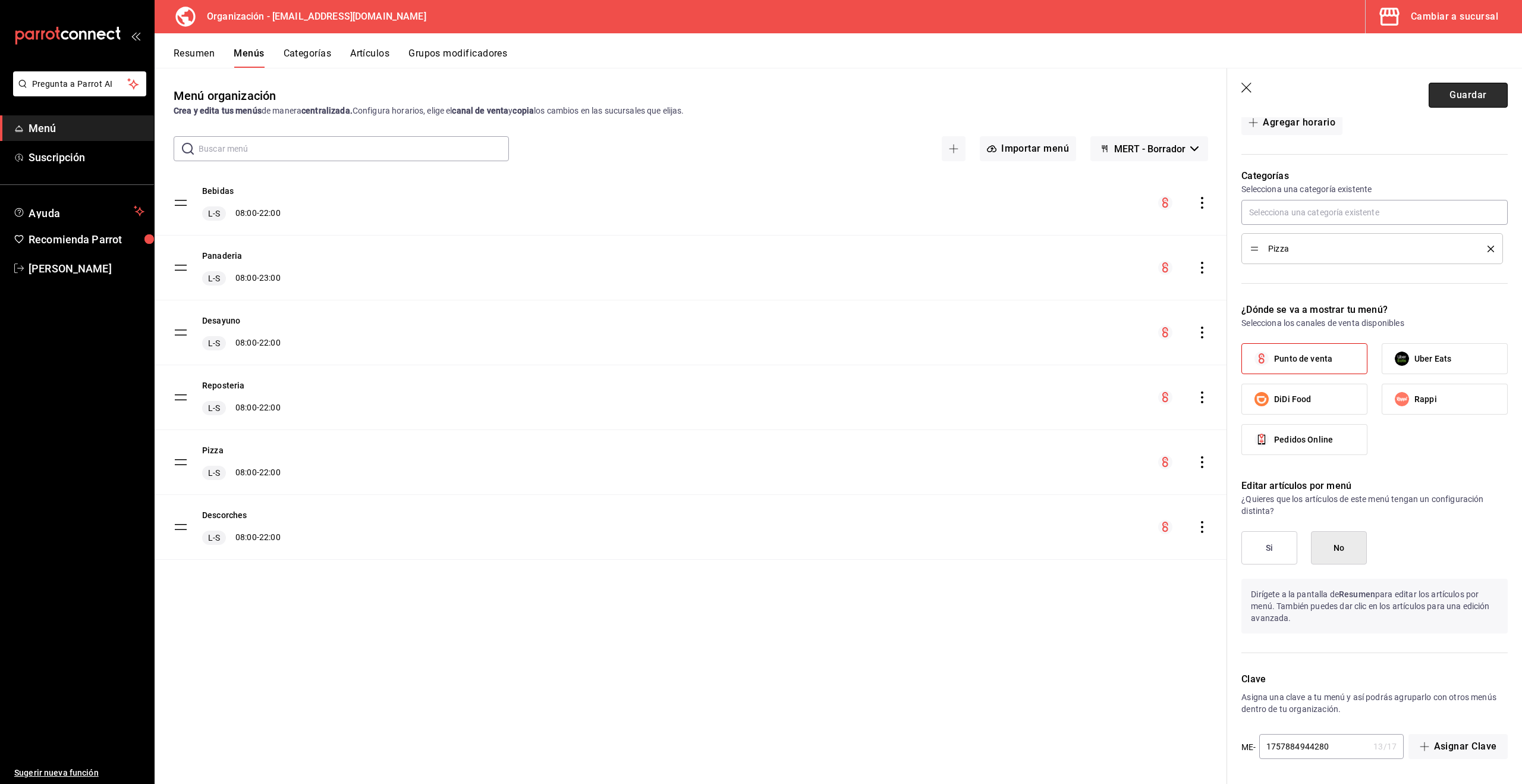
click at [1468, 99] on button "Guardar" at bounding box center [1468, 95] width 79 height 25
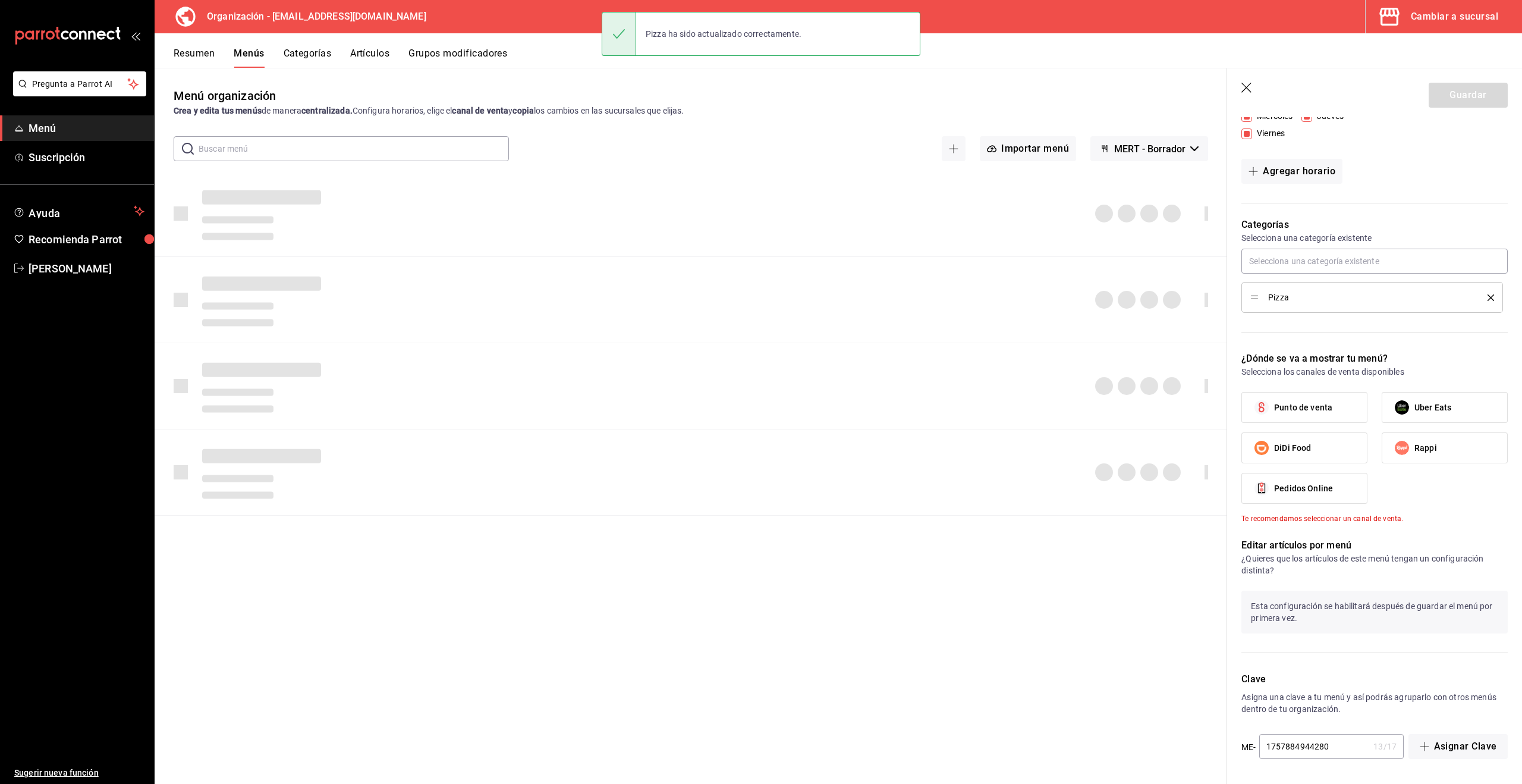
checkbox input "false"
type input "1758220120461"
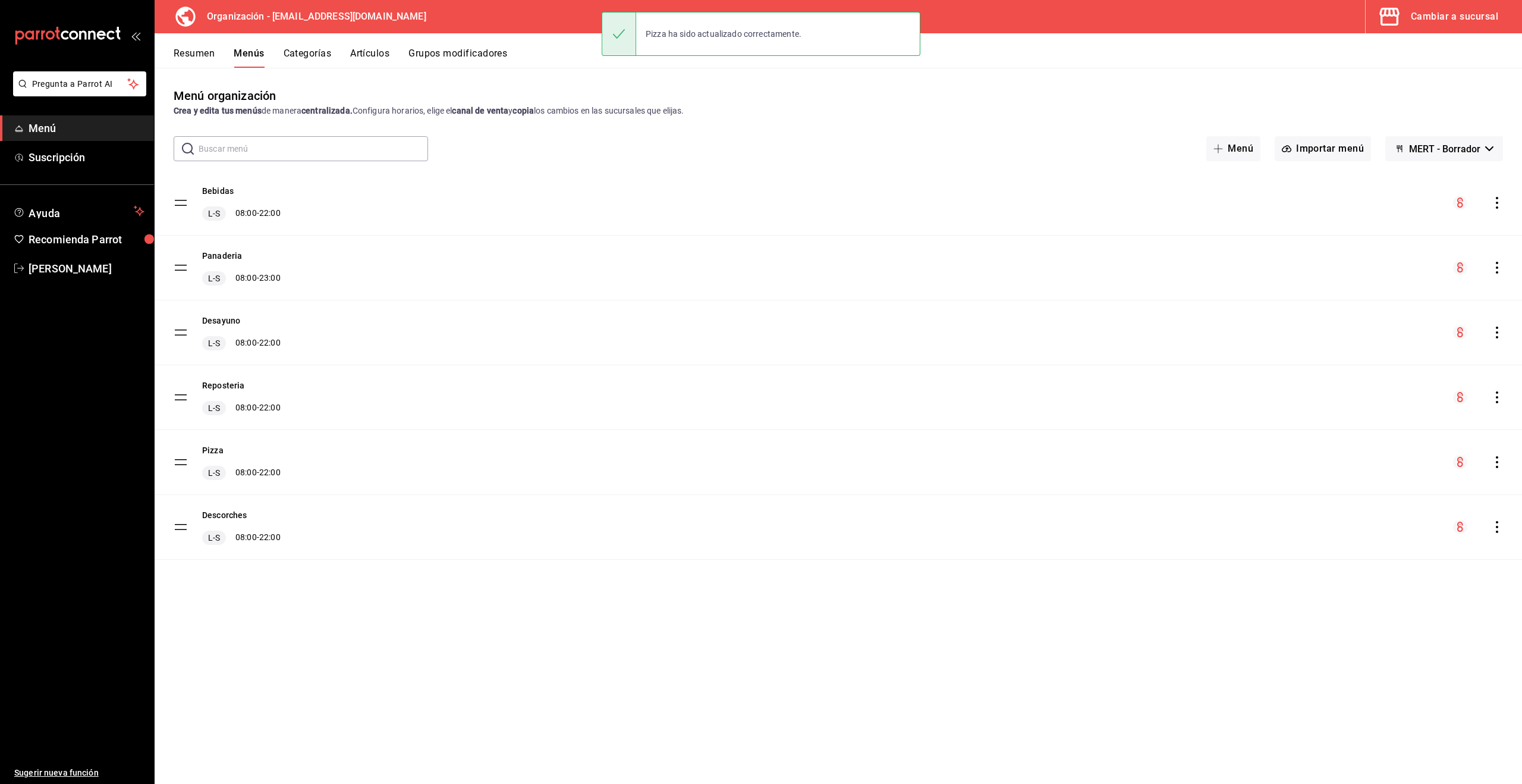
click at [1494, 457] on icon "actions" at bounding box center [1497, 461] width 12 height 12
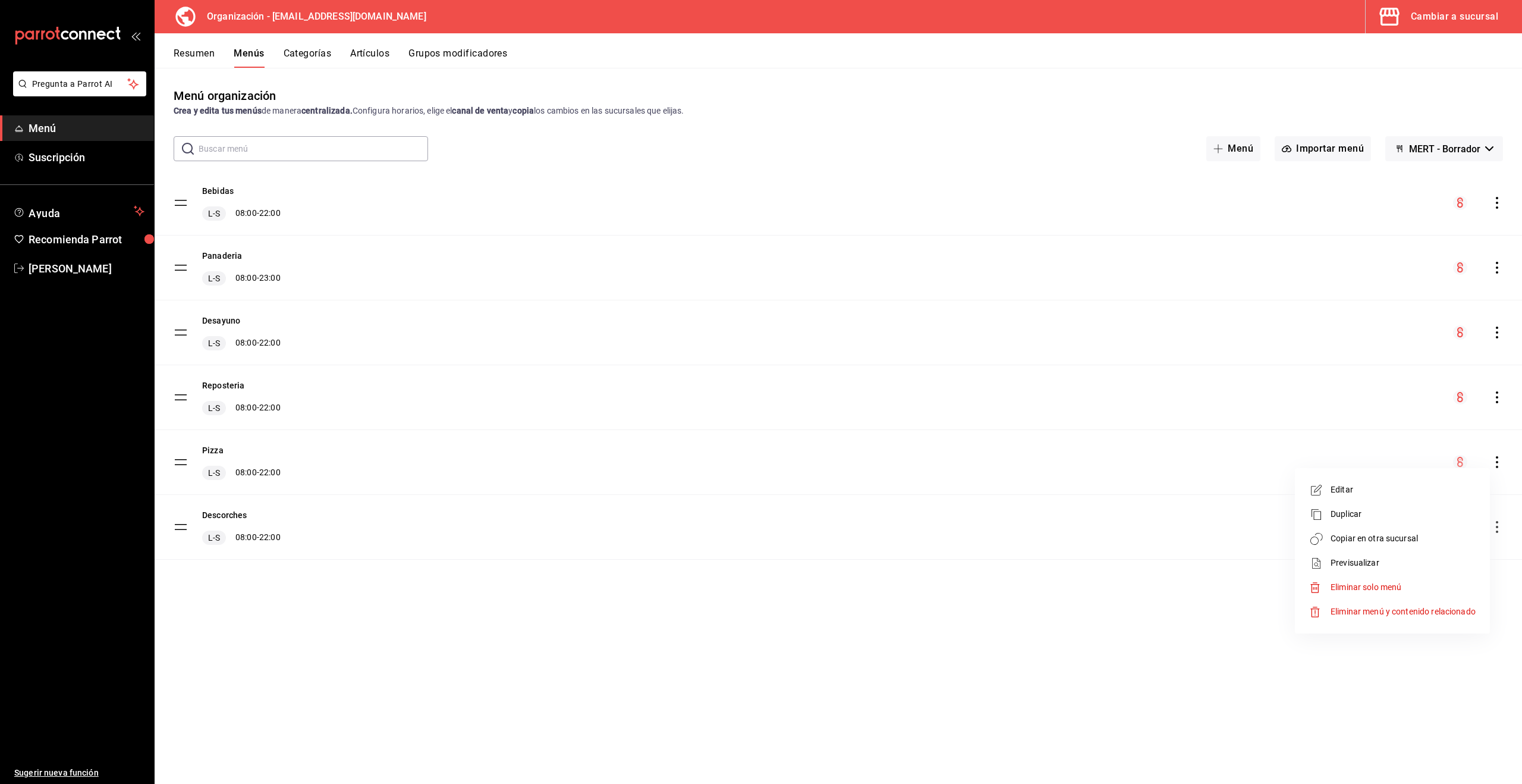
click at [1405, 541] on span "Copiar en otra sucursal" at bounding box center [1403, 537] width 145 height 12
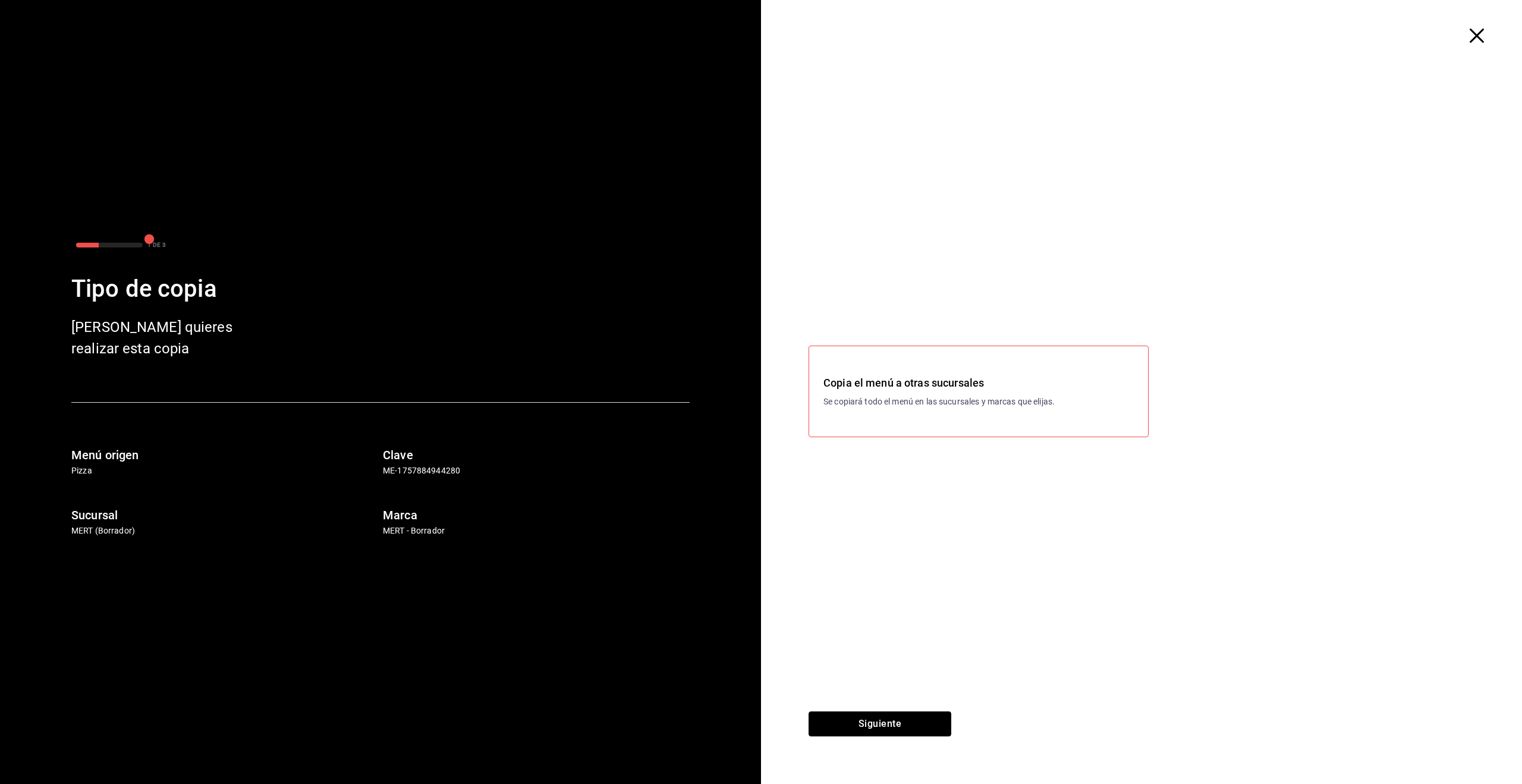
click at [893, 728] on button "Siguiente" at bounding box center [880, 723] width 143 height 25
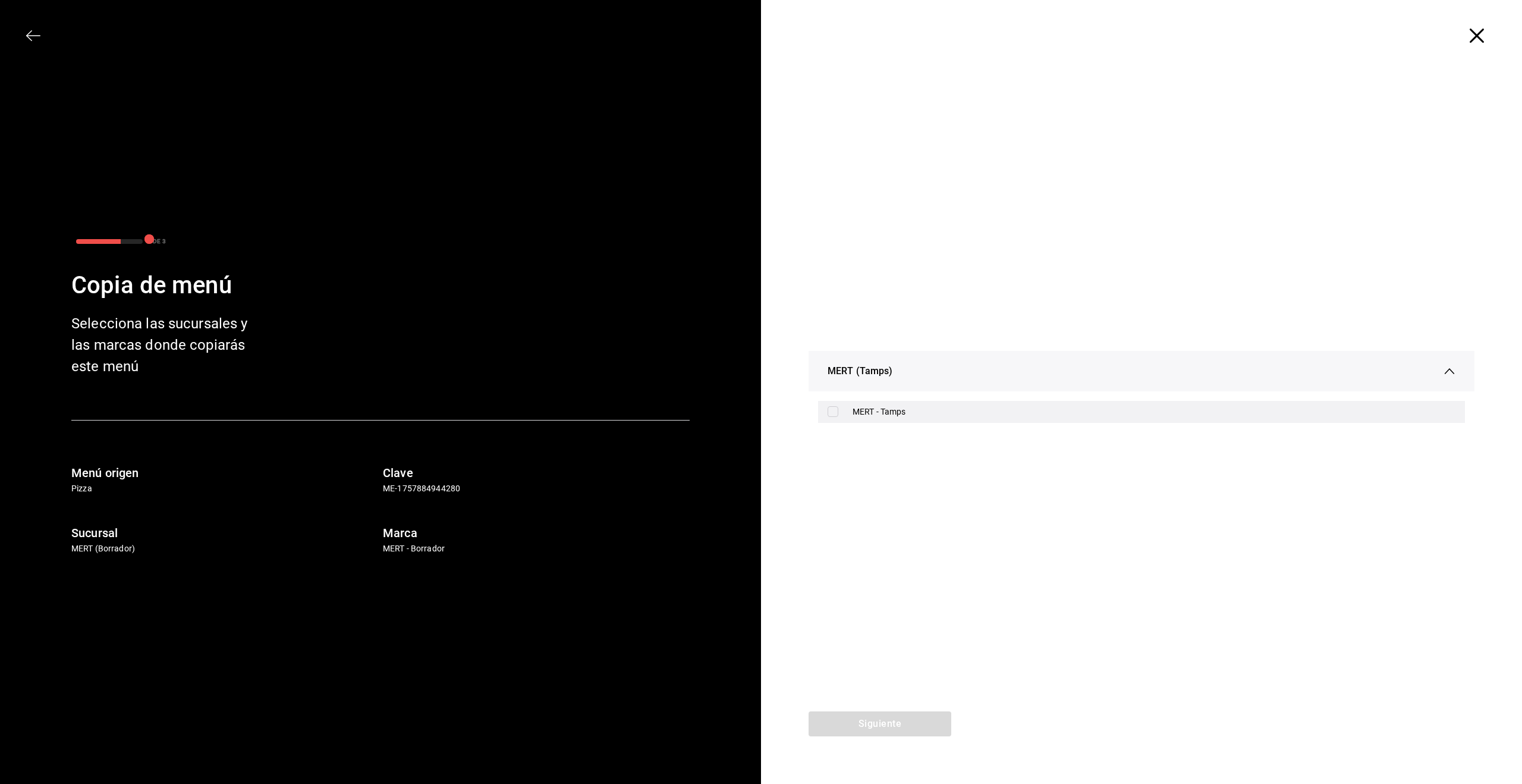
click at [841, 406] on label at bounding box center [835, 410] width 15 height 10
click at [839, 406] on input "checkbox" at bounding box center [832, 410] width 10 height 10
click at [829, 412] on input "checkbox" at bounding box center [832, 410] width 10 height 10
checkbox input "true"
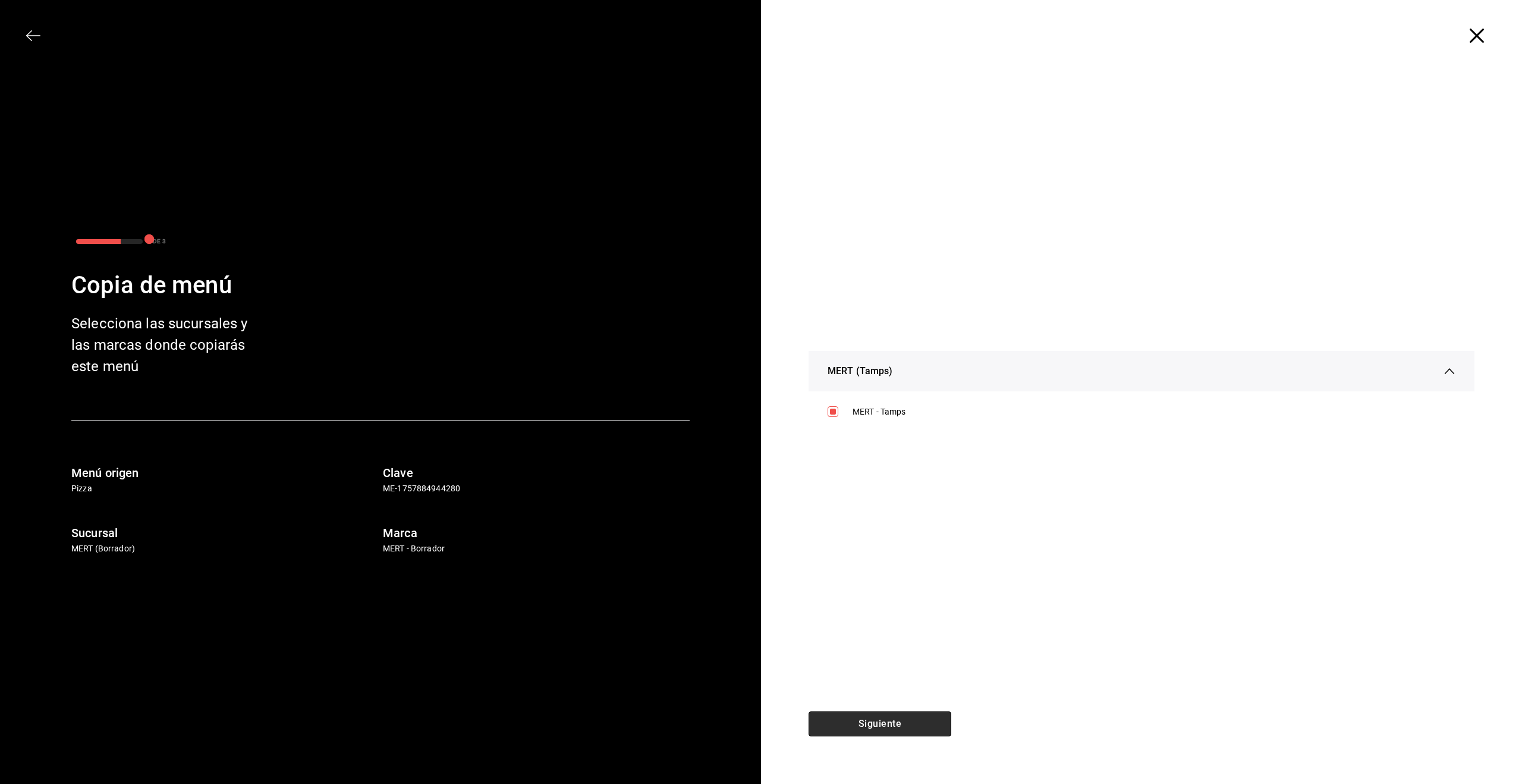
click at [905, 722] on button "Siguiente" at bounding box center [880, 723] width 143 height 25
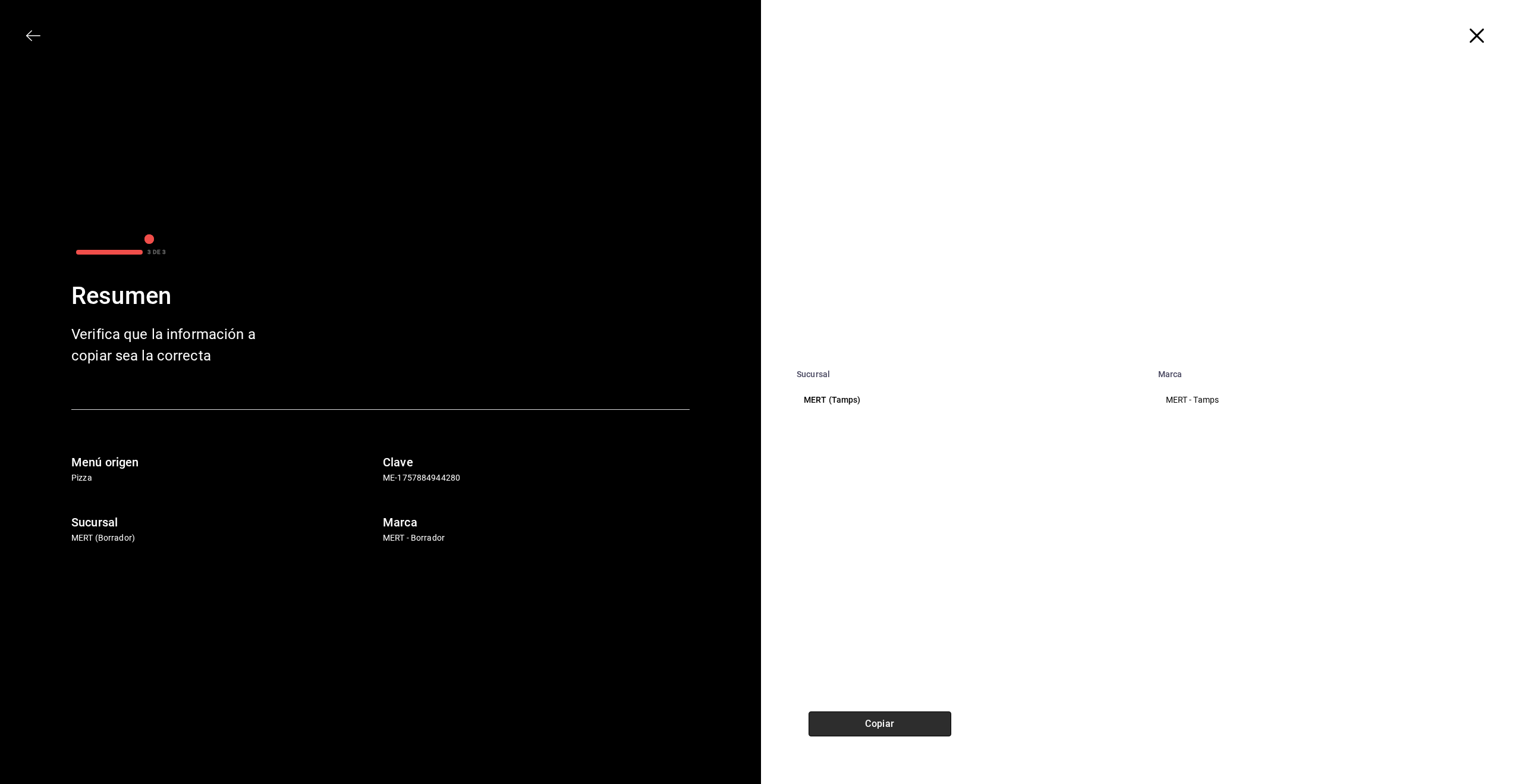
click at [905, 722] on button "Copiar" at bounding box center [880, 723] width 143 height 25
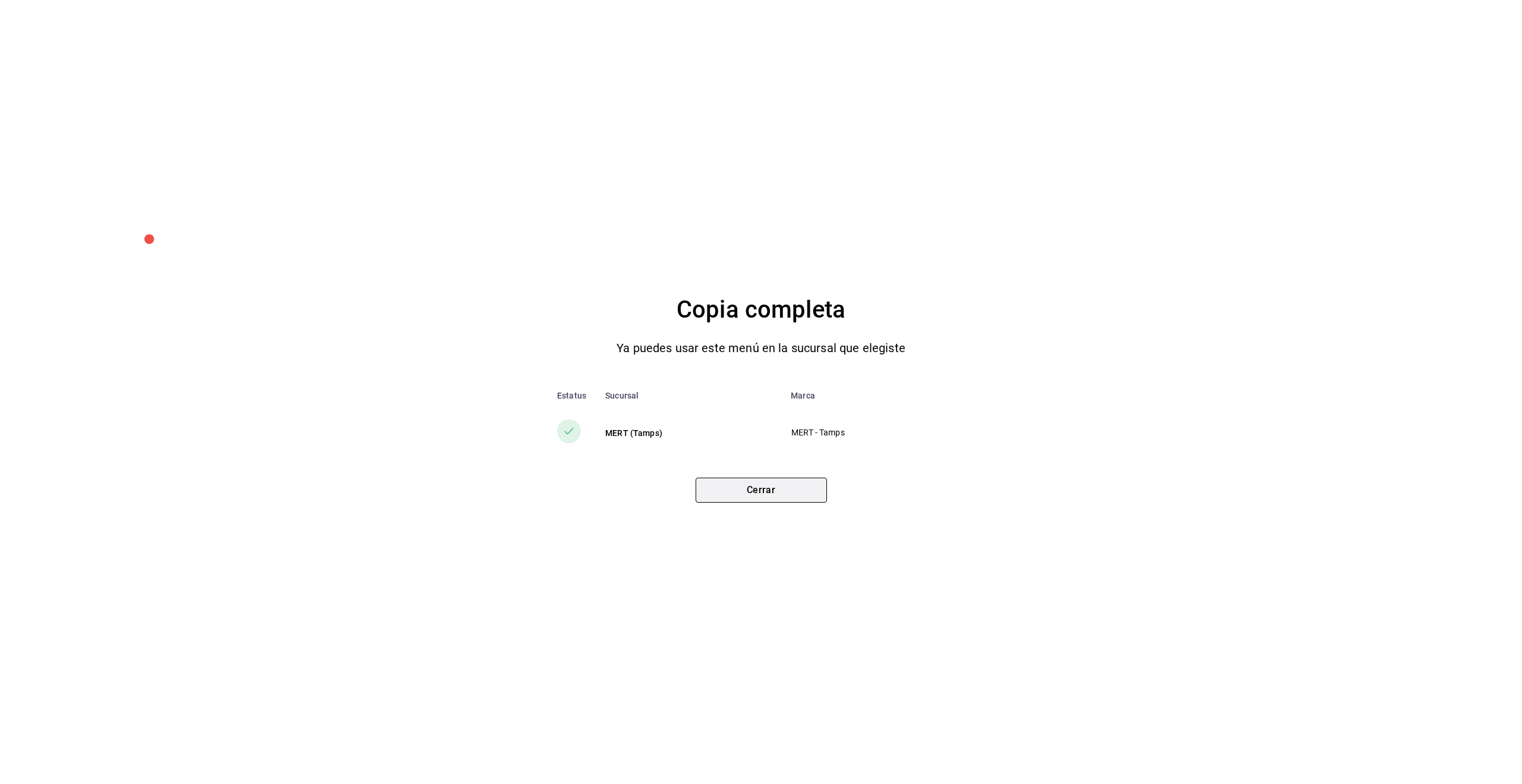
click at [772, 488] on button "Cerrar" at bounding box center [761, 489] width 132 height 25
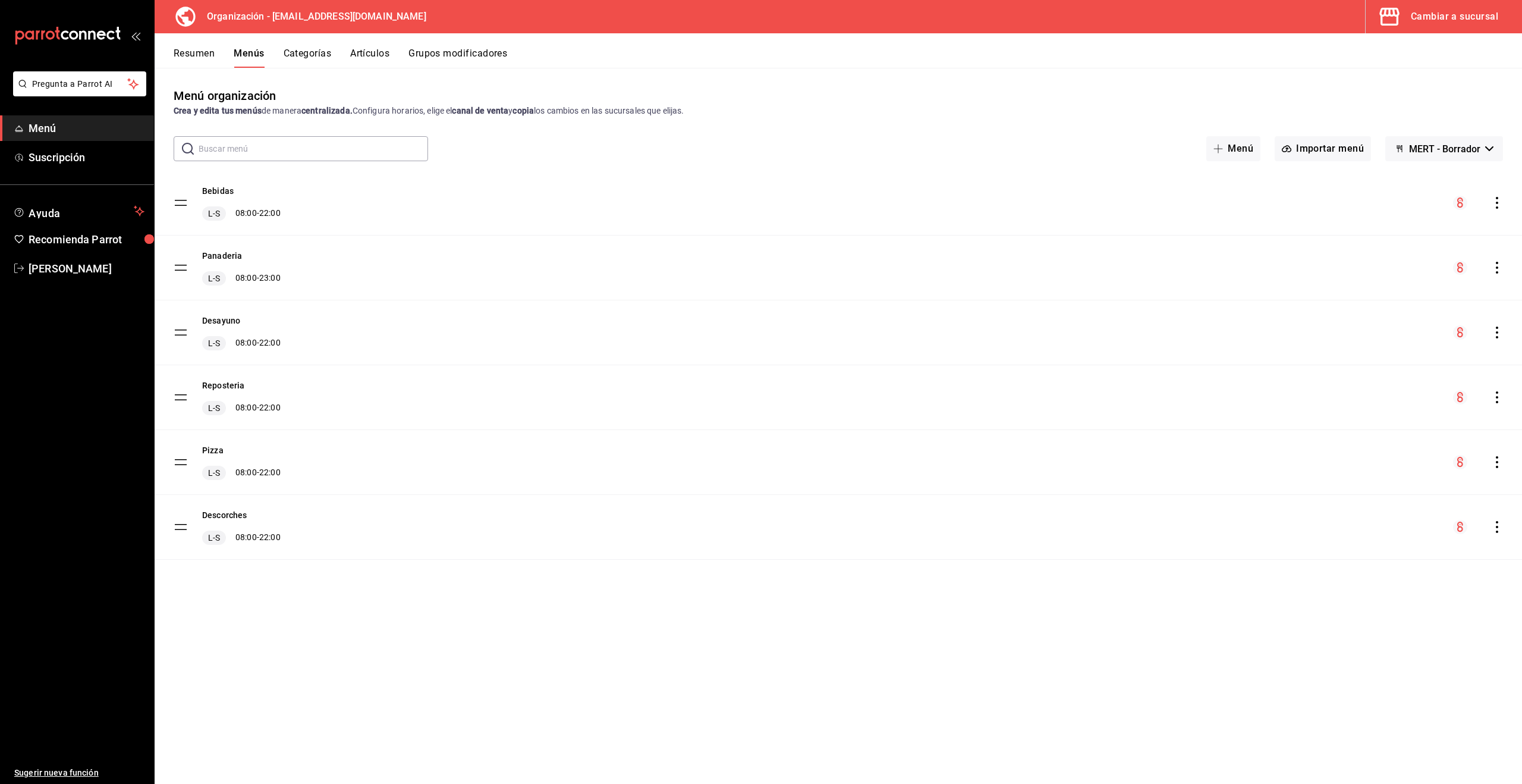
click at [1451, 22] on div "Cambiar a sucursal" at bounding box center [1454, 17] width 88 height 17
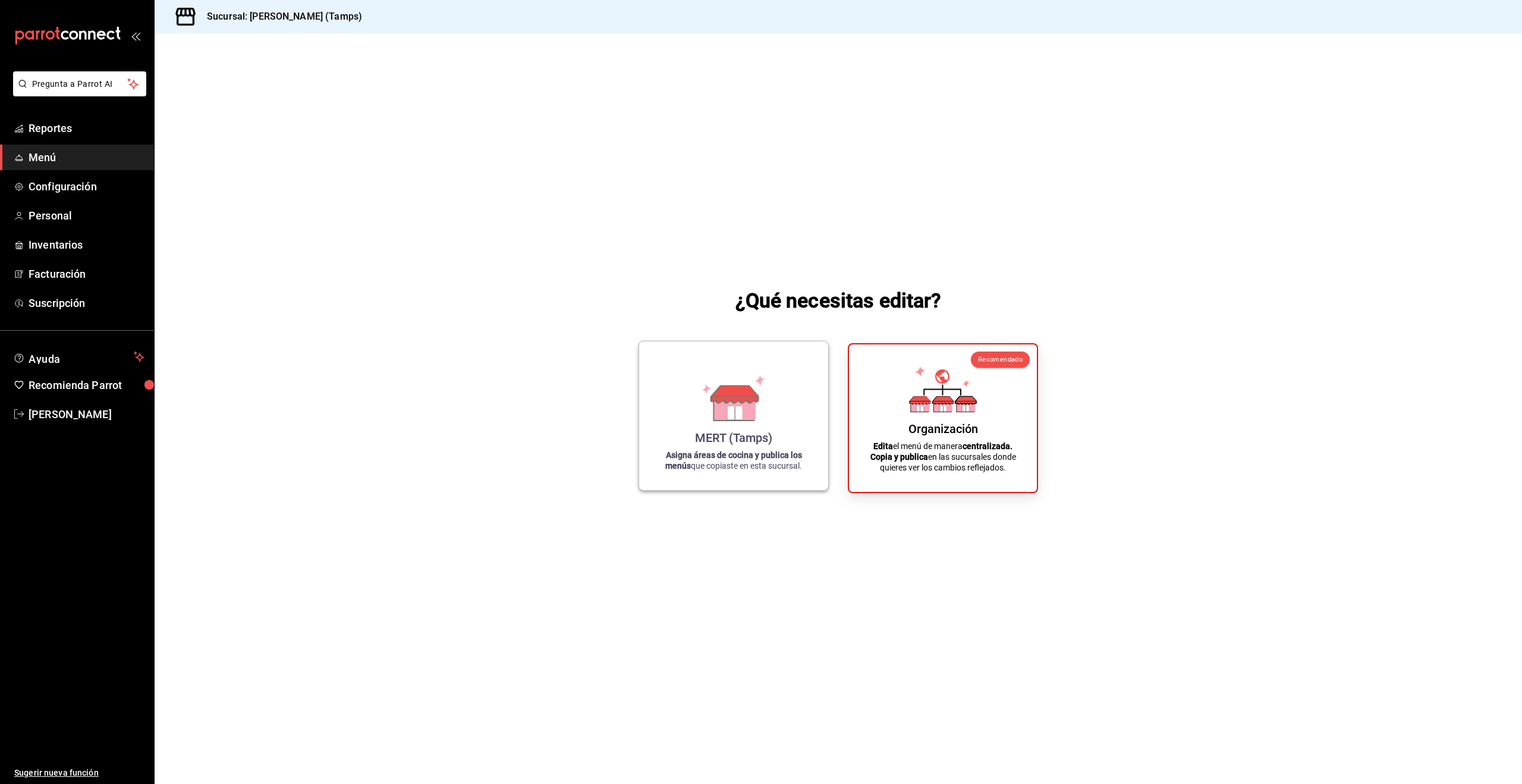
click at [774, 432] on div "MERT (Tamps) Asigna áreas de cocina y publica los menús que copiaste en esta su…" at bounding box center [733, 416] width 161 height 130
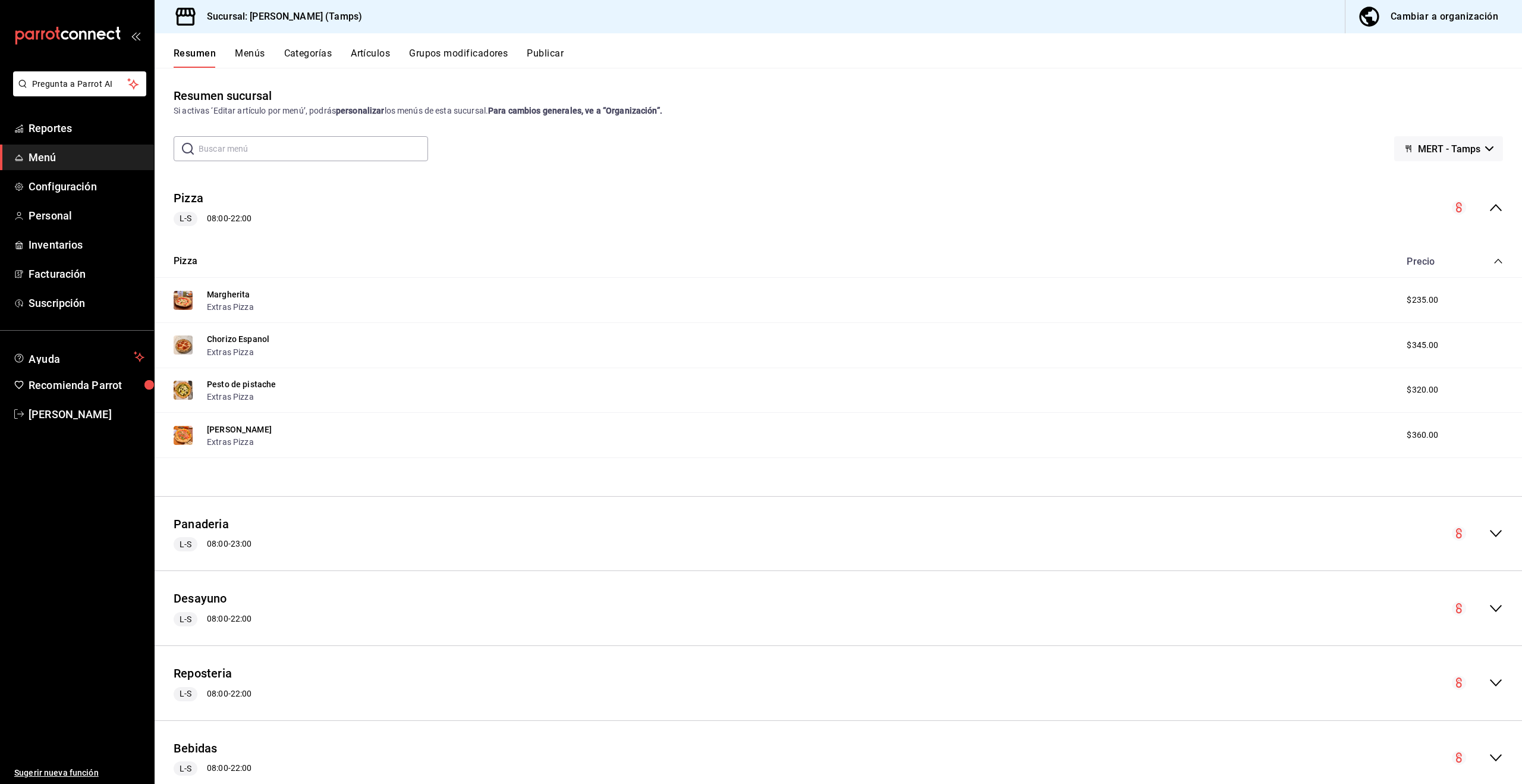
click at [1498, 257] on icon "collapse-category-row" at bounding box center [1498, 261] width 9 height 9
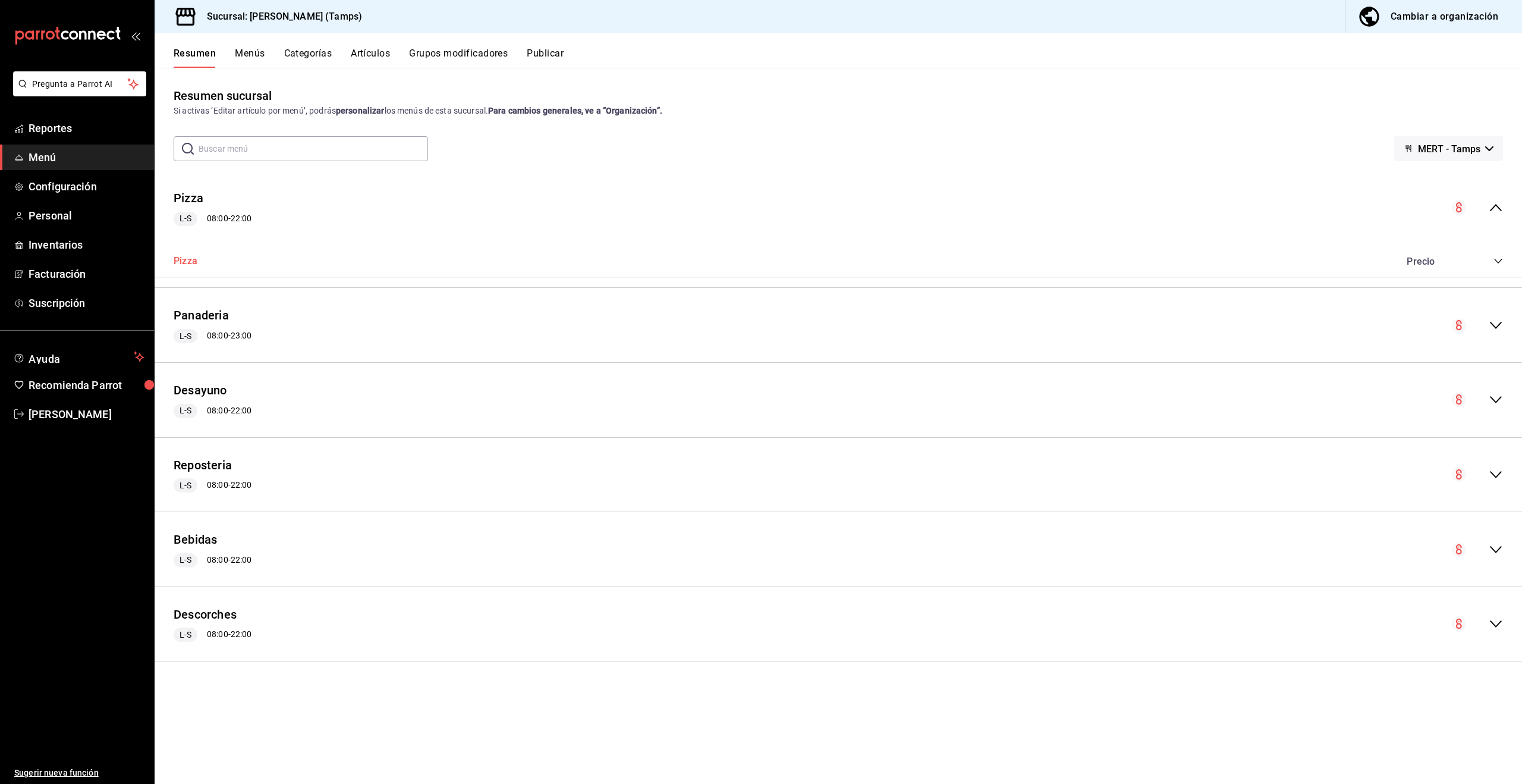
click at [184, 256] on button "Pizza" at bounding box center [184, 261] width 24 height 14
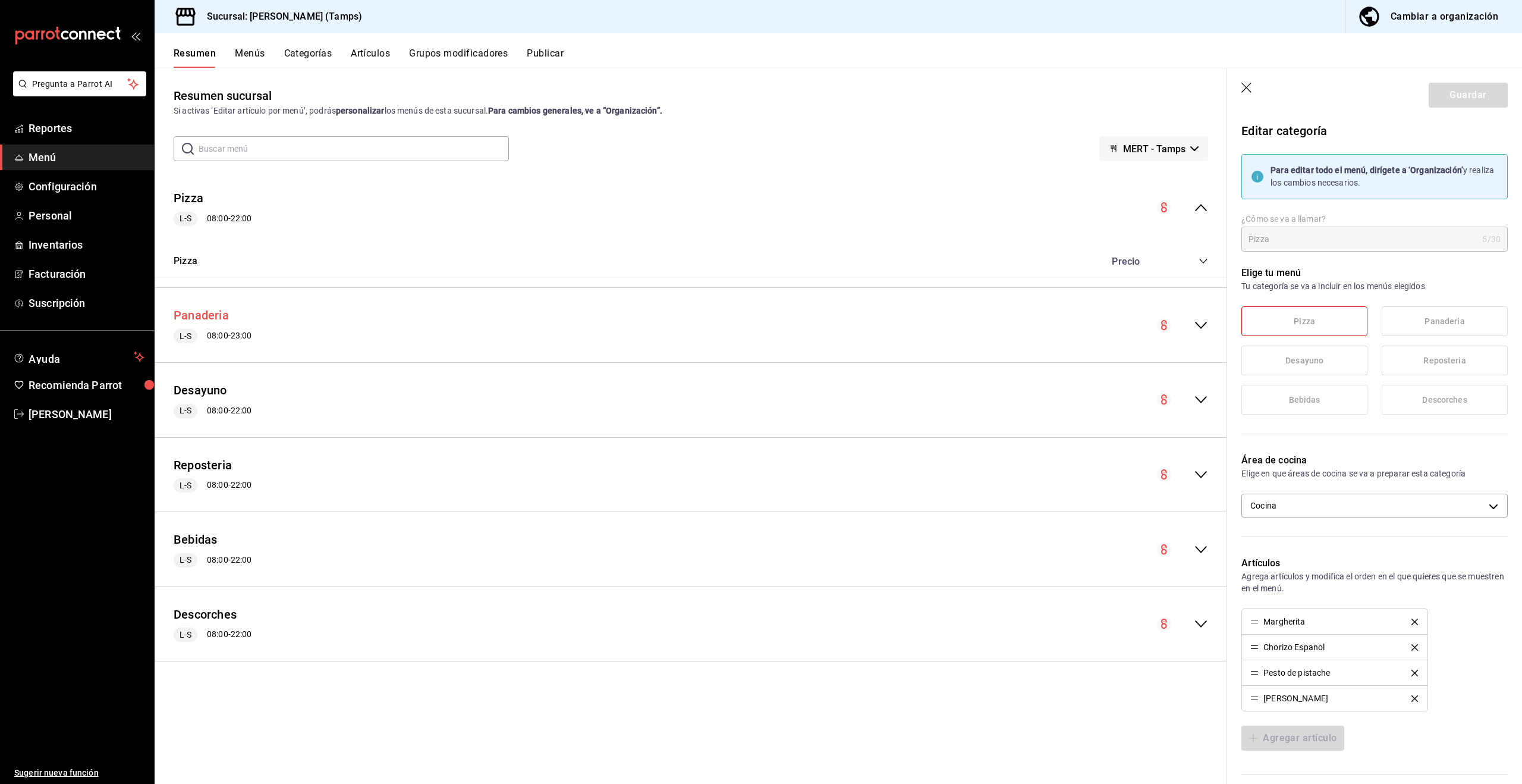
click at [211, 312] on button "Panaderia" at bounding box center [200, 315] width 56 height 17
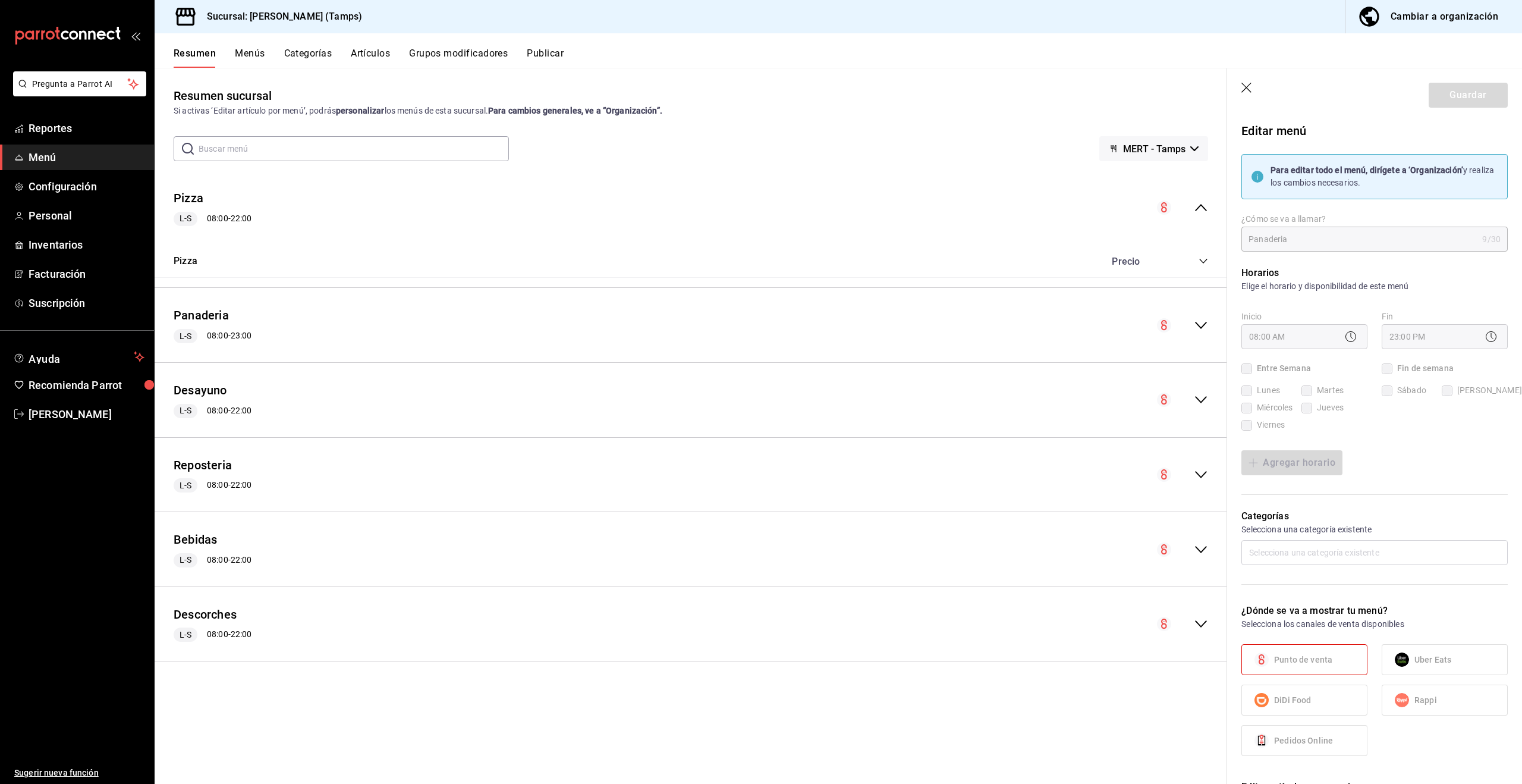
checkbox input "true"
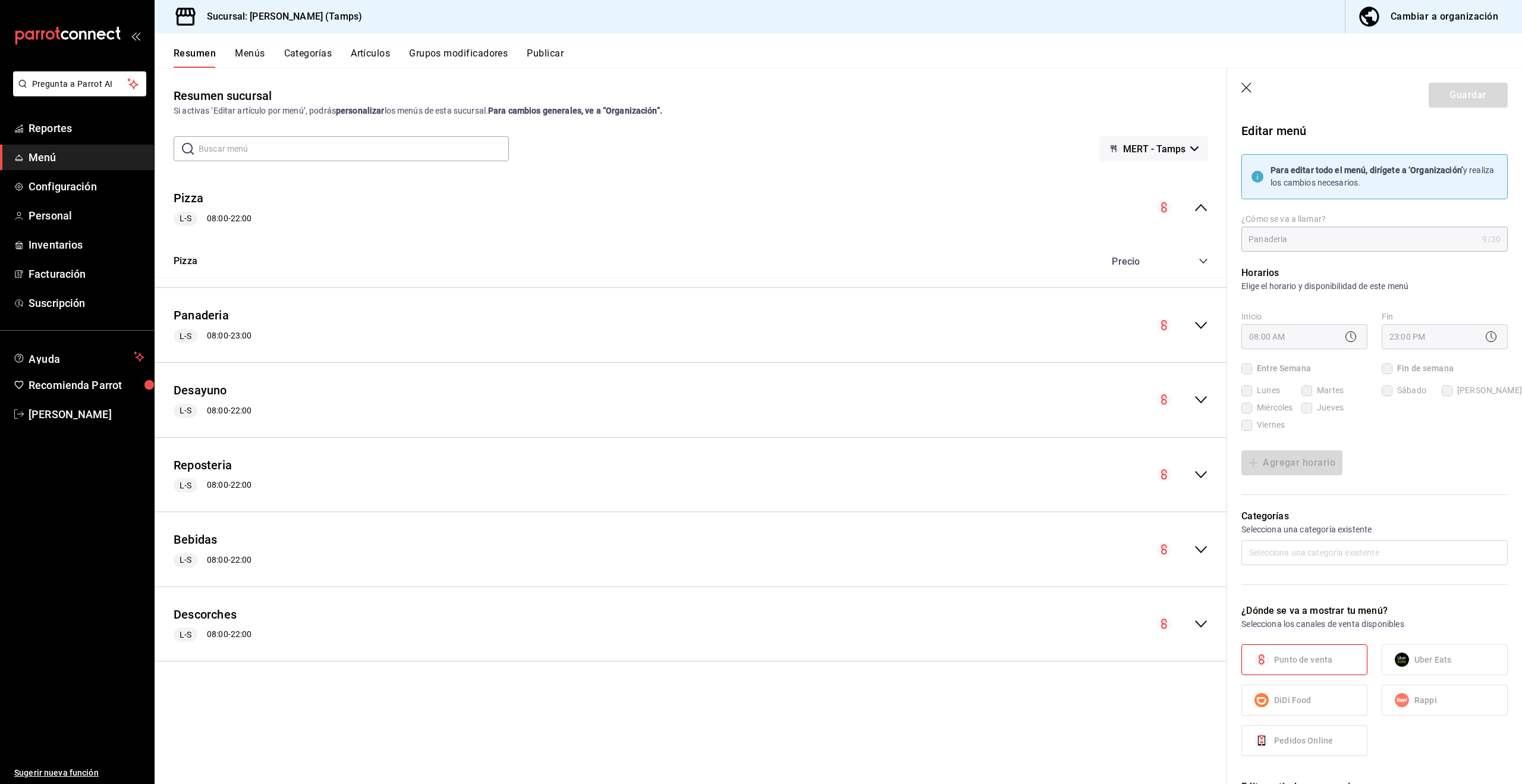
checkbox input "true"
click at [1381, 555] on div "Viennoiserie" at bounding box center [1374, 572] width 266 height 64
click at [1376, 554] on div "Viennoiserie" at bounding box center [1374, 572] width 266 height 64
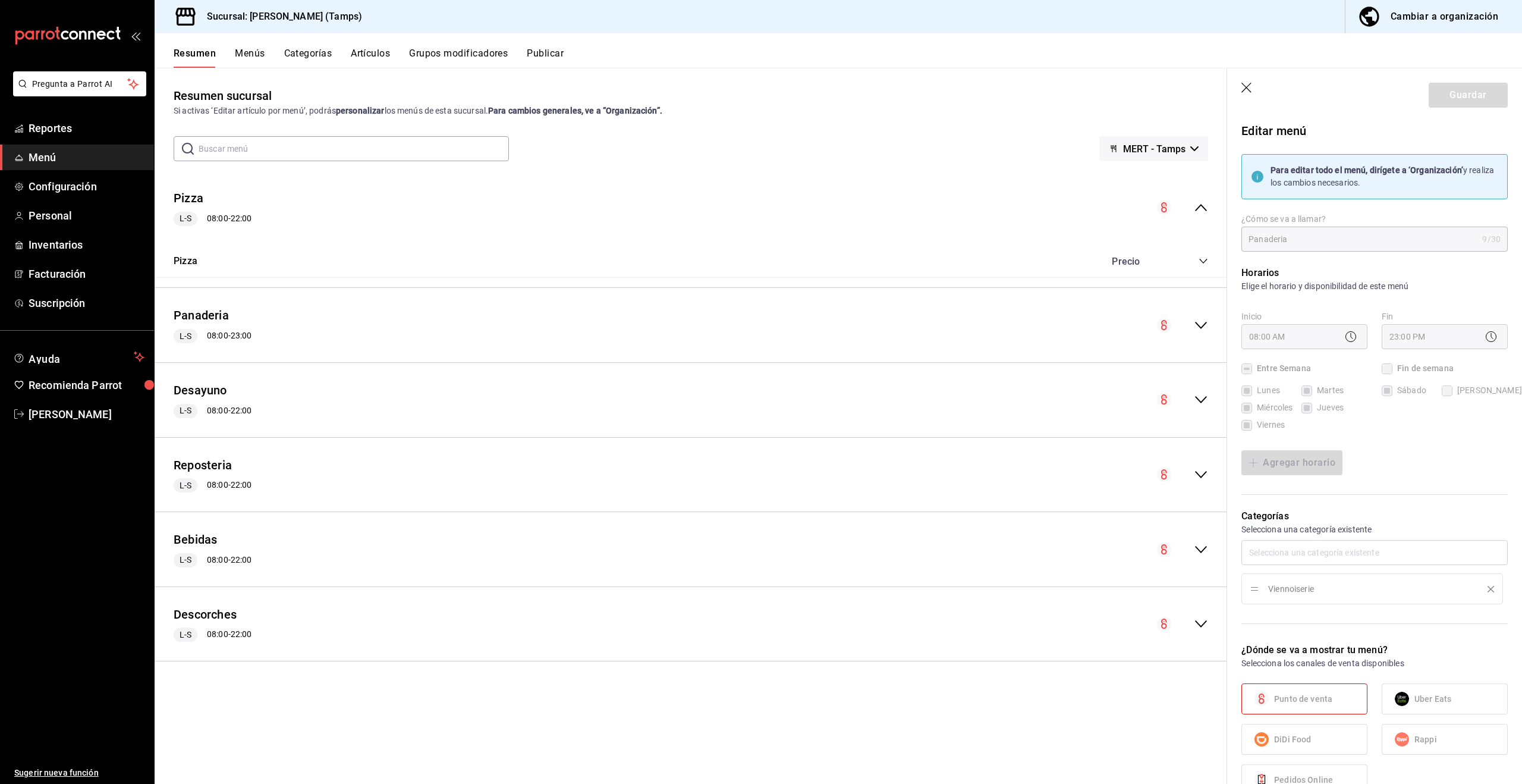
click at [1376, 554] on div "Viennoiserie" at bounding box center [1374, 572] width 266 height 64
click at [1315, 550] on div "Viennoiserie" at bounding box center [1374, 572] width 266 height 64
click at [1310, 552] on div "Viennoiserie" at bounding box center [1374, 572] width 266 height 64
click at [1309, 552] on div "Viennoiserie" at bounding box center [1374, 572] width 266 height 64
click at [188, 196] on button "Pizza" at bounding box center [188, 199] width 30 height 17
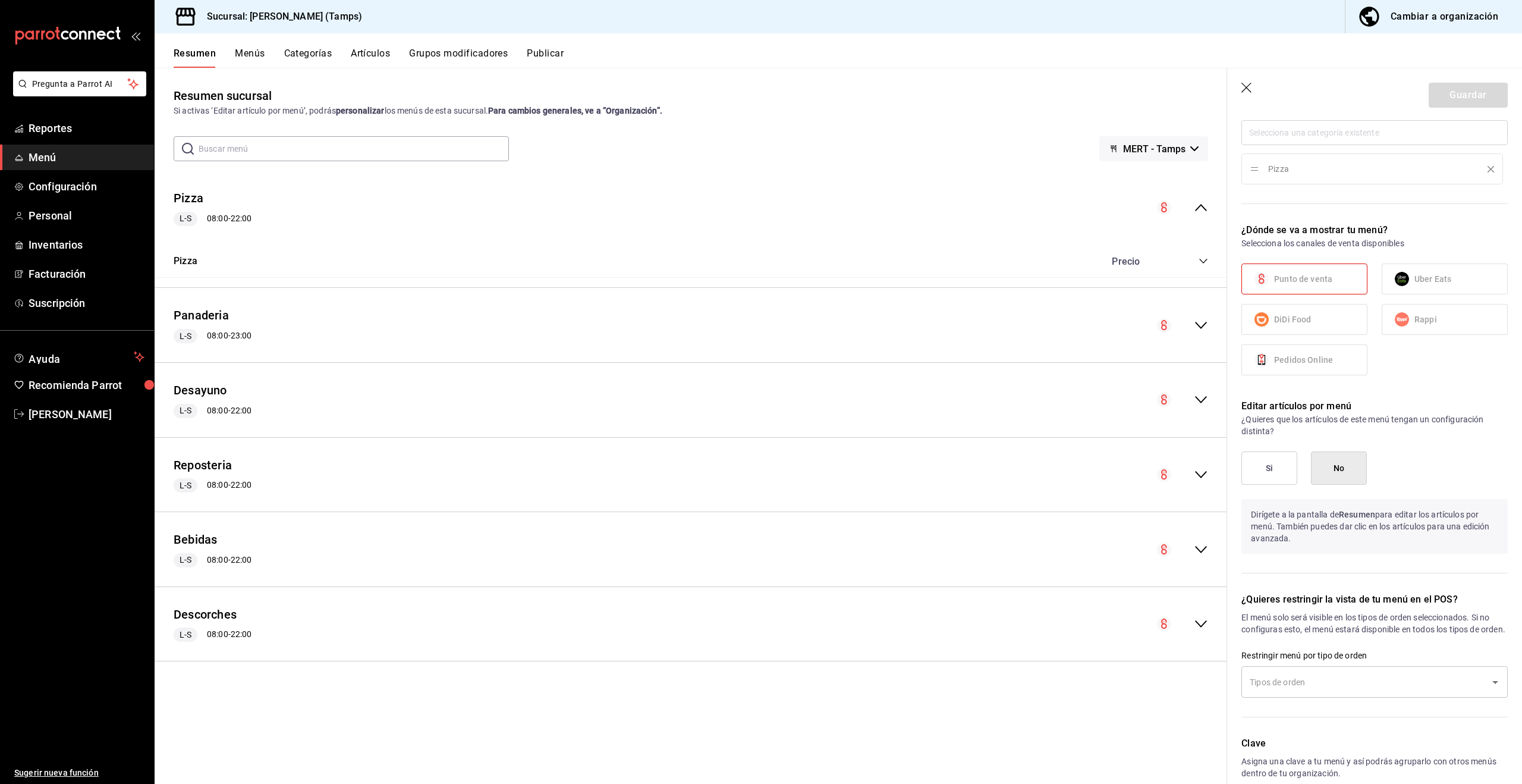
scroll to position [496, 0]
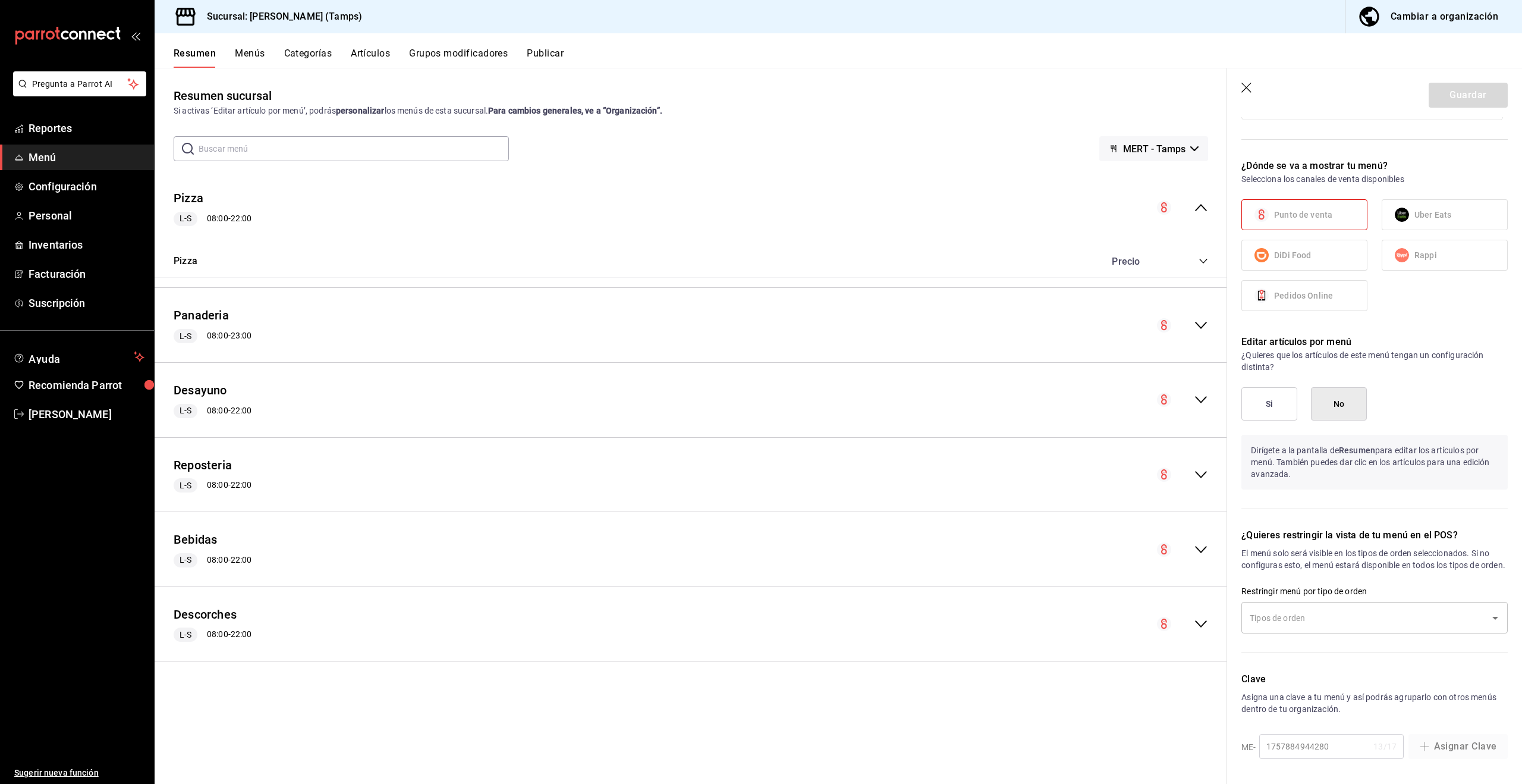
click at [248, 60] on button "Menús" at bounding box center [250, 57] width 30 height 20
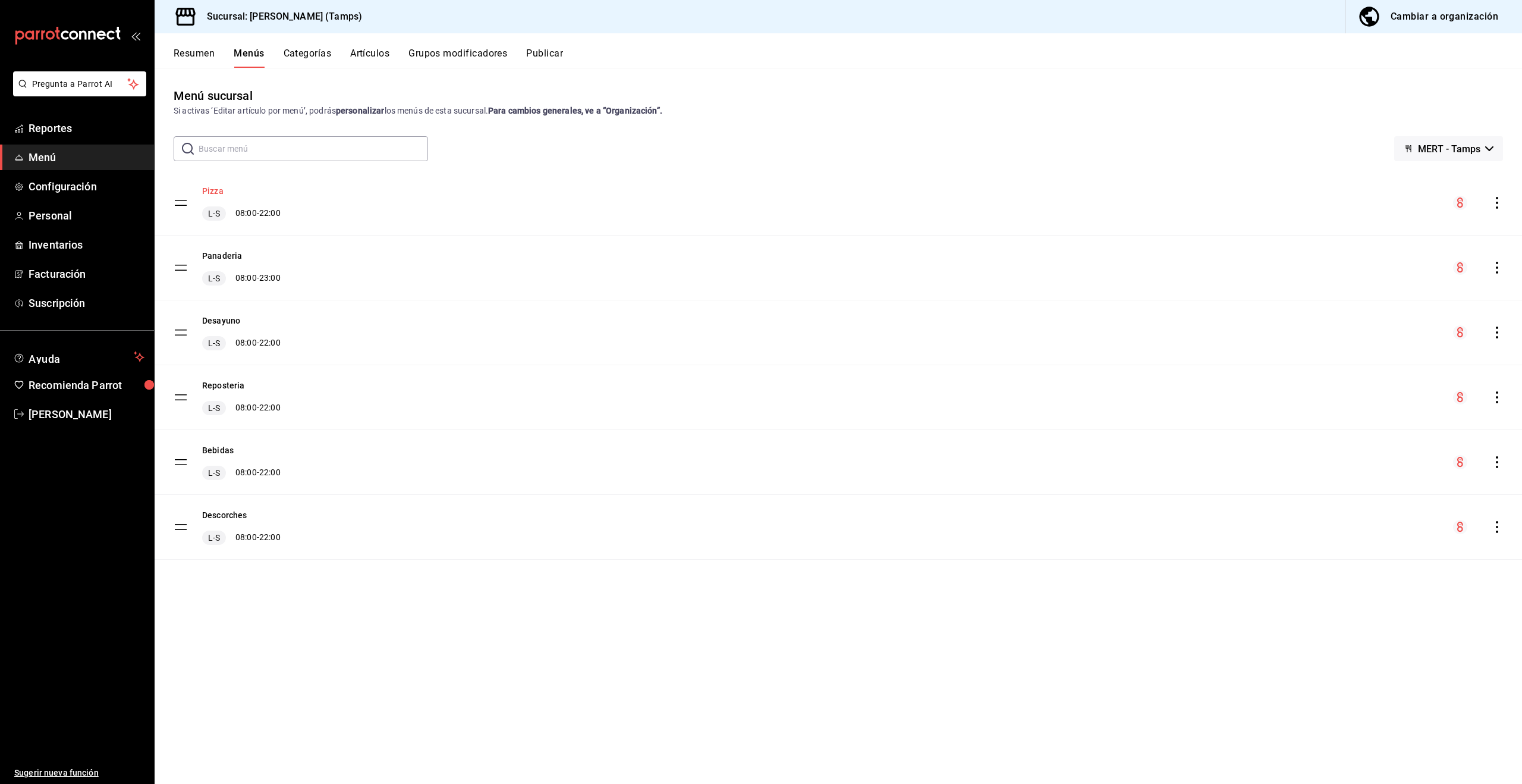
click at [209, 193] on button "Pizza" at bounding box center [213, 190] width 22 height 12
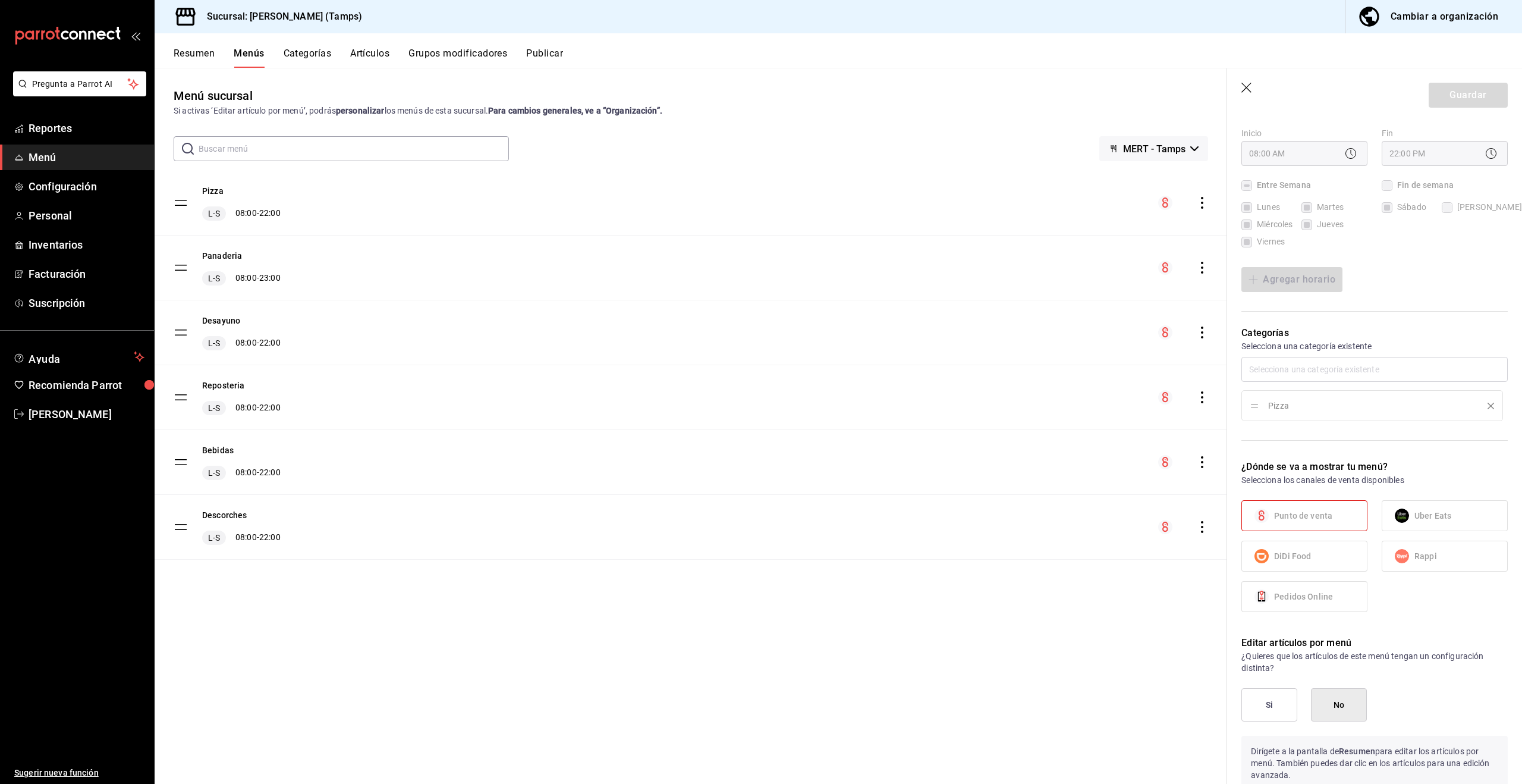
scroll to position [185, 0]
click at [313, 56] on button "Categorías" at bounding box center [307, 57] width 48 height 20
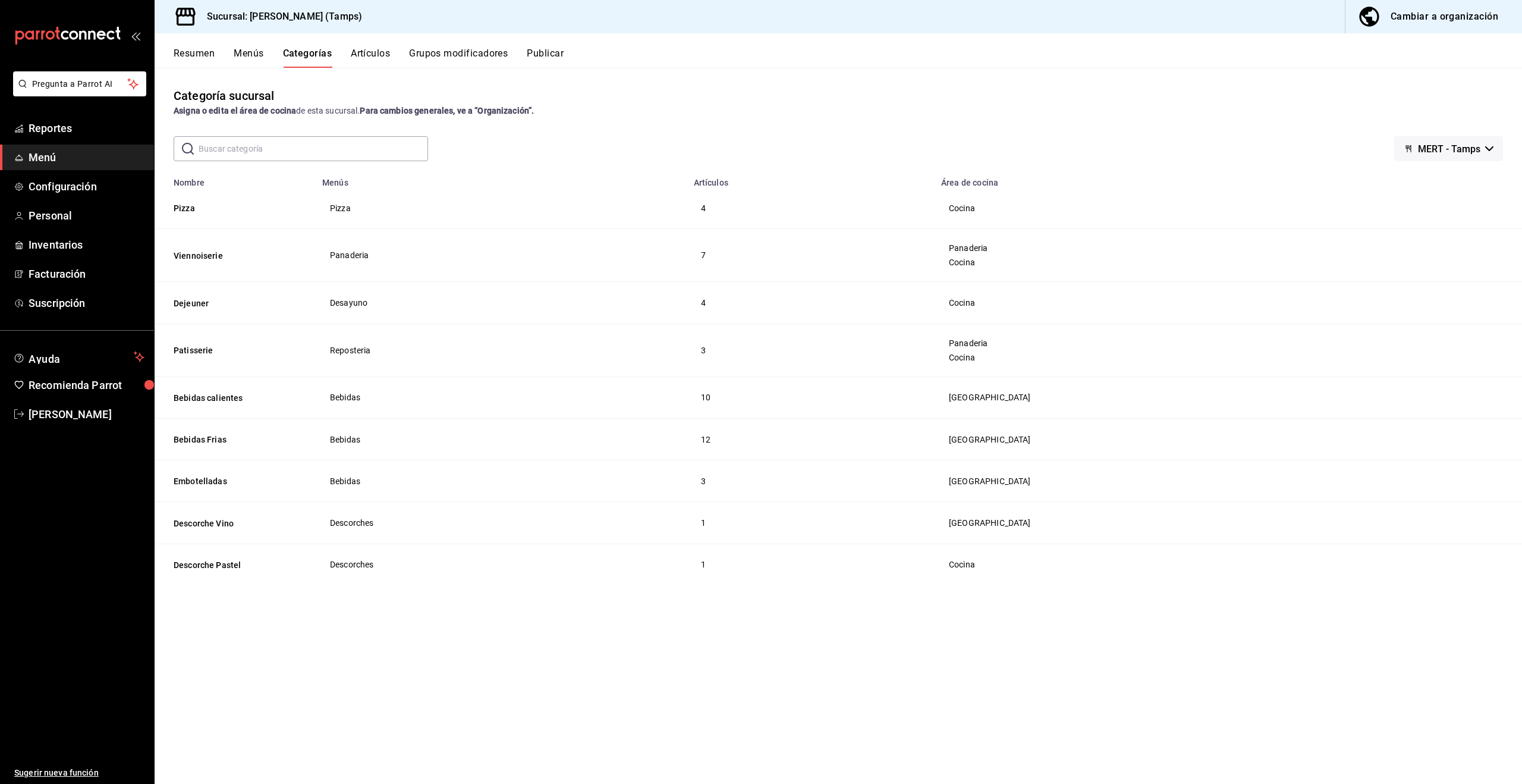
click at [448, 59] on button "Grupos modificadores" at bounding box center [458, 57] width 99 height 20
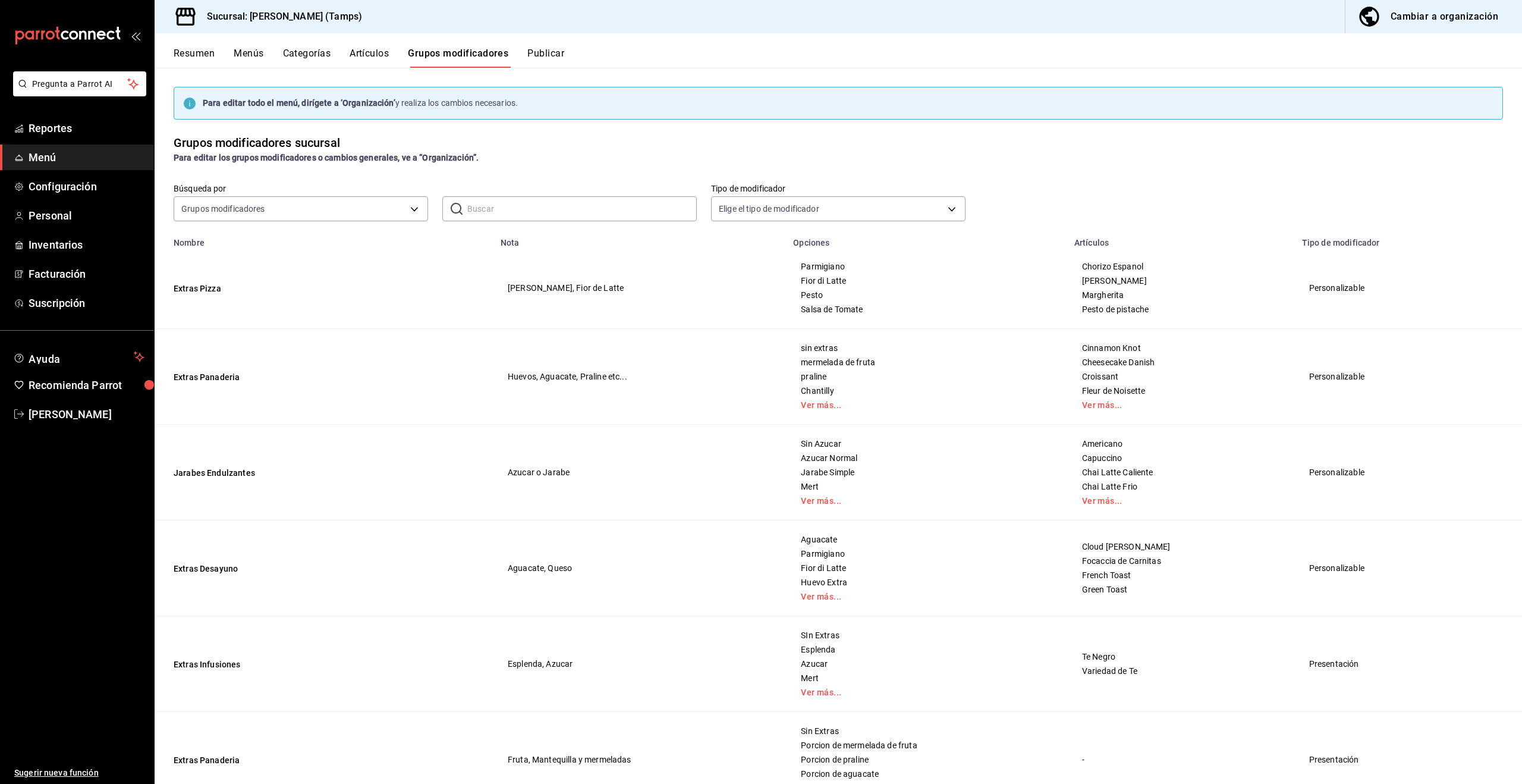
click at [1428, 22] on div "Cambiar a organización" at bounding box center [1444, 17] width 107 height 17
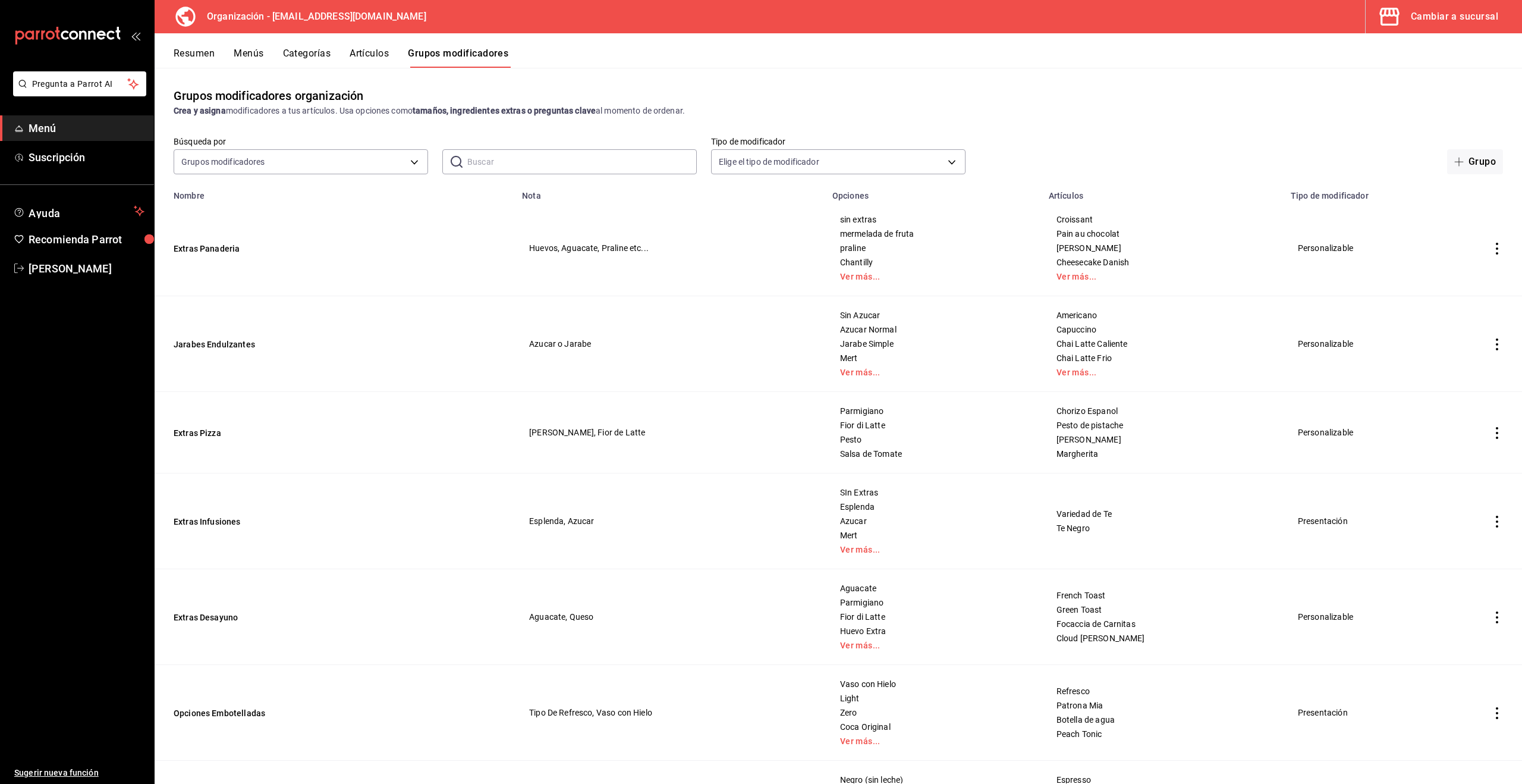
click at [248, 48] on button "Menús" at bounding box center [248, 57] width 30 height 20
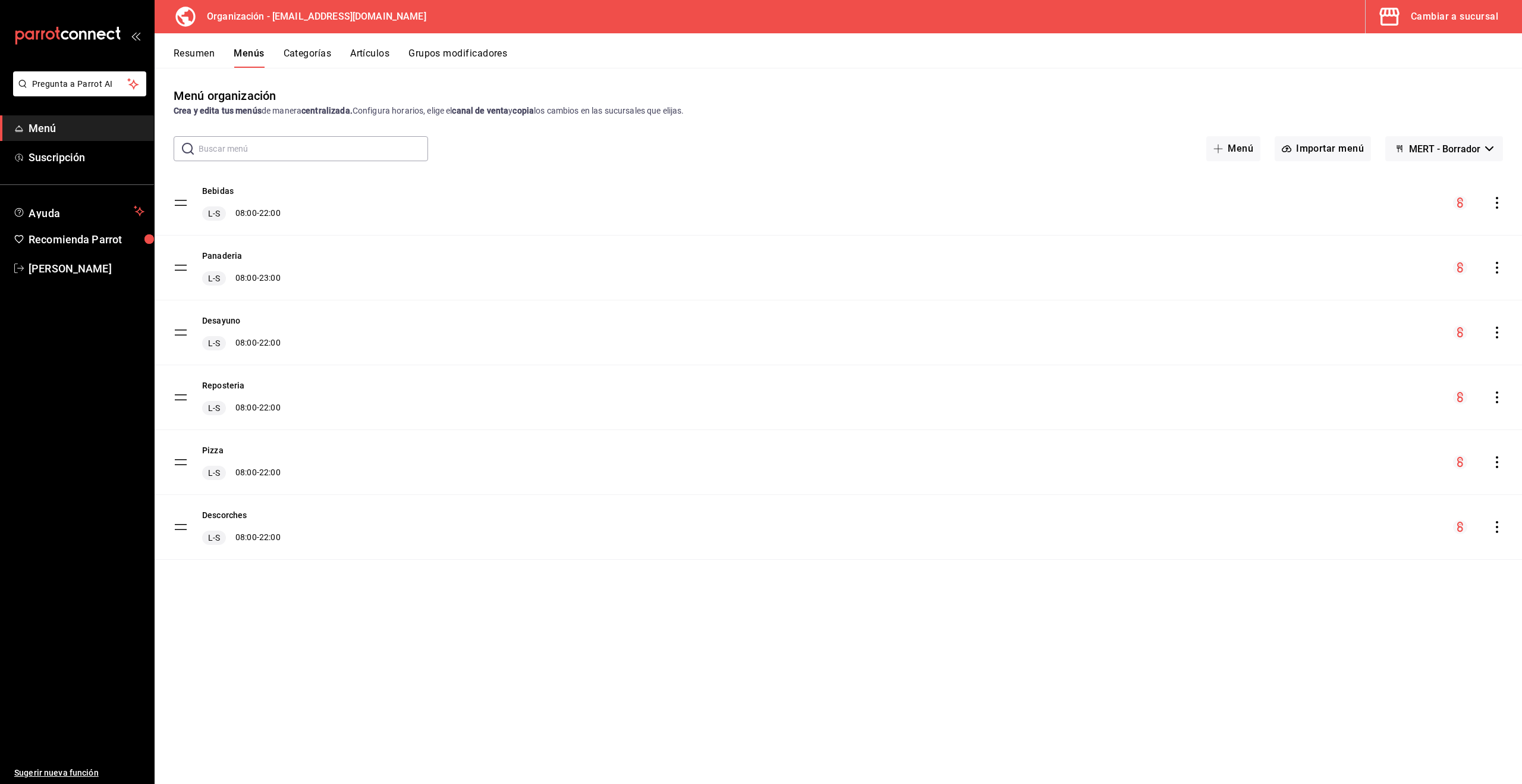
click at [1442, 15] on div "Cambiar a sucursal" at bounding box center [1454, 17] width 88 height 17
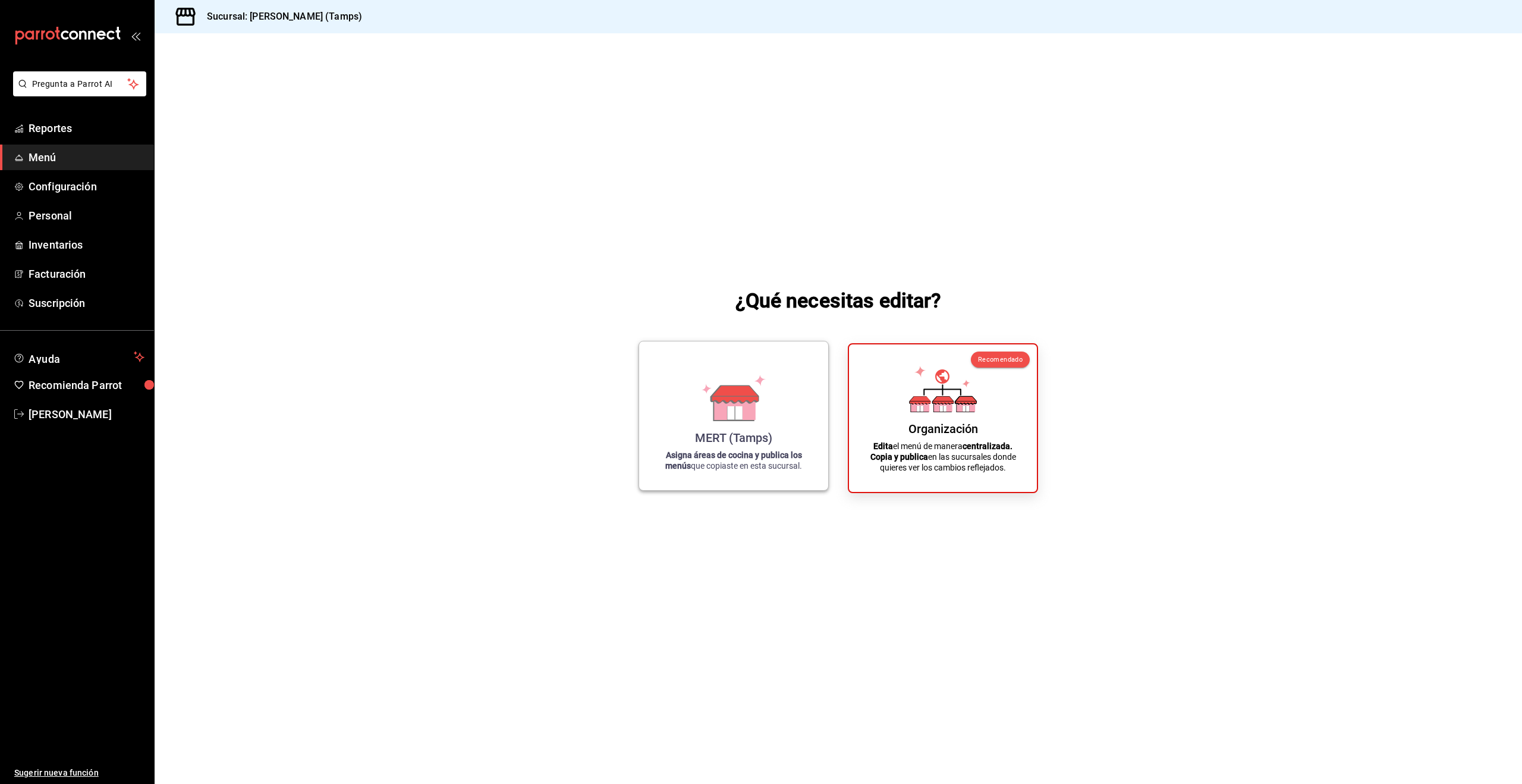
click at [729, 401] on icon at bounding box center [735, 393] width 47 height 17
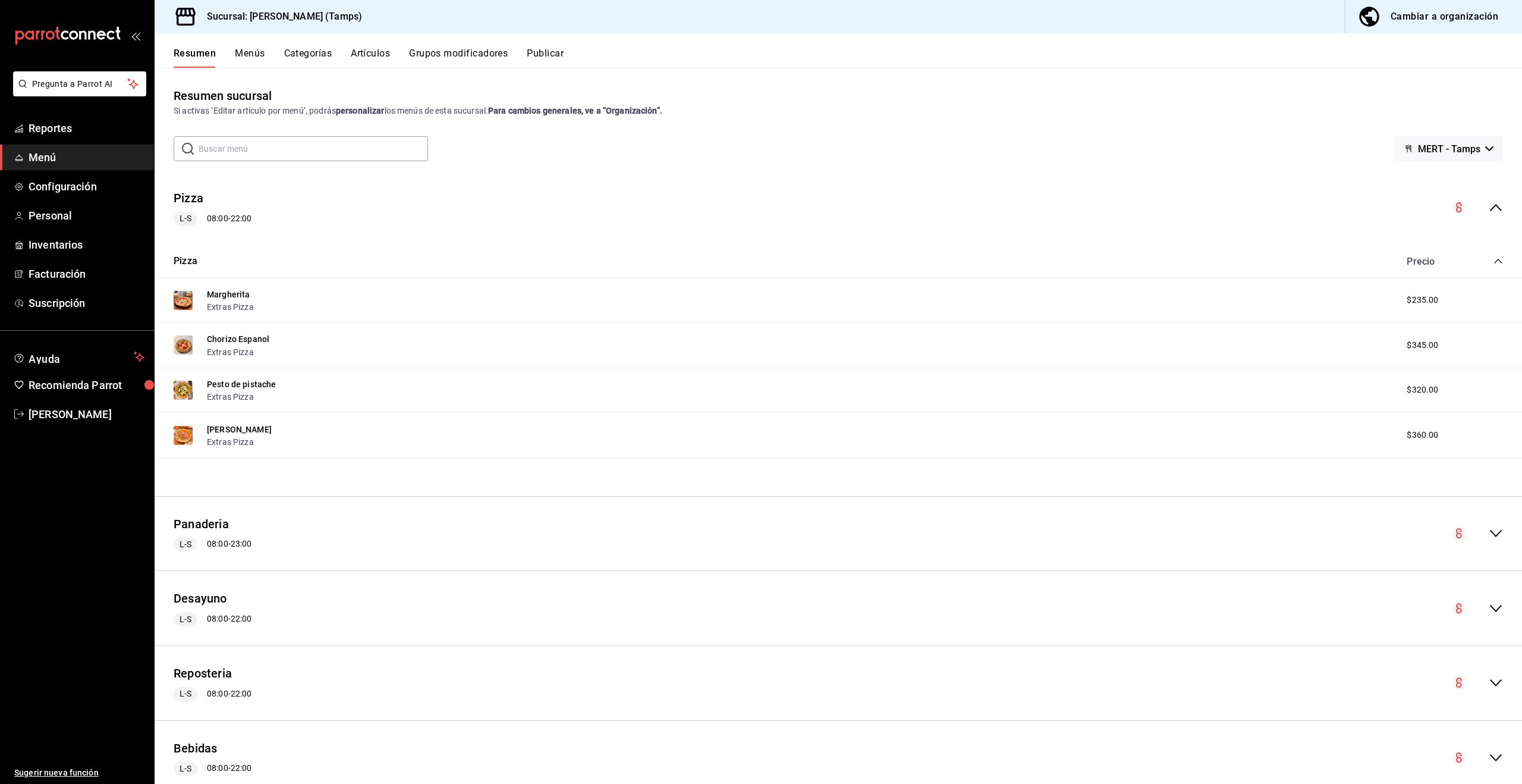
click at [252, 56] on button "Menús" at bounding box center [250, 57] width 30 height 20
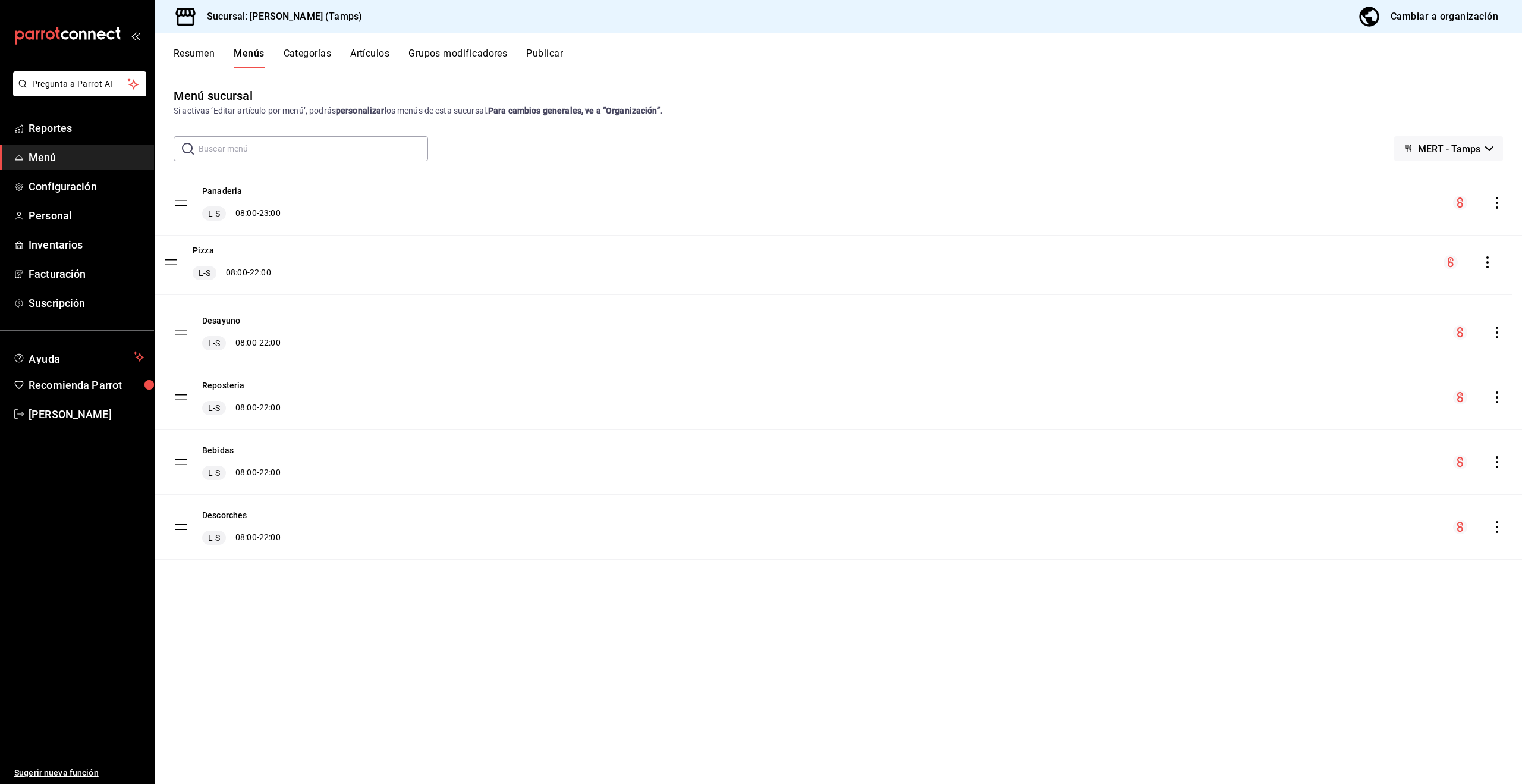
drag, startPoint x: 184, startPoint y: 201, endPoint x: 175, endPoint y: 261, distance: 60.7
click at [1421, 20] on div "Cambiar a organización" at bounding box center [1444, 17] width 107 height 17
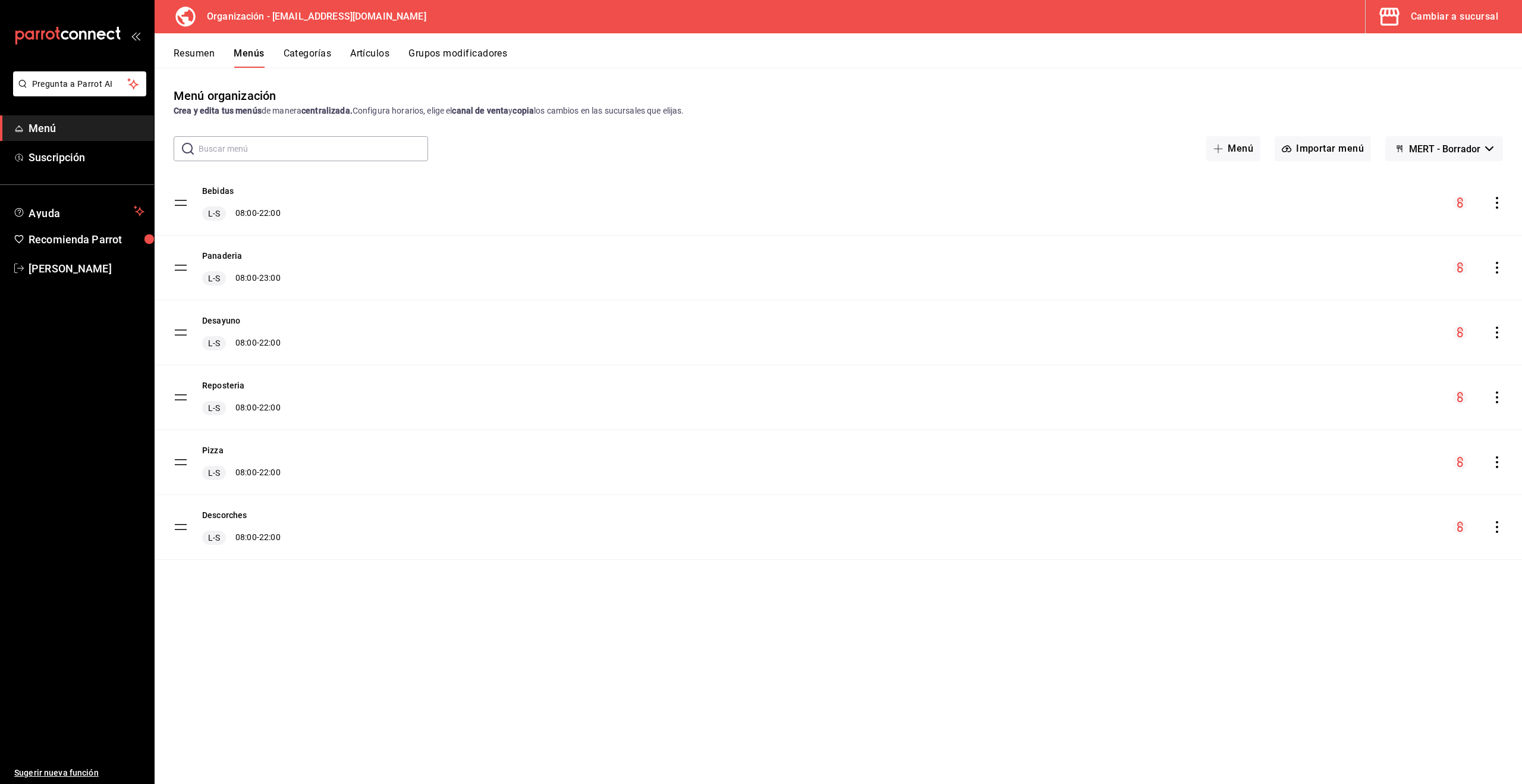
click at [361, 56] on button "Artículos" at bounding box center [370, 57] width 40 height 20
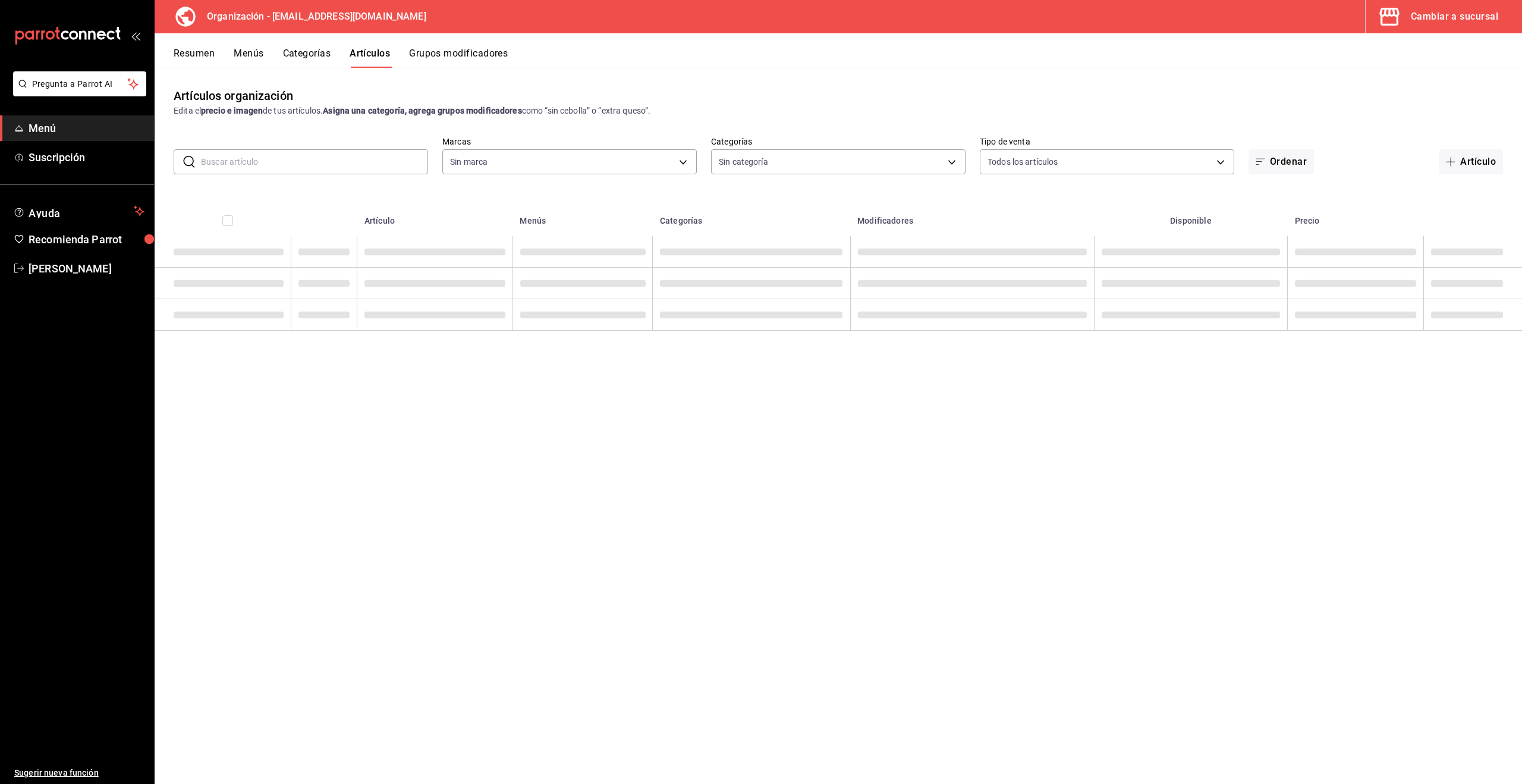
type input "2d7548d2-bd0d-4eb0-a8b7-e2fa92b56a8d"
type input "88da3791-a7bf-4ea6-b5e2-0432c8f19d00,7108e435-9ee4-4cd4-a41e-380965cfd117,b2087…"
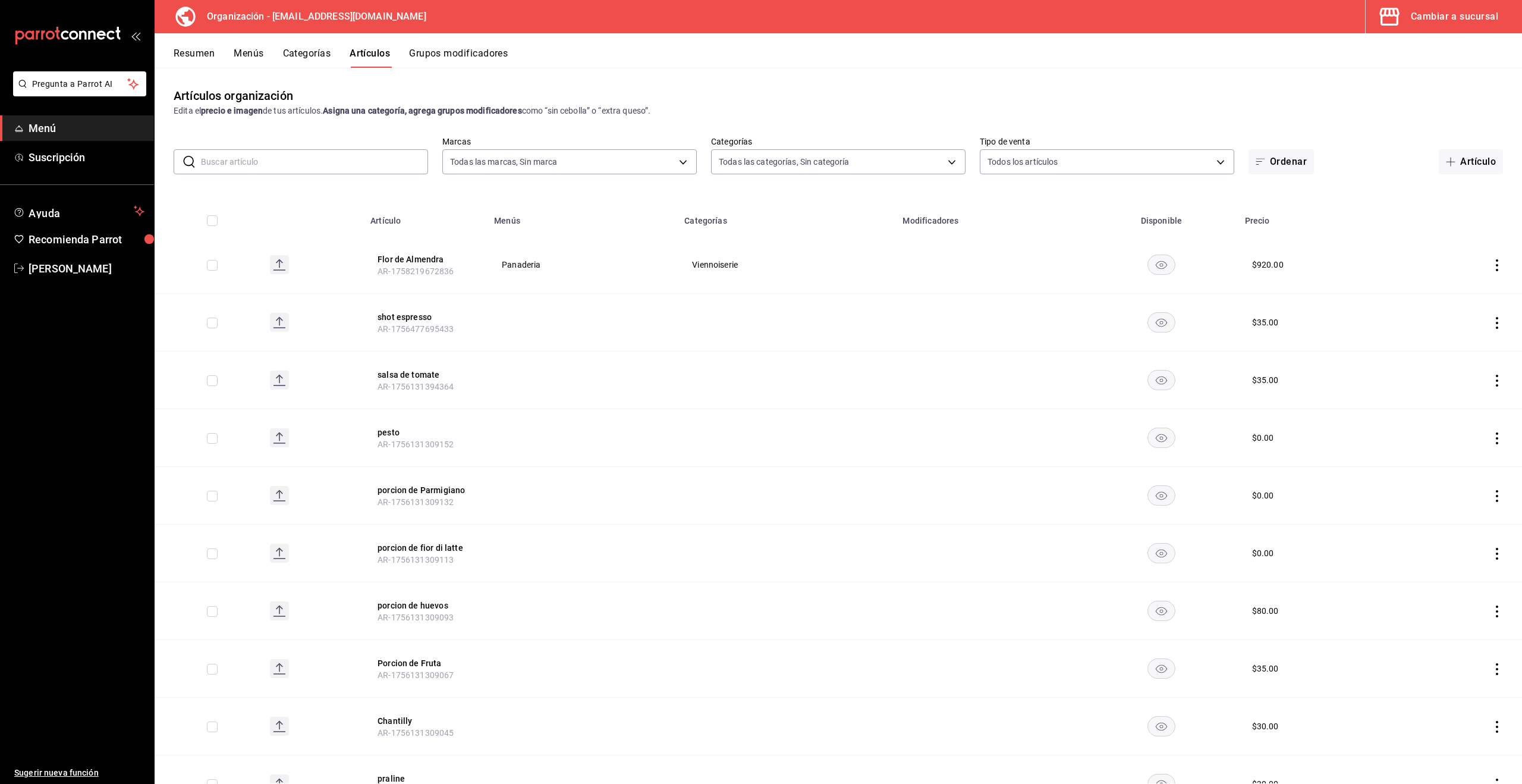
click at [336, 155] on input "text" at bounding box center [314, 161] width 227 height 24
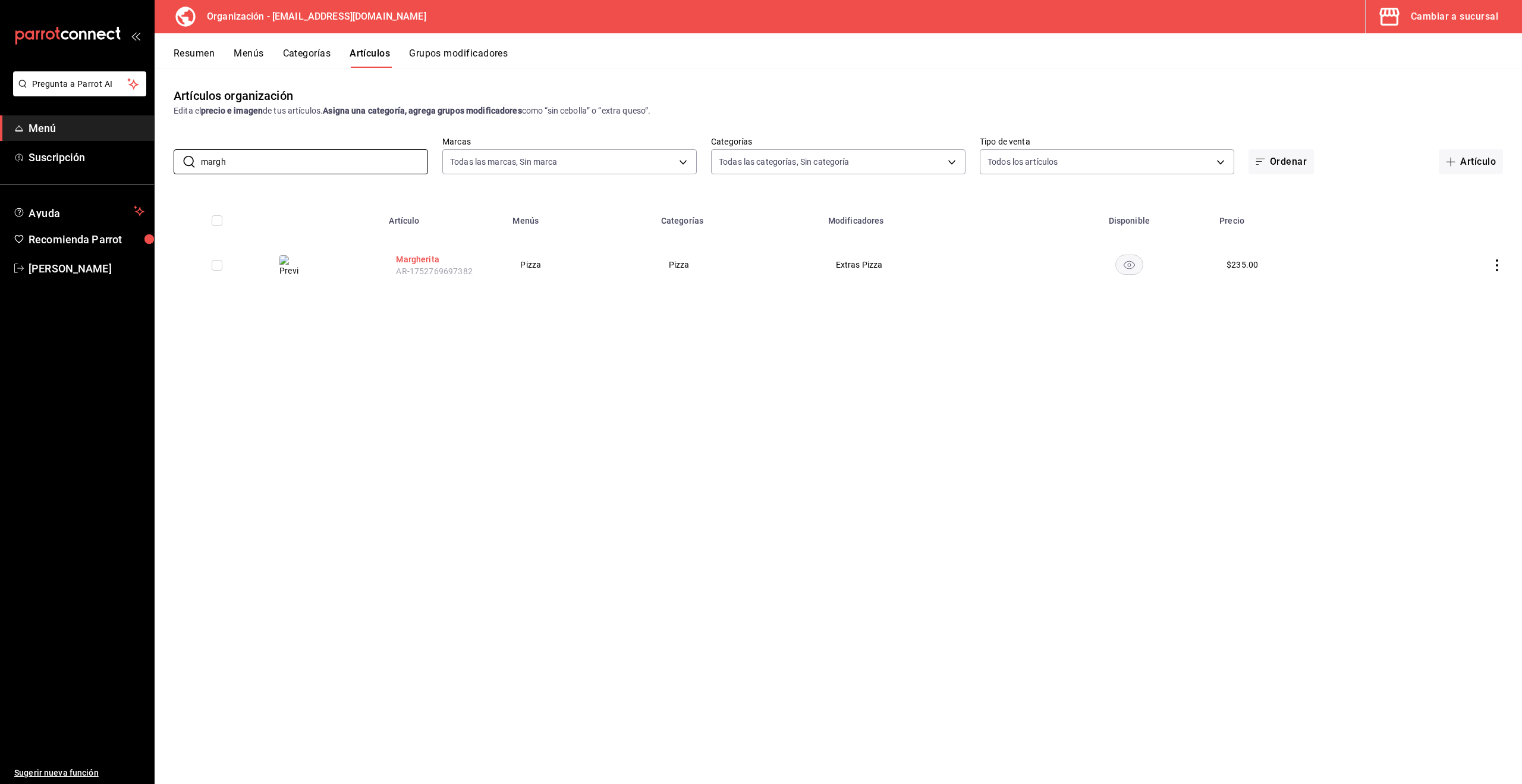
type input "margh"
click at [410, 263] on button "Margherita" at bounding box center [443, 259] width 95 height 12
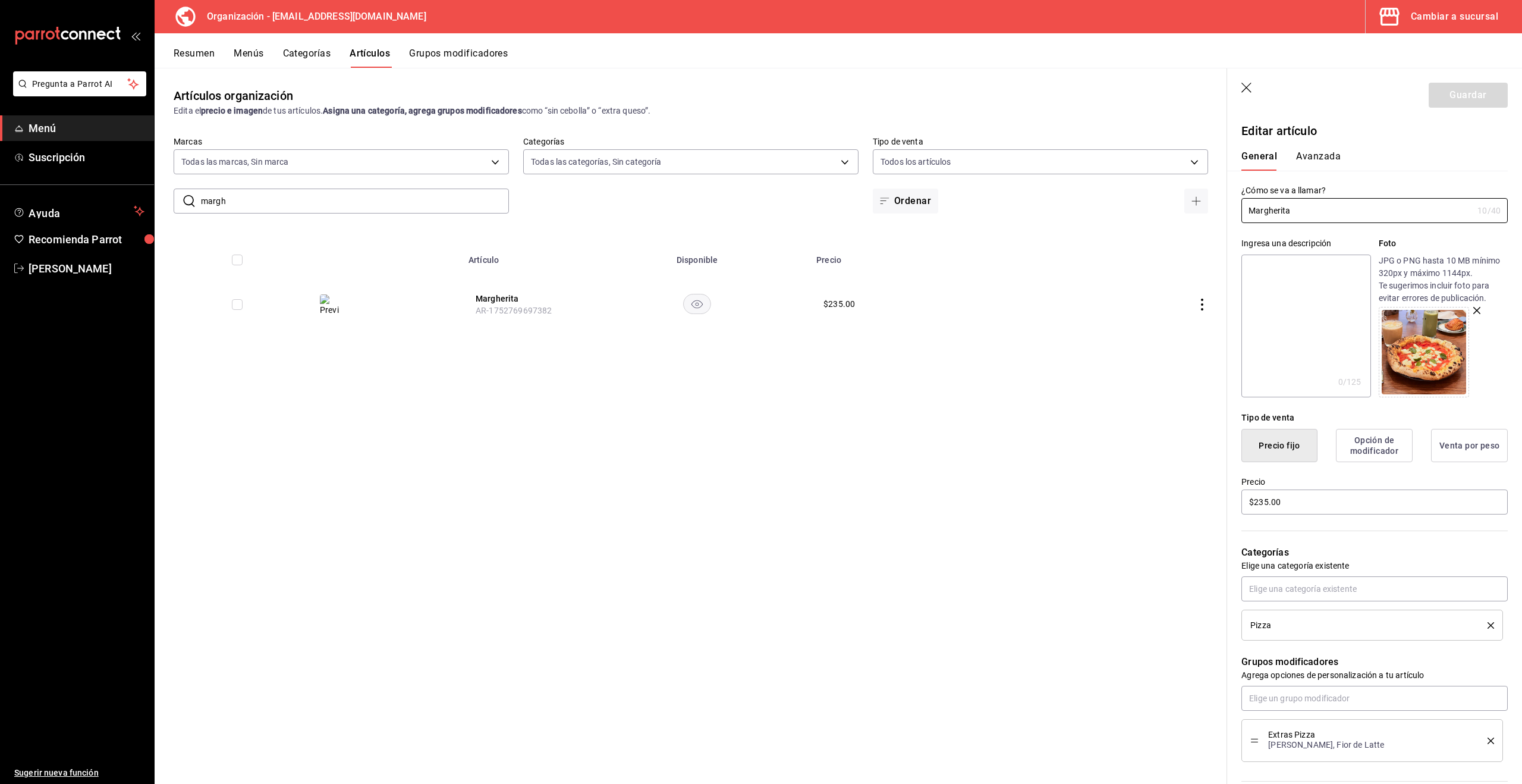
click at [1383, 448] on button "Opción de modificador" at bounding box center [1373, 444] width 76 height 33
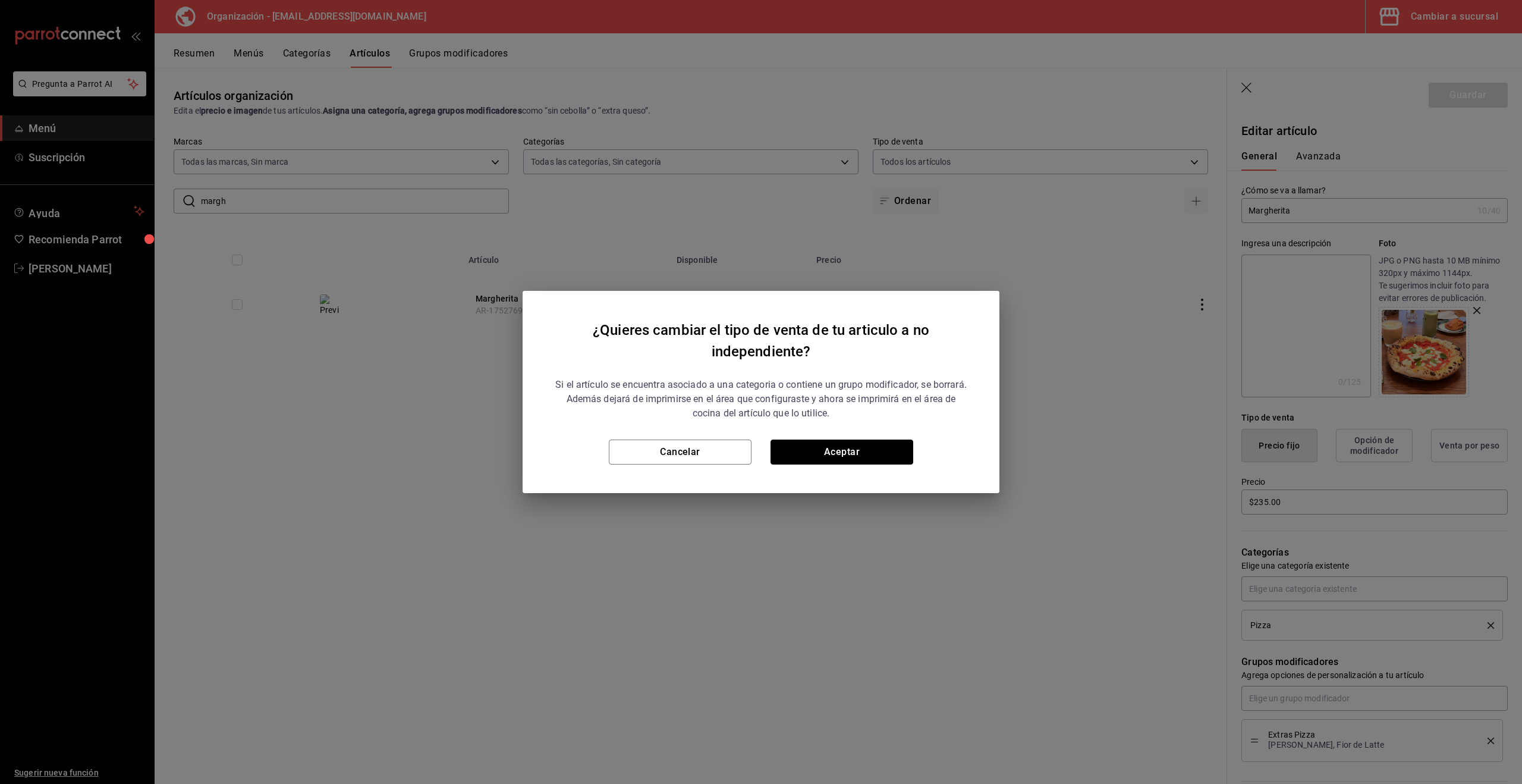
click at [870, 445] on button "Aceptar" at bounding box center [842, 452] width 143 height 25
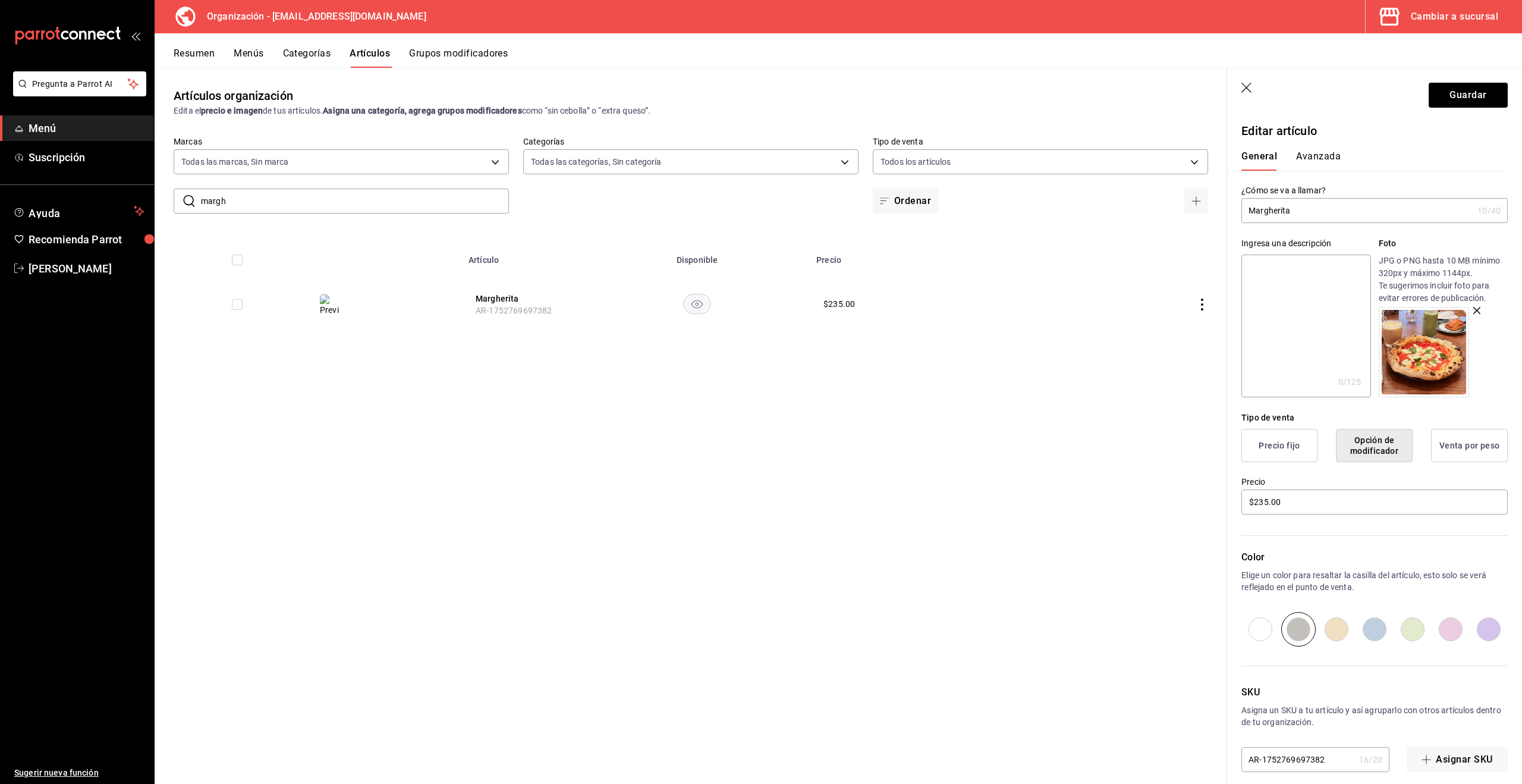
click at [1314, 157] on button "Avanzada" at bounding box center [1318, 160] width 44 height 20
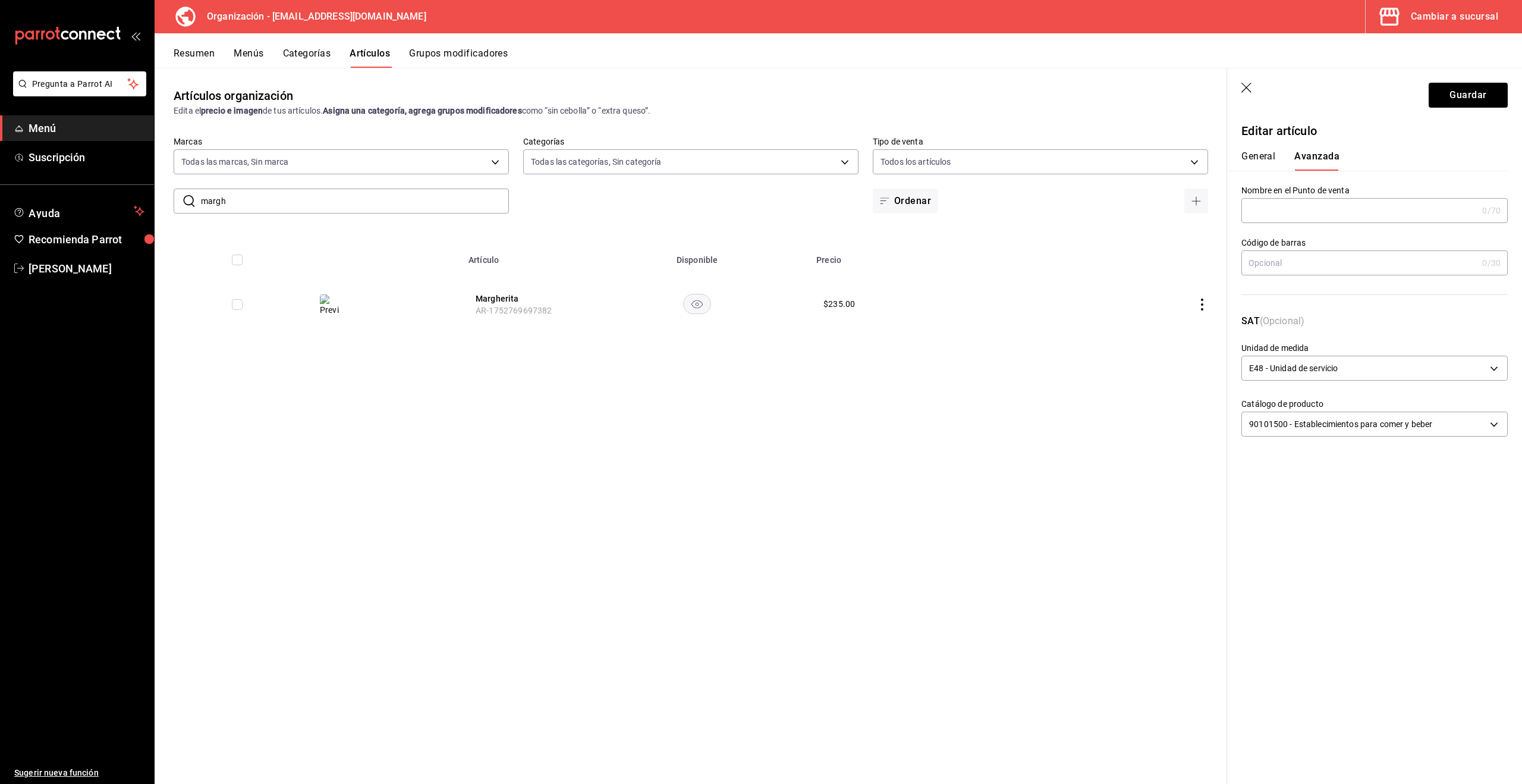
click at [1262, 155] on button "General" at bounding box center [1258, 160] width 34 height 20
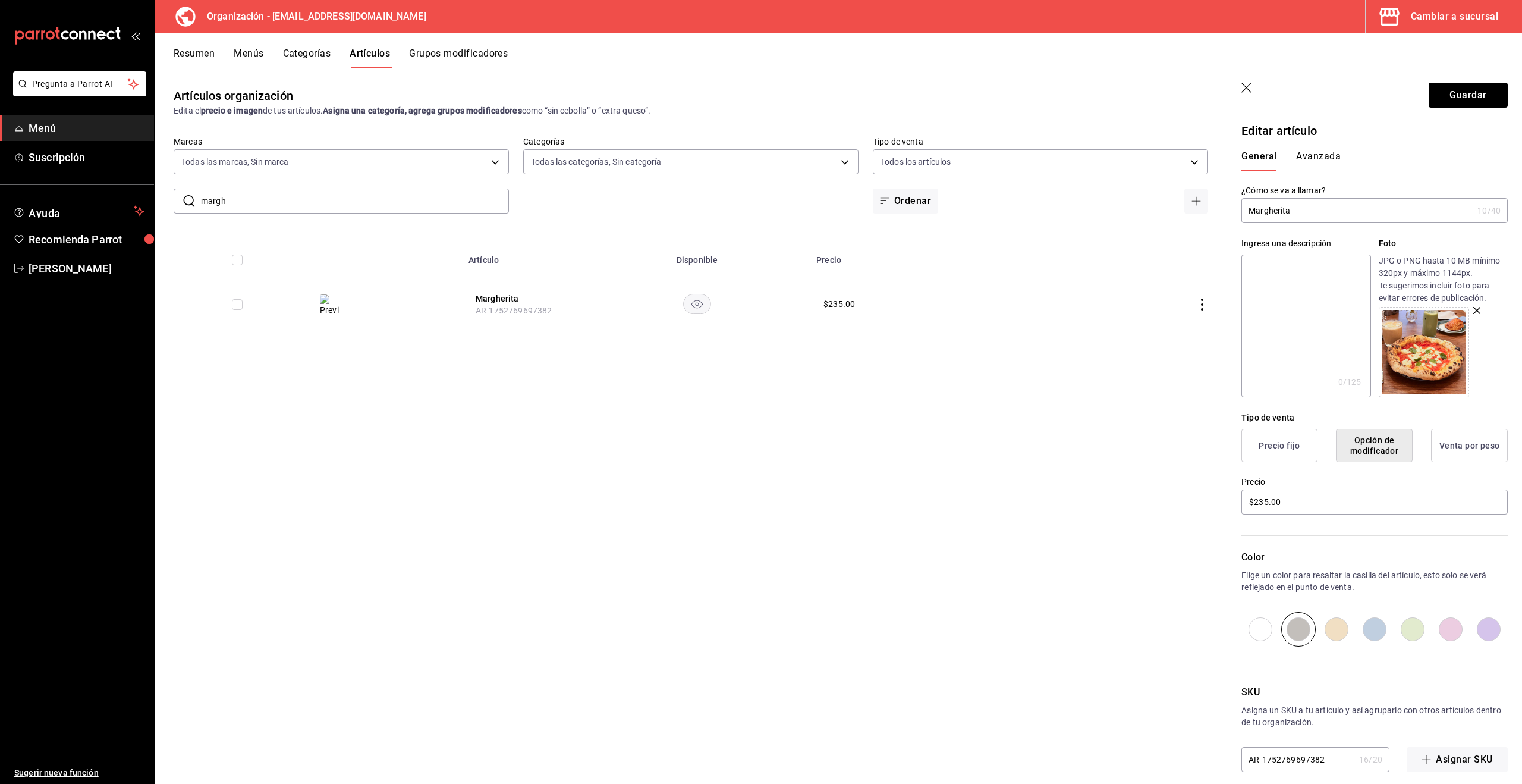
scroll to position [12, 0]
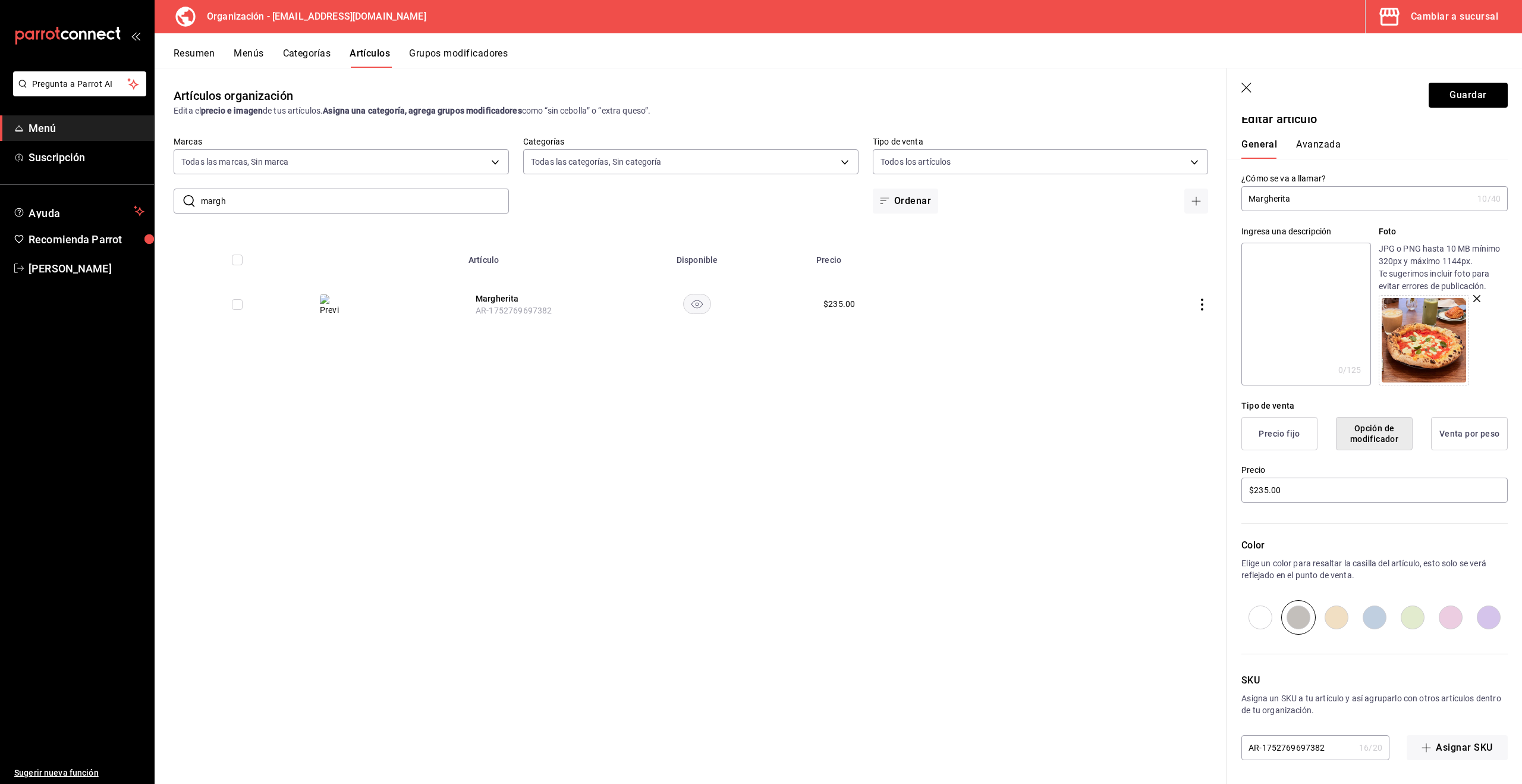
click at [1298, 439] on button "Precio fijo" at bounding box center [1279, 433] width 76 height 33
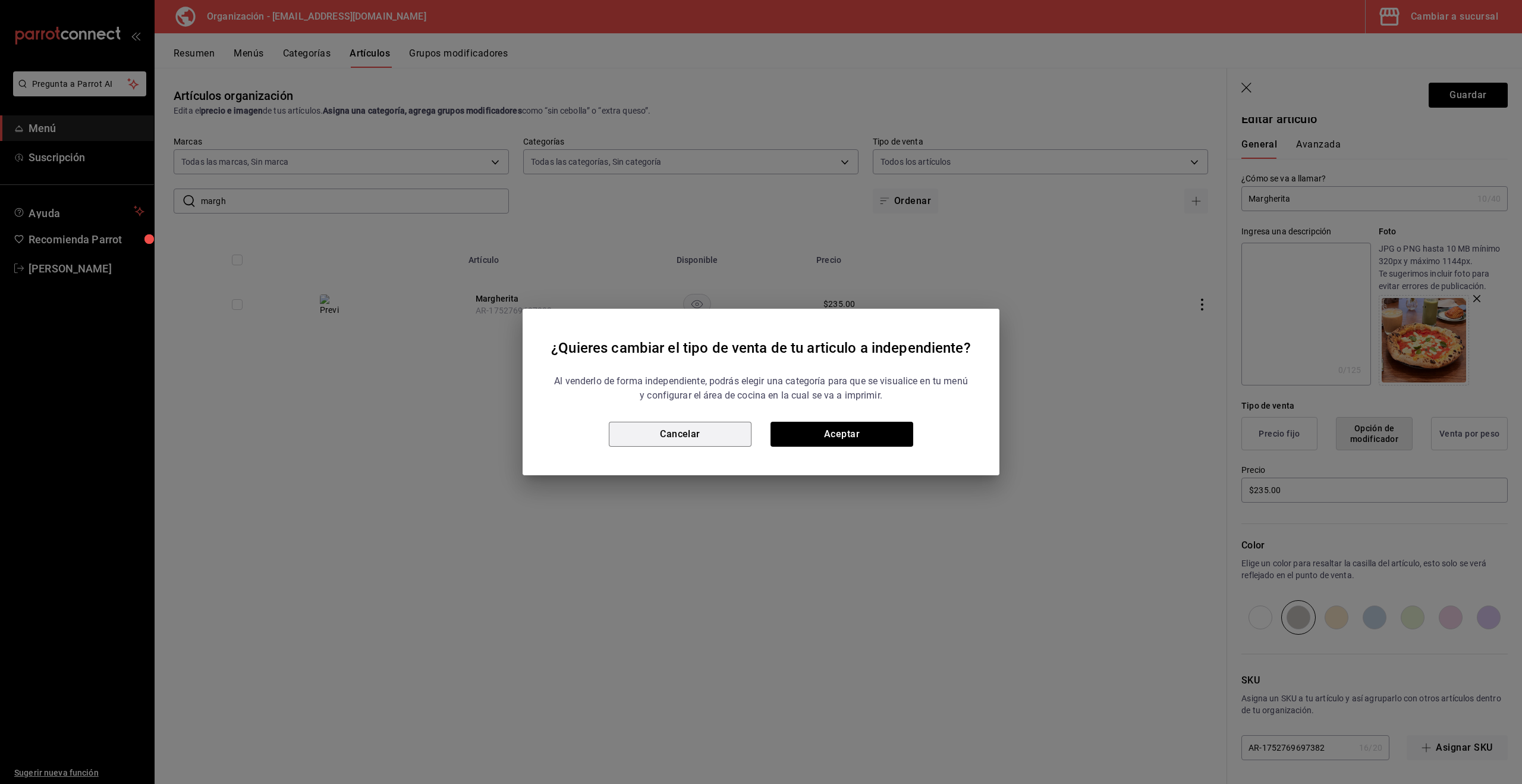
click at [697, 434] on button "Cancelar" at bounding box center [681, 434] width 143 height 25
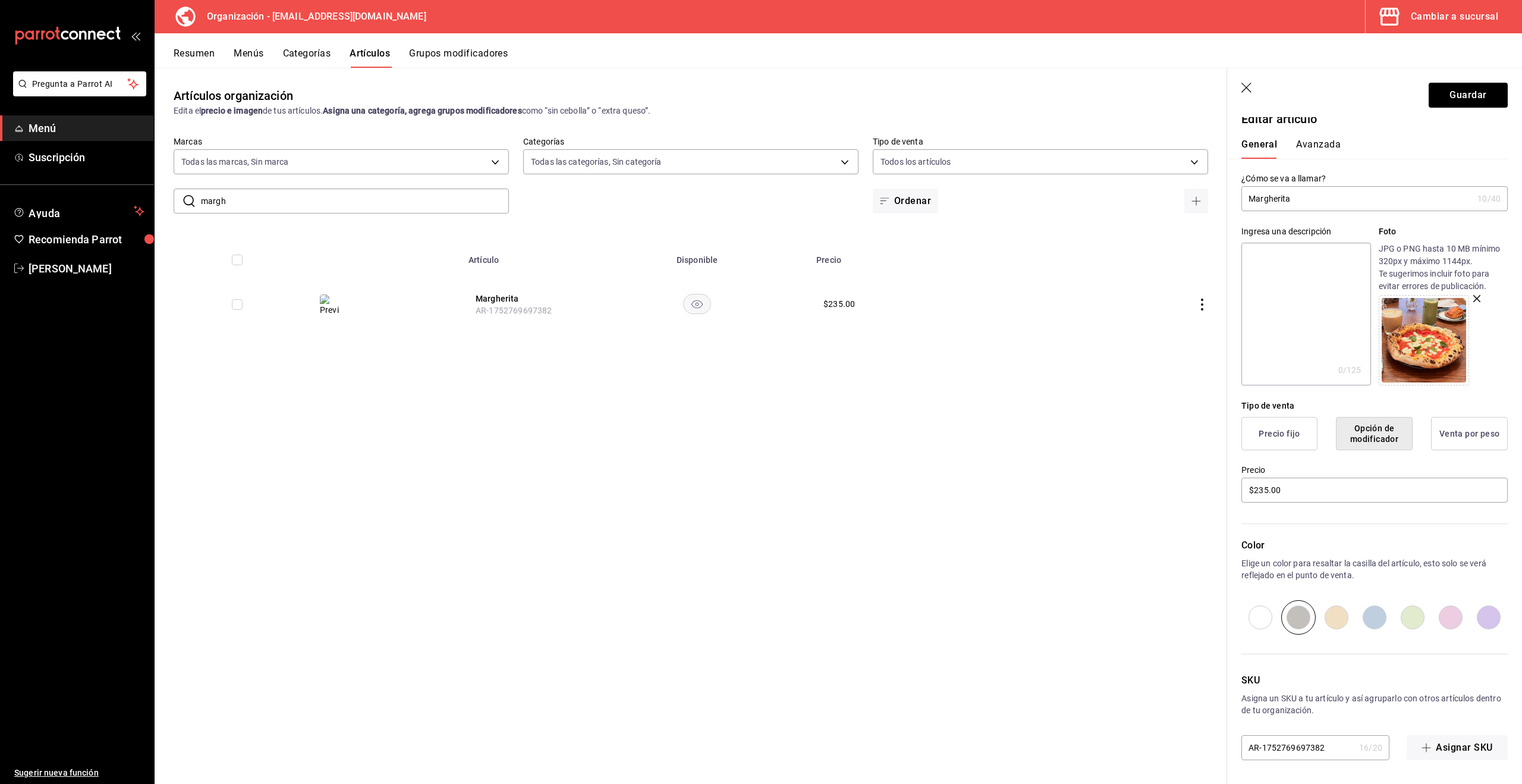
click at [280, 202] on input "margh" at bounding box center [355, 200] width 308 height 24
click at [1202, 304] on icon "actions" at bounding box center [1202, 304] width 3 height 12
click at [1165, 335] on span "Editar" at bounding box center [1166, 331] width 31 height 12
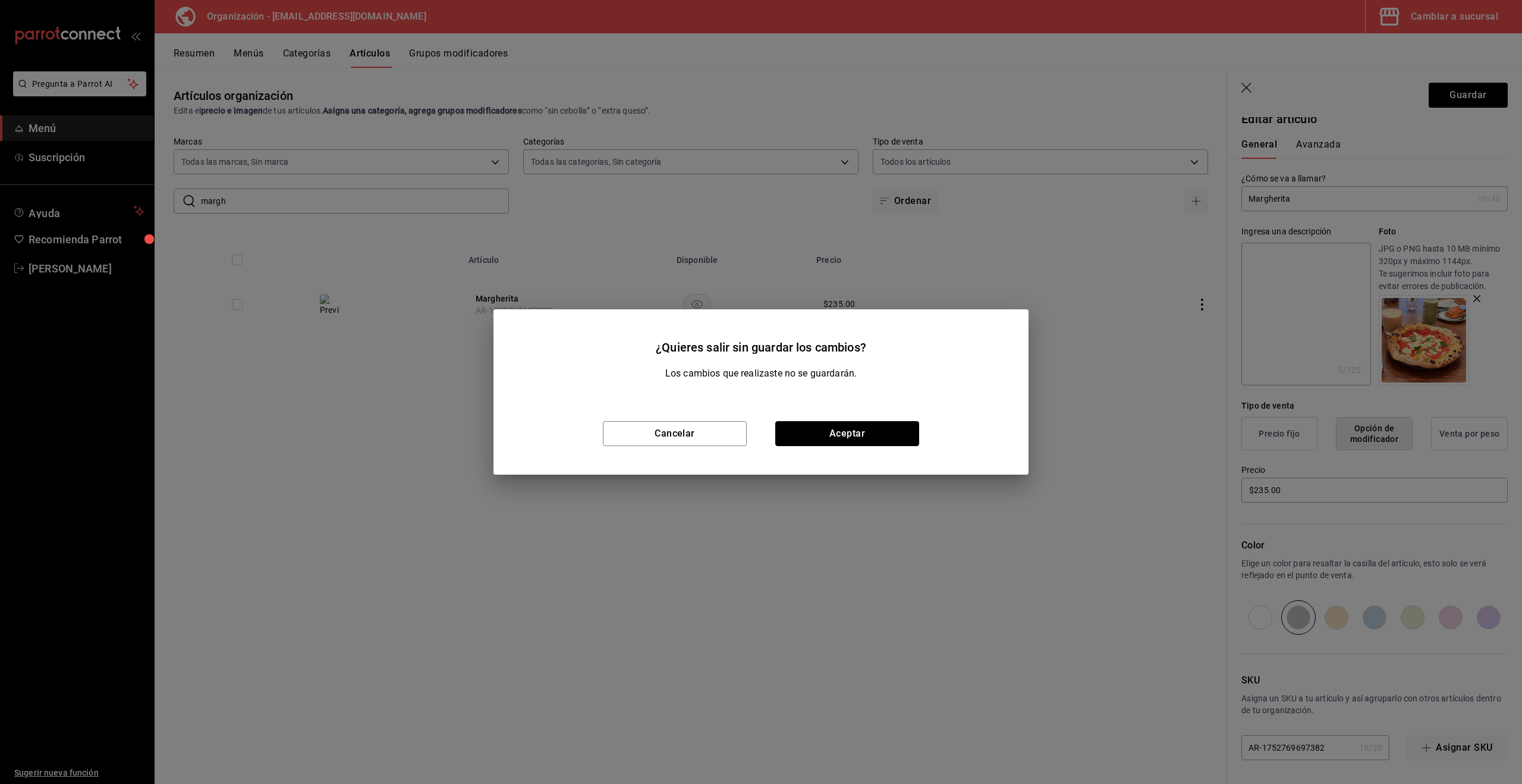
click at [815, 434] on button "Aceptar" at bounding box center [847, 433] width 144 height 25
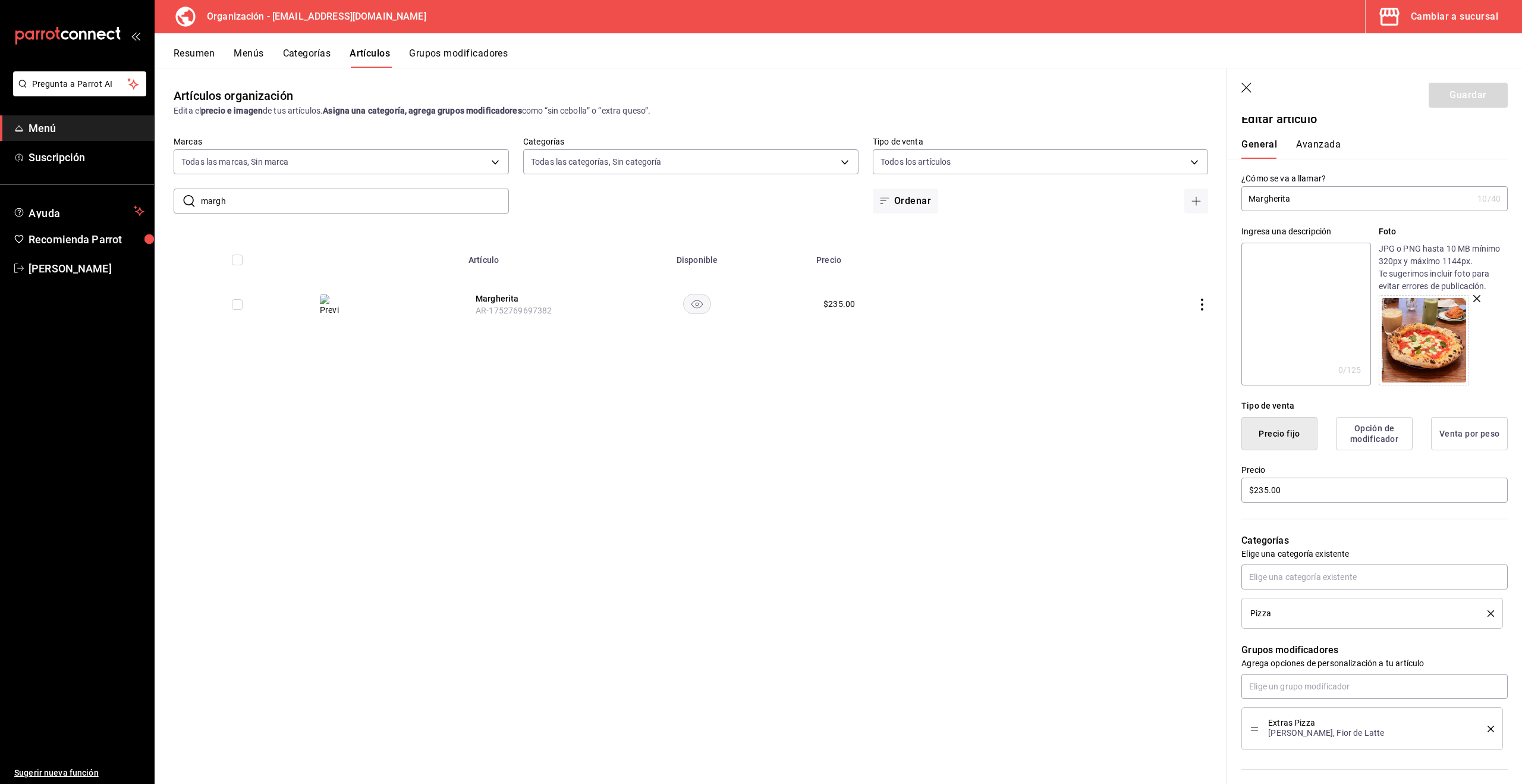
click at [1387, 432] on button "Opción de modificador" at bounding box center [1373, 433] width 76 height 33
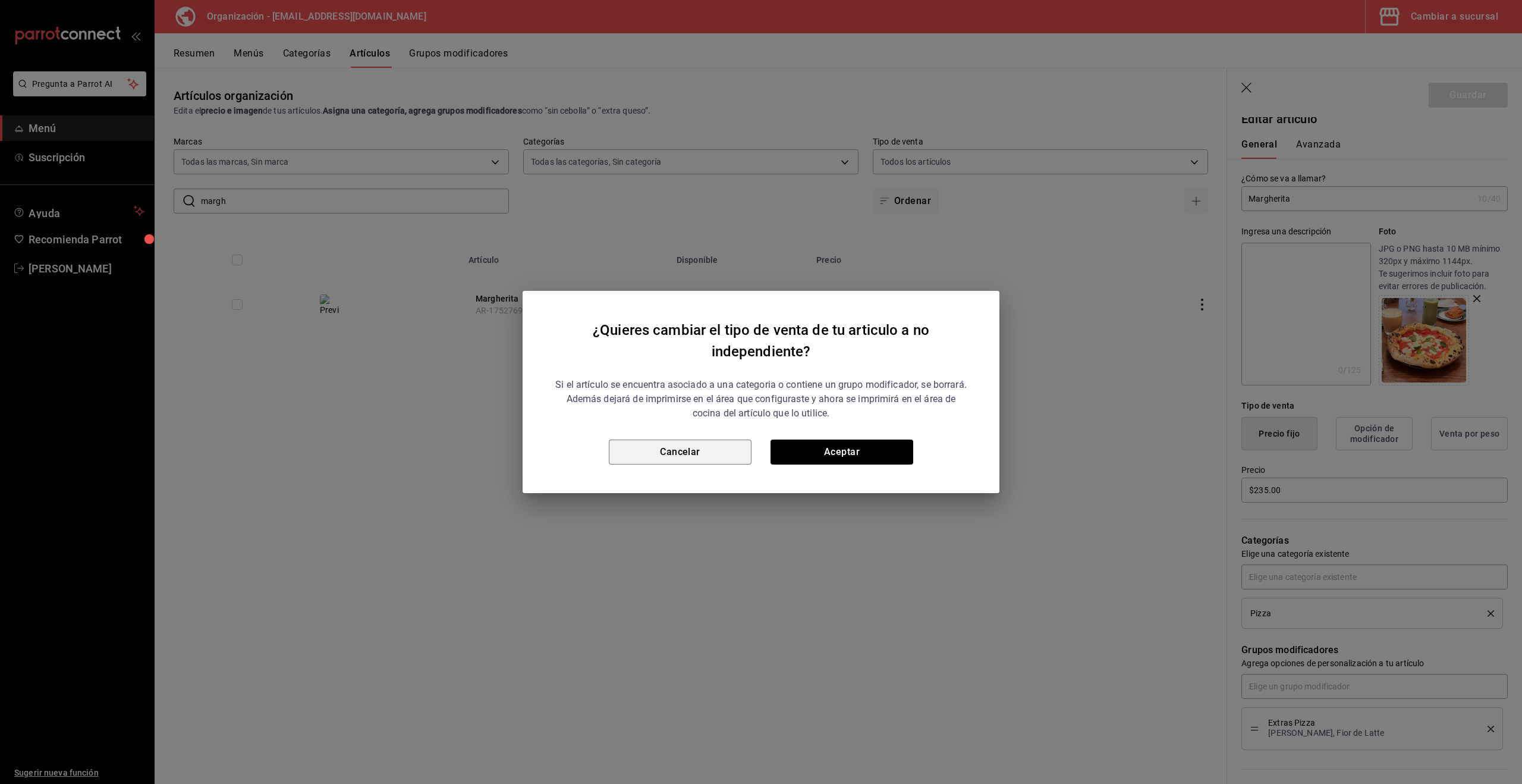
click at [723, 453] on button "Cancelar" at bounding box center [681, 452] width 143 height 25
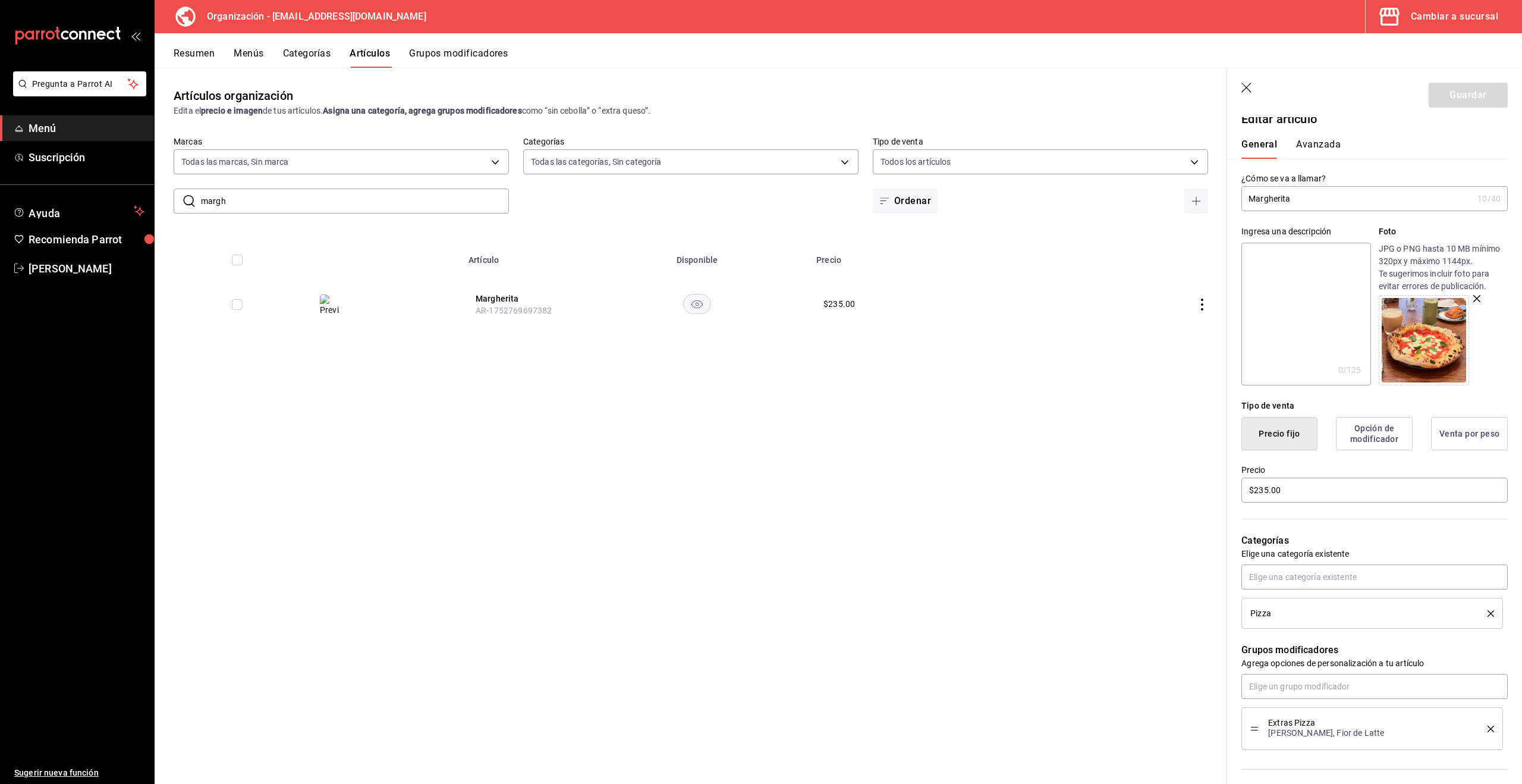
click at [463, 56] on button "Grupos modificadores" at bounding box center [458, 57] width 99 height 20
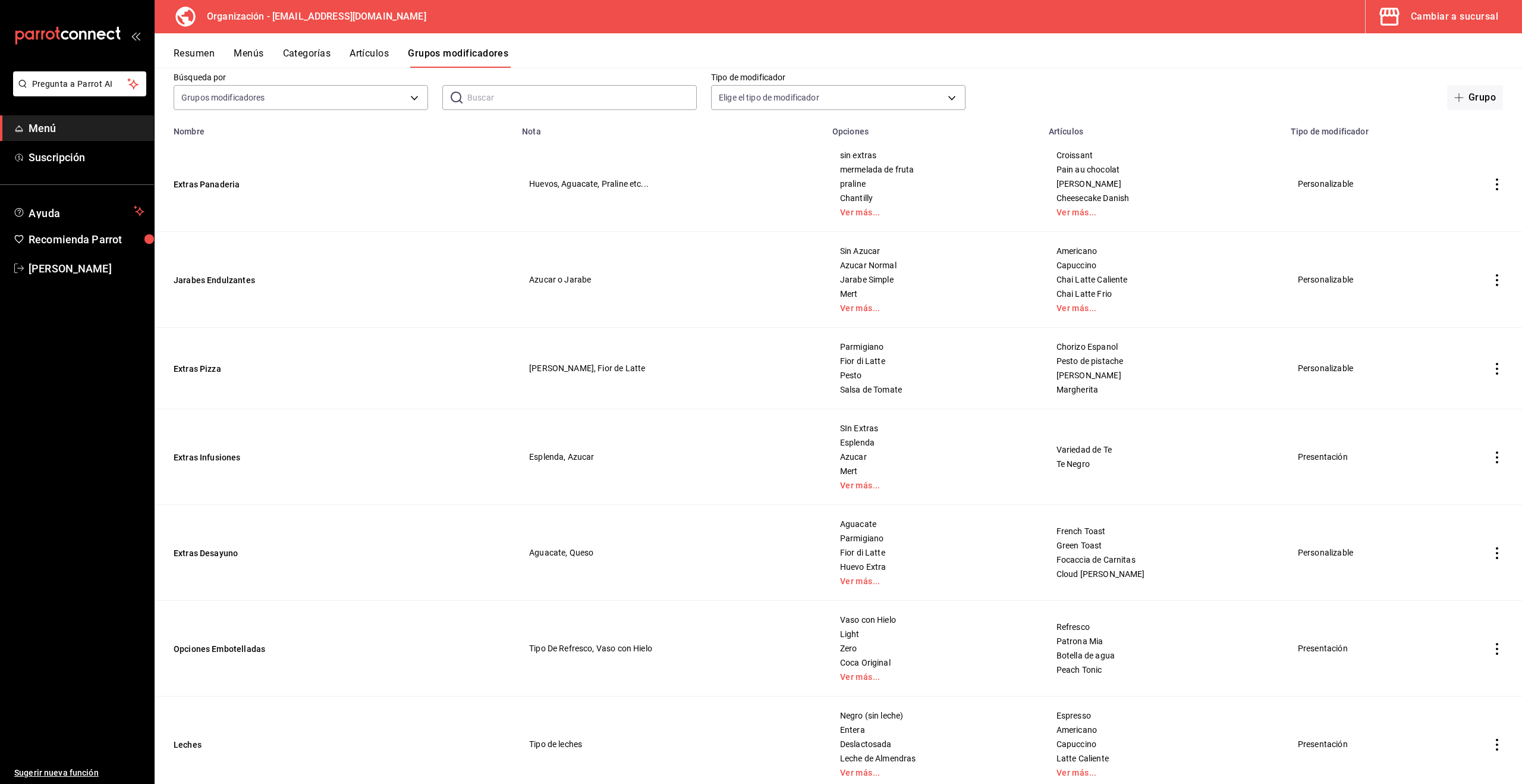
scroll to position [65, 0]
click at [1494, 365] on icon "actions" at bounding box center [1497, 368] width 12 height 12
click at [1464, 396] on span "Editar" at bounding box center [1461, 395] width 31 height 12
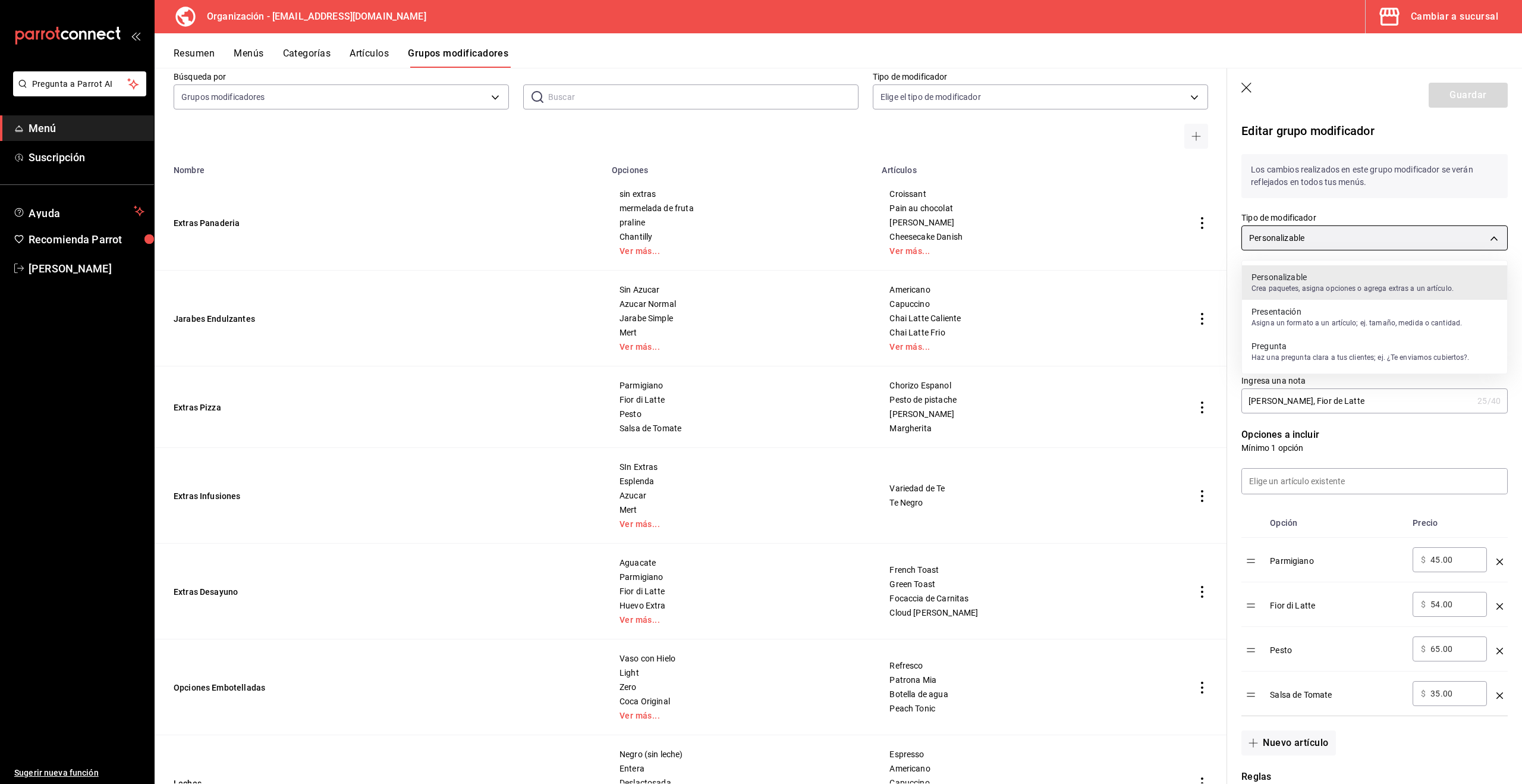
click at [1371, 241] on body "Pregunta a Parrot AI Menú Suscripción Ayuda Recomienda Parrot Alejandro Quintan…" at bounding box center [761, 392] width 1522 height 784
click at [1386, 189] on div at bounding box center [761, 392] width 1522 height 784
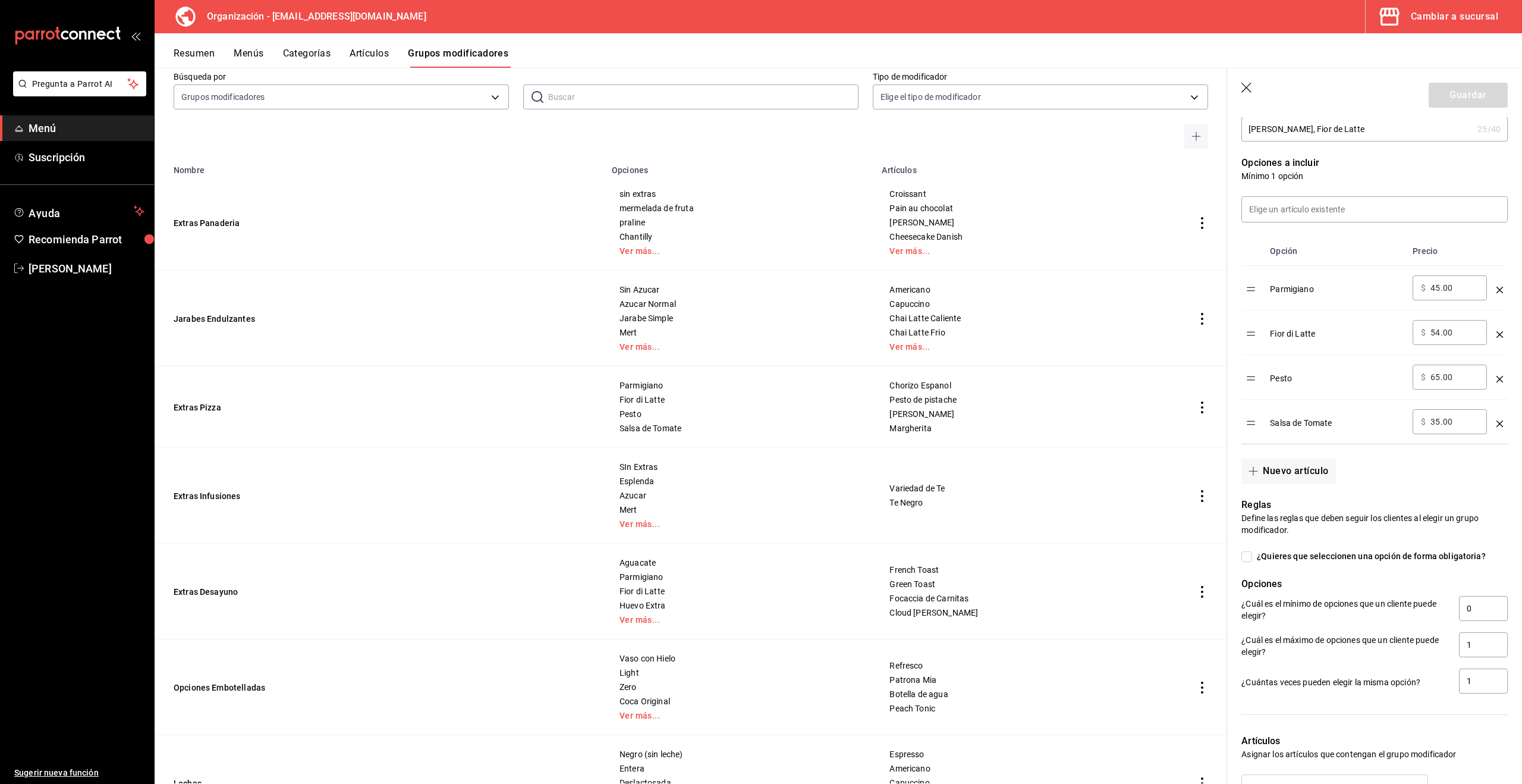
scroll to position [275, 0]
drag, startPoint x: 1476, startPoint y: 645, endPoint x: 1299, endPoint y: 643, distance: 177.0
click at [1437, 647] on div "¿Cuál es el máximo de opciones que un cliente puede elegir? 1" at bounding box center [1374, 642] width 266 height 26
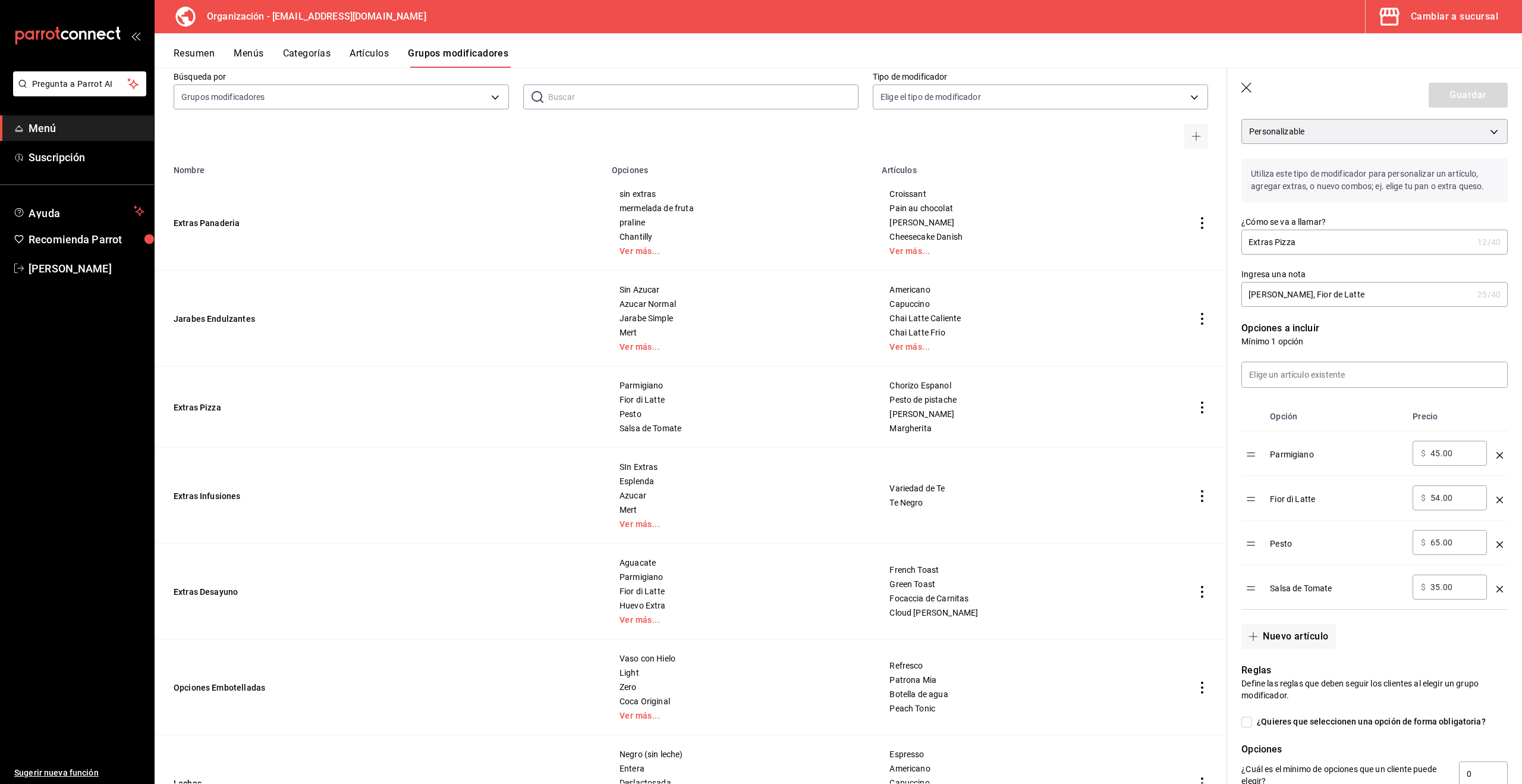
scroll to position [117, 0]
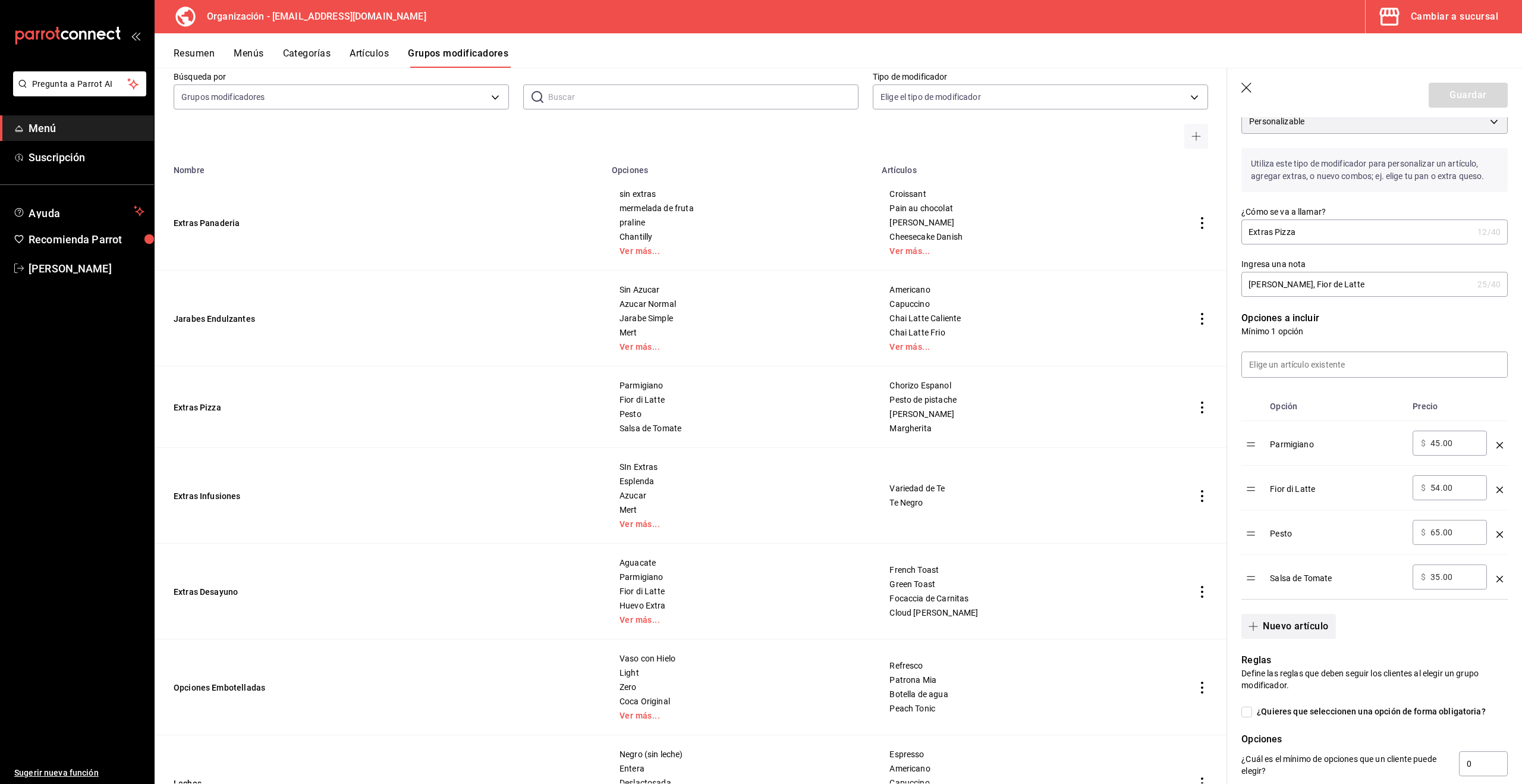
click at [1306, 630] on button "Nuevo artículo" at bounding box center [1289, 626] width 94 height 25
click at [1242, 658] on button "Nuevo artículo" at bounding box center [1289, 670] width 94 height 25
click at [1498, 624] on icon "optionsTable" at bounding box center [1499, 623] width 7 height 7
click at [1307, 625] on input "optionsTable" at bounding box center [1337, 621] width 117 height 12
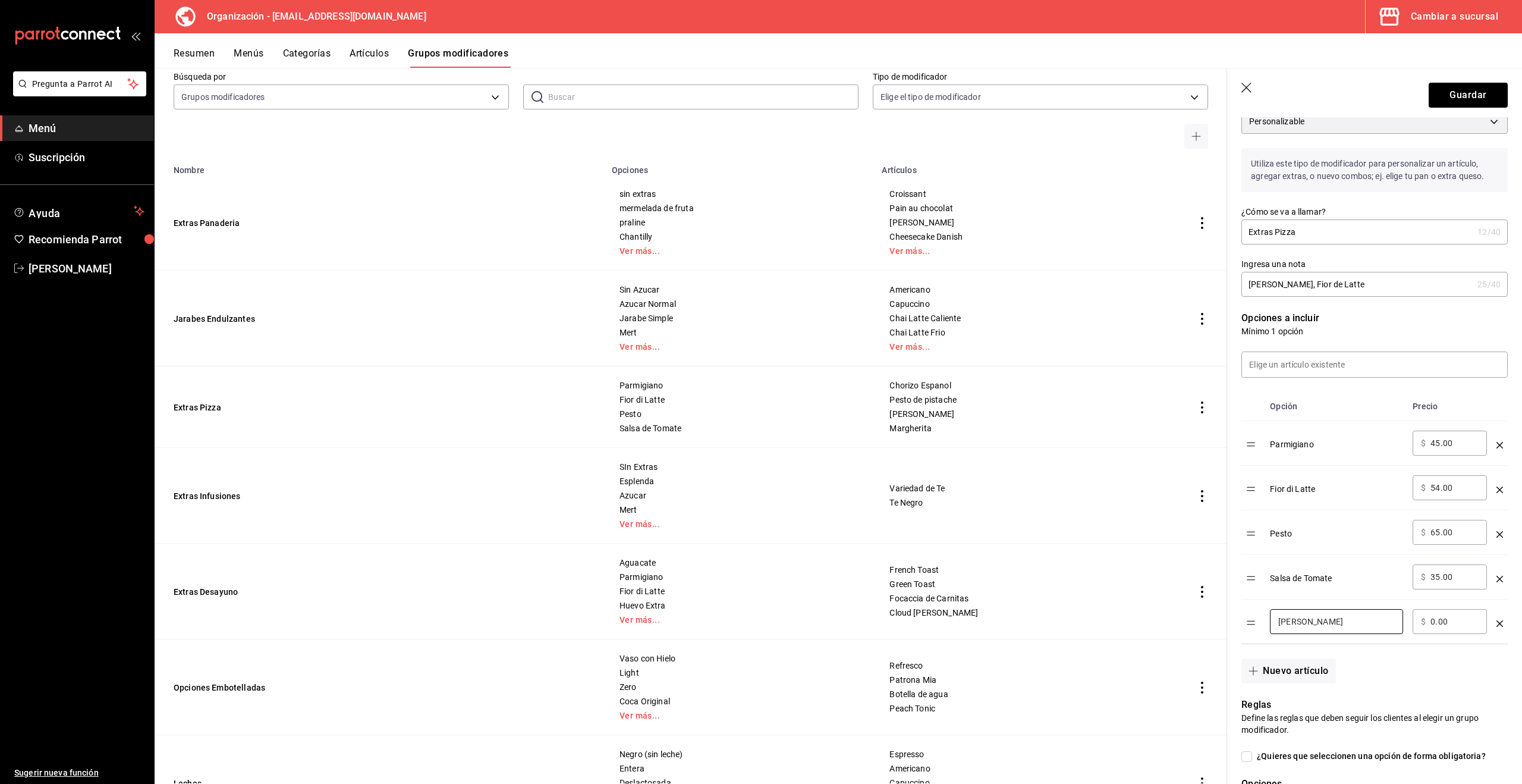
type input "Jamon Serrano"
drag, startPoint x: 1453, startPoint y: 622, endPoint x: 1400, endPoint y: 620, distance: 53.0
click at [1400, 620] on tr "Jamon Serrano ​ ​ $ 0.00 ​" at bounding box center [1374, 621] width 266 height 44
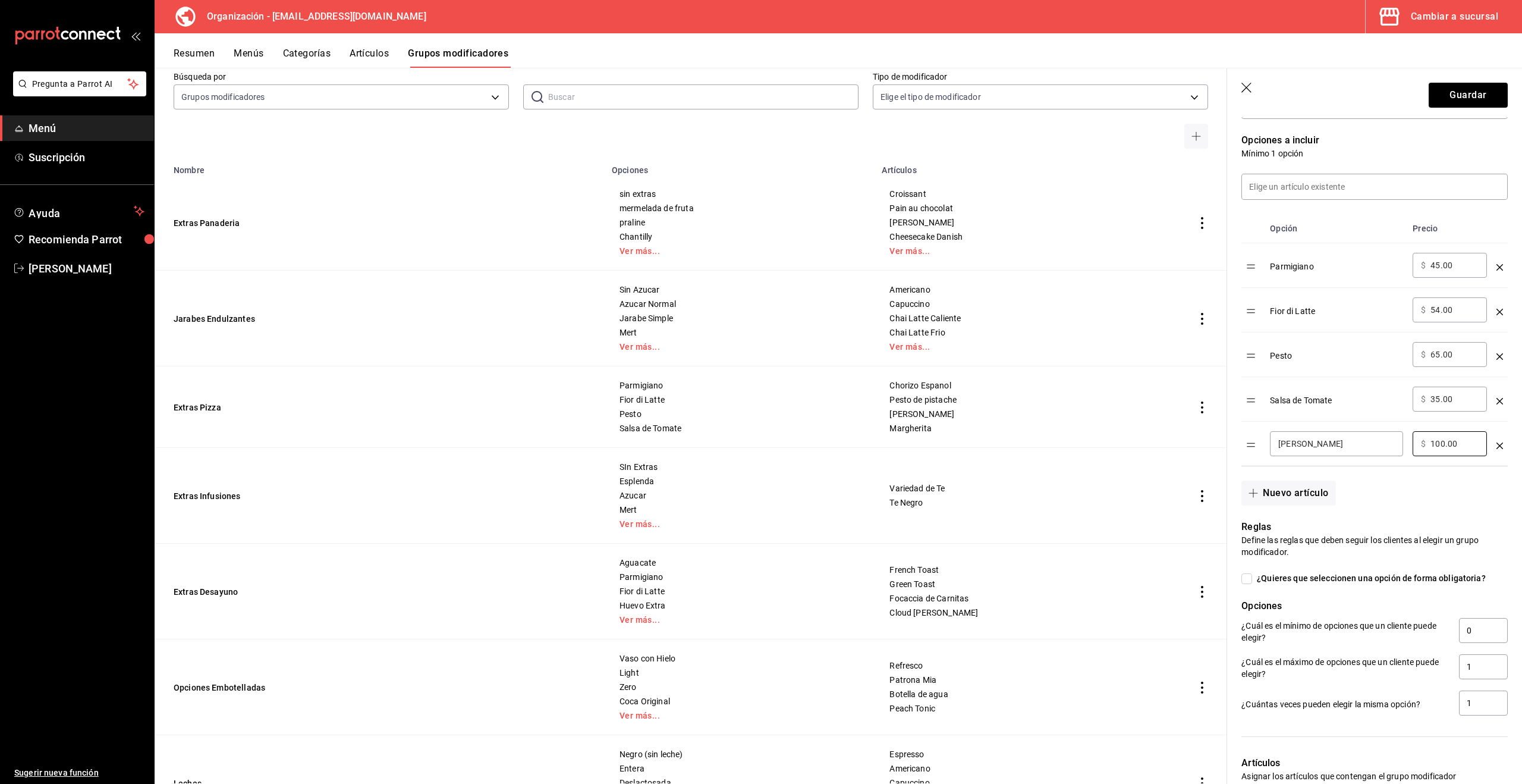
scroll to position [296, 0]
type input "100.00"
drag, startPoint x: 1476, startPoint y: 666, endPoint x: 1443, endPoint y: 667, distance: 33.0
click at [1443, 667] on div "¿Cuál es el máximo de opciones que un cliente puede elegir? 1" at bounding box center [1374, 665] width 266 height 26
type input "3"
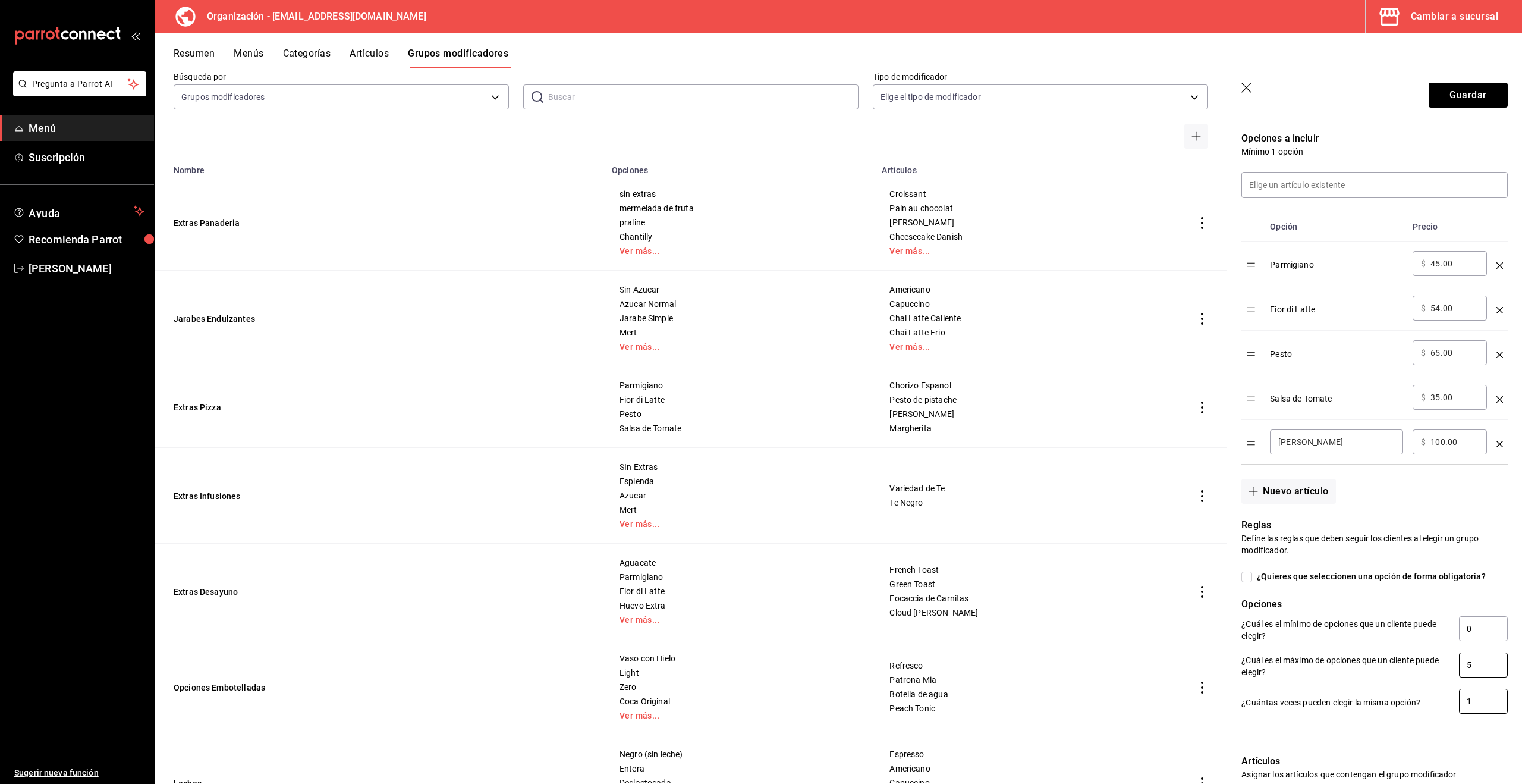
type input "5"
drag, startPoint x: 1477, startPoint y: 703, endPoint x: 1434, endPoint y: 702, distance: 43.0
click at [1434, 702] on div "¿Cuántas veces pueden elegir la misma opción? 1" at bounding box center [1374, 701] width 266 height 26
type input "2"
click at [1458, 80] on header "Guardar" at bounding box center [1374, 93] width 295 height 49
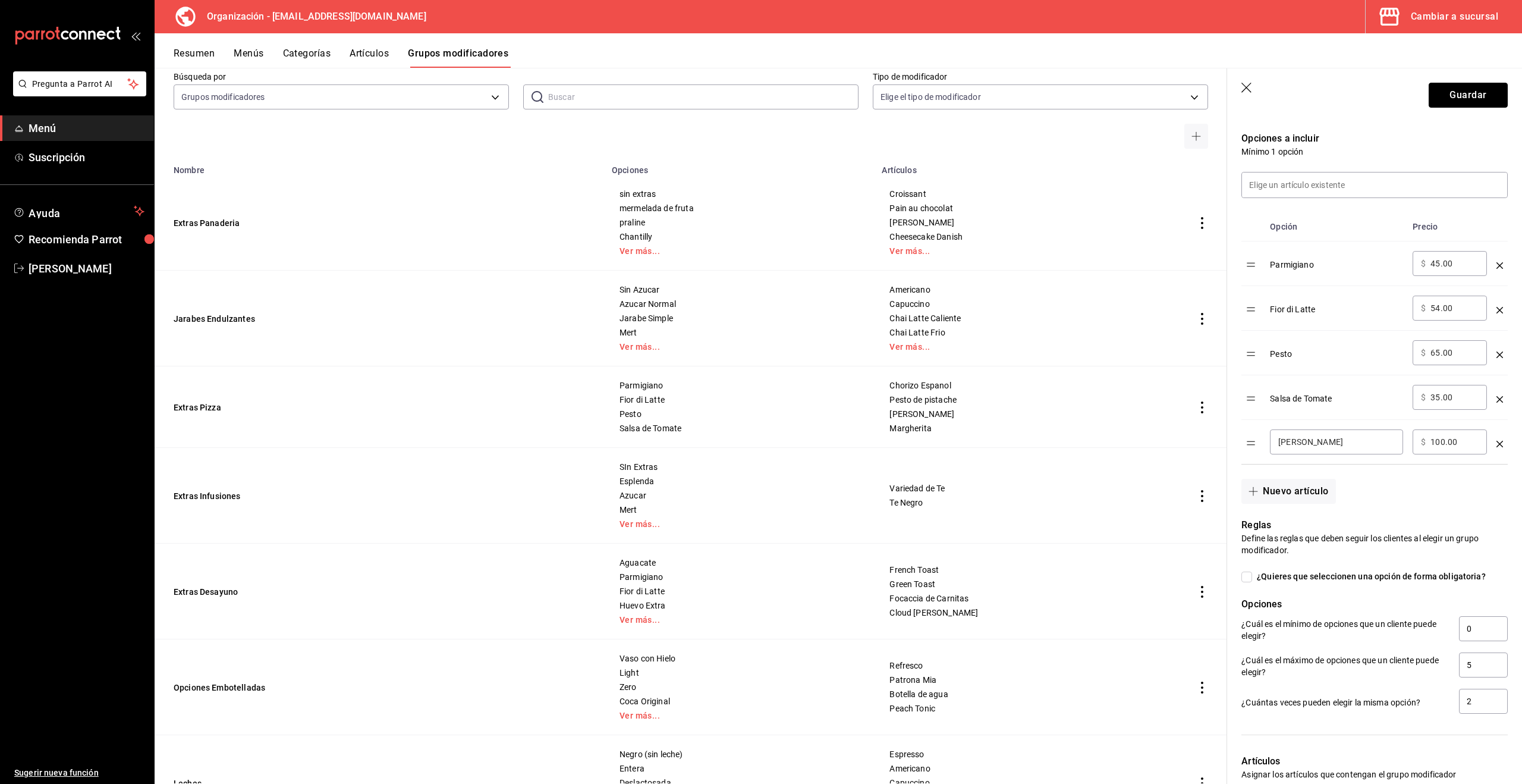
click at [1457, 90] on button "Guardar" at bounding box center [1468, 95] width 79 height 25
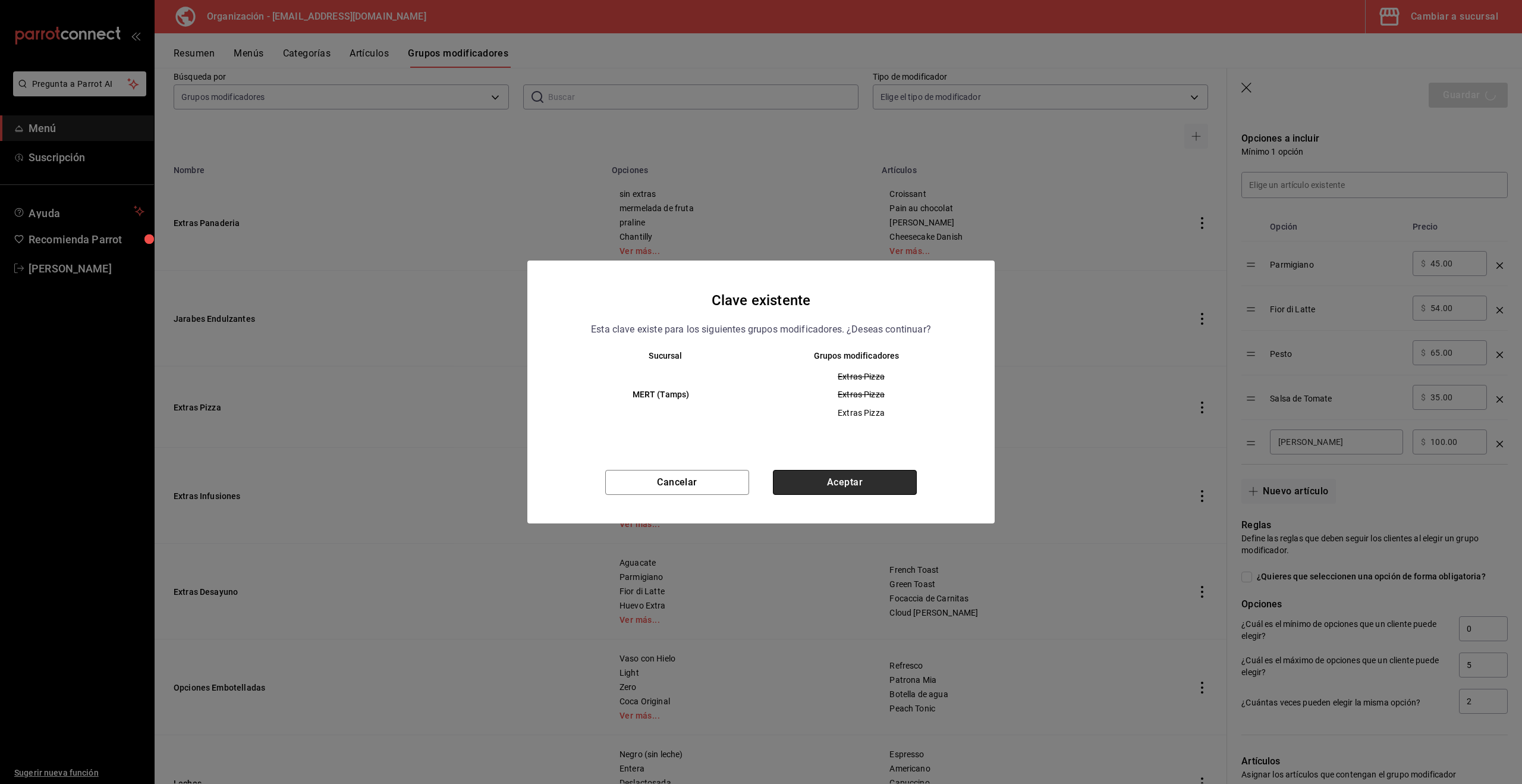
click at [877, 473] on button "Aceptar" at bounding box center [844, 482] width 144 height 25
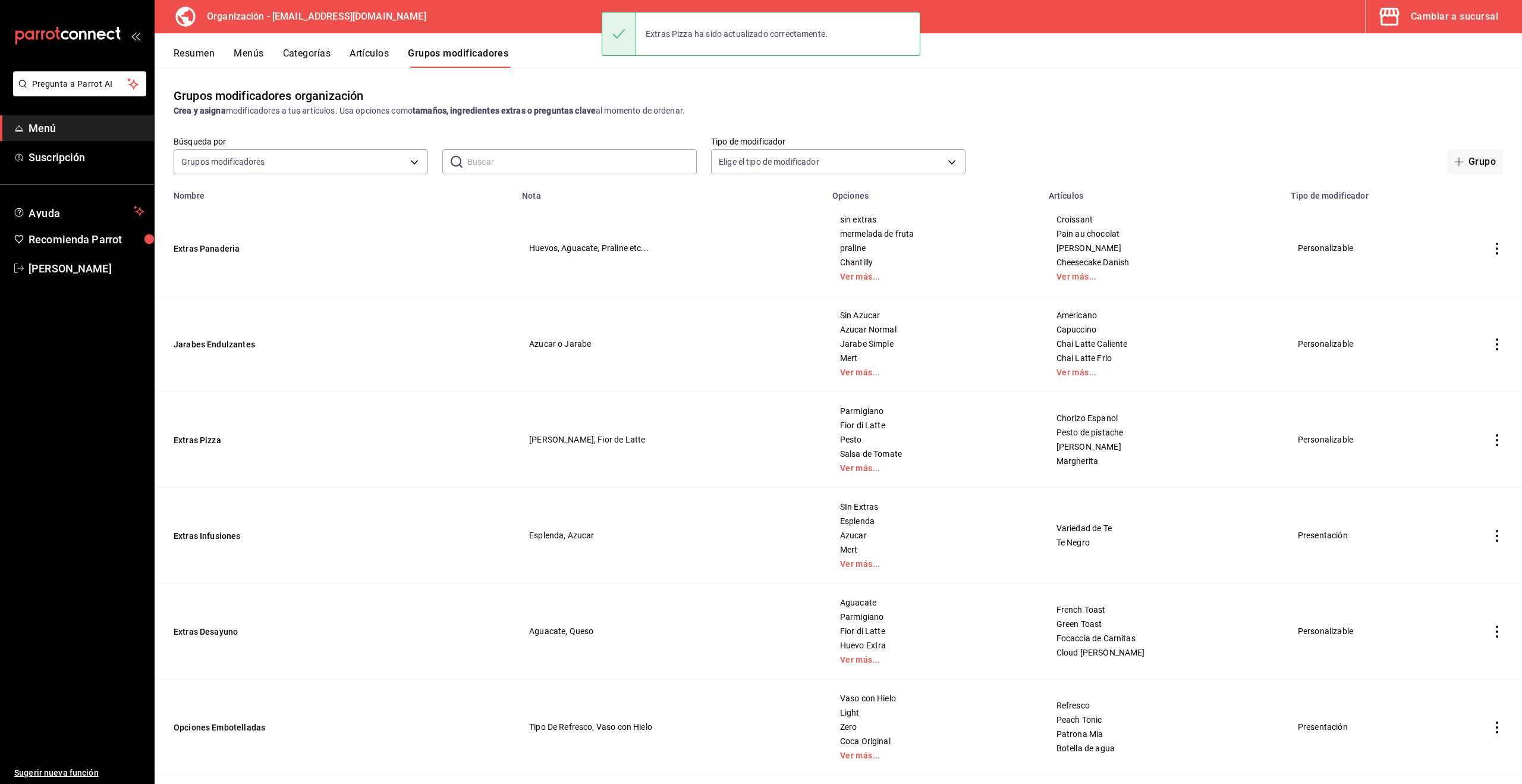
click at [259, 51] on button "Menús" at bounding box center [248, 57] width 30 height 20
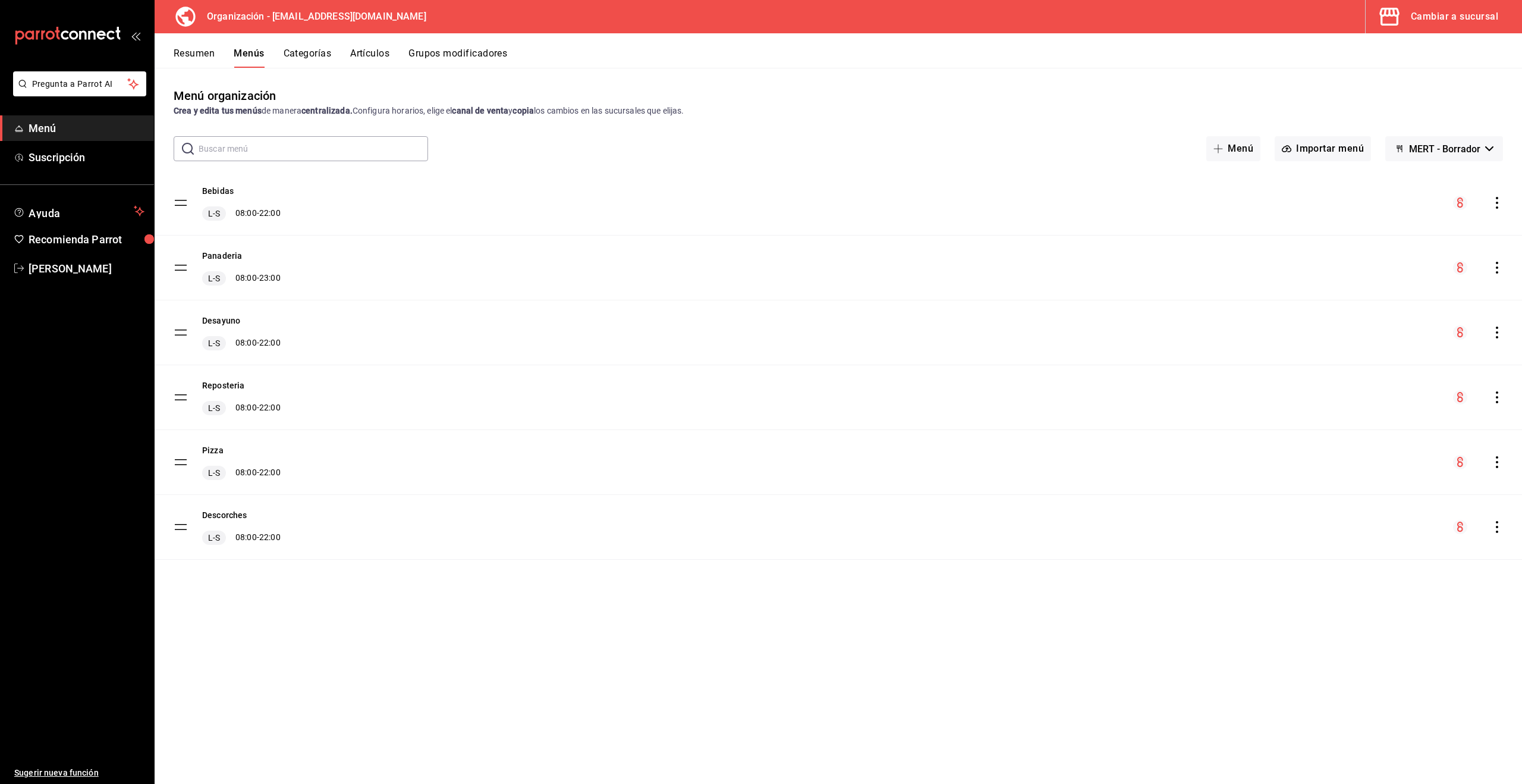
drag, startPoint x: 1503, startPoint y: 466, endPoint x: 1496, endPoint y: 464, distance: 7.3
click at [1502, 466] on div "Pizza L-S 08:00 - 22:00" at bounding box center [838, 462] width 1368 height 64
click at [1496, 464] on icon "actions" at bounding box center [1497, 461] width 12 height 12
click at [1383, 539] on span "Copiar en otra sucursal" at bounding box center [1403, 537] width 145 height 12
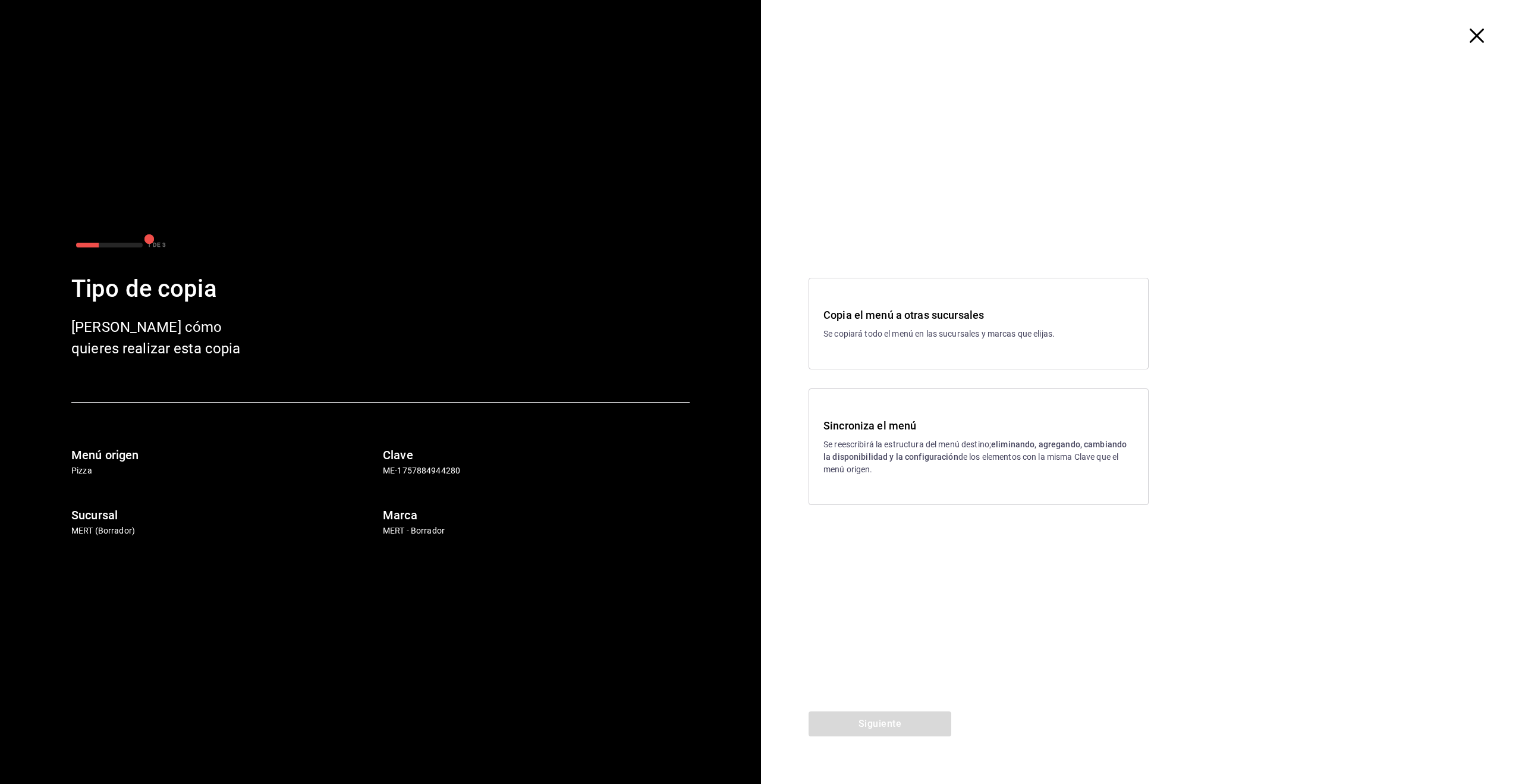
click at [883, 458] on strong "eliminando, agregando, cambiando la disponibilidad y la configuración" at bounding box center [975, 450] width 303 height 22
click at [906, 718] on button "Siguiente" at bounding box center [880, 723] width 143 height 25
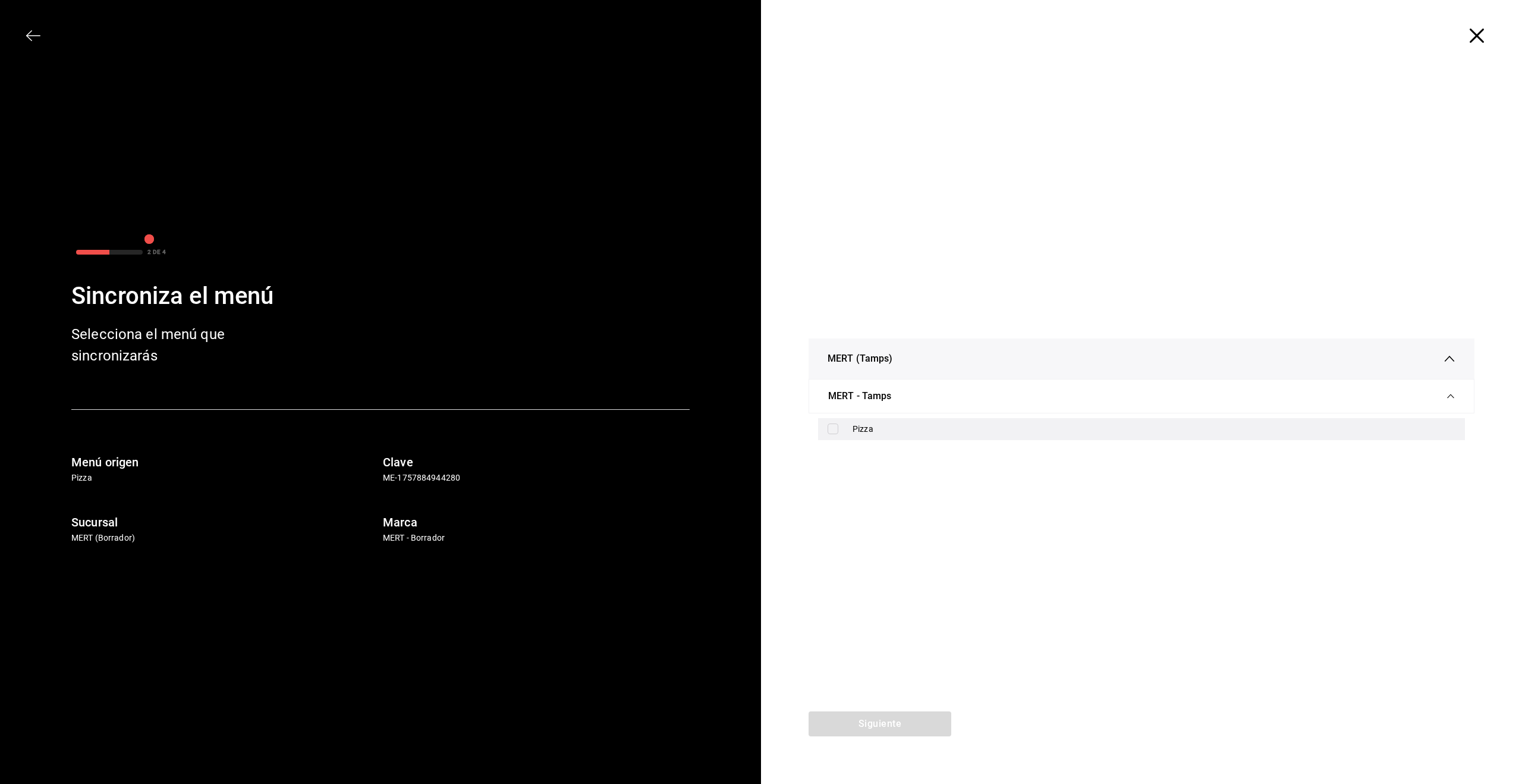
click at [835, 427] on input "checkbox" at bounding box center [832, 428] width 10 height 10
checkbox input "true"
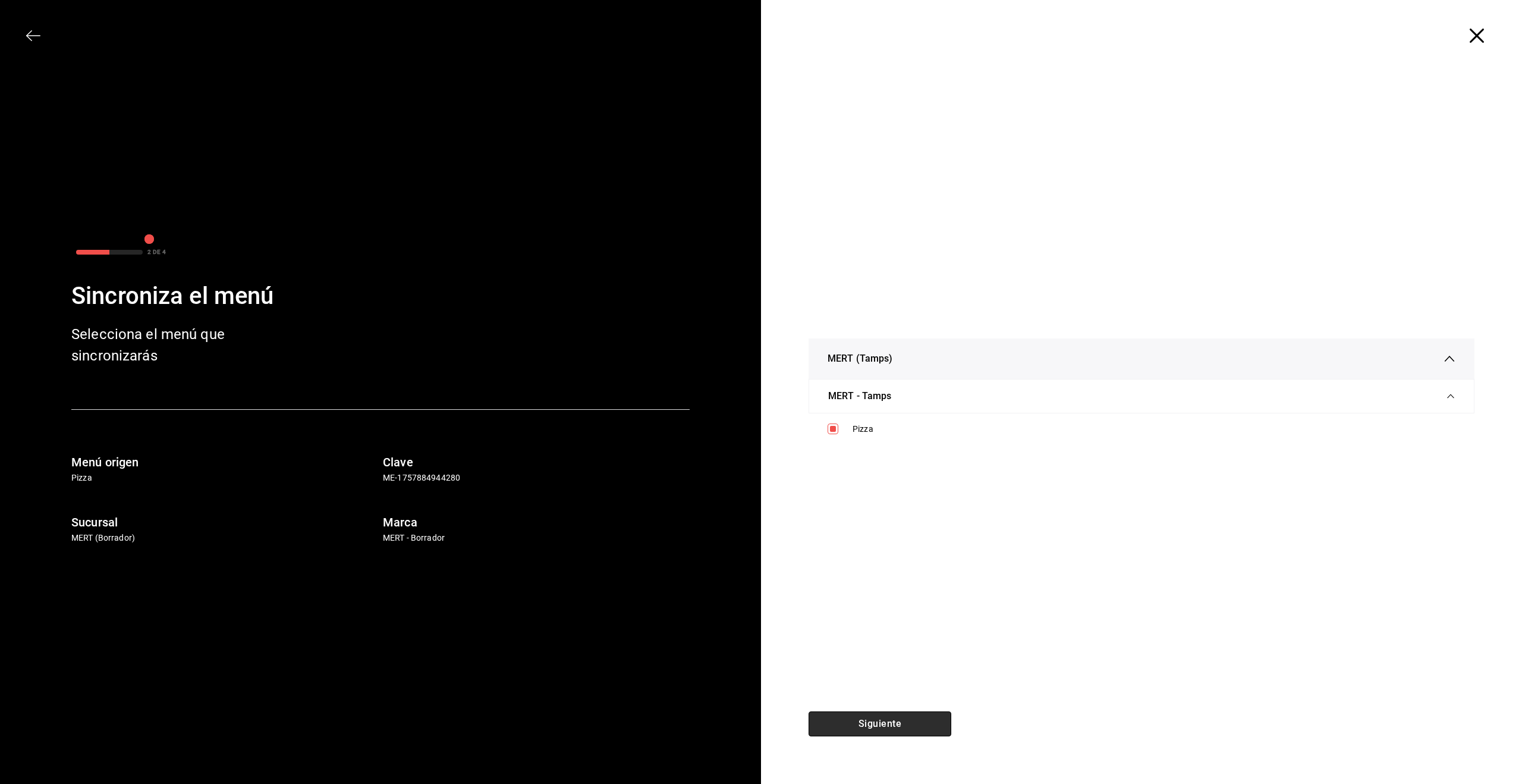
click at [890, 724] on button "Siguiente" at bounding box center [880, 723] width 143 height 25
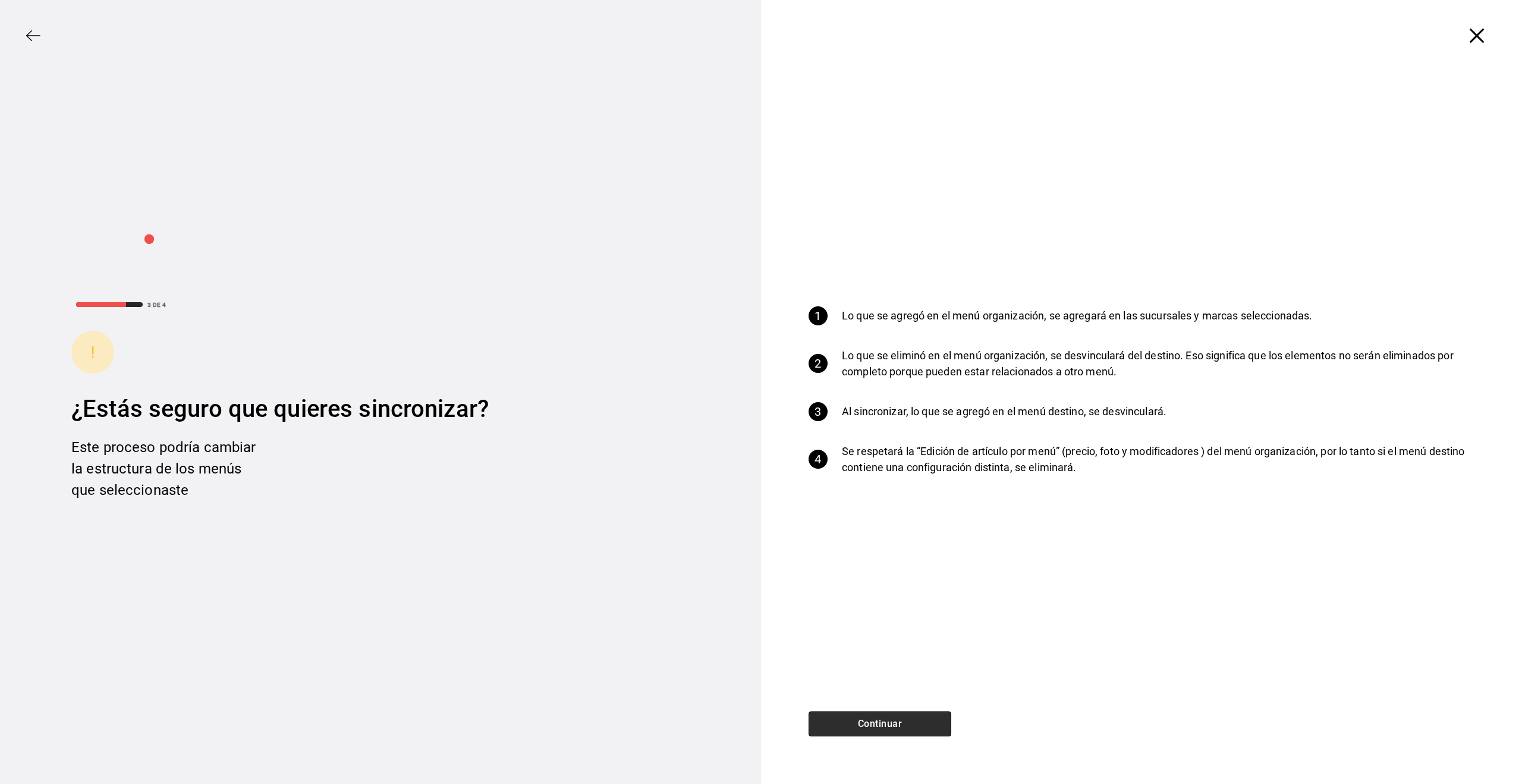
click at [881, 727] on button "Continuar" at bounding box center [880, 723] width 143 height 25
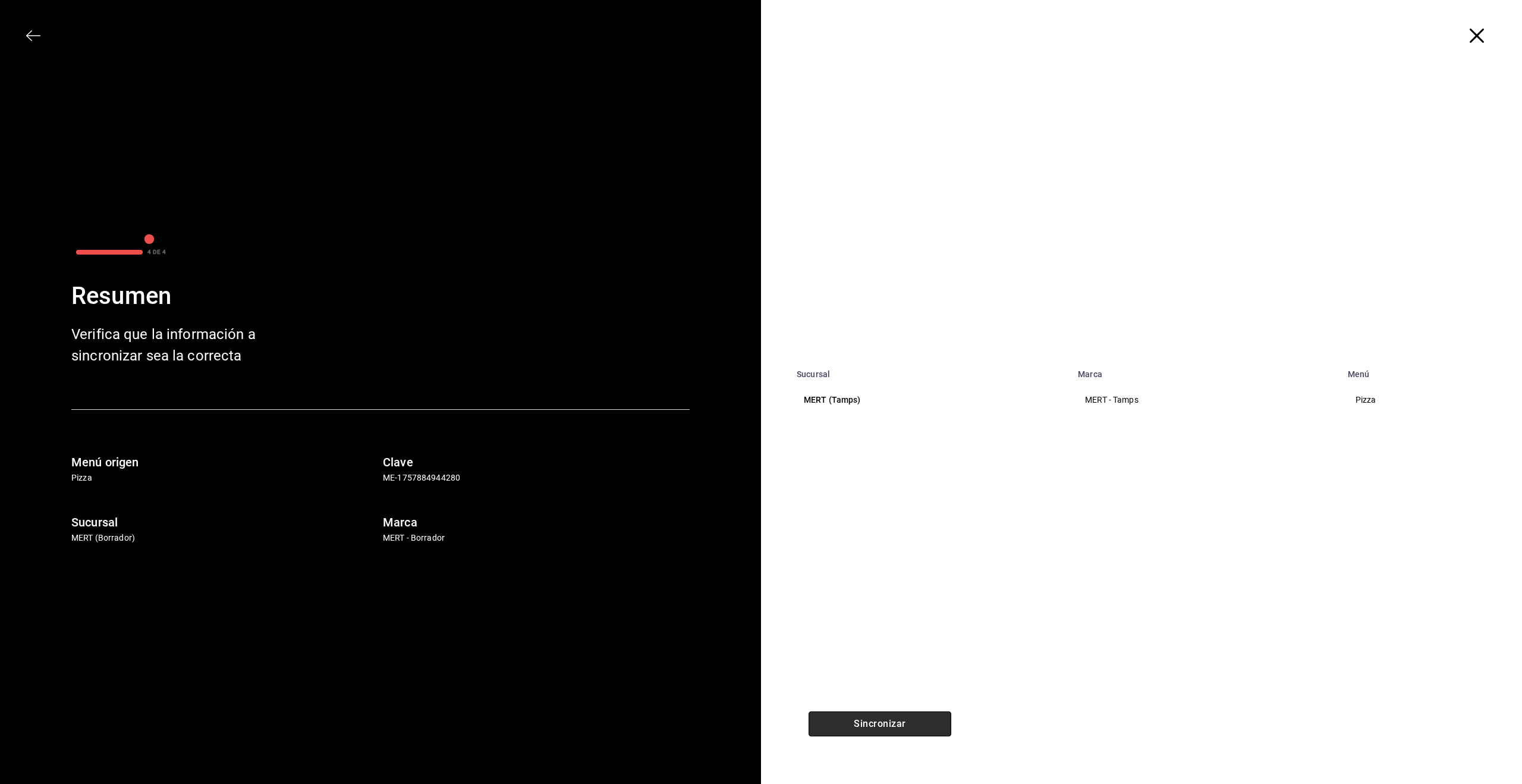
click at [881, 727] on button "Sincronizar" at bounding box center [880, 723] width 143 height 25
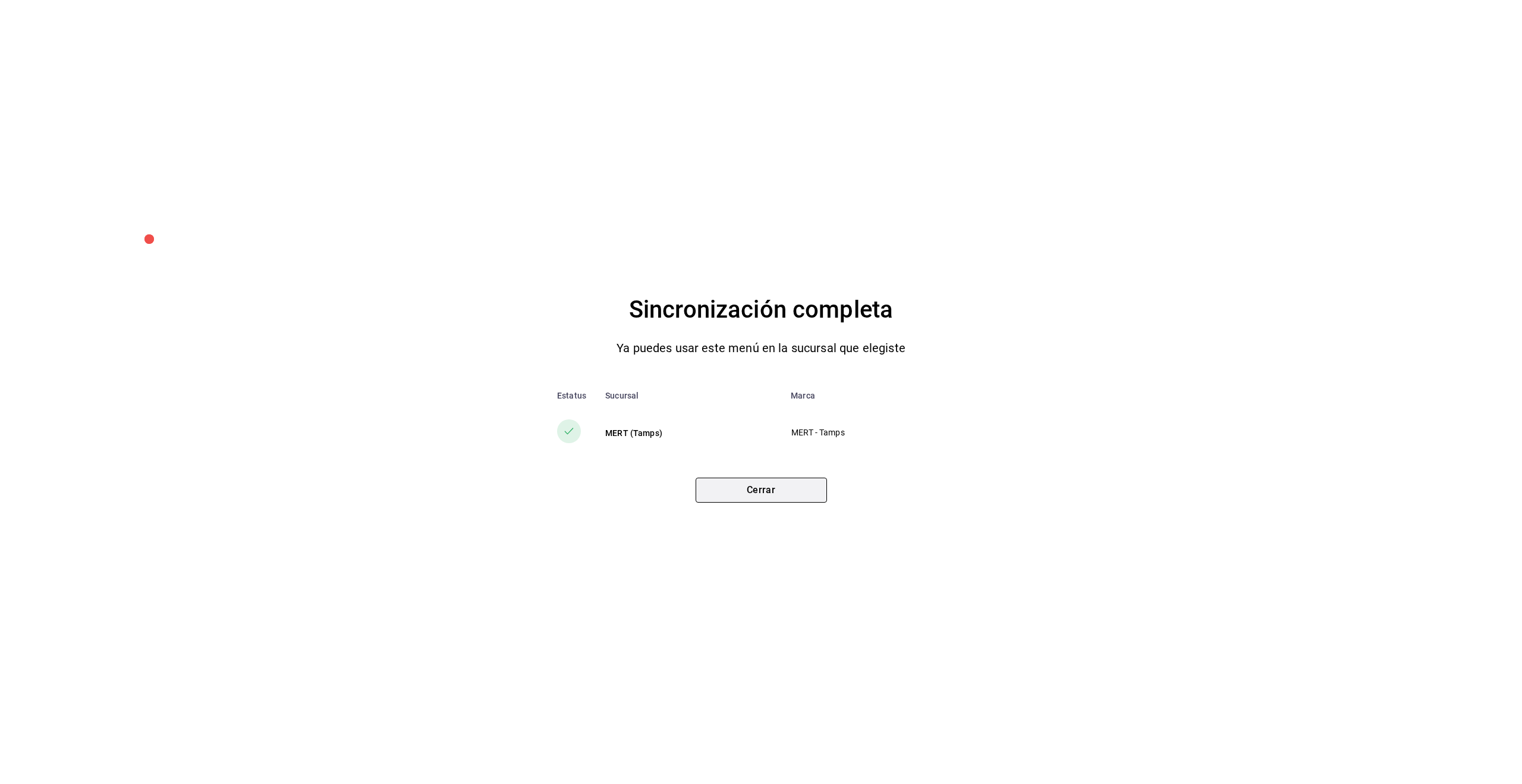
click at [762, 484] on button "Cerrar" at bounding box center [761, 489] width 132 height 25
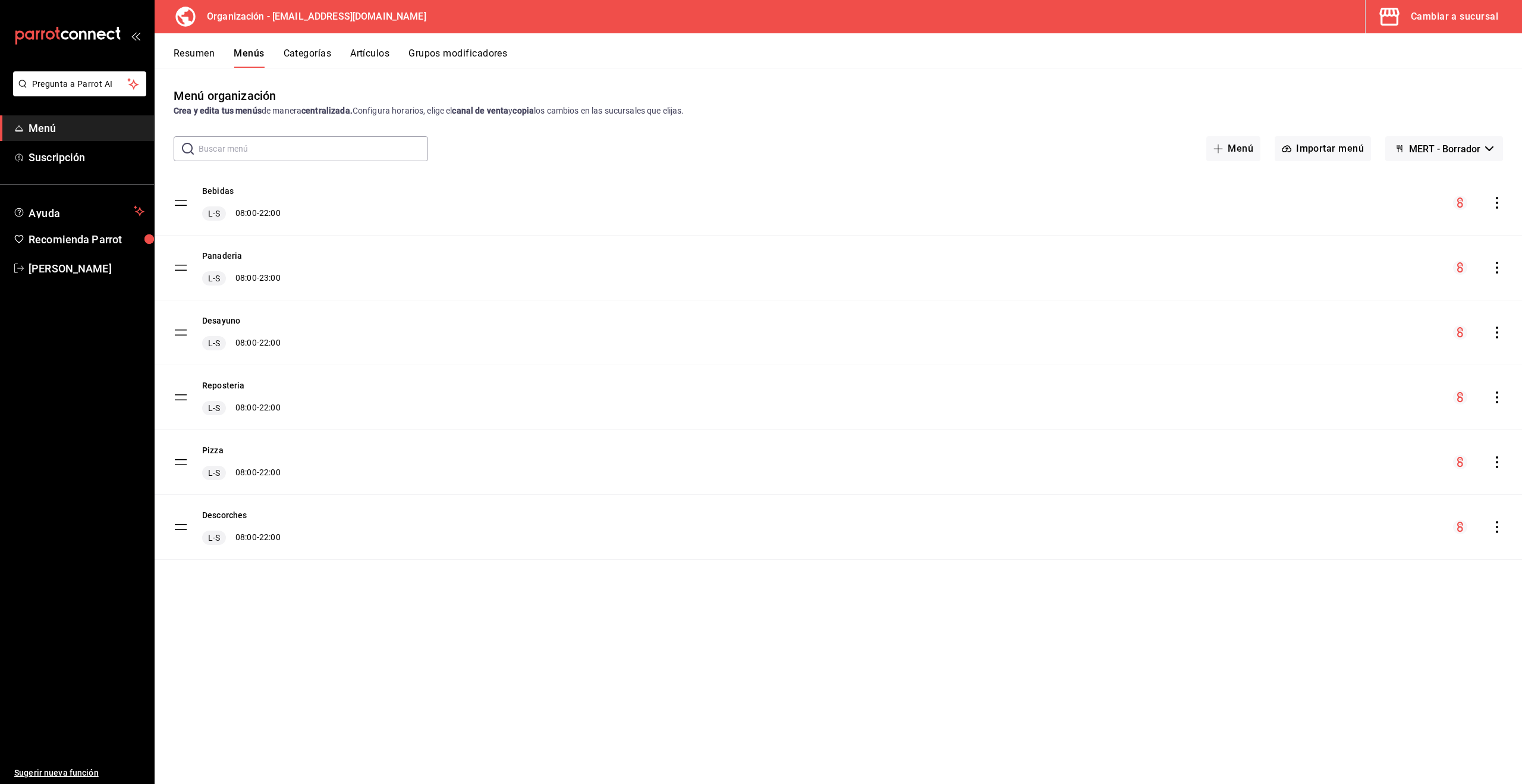
click at [315, 52] on button "Categorías" at bounding box center [307, 57] width 48 height 20
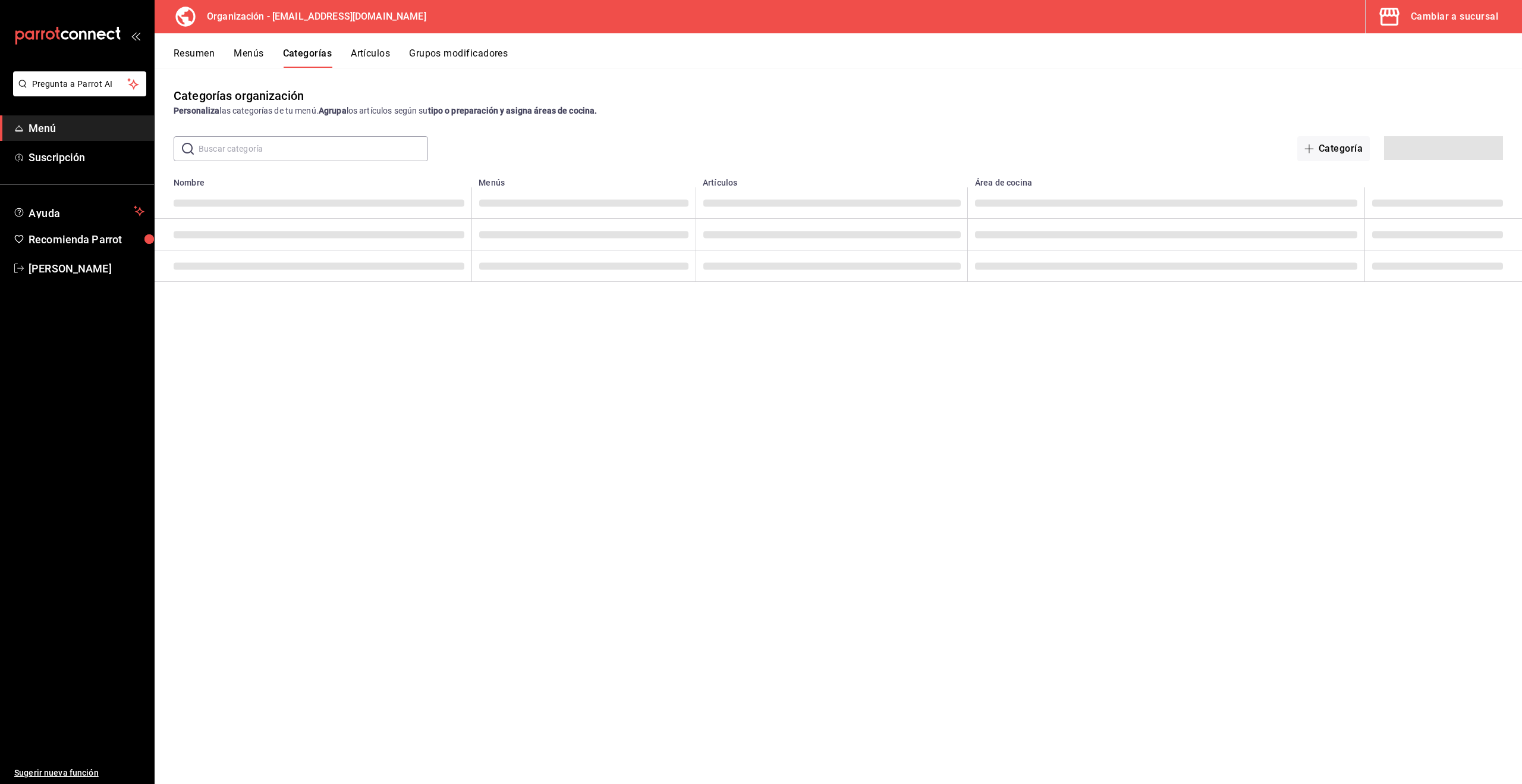
click at [365, 51] on button "Artículos" at bounding box center [371, 57] width 40 height 20
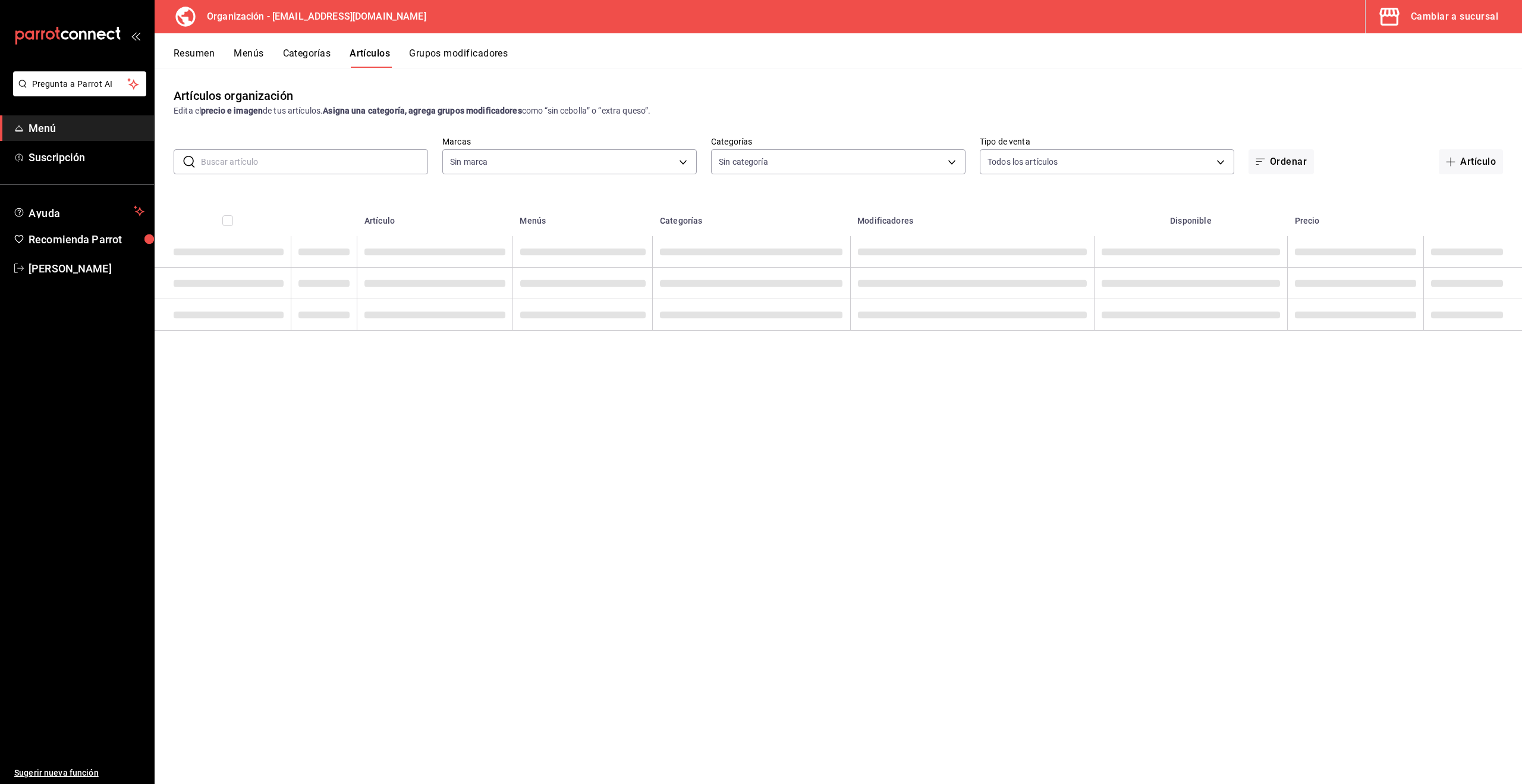
type input "2d7548d2-bd0d-4eb0-a8b7-e2fa92b56a8d"
type input "88da3791-a7bf-4ea6-b5e2-0432c8f19d00,7108e435-9ee4-4cd4-a41e-380965cfd117,b2087…"
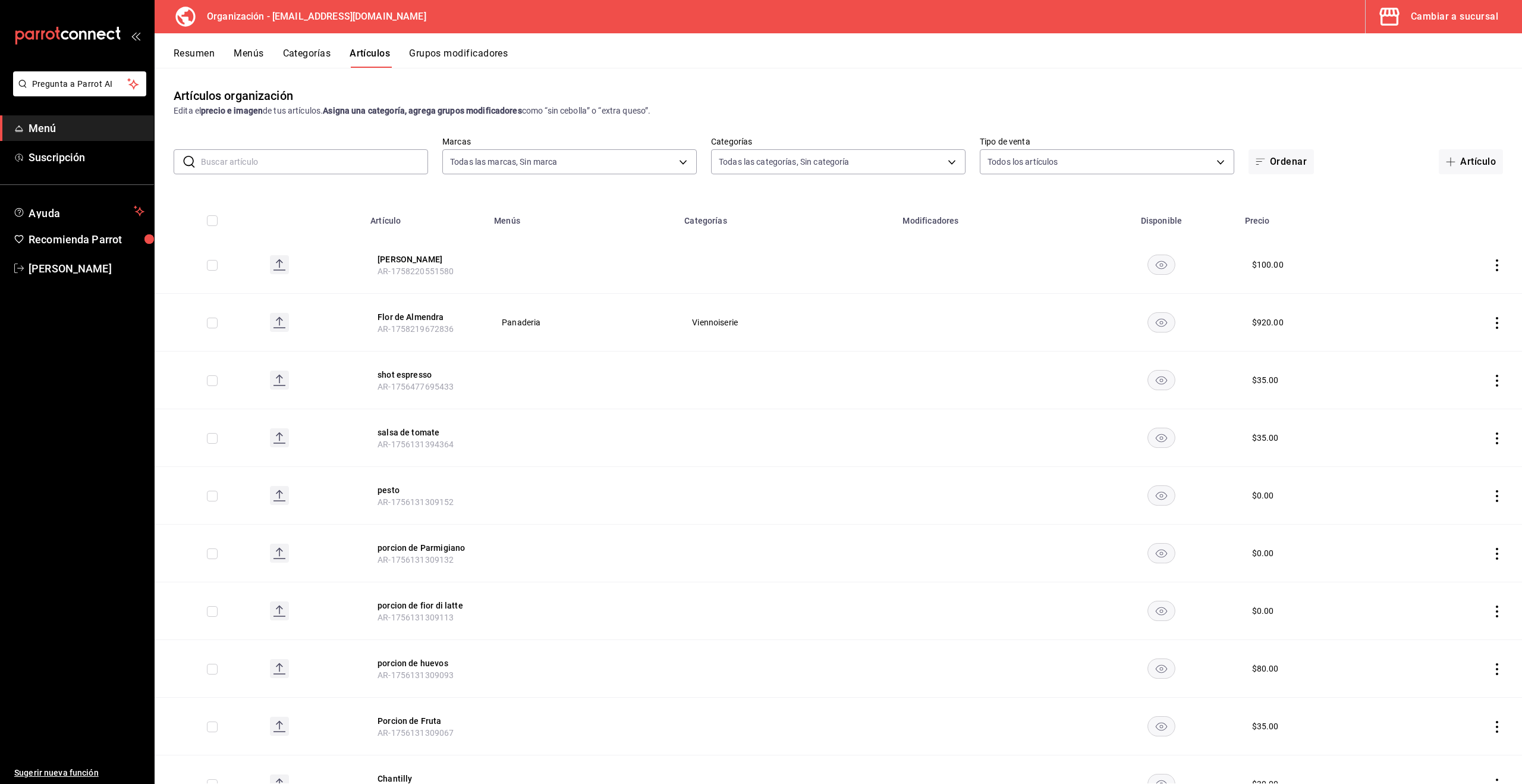
click at [23, 123] on icon "mailbox folders" at bounding box center [19, 128] width 9 height 9
